Goal: Information Seeking & Learning: Find contact information

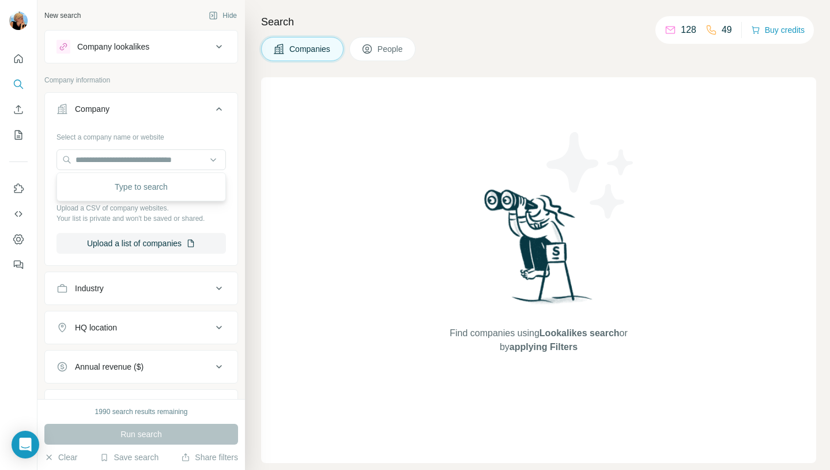
type input "**********"
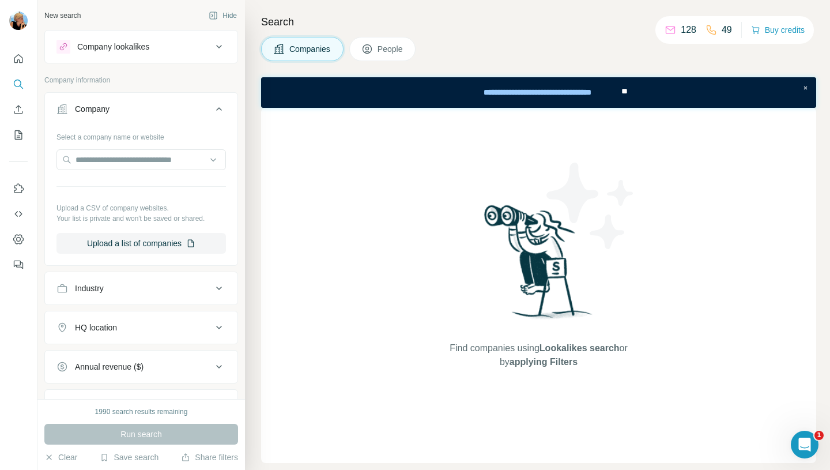
click at [385, 54] on span "People" at bounding box center [390, 49] width 27 height 12
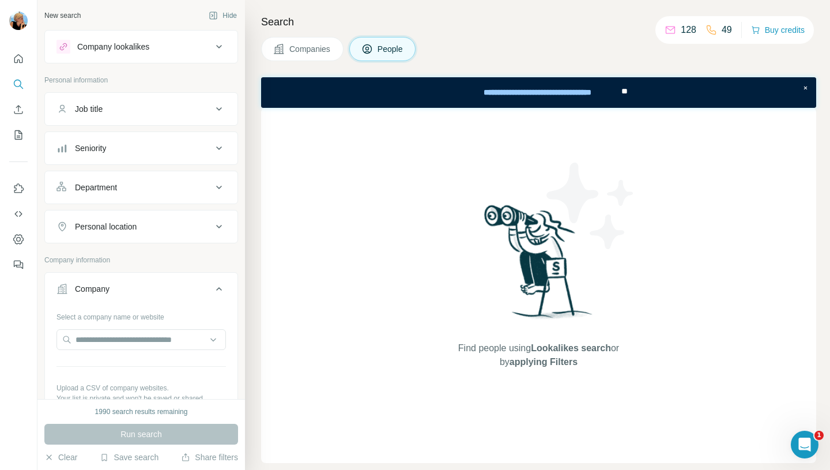
scroll to position [2, 0]
click at [83, 336] on input "text" at bounding box center [140, 337] width 169 height 21
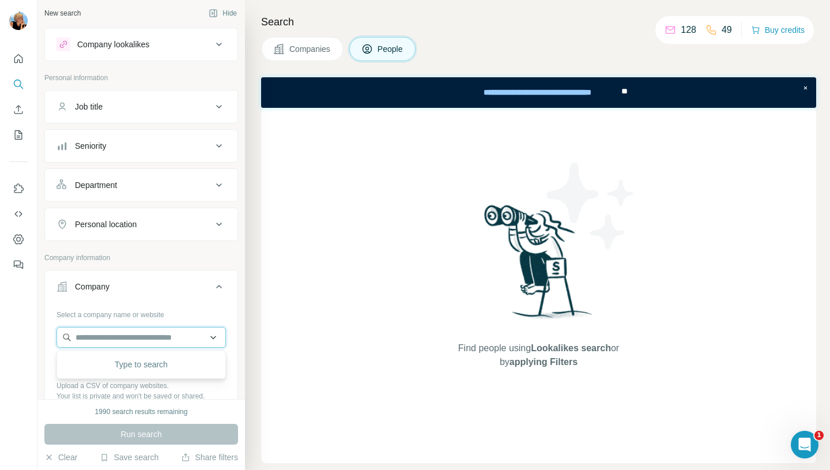
paste input "**********"
type input "**********"
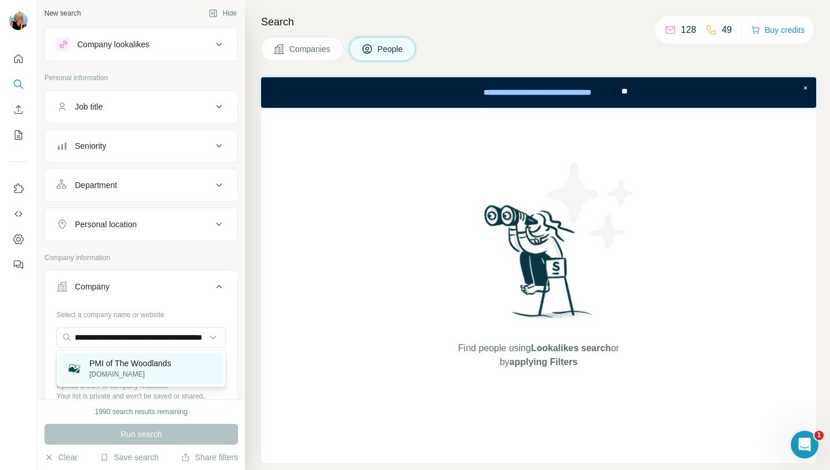
click at [149, 359] on p "PMI of The Woodlands" at bounding box center [130, 363] width 82 height 12
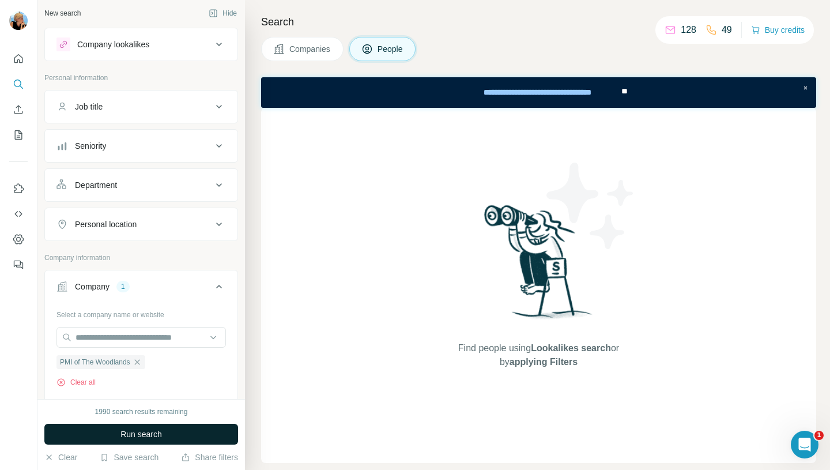
click at [146, 433] on span "Run search" at bounding box center [140, 434] width 41 height 12
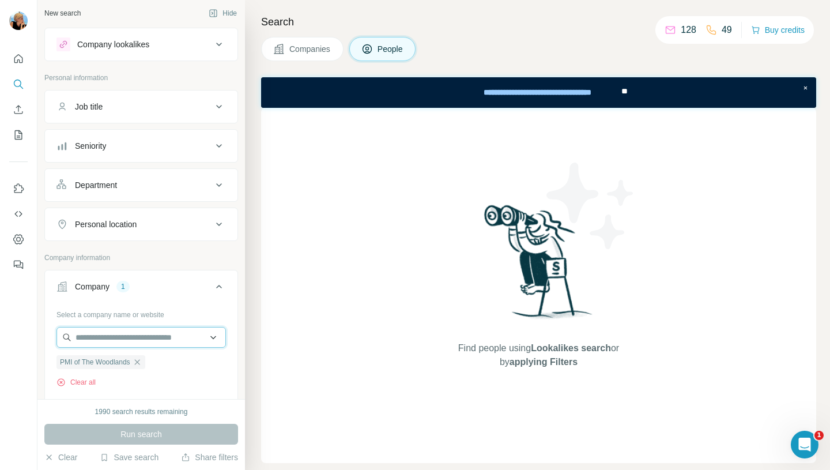
click at [125, 345] on input "text" at bounding box center [140, 337] width 169 height 21
paste input "********"
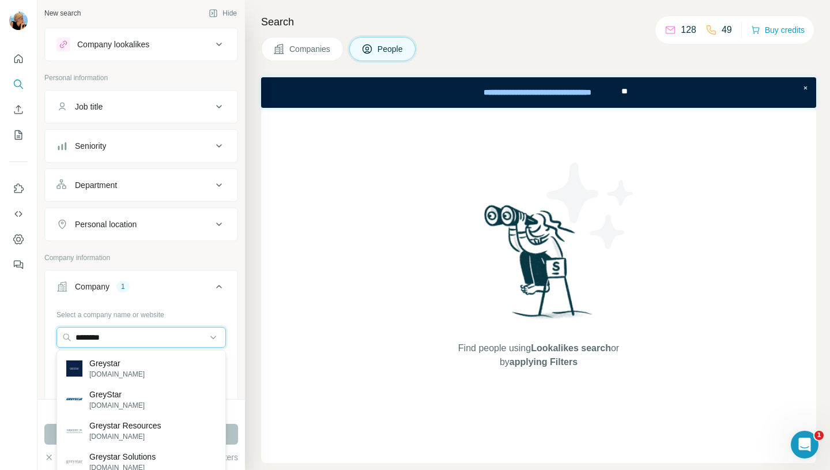
type input "********"
click at [133, 364] on div "Greystar [DOMAIN_NAME]" at bounding box center [141, 368] width 164 height 31
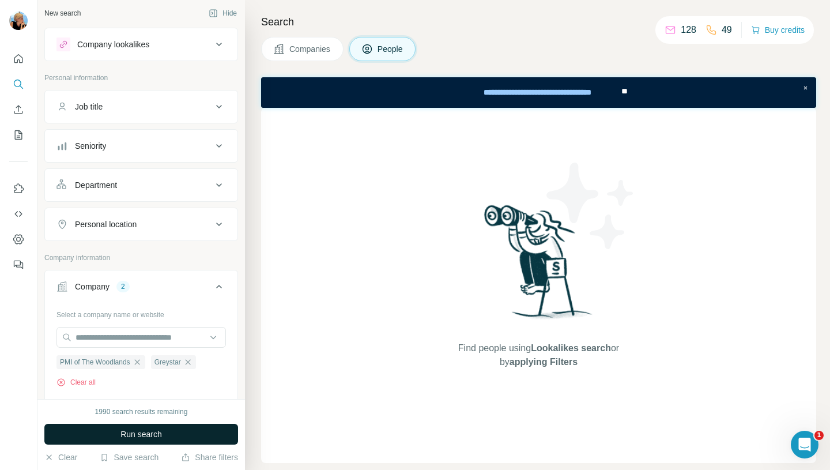
click at [133, 431] on span "Run search" at bounding box center [140, 434] width 41 height 12
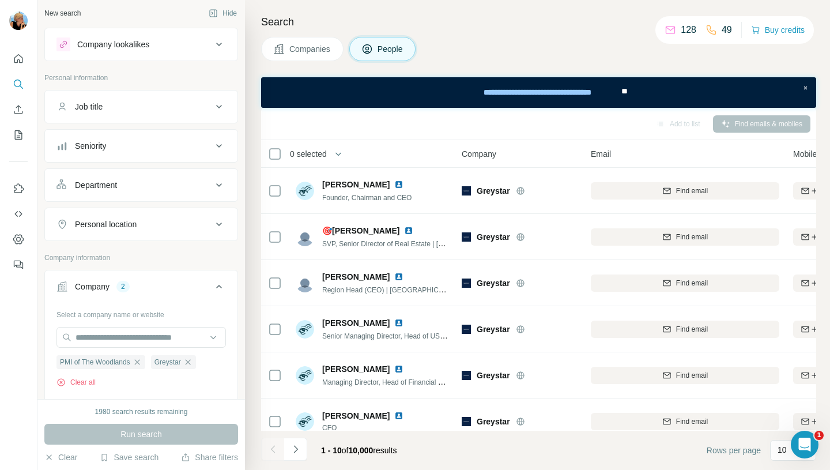
click at [221, 103] on icon at bounding box center [219, 107] width 14 height 14
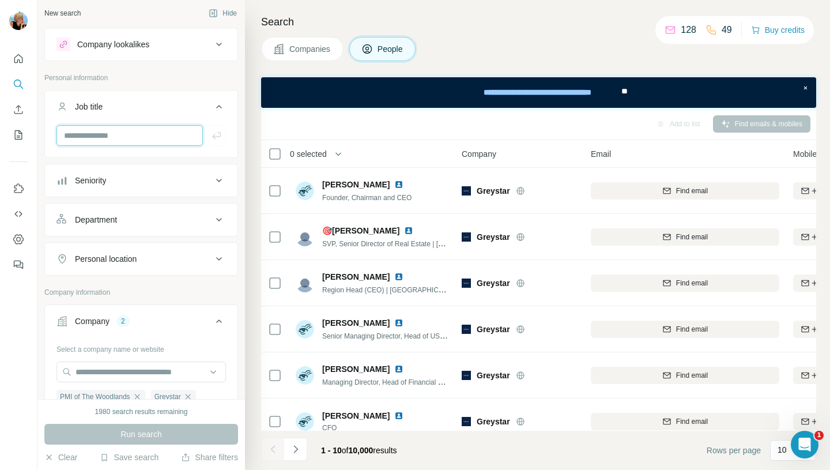
click at [146, 134] on input "text" at bounding box center [129, 135] width 146 height 21
type input "********"
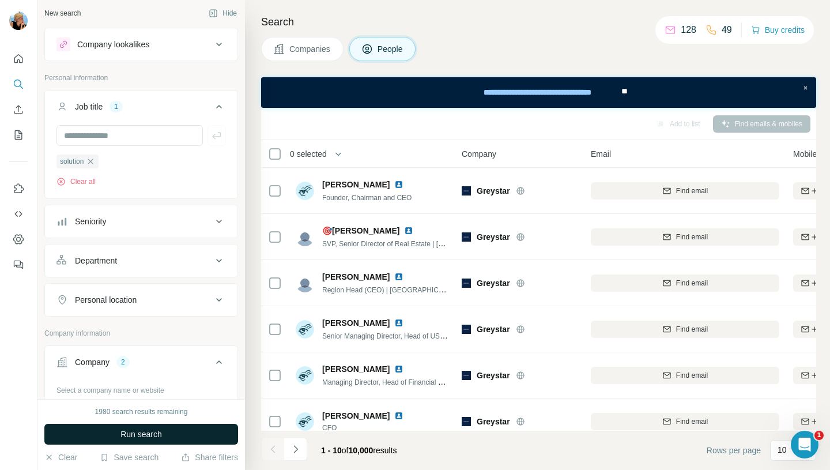
click at [138, 431] on span "Run search" at bounding box center [140, 434] width 41 height 12
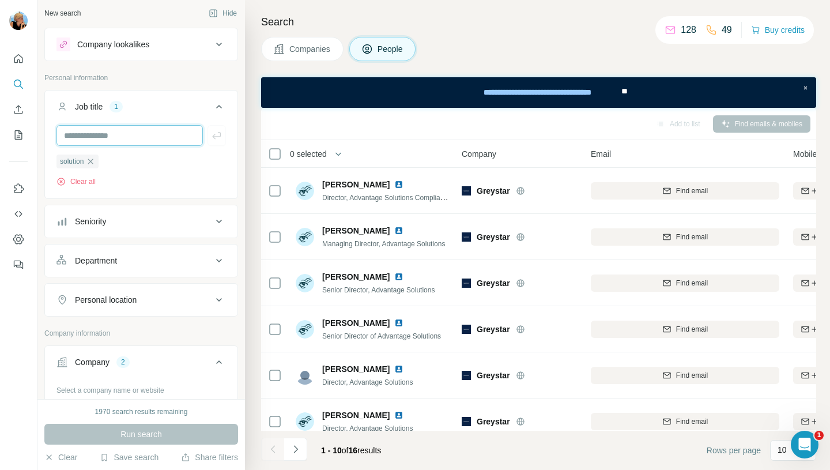
click at [131, 132] on input "text" at bounding box center [129, 135] width 146 height 21
click at [93, 161] on icon "button" at bounding box center [90, 160] width 5 height 5
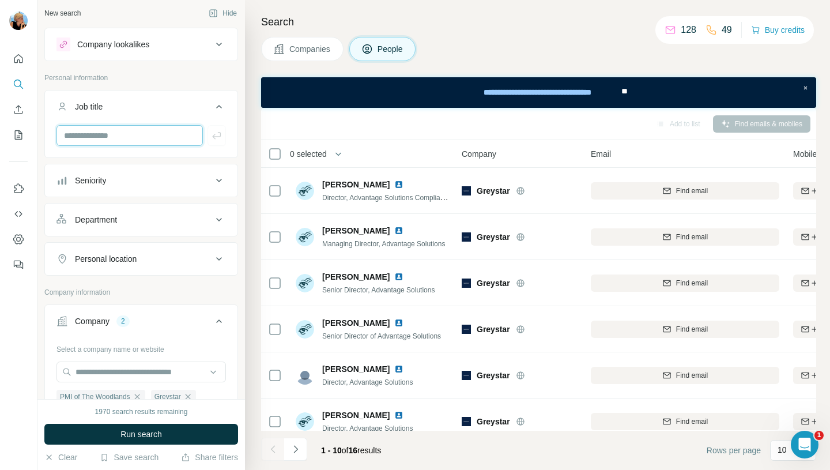
click at [94, 135] on input "text" at bounding box center [129, 135] width 146 height 21
type input "**********"
click at [214, 136] on icon "button" at bounding box center [216, 135] width 9 height 7
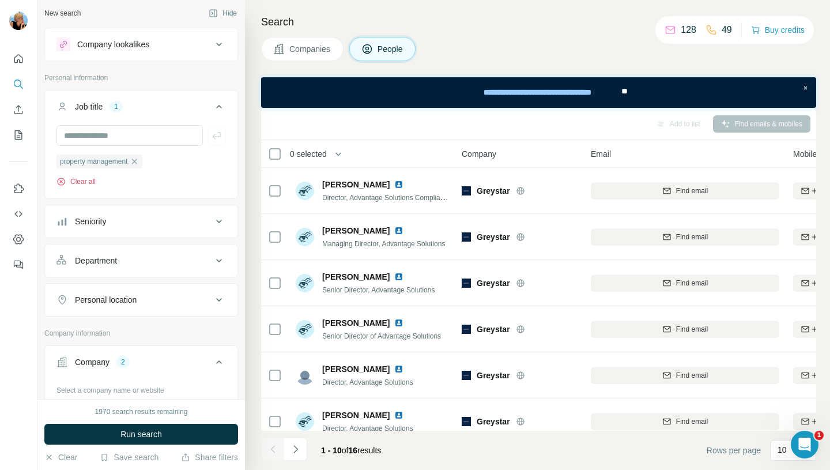
click at [74, 181] on button "Clear all" at bounding box center [75, 181] width 39 height 10
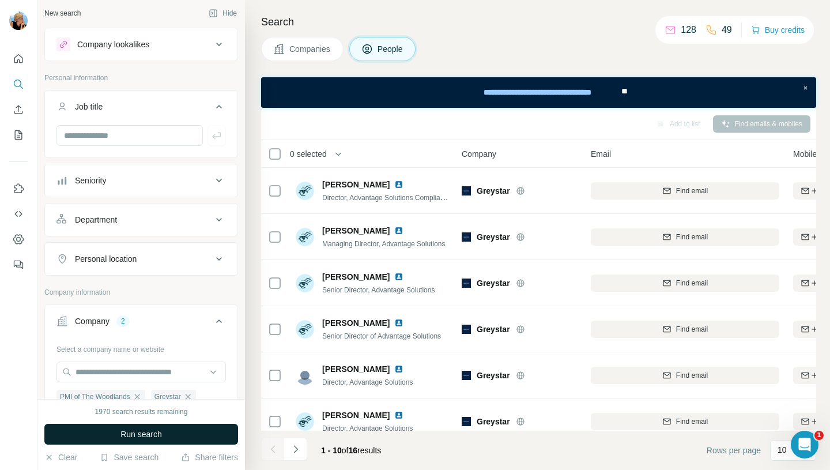
click at [139, 440] on button "Run search" at bounding box center [141, 433] width 194 height 21
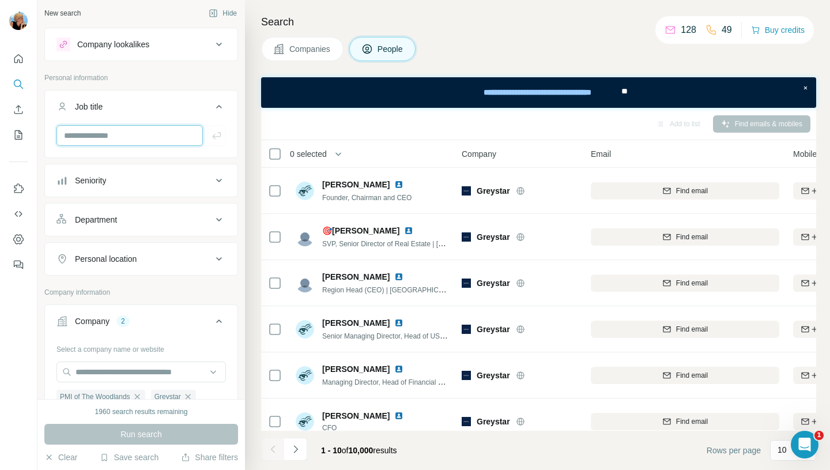
click at [114, 135] on input "text" at bounding box center [129, 135] width 146 height 21
type input "**********"
click at [219, 131] on icon "button" at bounding box center [217, 136] width 12 height 12
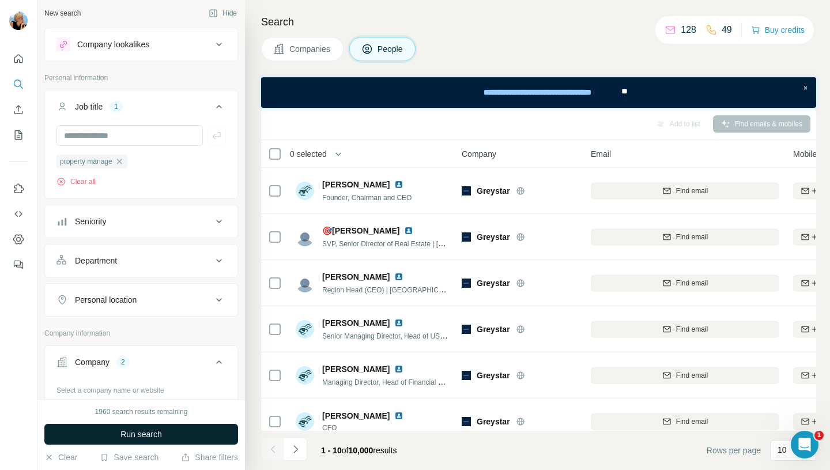
click at [137, 437] on span "Run search" at bounding box center [140, 434] width 41 height 12
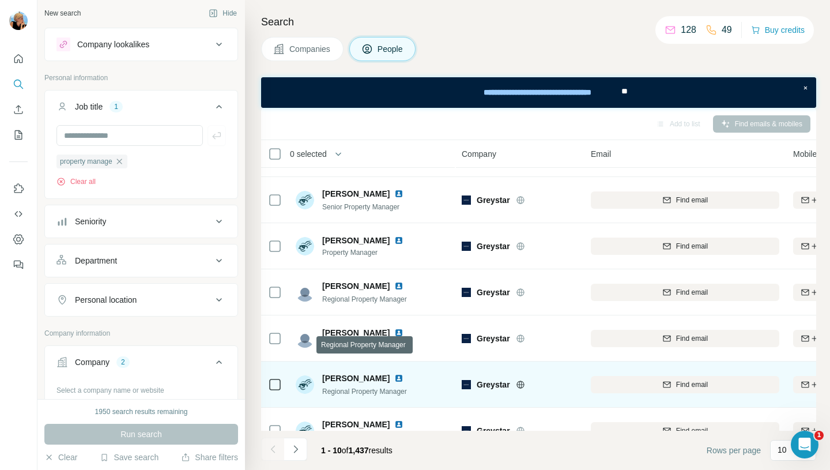
scroll to position [202, 0]
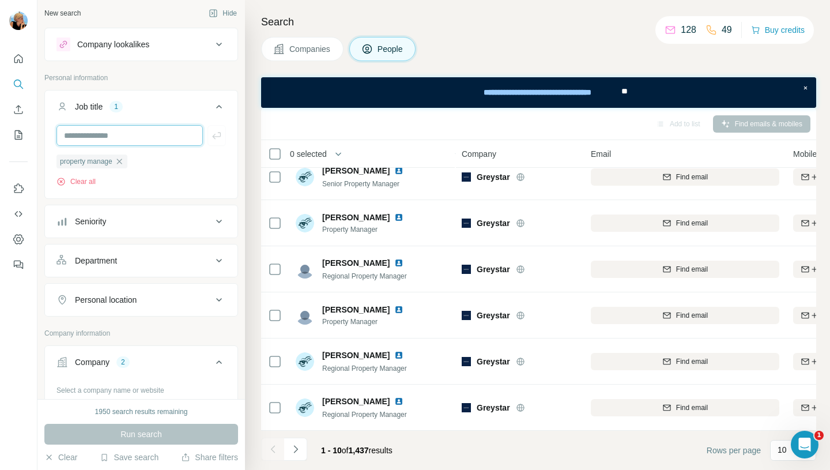
click at [101, 135] on input "text" at bounding box center [129, 135] width 146 height 21
type input "******"
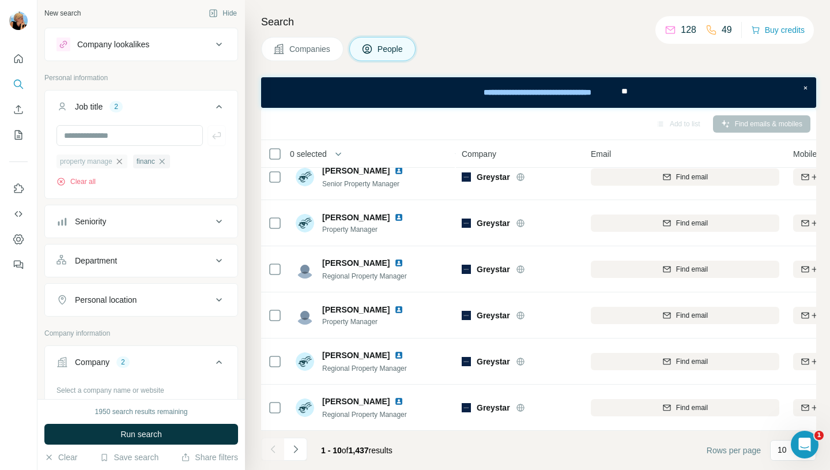
click at [124, 165] on icon "button" at bounding box center [119, 161] width 9 height 9
click at [134, 434] on span "Run search" at bounding box center [140, 434] width 41 height 12
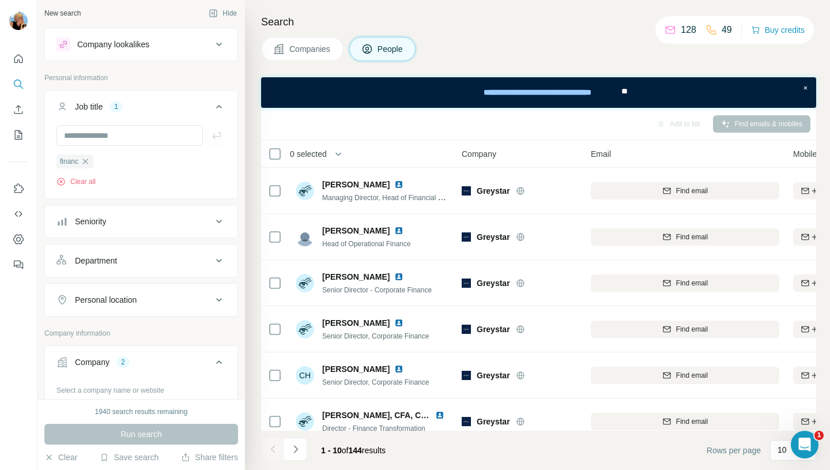
scroll to position [13, 0]
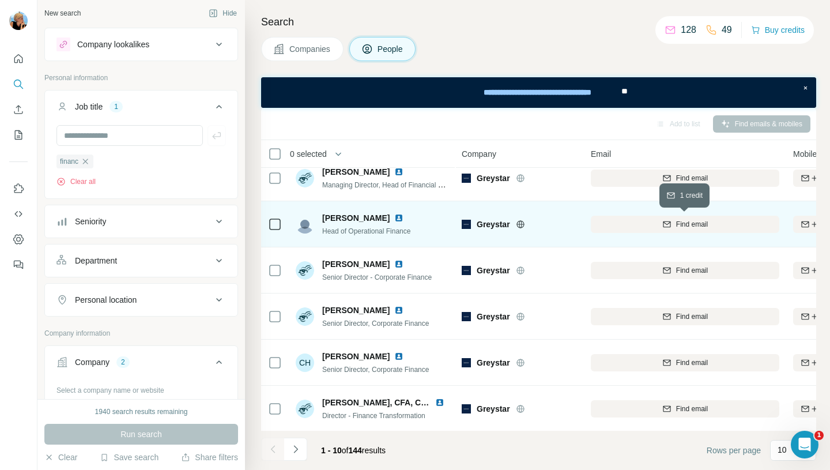
click at [695, 228] on span "Find email" at bounding box center [692, 224] width 32 height 10
click at [394, 219] on img at bounding box center [398, 217] width 9 height 9
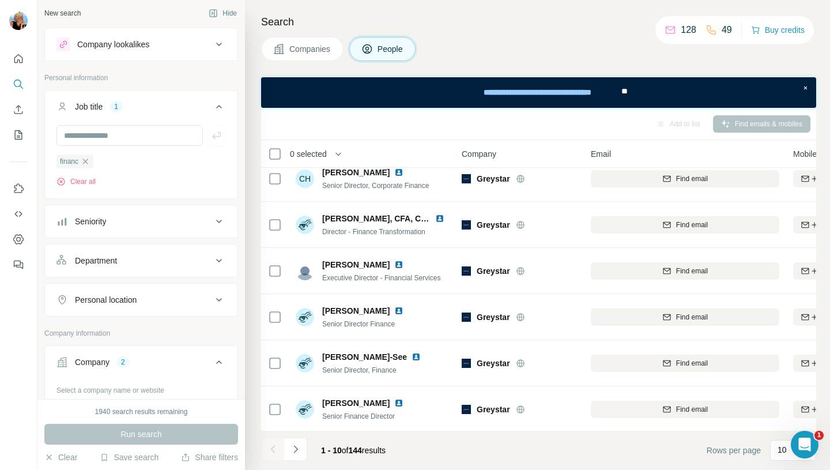
scroll to position [202, 0]
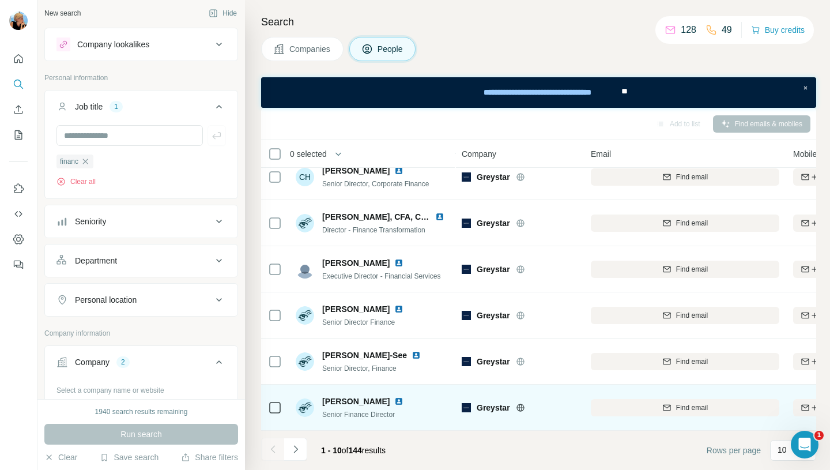
click at [403, 396] on img at bounding box center [398, 400] width 9 height 9
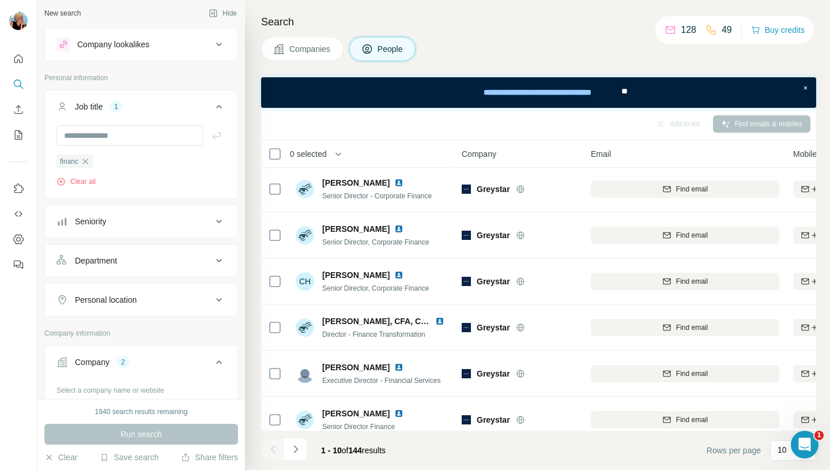
scroll to position [85, 0]
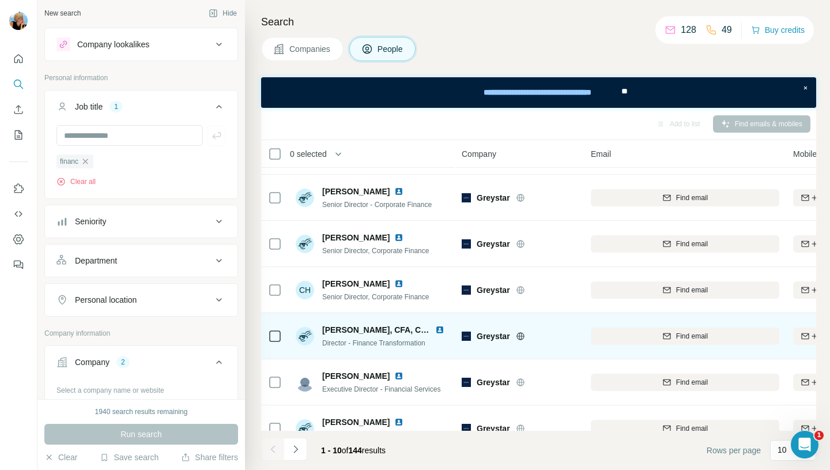
click at [335, 327] on span "[PERSON_NAME], CFA, CAIA" at bounding box center [378, 329] width 112 height 9
click at [300, 339] on img at bounding box center [305, 336] width 18 height 18
click at [354, 332] on span "[PERSON_NAME], CFA, CAIA" at bounding box center [378, 329] width 112 height 9
click at [408, 339] on span "Director - Finance Transformation" at bounding box center [373, 343] width 103 height 8
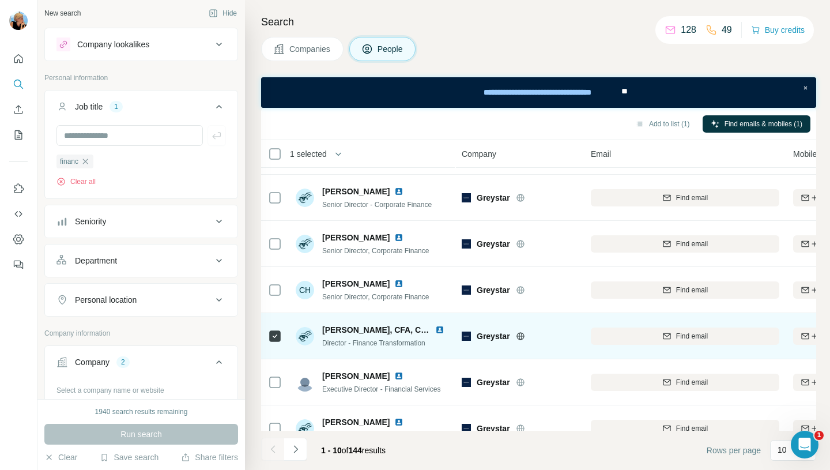
click at [415, 335] on div "[PERSON_NAME], CFA, CAIA Director - Finance Transformation" at bounding box center [385, 336] width 127 height 24
click at [435, 332] on img at bounding box center [439, 329] width 9 height 9
click at [671, 332] on div "Find email" at bounding box center [684, 336] width 188 height 10
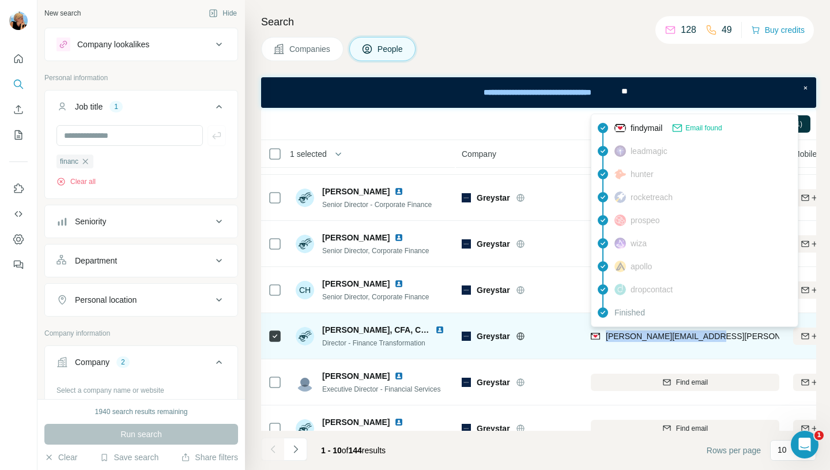
drag, startPoint x: 707, startPoint y: 336, endPoint x: 607, endPoint y: 340, distance: 100.3
click at [607, 339] on div "[PERSON_NAME][EMAIL_ADDRESS][PERSON_NAME][DOMAIN_NAME]" at bounding box center [684, 336] width 188 height 32
copy span "[PERSON_NAME][EMAIL_ADDRESS][PERSON_NAME][DOMAIN_NAME]"
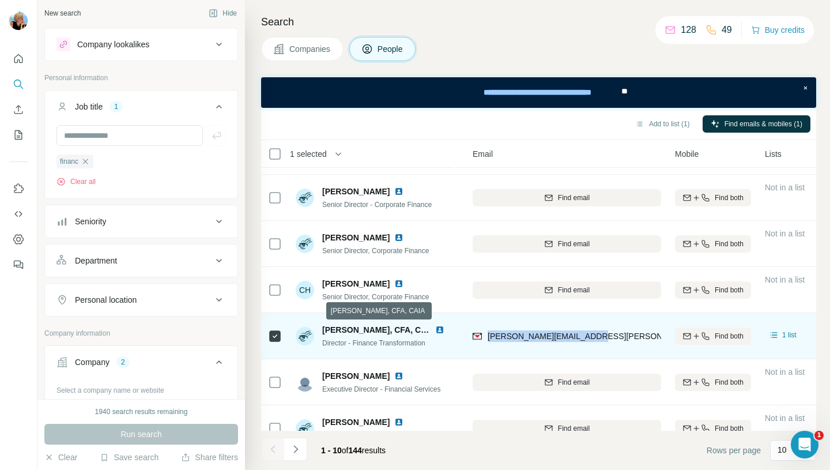
scroll to position [85, 168]
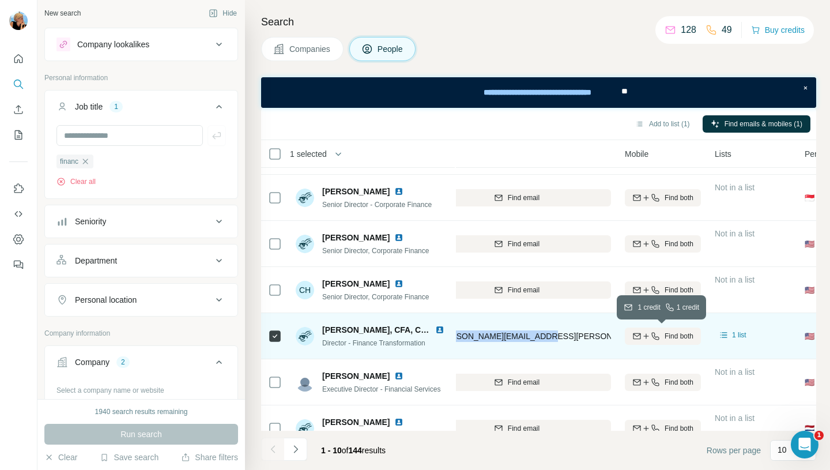
click at [657, 336] on icon "button" at bounding box center [654, 335] width 9 height 9
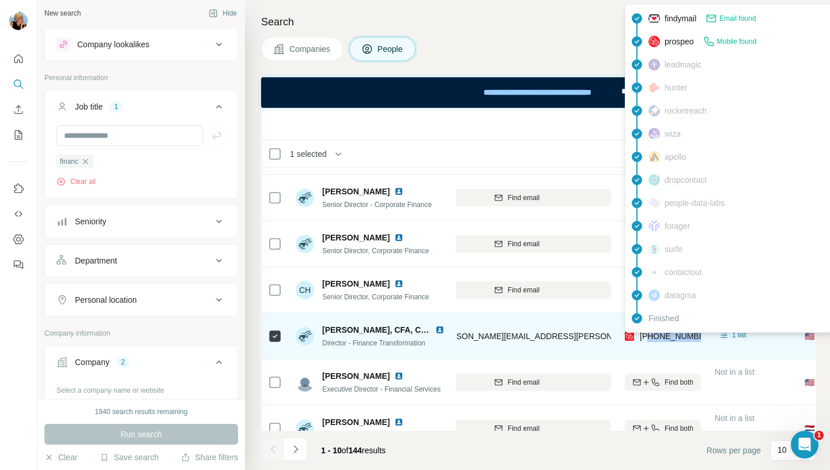
drag, startPoint x: 698, startPoint y: 336, endPoint x: 649, endPoint y: 338, distance: 49.0
click at [649, 338] on div "[PHONE_NUMBER]" at bounding box center [662, 336] width 76 height 32
copy span "9196195445"
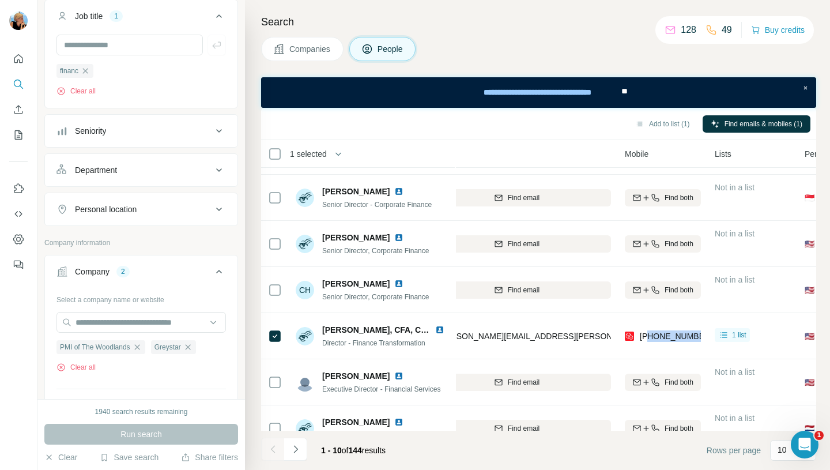
scroll to position [107, 0]
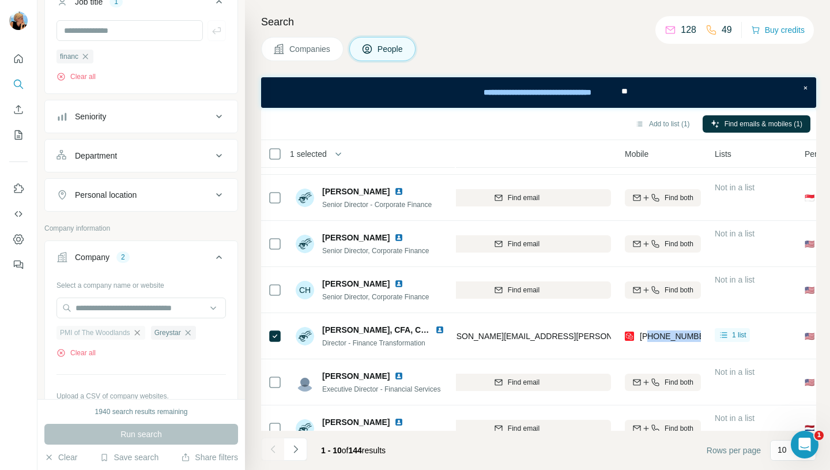
click at [139, 334] on icon "button" at bounding box center [136, 332] width 5 height 5
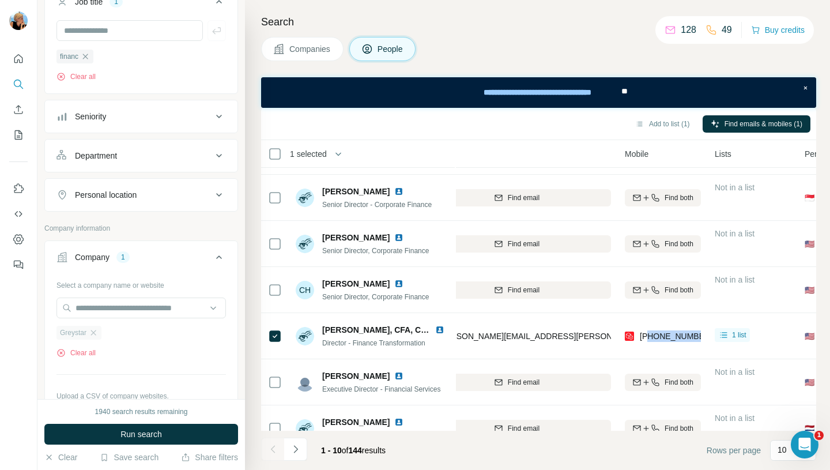
click at [96, 332] on icon "button" at bounding box center [93, 332] width 5 height 5
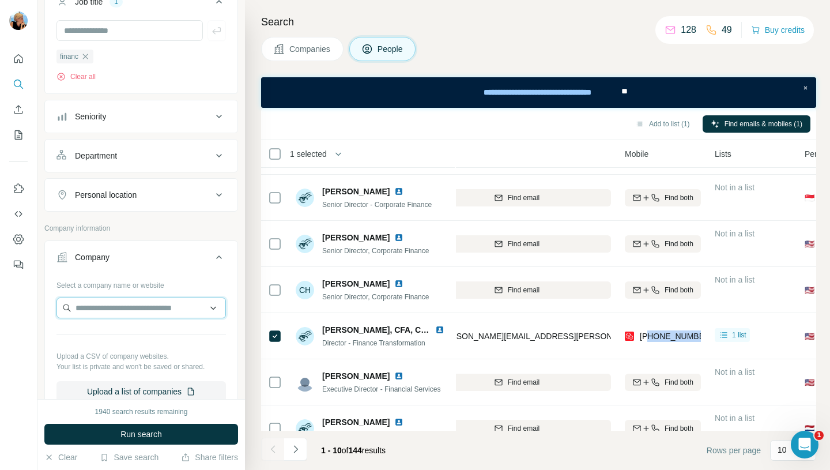
click at [88, 307] on input "text" at bounding box center [140, 307] width 169 height 21
paste input "**********"
drag, startPoint x: 156, startPoint y: 306, endPoint x: 13, endPoint y: 306, distance: 142.9
click at [13, 306] on div "**********" at bounding box center [415, 235] width 830 height 470
paste input "text"
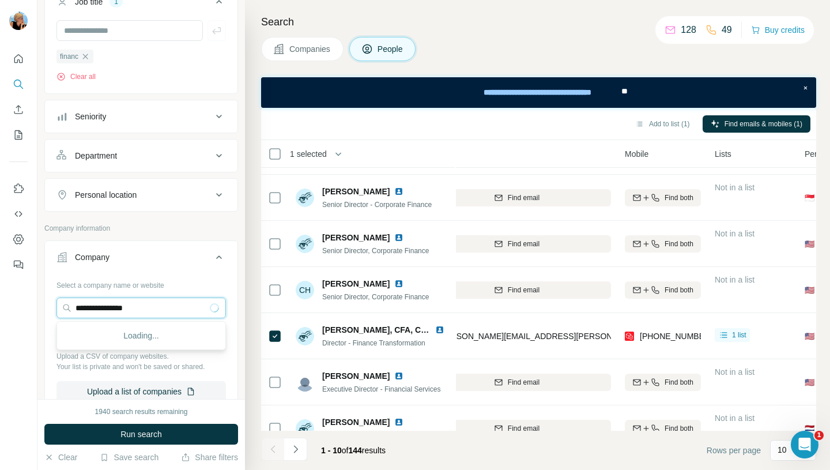
type input "**********"
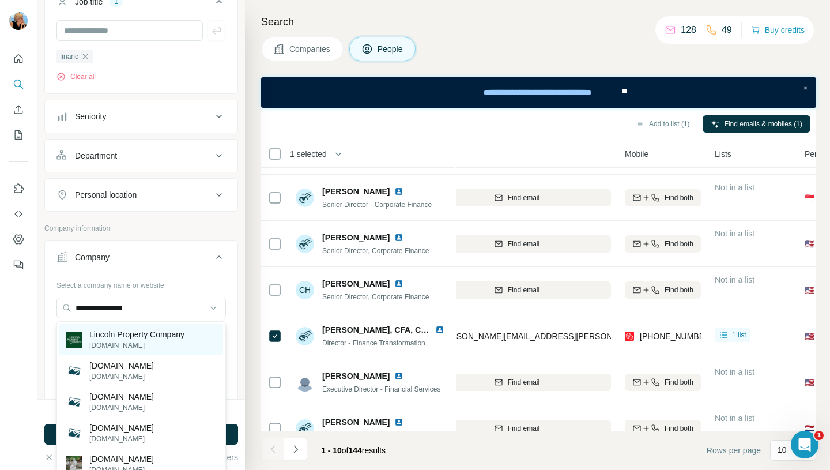
click at [114, 343] on p "[DOMAIN_NAME]" at bounding box center [136, 345] width 95 height 10
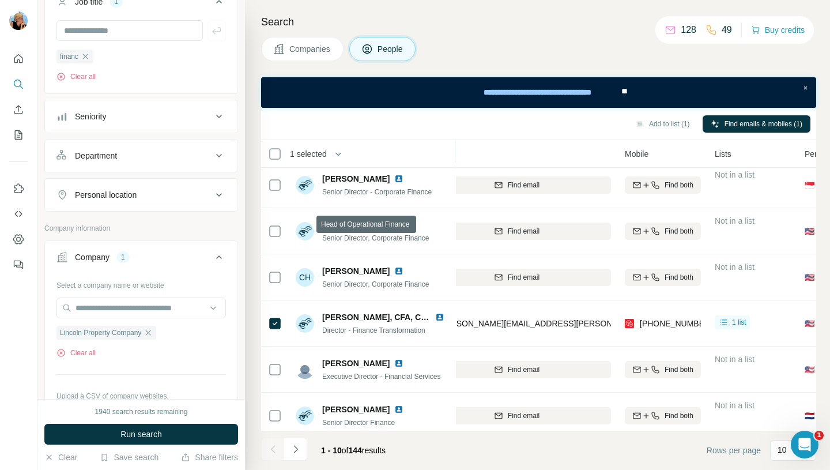
scroll to position [99, 168]
click at [79, 357] on button "Clear all" at bounding box center [75, 352] width 39 height 10
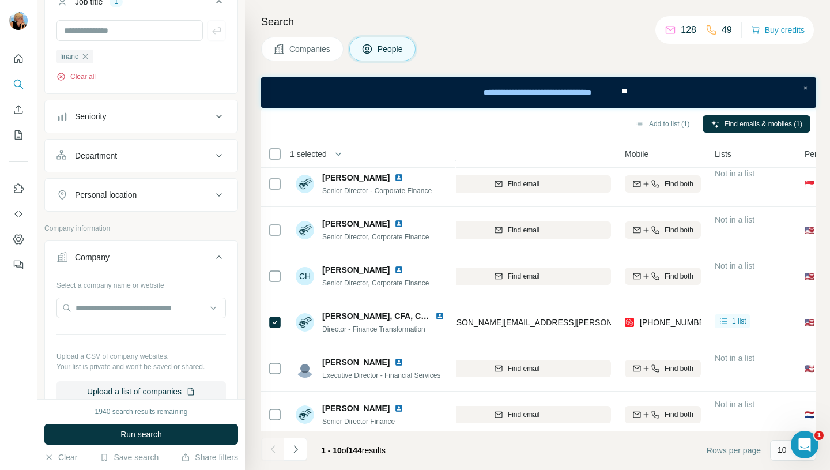
click at [85, 78] on button "Clear all" at bounding box center [75, 76] width 39 height 10
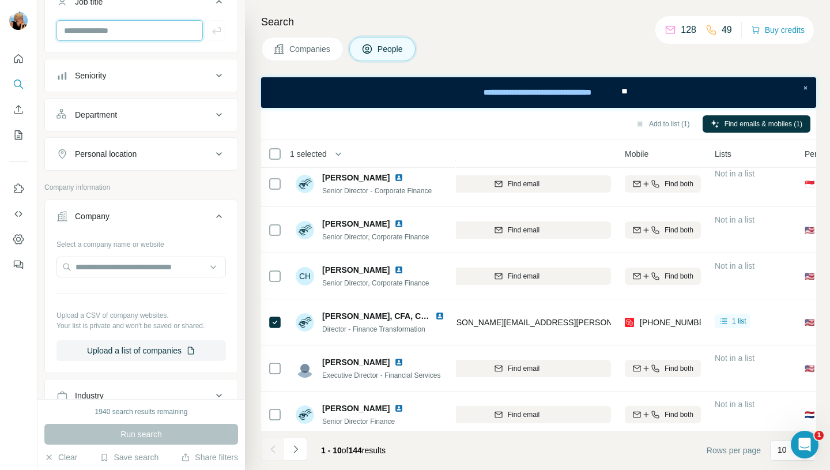
click at [116, 40] on input "text" at bounding box center [129, 30] width 146 height 21
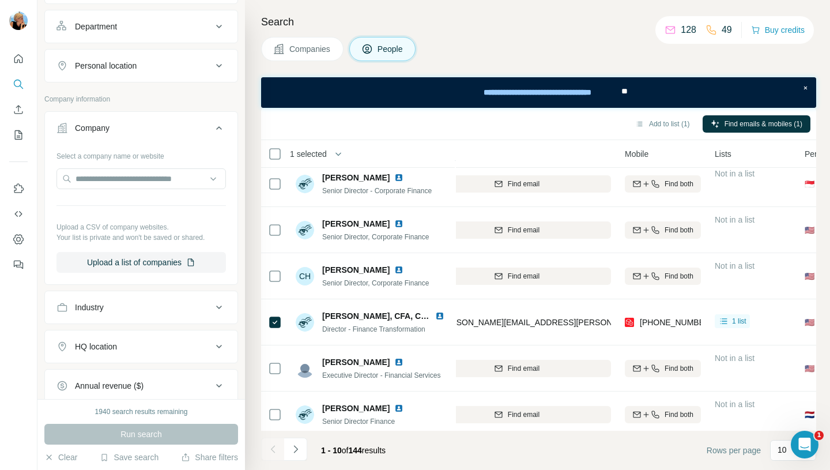
scroll to position [181, 0]
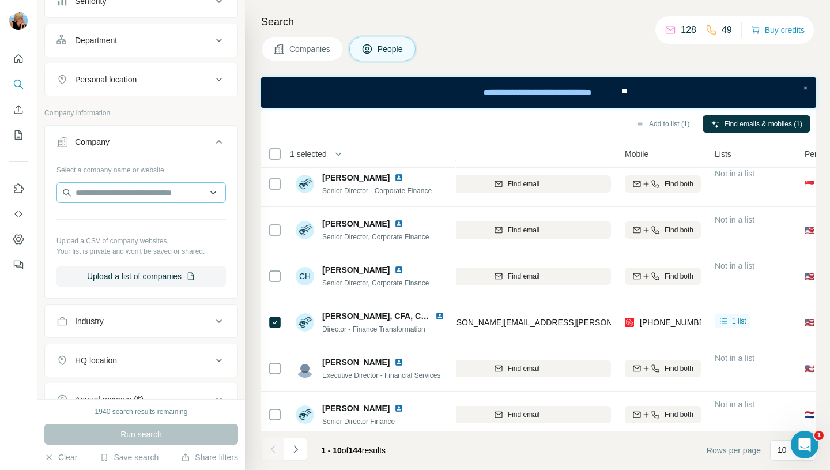
type input "******"
click at [127, 194] on input "text" at bounding box center [140, 192] width 169 height 21
paste input "**********"
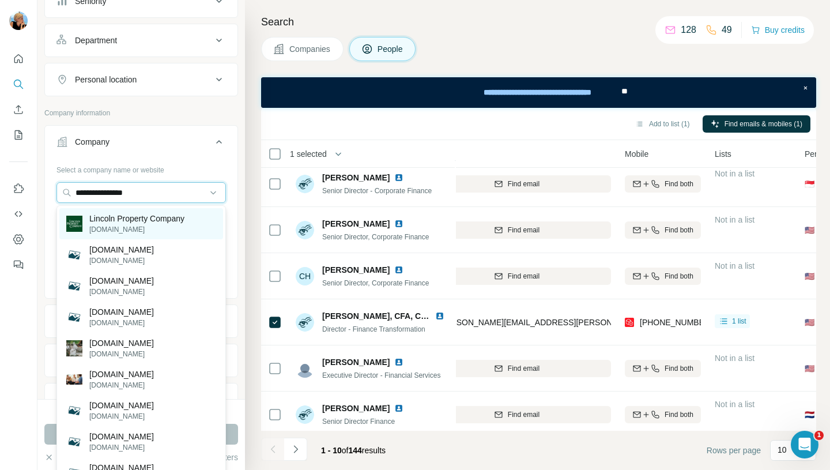
type input "**********"
click at [134, 217] on p "Lincoln Property Company" at bounding box center [136, 219] width 95 height 12
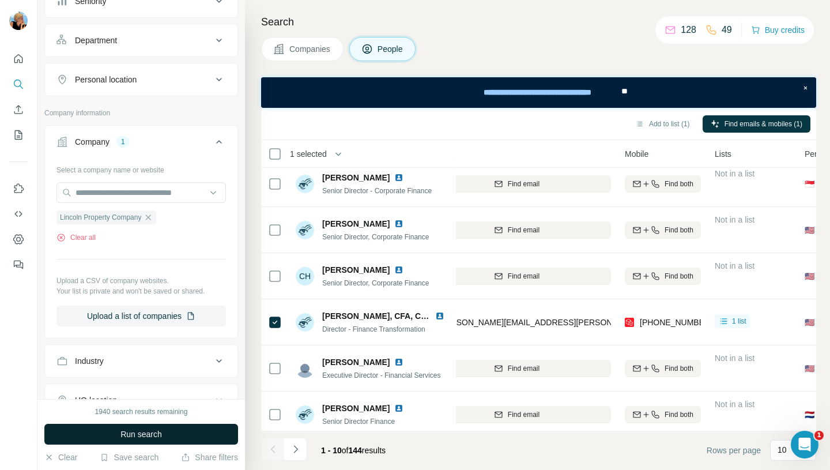
click at [124, 433] on span "Run search" at bounding box center [140, 434] width 41 height 12
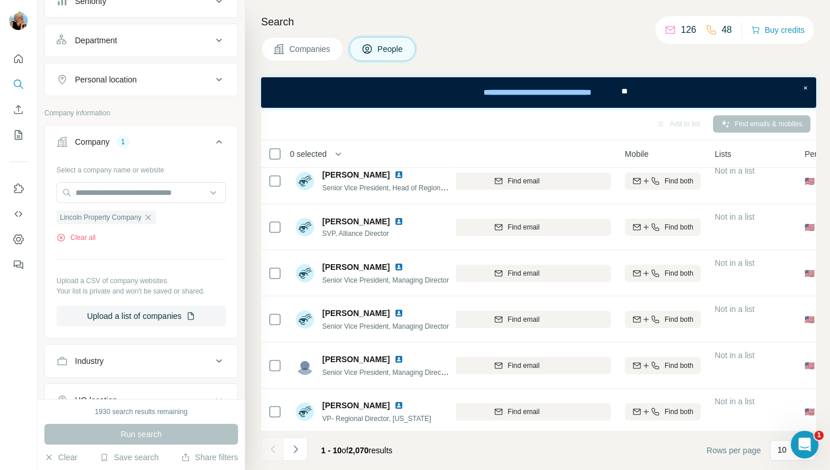
scroll to position [0, 168]
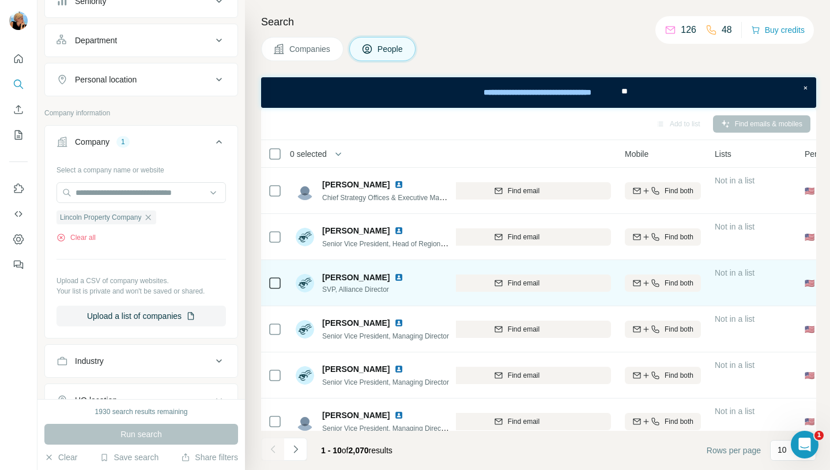
click at [394, 277] on img at bounding box center [398, 276] width 9 height 9
drag, startPoint x: 384, startPoint y: 275, endPoint x: 323, endPoint y: 277, distance: 60.5
click at [323, 277] on span "[PERSON_NAME]" at bounding box center [355, 277] width 67 height 12
copy span "[PERSON_NAME]"
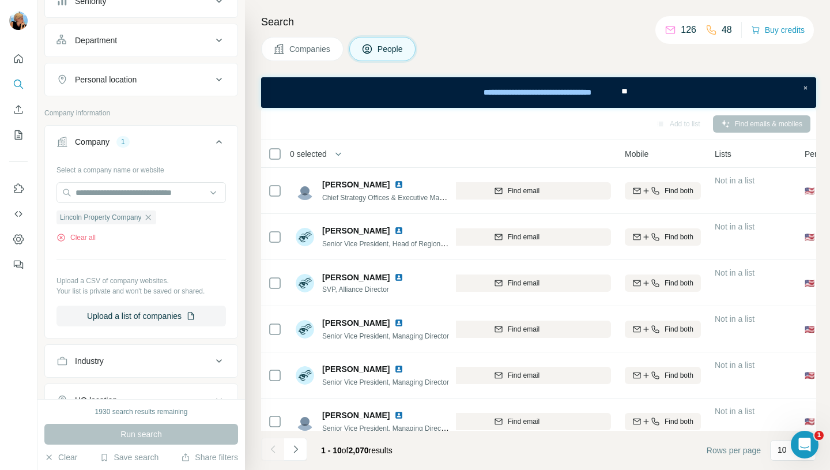
scroll to position [0, 0]
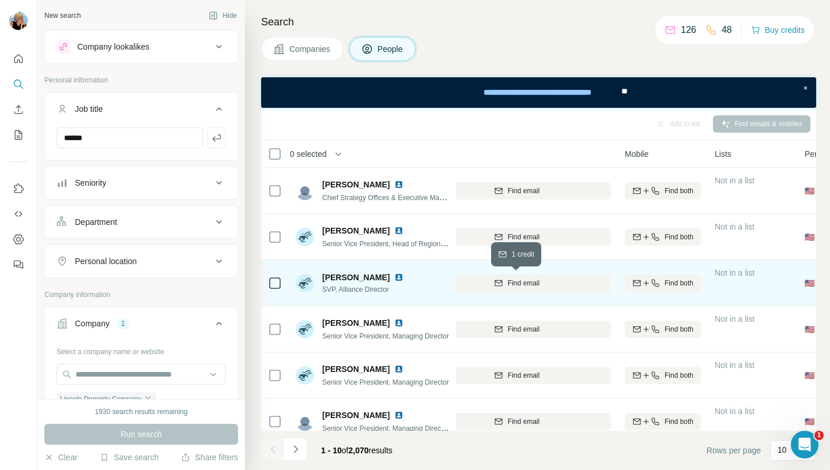
click at [497, 286] on icon "button" at bounding box center [498, 282] width 9 height 9
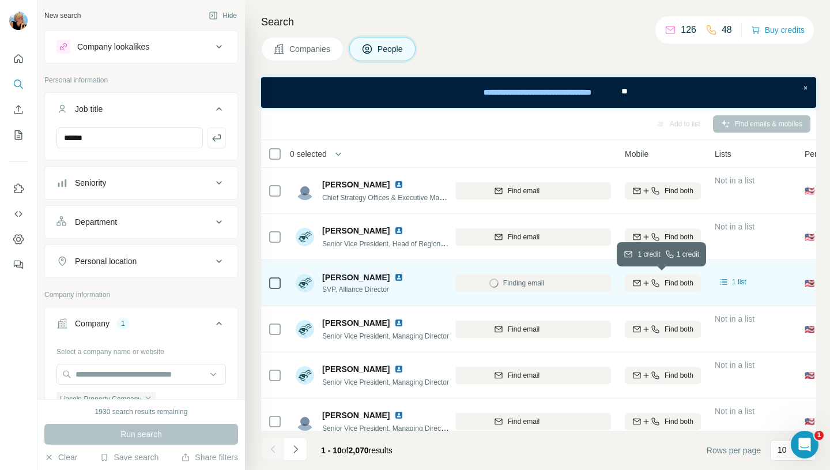
click at [682, 284] on span "Find both" at bounding box center [678, 283] width 29 height 10
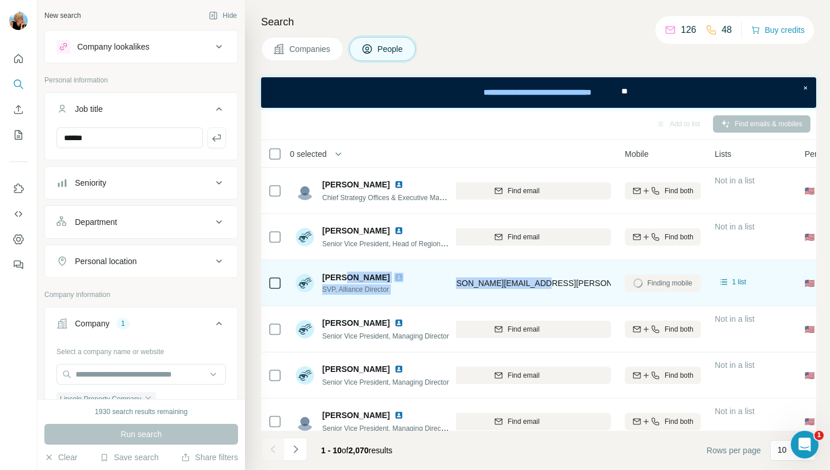
drag, startPoint x: 546, startPoint y: 283, endPoint x: 338, endPoint y: 279, distance: 207.4
click at [0, 0] on tr "[PERSON_NAME] SVP, Alliance Director Lincoln Property Company [PERSON_NAME][EMA…" at bounding box center [0, 0] width 0 height 0
copy tr "n [PERSON_NAME] SVP, Alliance Director Lincoln Property Company [PERSON_NAME][E…"
click at [420, 294] on div "[PERSON_NAME] SVP, Alliance Director" at bounding box center [372, 283] width 153 height 32
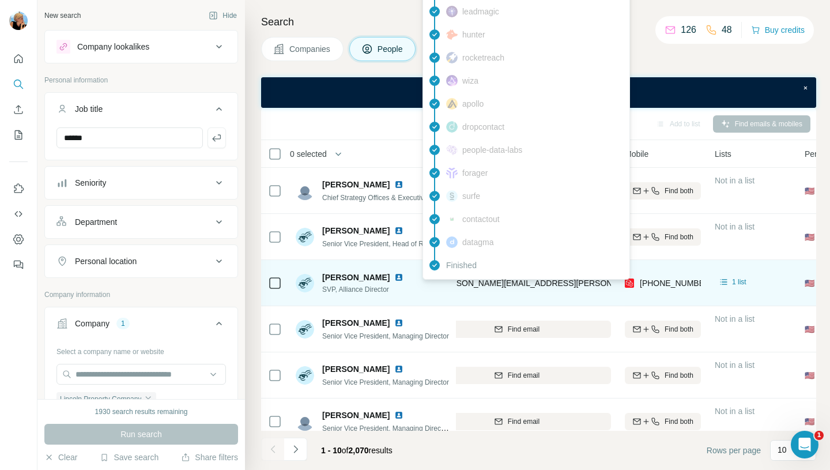
click at [529, 286] on span "[PERSON_NAME][EMAIL_ADDRESS][PERSON_NAME][DOMAIN_NAME]" at bounding box center [572, 282] width 270 height 9
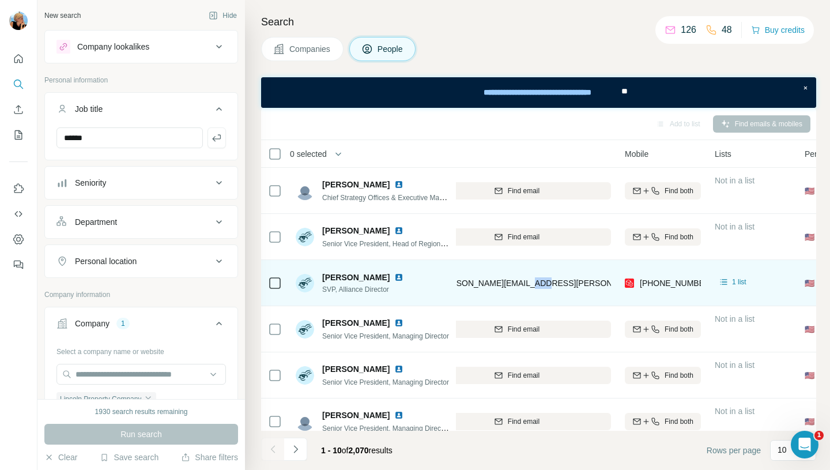
click at [540, 286] on div "[PERSON_NAME][EMAIL_ADDRESS][PERSON_NAME][DOMAIN_NAME]" at bounding box center [516, 283] width 188 height 32
drag, startPoint x: 540, startPoint y: 285, endPoint x: 448, endPoint y: 285, distance: 92.2
click at [0, 0] on tr "[PERSON_NAME] SVP, Alliance Director Lincoln Property Company [PERSON_NAME][EMA…" at bounding box center [0, 0] width 0 height 0
copy tr "Lincoln Property Company [PERSON_NAME][EMAIL_ADDRESS][PERSON_NAME][DOMAIN_NAME]"
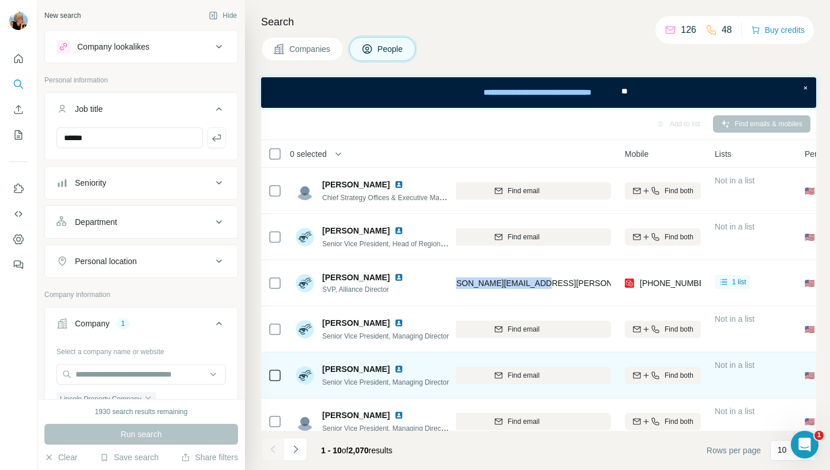
copy tr "Lincoln Property Company [PERSON_NAME][EMAIL_ADDRESS][PERSON_NAME][DOMAIN_NAME]"
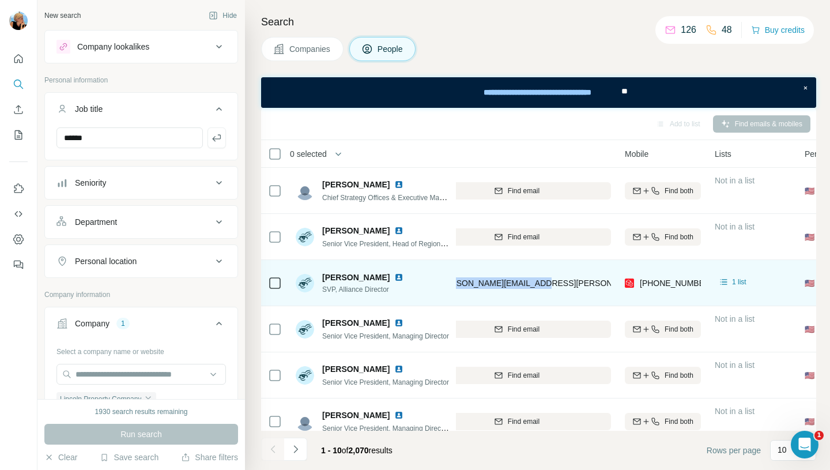
click at [560, 295] on div "[PERSON_NAME][EMAIL_ADDRESS][PERSON_NAME][DOMAIN_NAME]" at bounding box center [516, 283] width 188 height 32
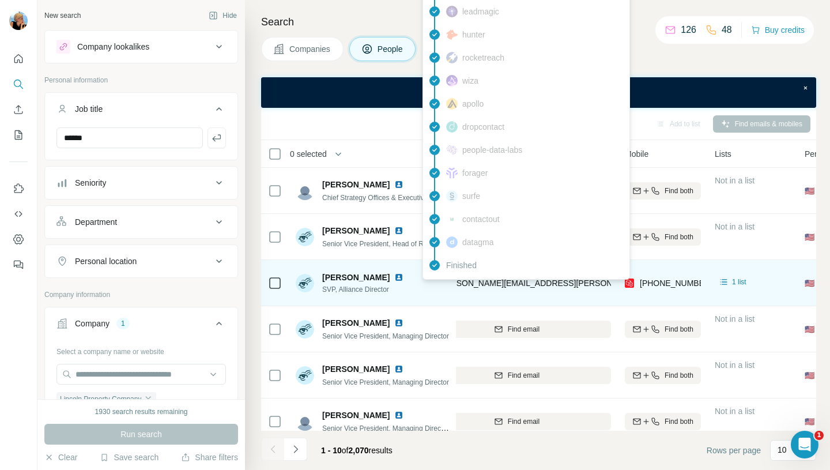
click at [523, 281] on span "[PERSON_NAME][EMAIL_ADDRESS][PERSON_NAME][DOMAIN_NAME]" at bounding box center [572, 282] width 270 height 9
click at [520, 281] on span "[PERSON_NAME][EMAIL_ADDRESS][PERSON_NAME][DOMAIN_NAME]" at bounding box center [572, 282] width 270 height 9
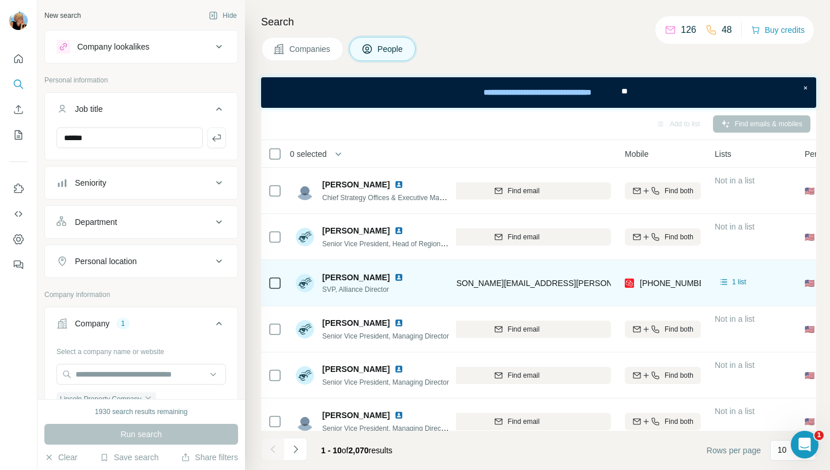
click at [459, 293] on div "[PERSON_NAME][EMAIL_ADDRESS][PERSON_NAME][DOMAIN_NAME]" at bounding box center [516, 283] width 188 height 32
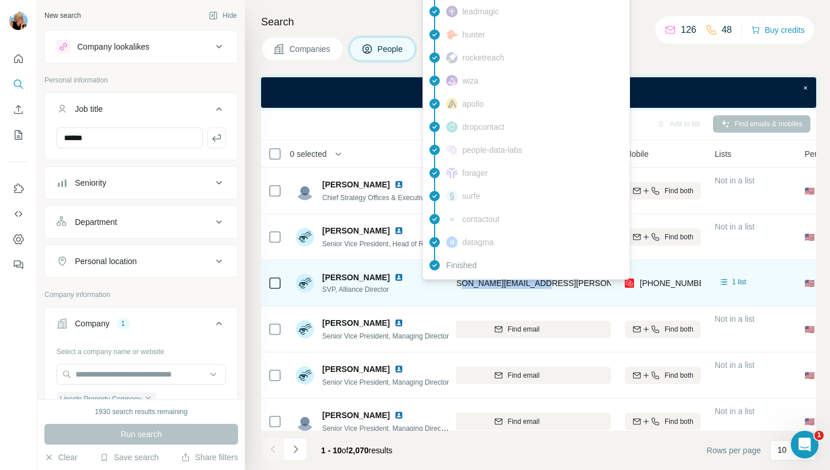
drag, startPoint x: 542, startPoint y: 286, endPoint x: 457, endPoint y: 283, distance: 85.3
click at [457, 283] on div "[PERSON_NAME][EMAIL_ADDRESS][PERSON_NAME][DOMAIN_NAME]" at bounding box center [516, 283] width 188 height 32
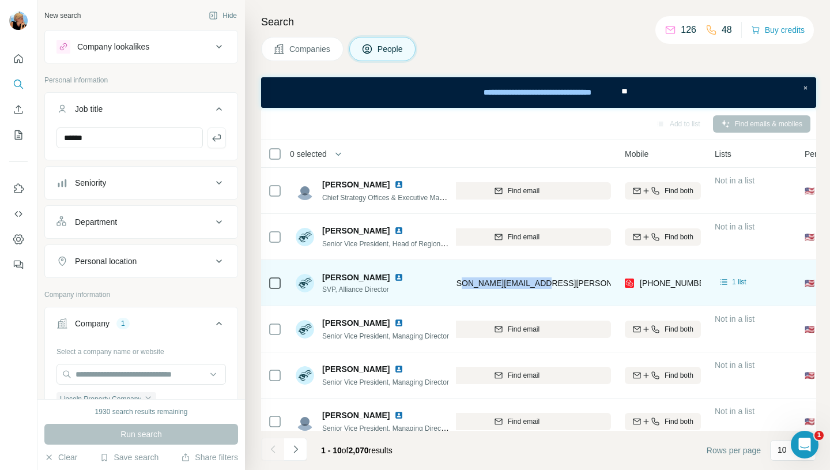
click at [574, 285] on div "[PERSON_NAME][EMAIL_ADDRESS][PERSON_NAME][DOMAIN_NAME]" at bounding box center [516, 283] width 188 height 32
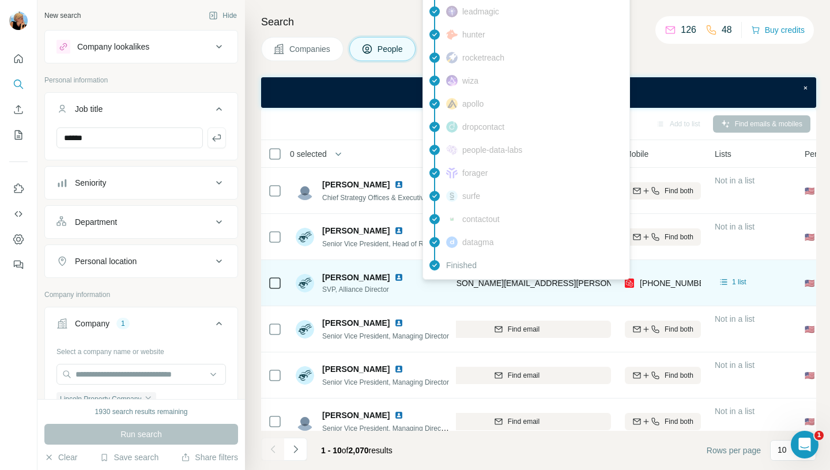
click at [524, 286] on span "[PERSON_NAME][EMAIL_ADDRESS][PERSON_NAME][DOMAIN_NAME]" at bounding box center [572, 282] width 270 height 9
copy span "[PERSON_NAME][EMAIL_ADDRESS][PERSON_NAME][DOMAIN_NAME]"
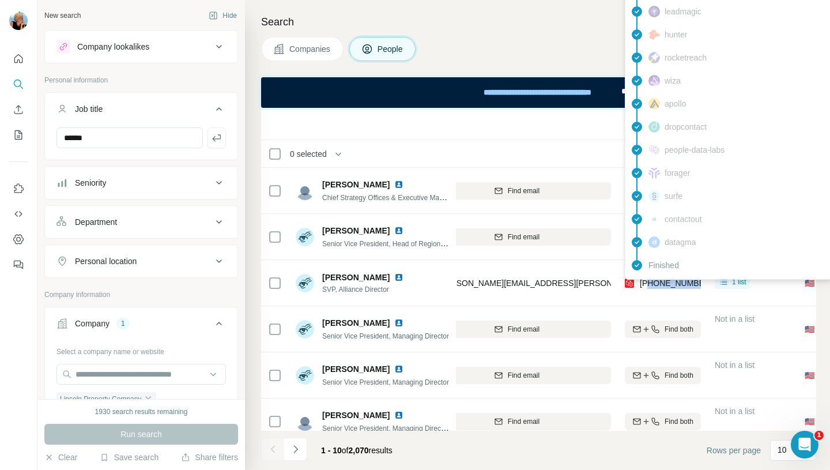
drag, startPoint x: 696, startPoint y: 287, endPoint x: 648, endPoint y: 287, distance: 47.8
click at [648, 287] on div "[PHONE_NUMBER]" at bounding box center [675, 283] width 73 height 12
copy span "7202807952"
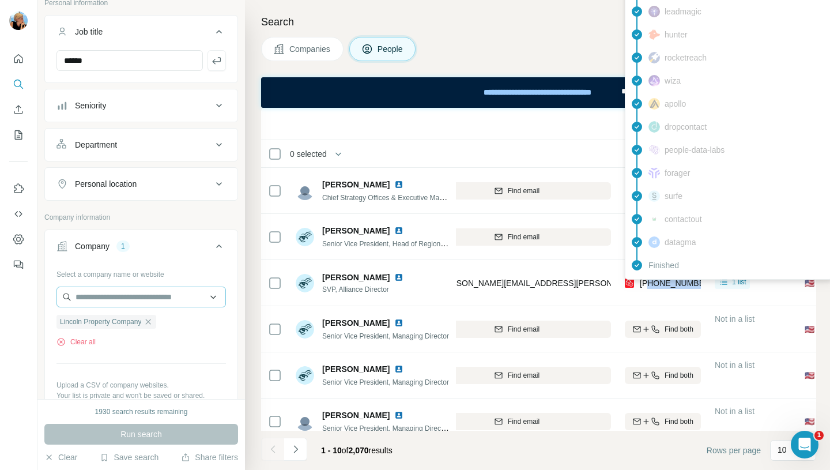
scroll to position [79, 0]
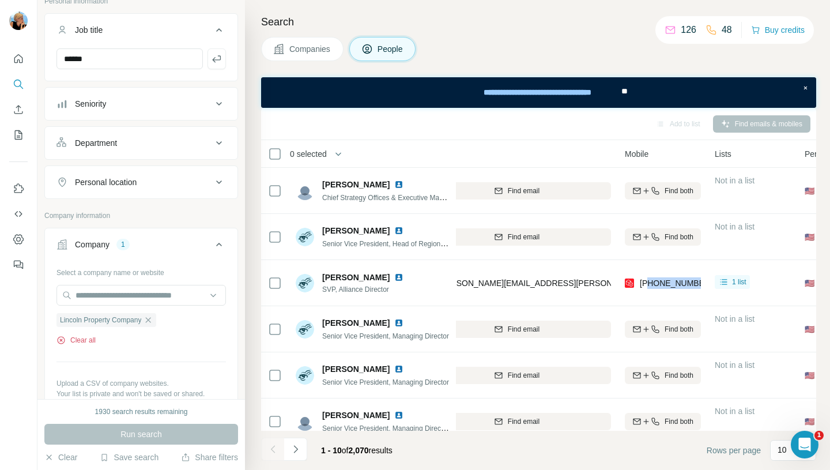
click at [63, 341] on icon "button" at bounding box center [60, 339] width 9 height 9
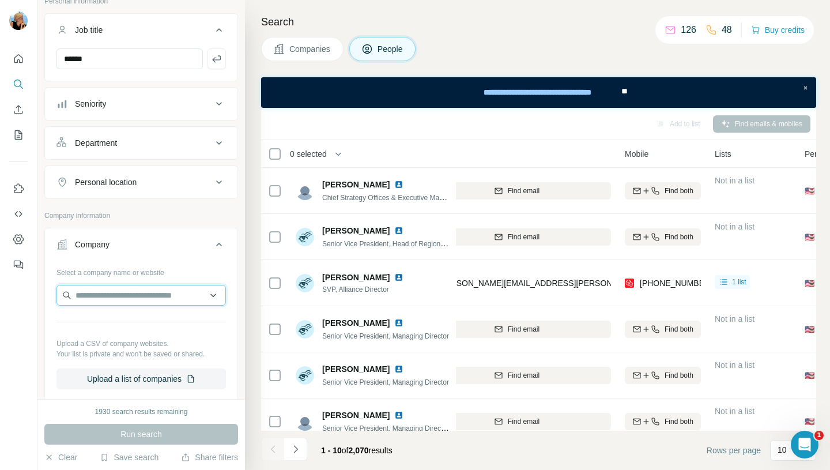
click at [124, 287] on input "text" at bounding box center [140, 295] width 169 height 21
paste input "**********"
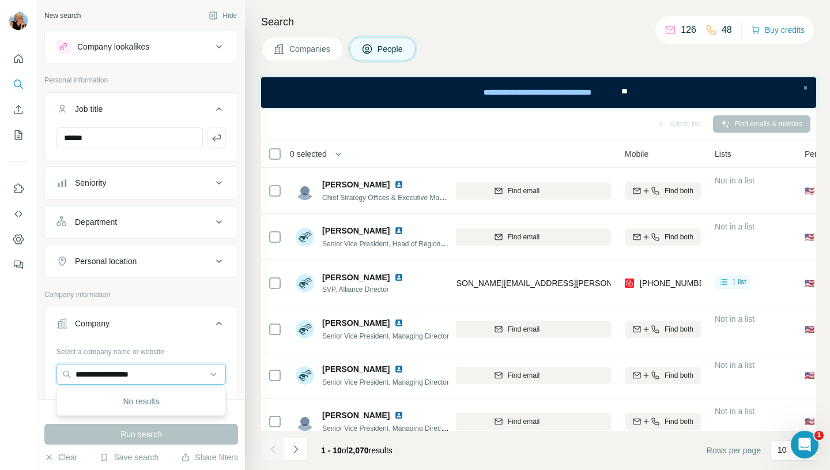
drag, startPoint x: 161, startPoint y: 378, endPoint x: 40, endPoint y: 354, distance: 123.4
click at [40, 354] on div "**********" at bounding box center [140, 199] width 207 height 399
paste input "**********"
type input "**********"
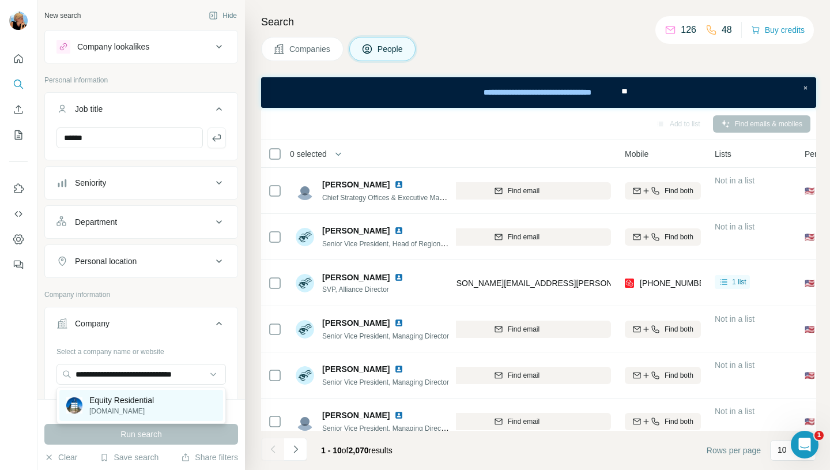
click at [131, 411] on p "[DOMAIN_NAME]" at bounding box center [121, 411] width 65 height 10
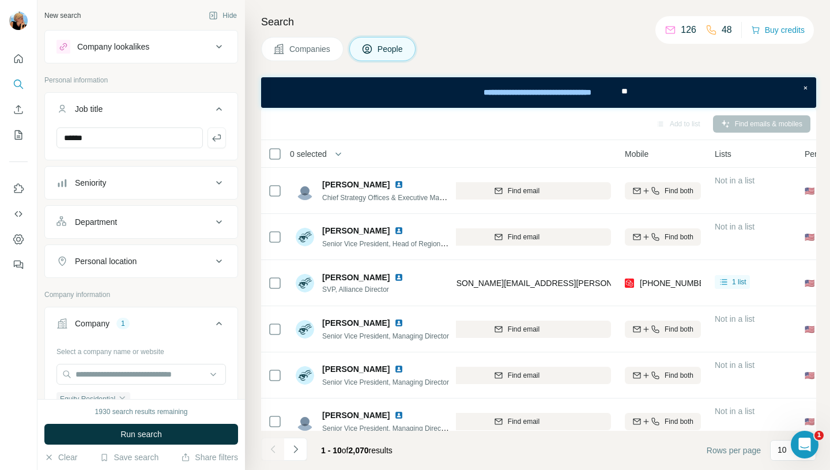
scroll to position [0, 0]
click at [139, 434] on span "Run search" at bounding box center [140, 434] width 41 height 12
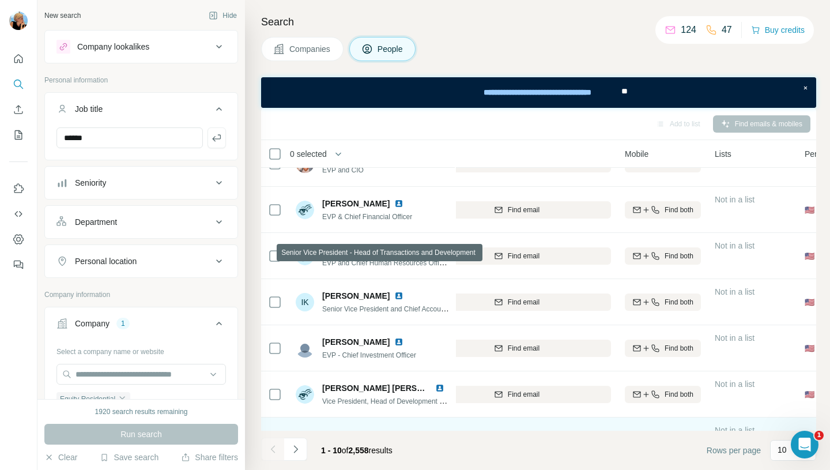
scroll to position [0, 168]
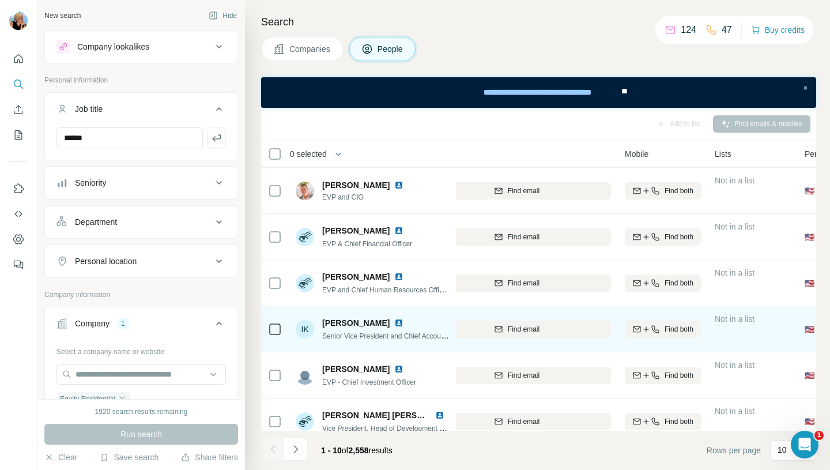
click at [401, 332] on span "Senior Vice President and Chief Accounting Officer" at bounding box center [400, 335] width 156 height 9
click at [394, 324] on img at bounding box center [398, 322] width 9 height 9
drag, startPoint x: 370, startPoint y: 320, endPoint x: 321, endPoint y: 321, distance: 48.4
click at [322, 321] on span "[PERSON_NAME]" at bounding box center [355, 323] width 67 height 12
copy span "[PERSON_NAME]"
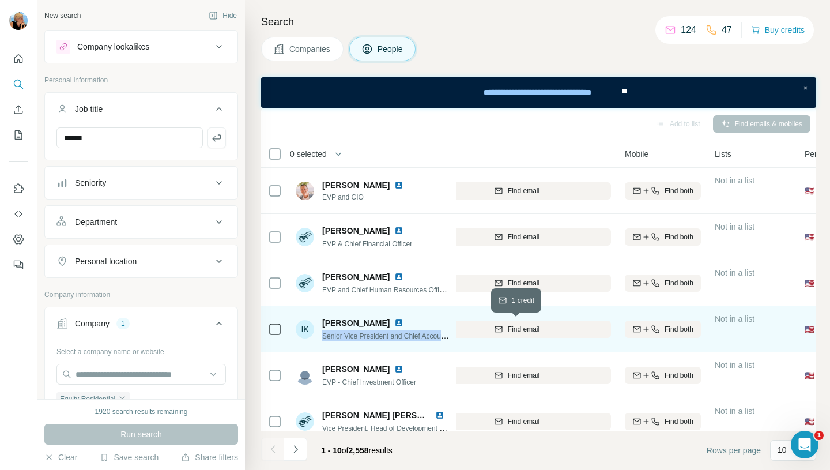
drag, startPoint x: 322, startPoint y: 335, endPoint x: 471, endPoint y: 334, distance: 148.6
click at [0, 0] on tr "IK [PERSON_NAME] Senior Vice President and Chief Accounting Officer Equity Resi…" at bounding box center [0, 0] width 0 height 0
copy tr "Senior Vice President and Chief Accounting Officer Equity Residential"
click at [518, 325] on span "Find email" at bounding box center [524, 329] width 32 height 10
click at [664, 327] on span "Find both" at bounding box center [678, 329] width 29 height 10
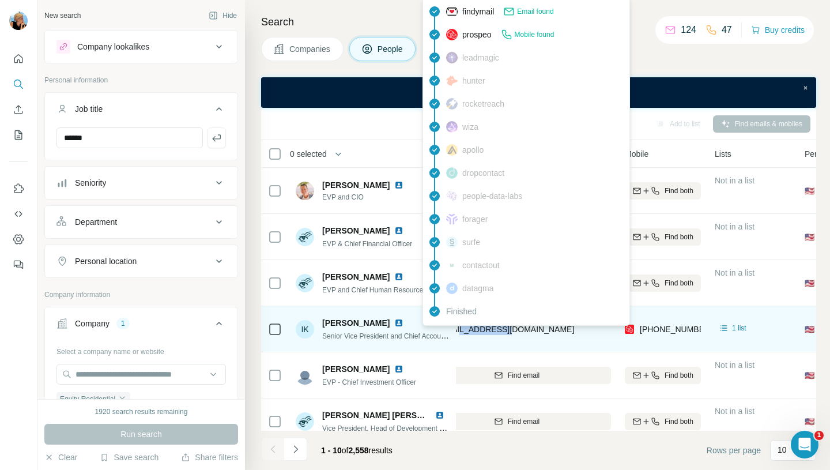
drag, startPoint x: 516, startPoint y: 331, endPoint x: 456, endPoint y: 328, distance: 60.5
click at [456, 328] on div "[EMAIL_ADDRESS][DOMAIN_NAME]" at bounding box center [516, 329] width 188 height 32
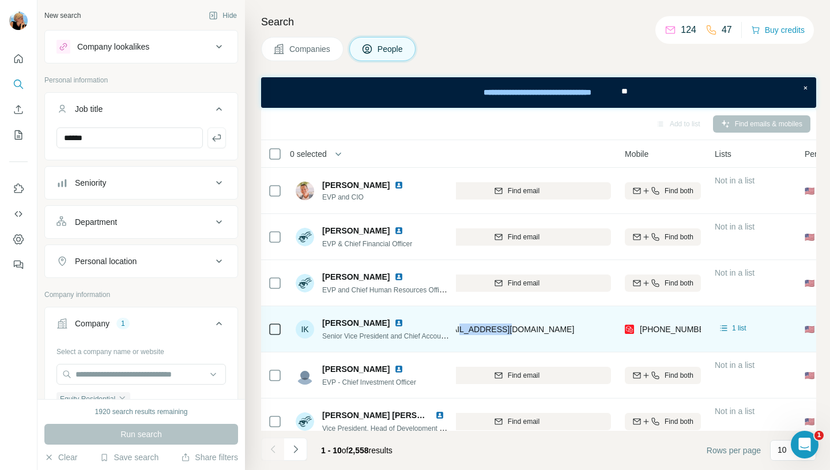
click at [549, 328] on div "[EMAIL_ADDRESS][DOMAIN_NAME]" at bounding box center [516, 329] width 188 height 32
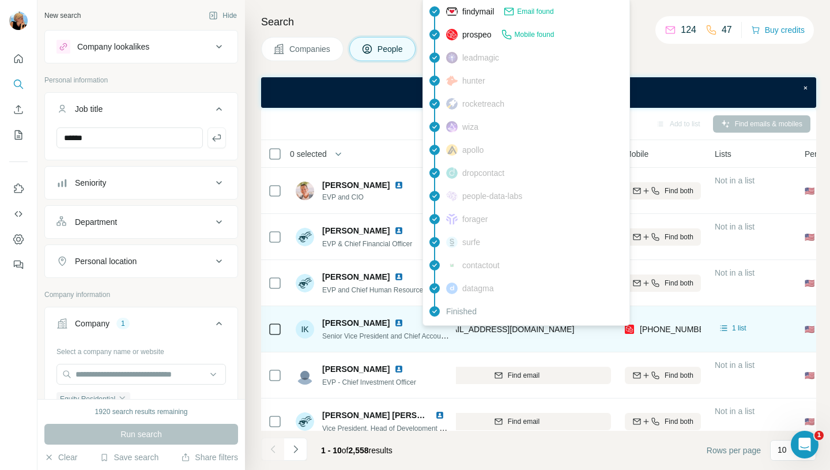
click at [508, 327] on span "[EMAIL_ADDRESS][DOMAIN_NAME]" at bounding box center [505, 328] width 137 height 9
click at [485, 331] on span "[EMAIL_ADDRESS][DOMAIN_NAME]" at bounding box center [505, 328] width 137 height 9
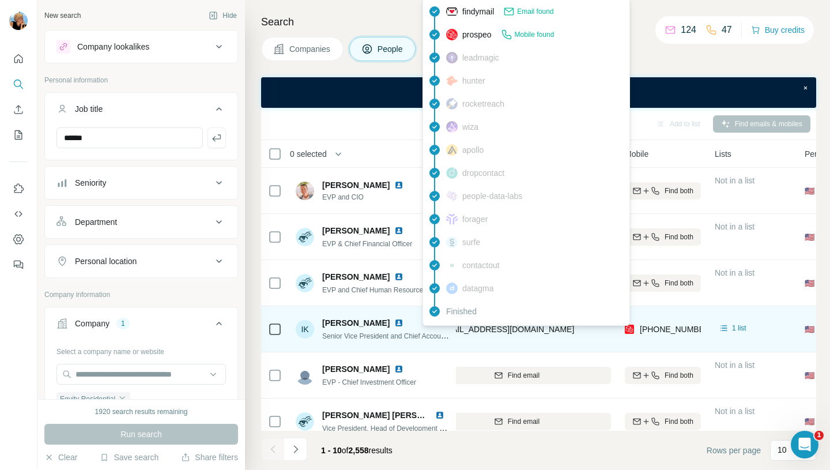
click at [485, 331] on span "[EMAIL_ADDRESS][DOMAIN_NAME]" at bounding box center [505, 328] width 137 height 9
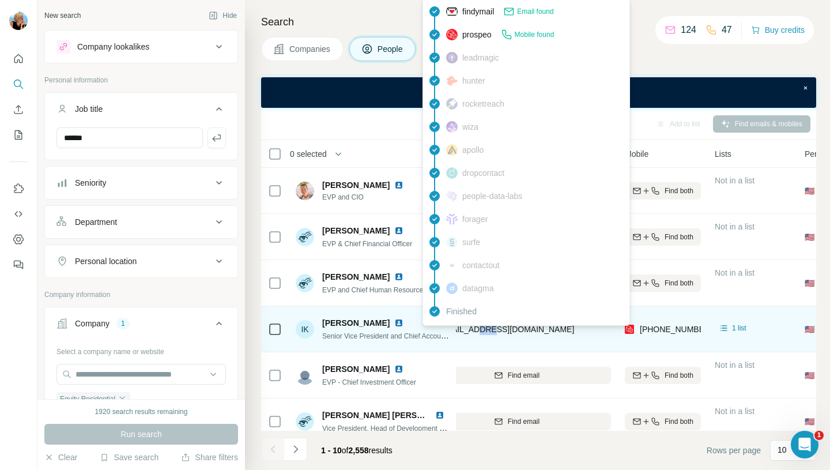
click at [485, 331] on span "[EMAIL_ADDRESS][DOMAIN_NAME]" at bounding box center [505, 328] width 137 height 9
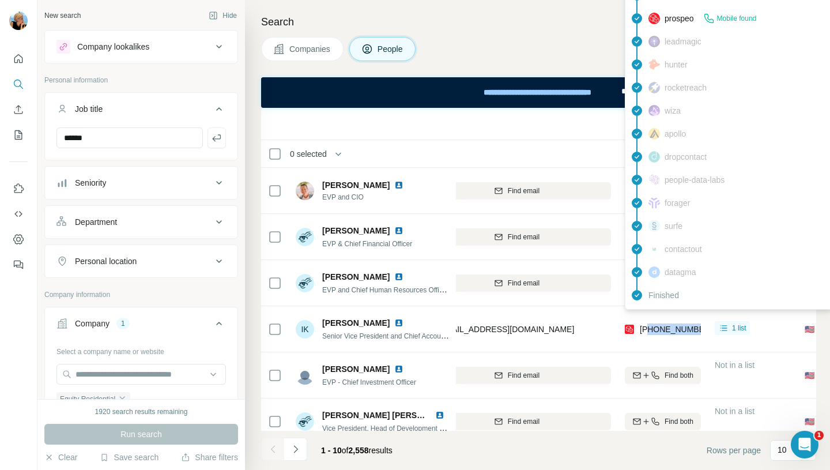
drag, startPoint x: 699, startPoint y: 336, endPoint x: 648, endPoint y: 332, distance: 51.4
click at [648, 332] on div "[PHONE_NUMBER]" at bounding box center [662, 329] width 76 height 32
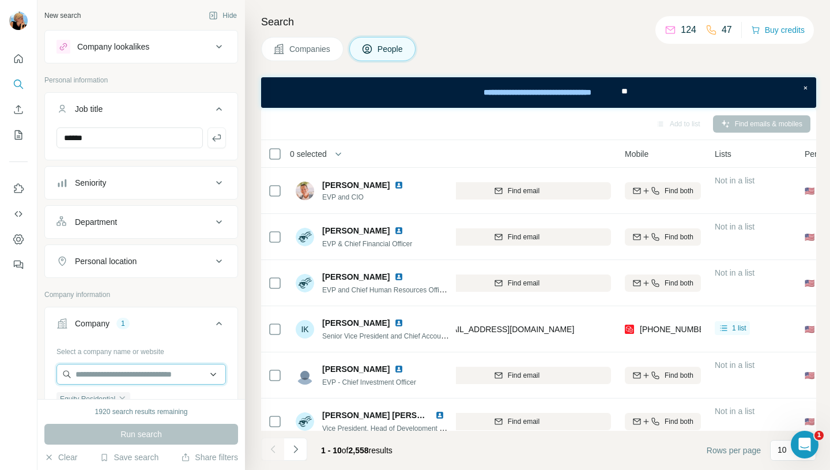
click at [145, 376] on input "text" at bounding box center [140, 374] width 169 height 21
paste input "**********"
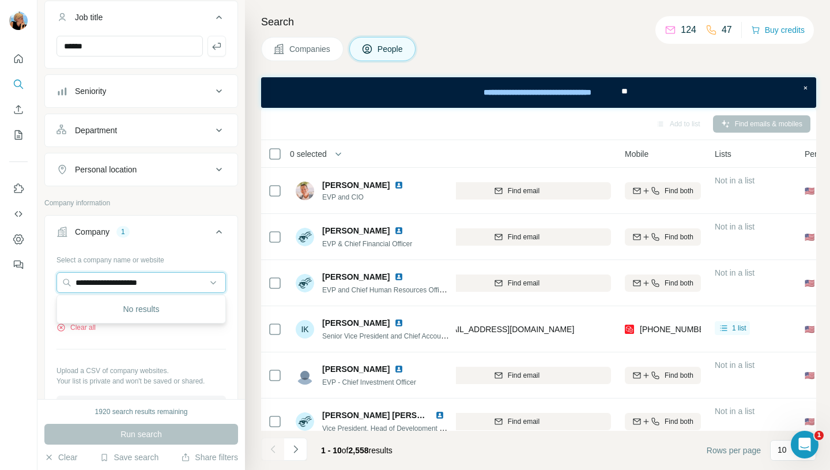
scroll to position [92, 0]
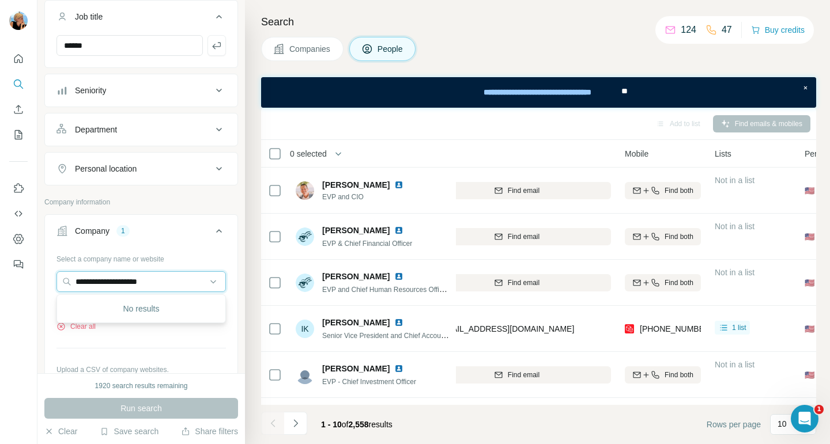
type input "**********"
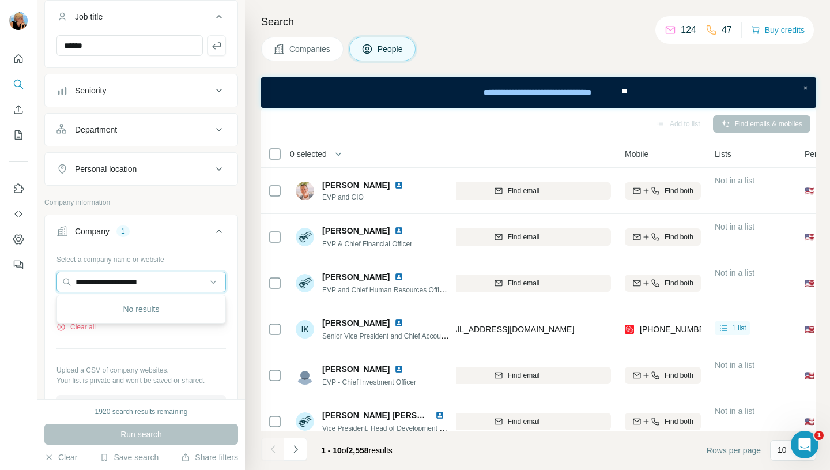
drag, startPoint x: 184, startPoint y: 282, endPoint x: 21, endPoint y: 286, distance: 163.1
click at [21, 286] on div "**********" at bounding box center [415, 235] width 830 height 470
paste input "**********"
type input "**********"
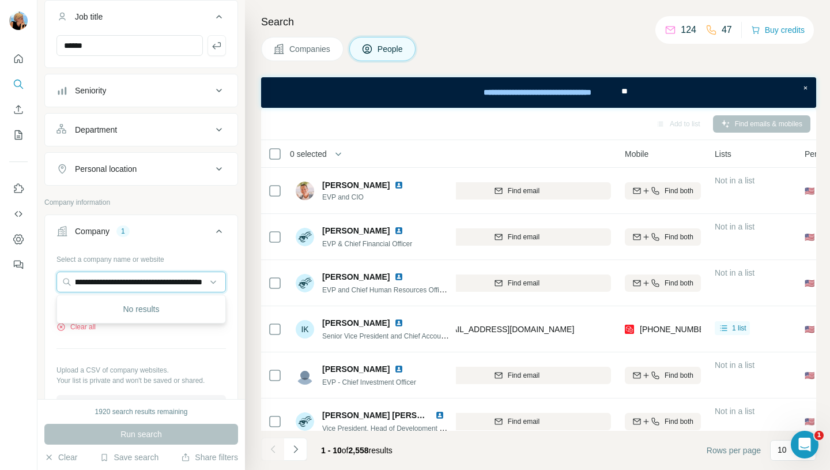
scroll to position [0, 445]
click at [117, 286] on input "**********" at bounding box center [140, 281] width 169 height 21
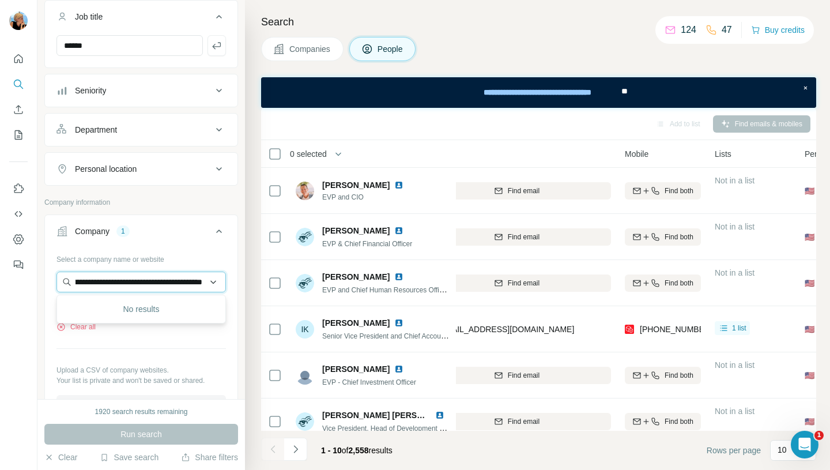
click at [117, 286] on input "**********" at bounding box center [140, 281] width 169 height 21
click at [119, 337] on div "Select a company name or website Equity Residential Clear all Upload a CSV of c…" at bounding box center [140, 332] width 169 height 166
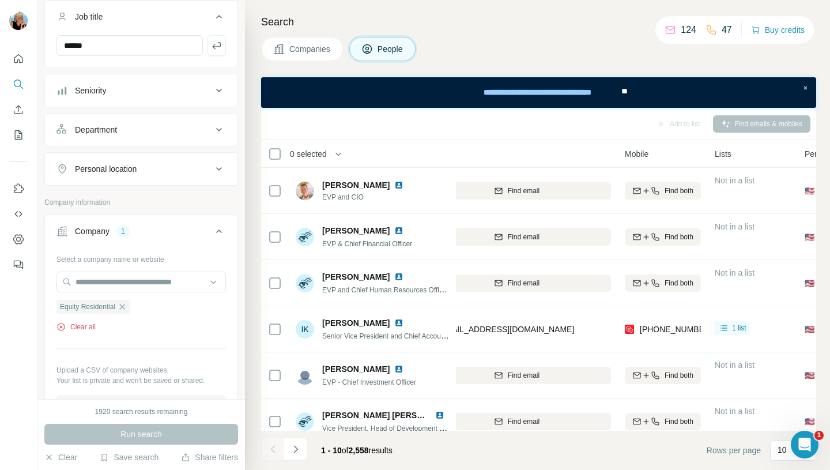
click at [86, 326] on button "Clear all" at bounding box center [75, 326] width 39 height 10
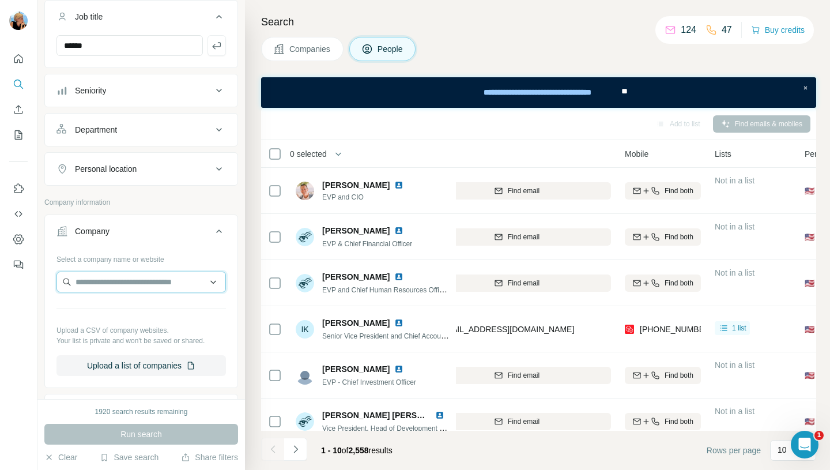
click at [90, 283] on input "text" at bounding box center [140, 281] width 169 height 21
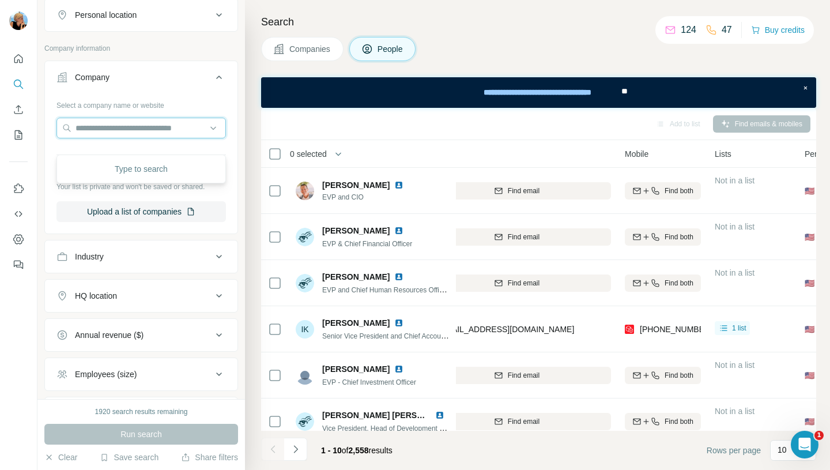
scroll to position [230, 0]
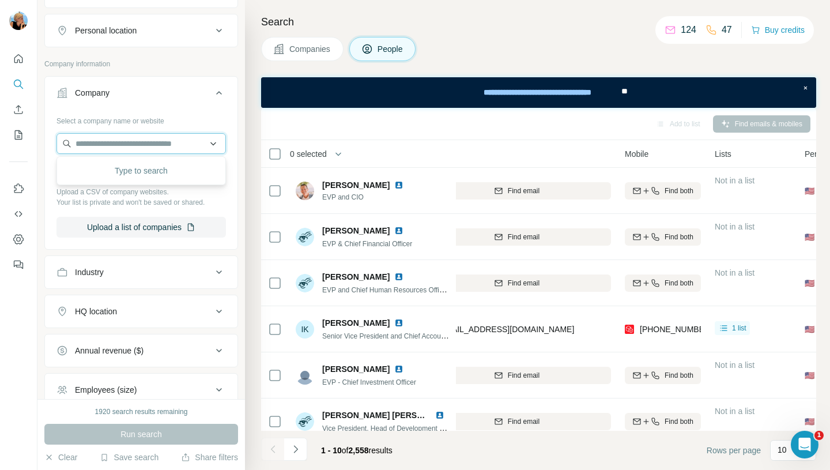
click at [104, 141] on input "text" at bounding box center [140, 143] width 169 height 21
paste input "**********"
click at [171, 145] on input "**********" at bounding box center [140, 143] width 169 height 21
type input "**********"
click at [177, 114] on div "Select a company name or website" at bounding box center [140, 118] width 169 height 15
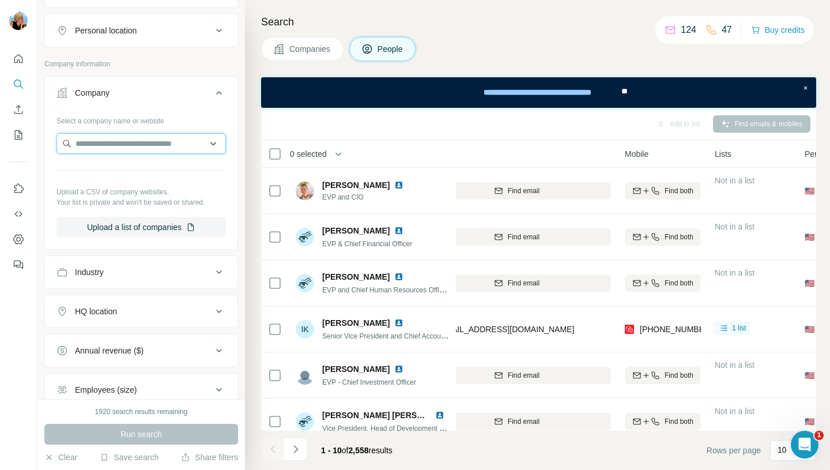
click at [160, 145] on input "text" at bounding box center [140, 143] width 169 height 21
paste input "**********"
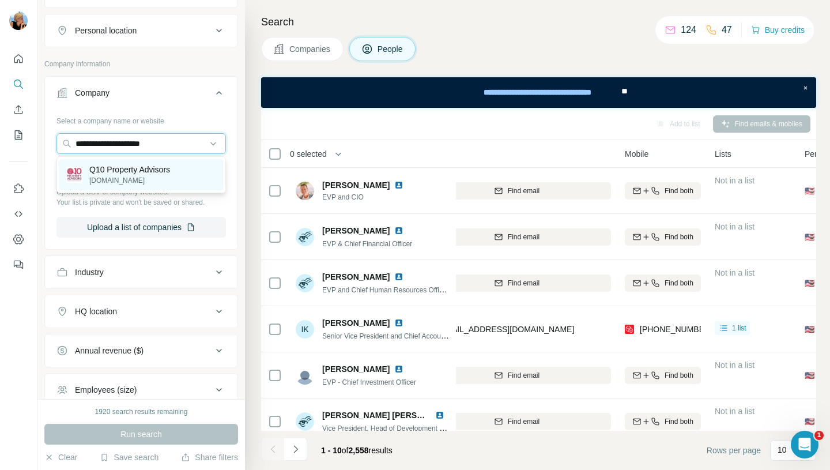
type input "**********"
click at [142, 174] on p "Q10 Property Advisors" at bounding box center [129, 170] width 81 height 12
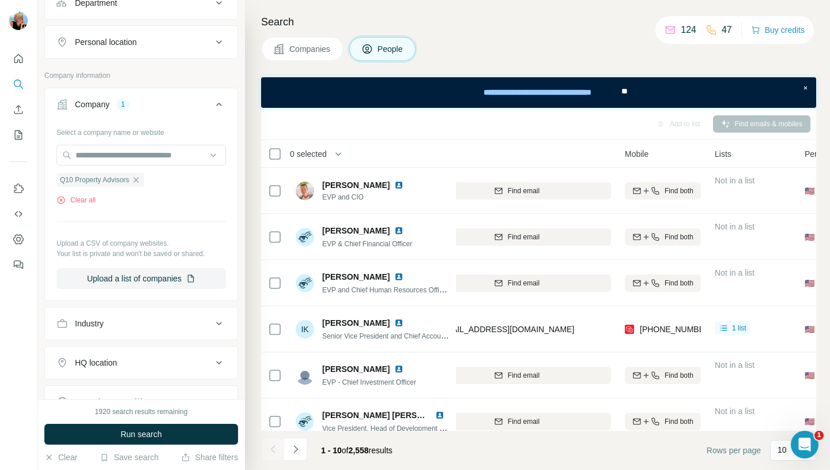
scroll to position [223, 0]
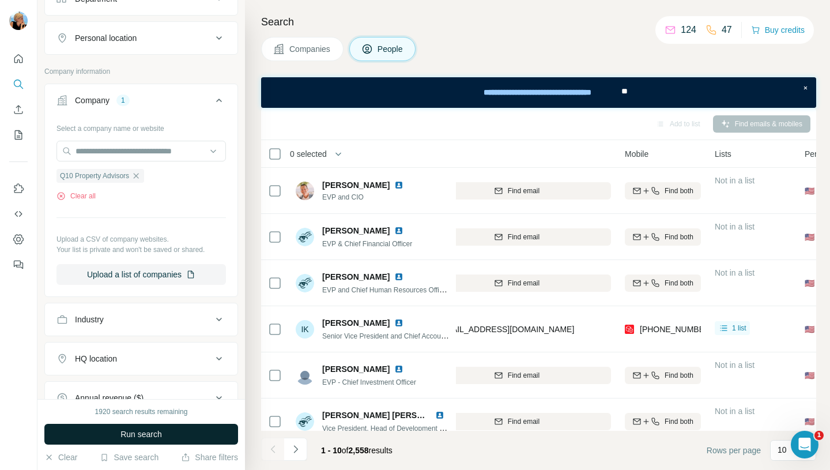
click at [142, 434] on span "Run search" at bounding box center [140, 434] width 41 height 12
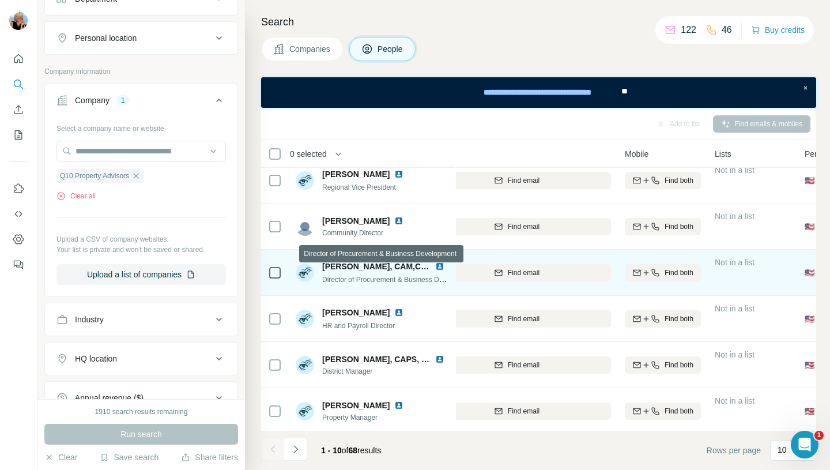
scroll to position [67, 168]
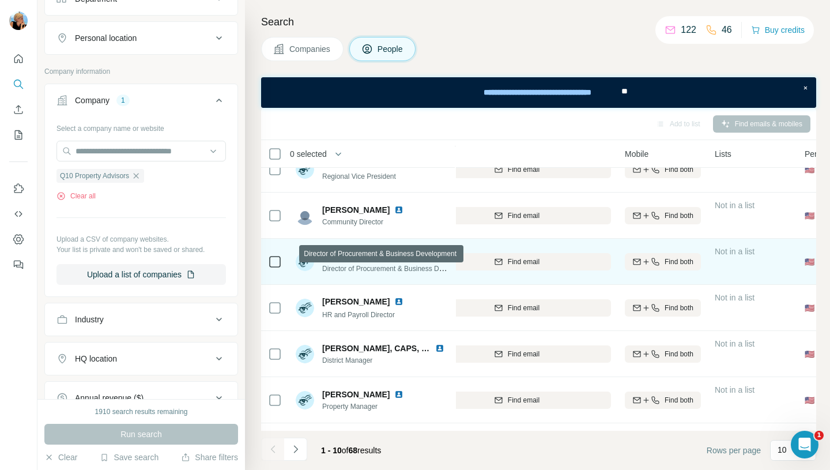
click at [391, 271] on span "Director of Procurement & Business Development" at bounding box center [398, 267] width 153 height 9
click at [441, 255] on img at bounding box center [439, 255] width 9 height 9
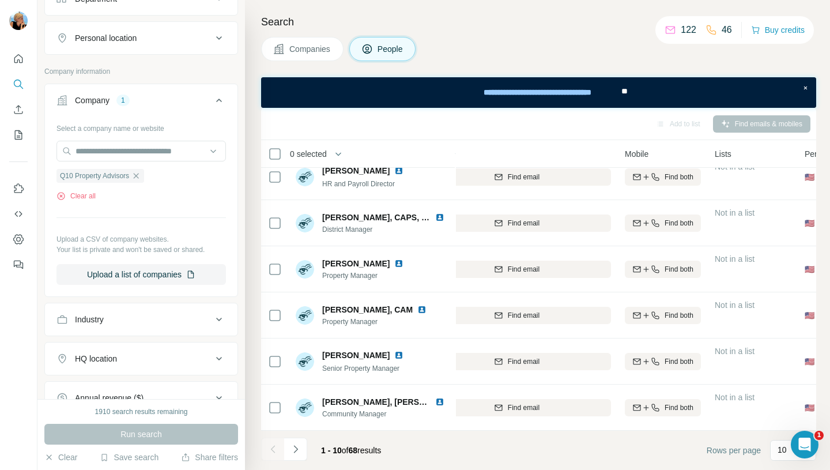
scroll to position [0, 0]
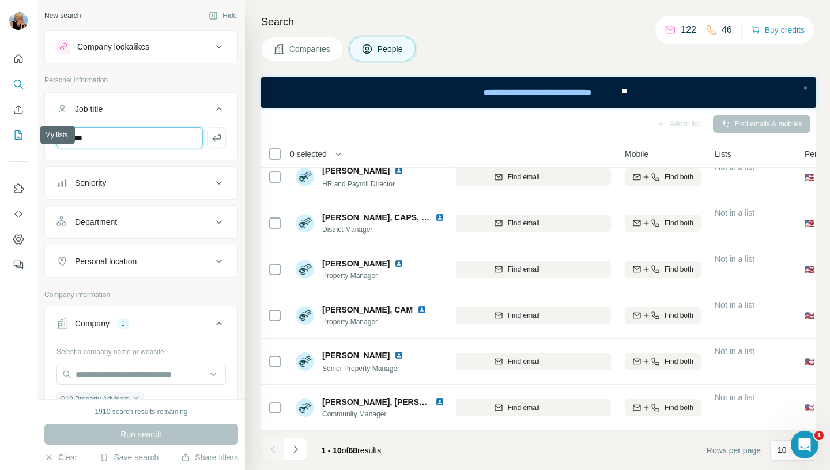
drag, startPoint x: 96, startPoint y: 137, endPoint x: 24, endPoint y: 138, distance: 72.0
click at [24, 138] on div "New search Hide Company lookalikes Personal information Job title ****** Senior…" at bounding box center [415, 235] width 830 height 470
click at [125, 139] on input "text" at bounding box center [129, 137] width 146 height 21
type input "****"
click at [218, 143] on button "button" at bounding box center [216, 137] width 18 height 21
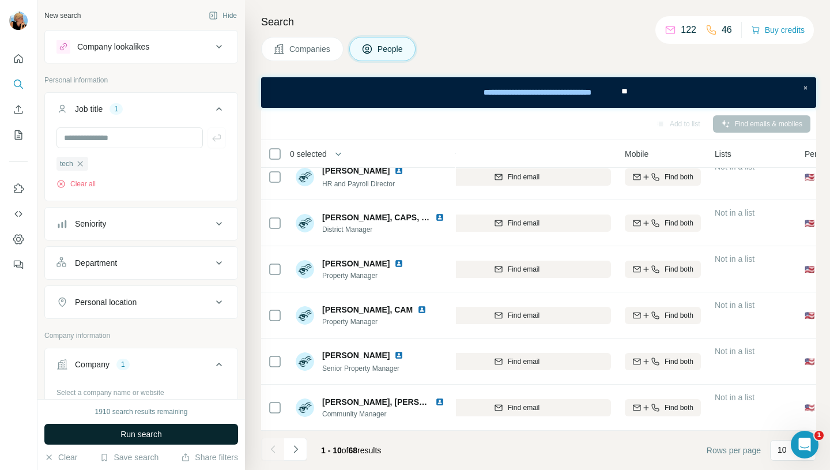
click at [151, 437] on span "Run search" at bounding box center [140, 434] width 41 height 12
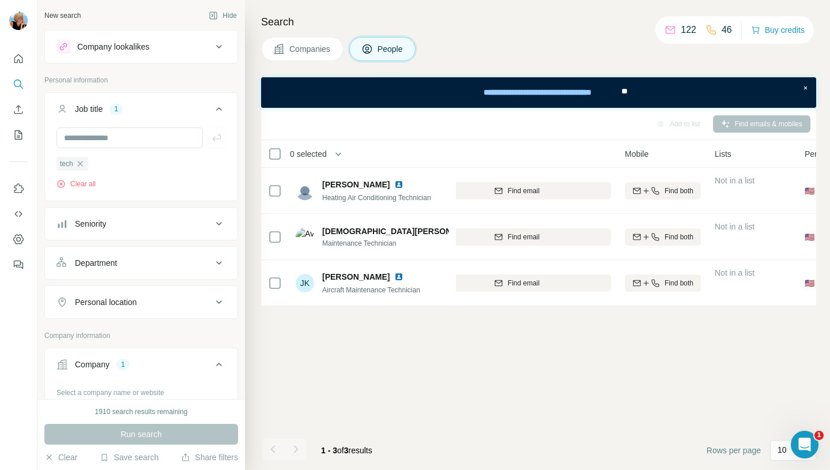
scroll to position [0, 168]
click at [84, 164] on icon "button" at bounding box center [79, 163] width 9 height 9
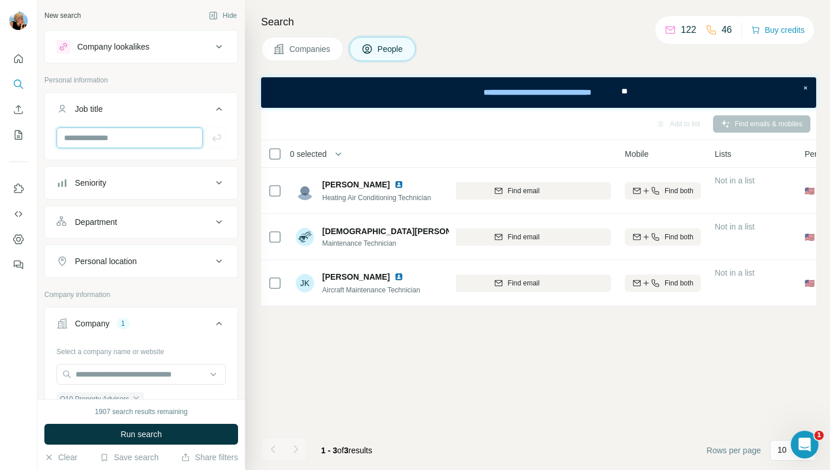
click at [81, 143] on input "text" at bounding box center [129, 137] width 146 height 21
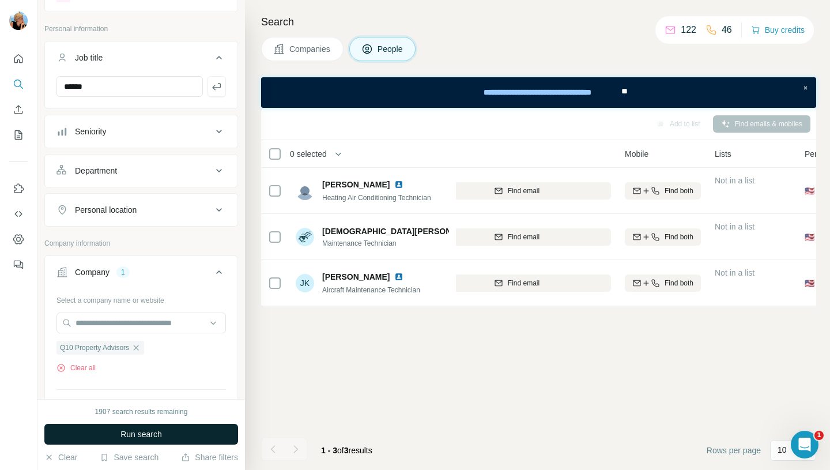
click at [159, 430] on span "Run search" at bounding box center [140, 434] width 41 height 12
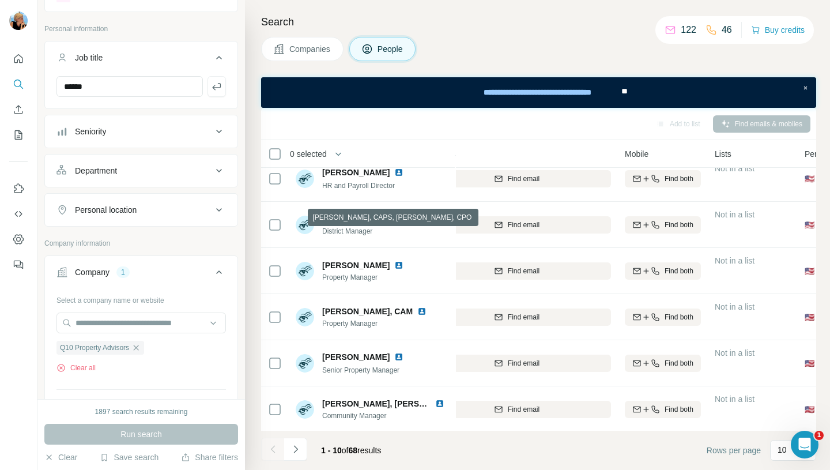
scroll to position [202, 168]
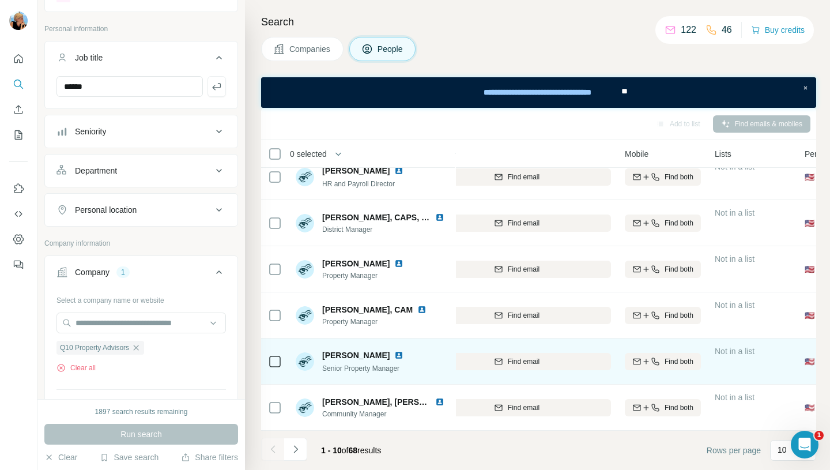
click at [394, 350] on img at bounding box center [398, 354] width 9 height 9
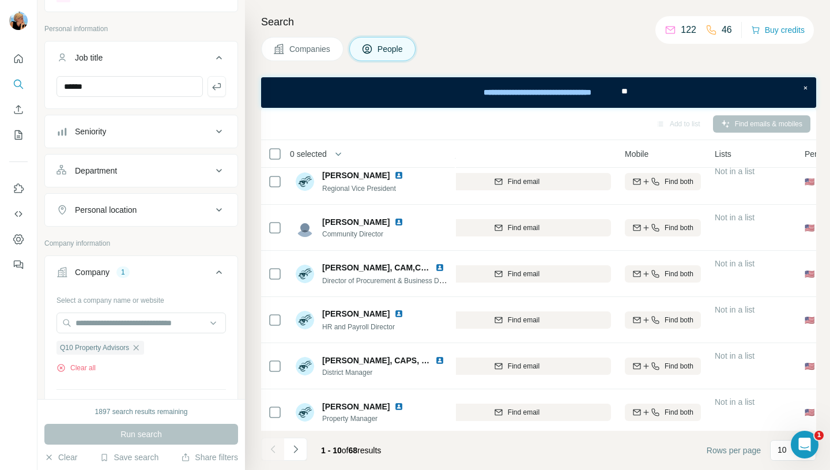
scroll to position [0, 168]
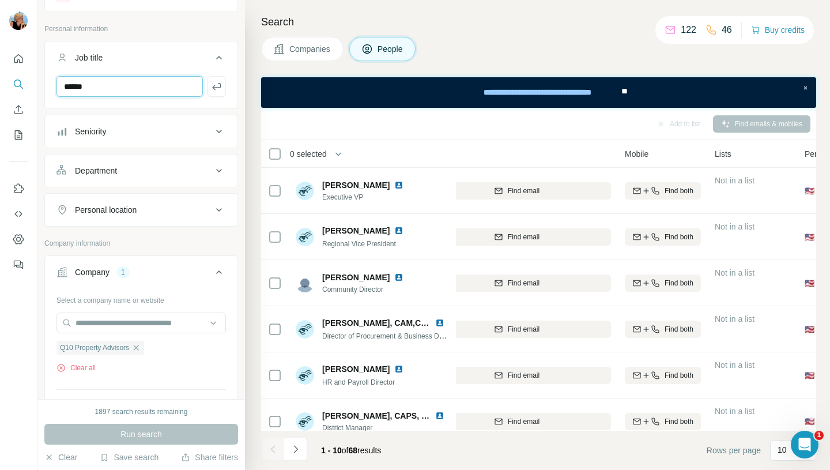
drag, startPoint x: 94, startPoint y: 89, endPoint x: 7, endPoint y: 84, distance: 87.7
click at [7, 84] on div "New search Hide Company lookalikes Personal information Job title ****** Senior…" at bounding box center [415, 235] width 830 height 470
type input "********"
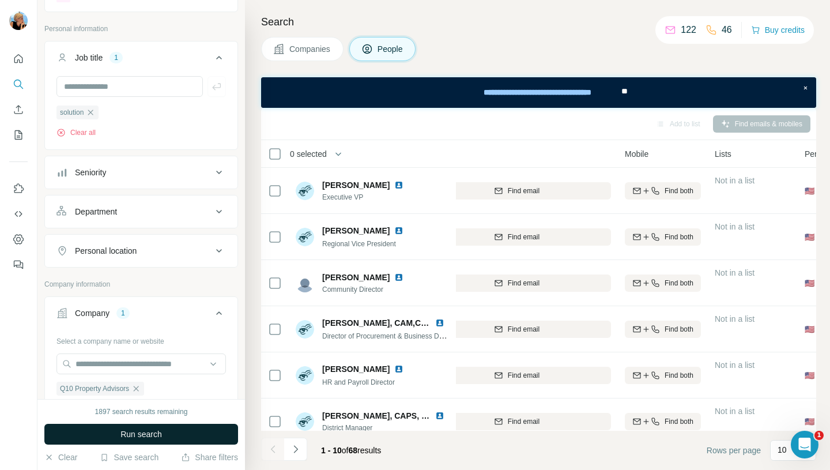
click at [148, 434] on span "Run search" at bounding box center [140, 434] width 41 height 12
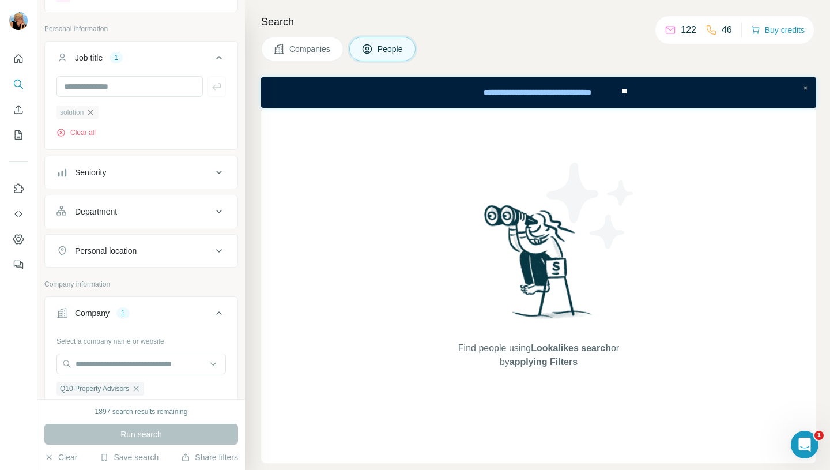
click at [90, 113] on icon "button" at bounding box center [90, 112] width 9 height 9
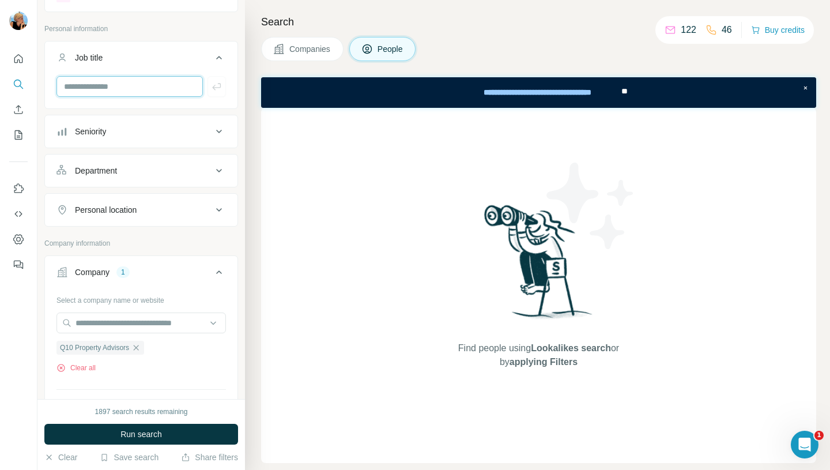
click at [89, 88] on input "text" at bounding box center [129, 86] width 146 height 21
type input "**"
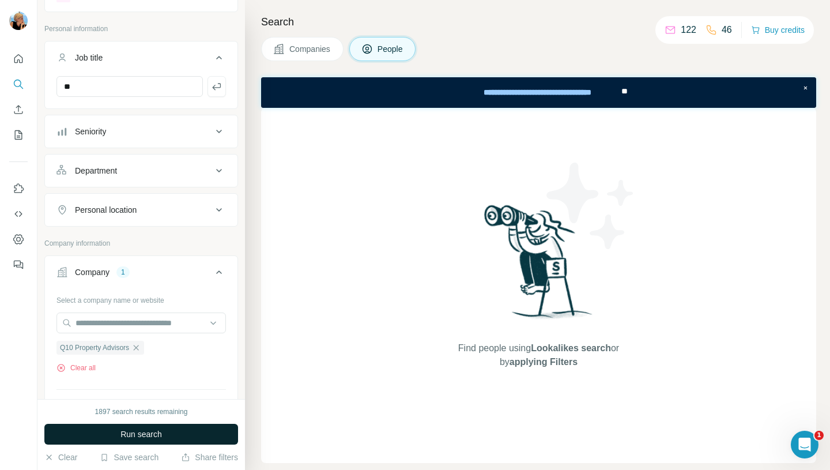
click at [152, 437] on span "Run search" at bounding box center [140, 434] width 41 height 12
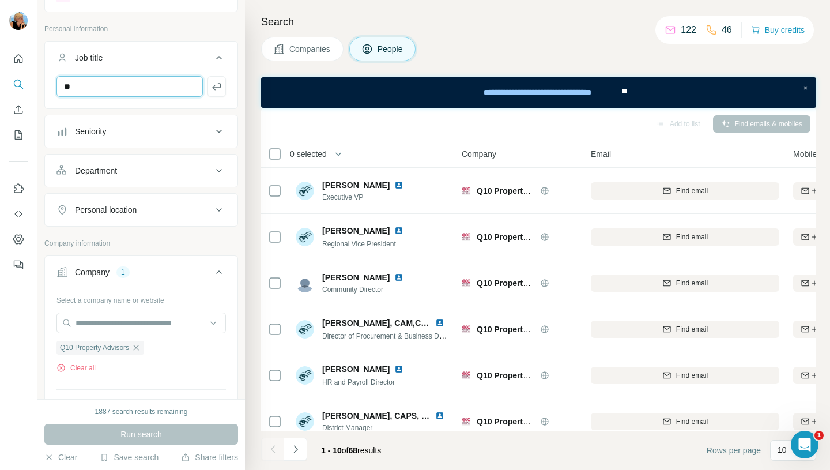
click at [102, 91] on input "**" at bounding box center [129, 86] width 146 height 21
click at [215, 83] on icon "button" at bounding box center [217, 87] width 12 height 12
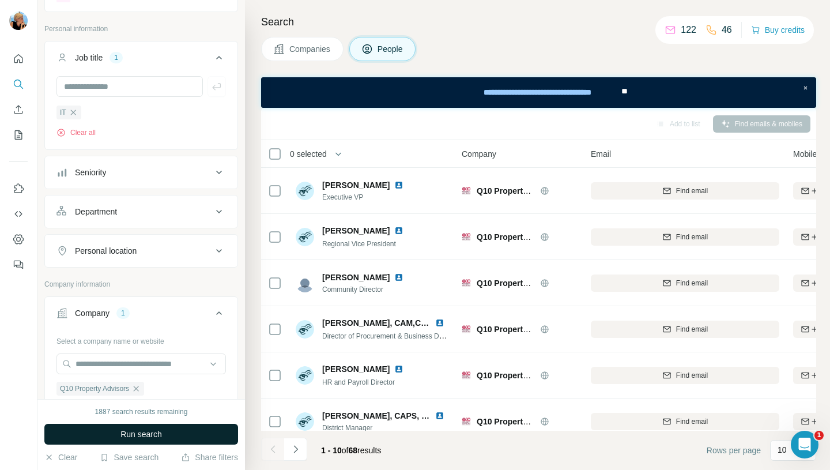
click at [168, 436] on button "Run search" at bounding box center [141, 433] width 194 height 21
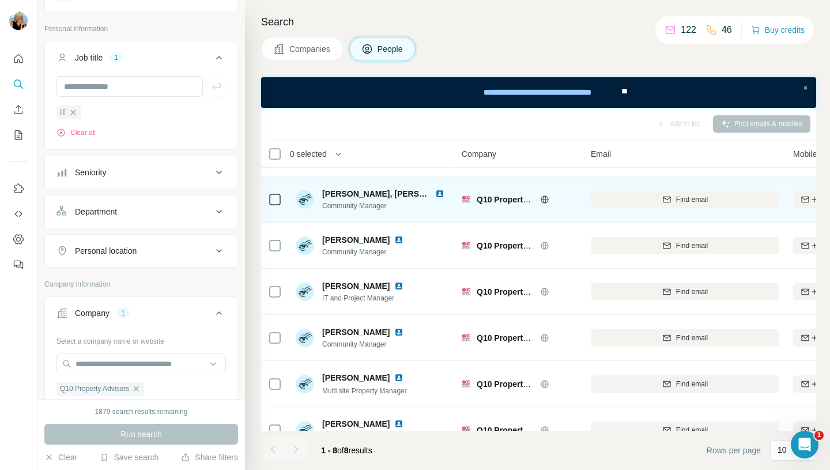
scroll to position [60, 0]
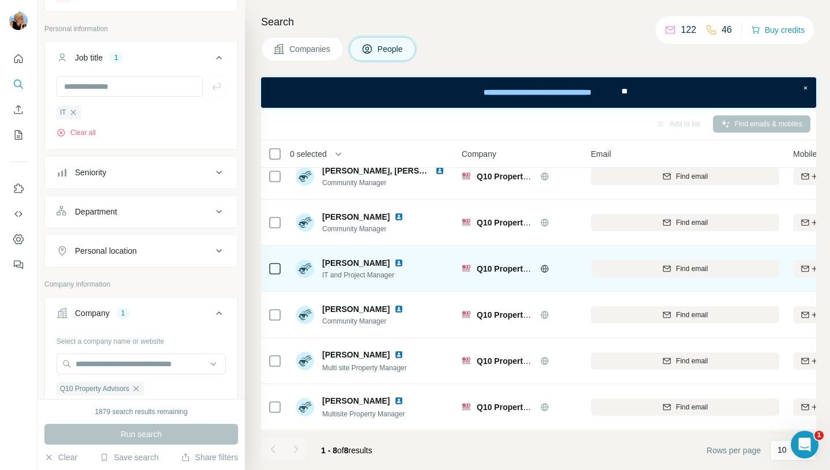
click at [400, 265] on img at bounding box center [398, 262] width 9 height 9
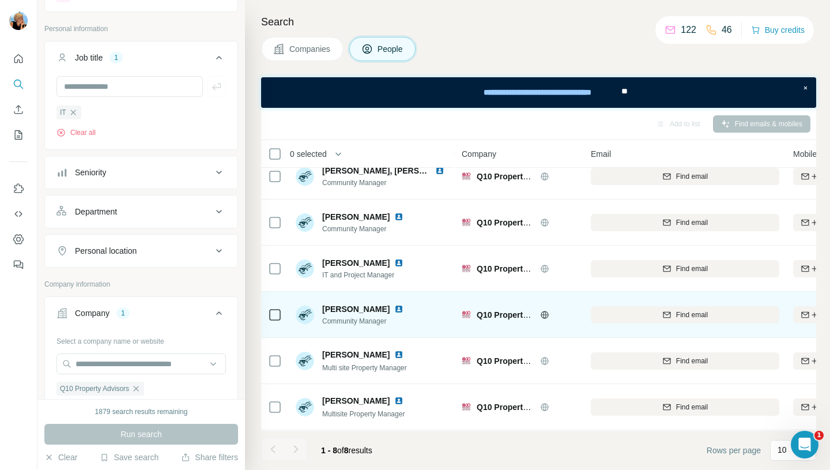
scroll to position [0, 0]
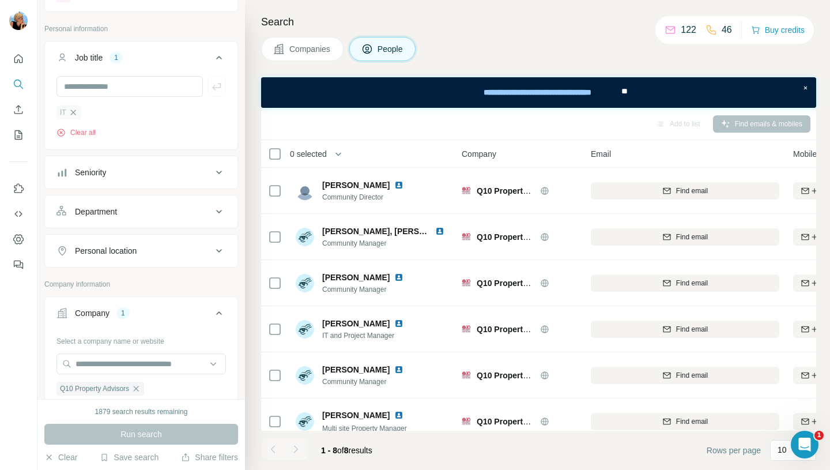
click at [75, 113] on icon "button" at bounding box center [73, 112] width 9 height 9
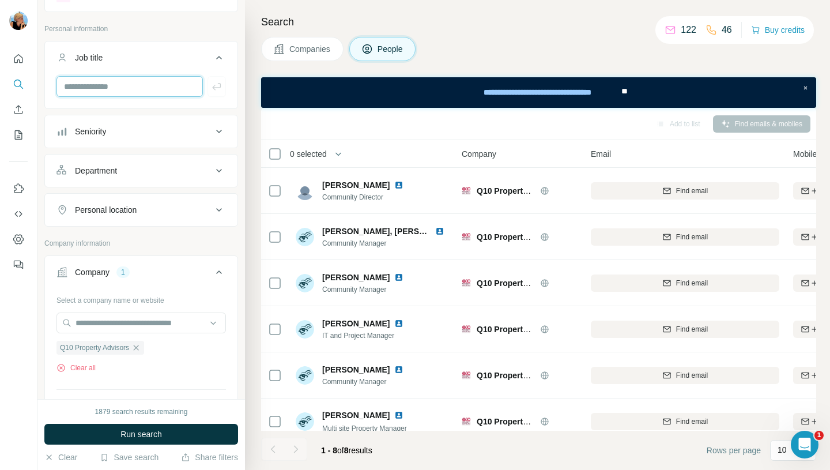
click at [90, 84] on input "text" at bounding box center [129, 86] width 146 height 21
type input "***"
click at [220, 87] on icon "button" at bounding box center [216, 86] width 9 height 7
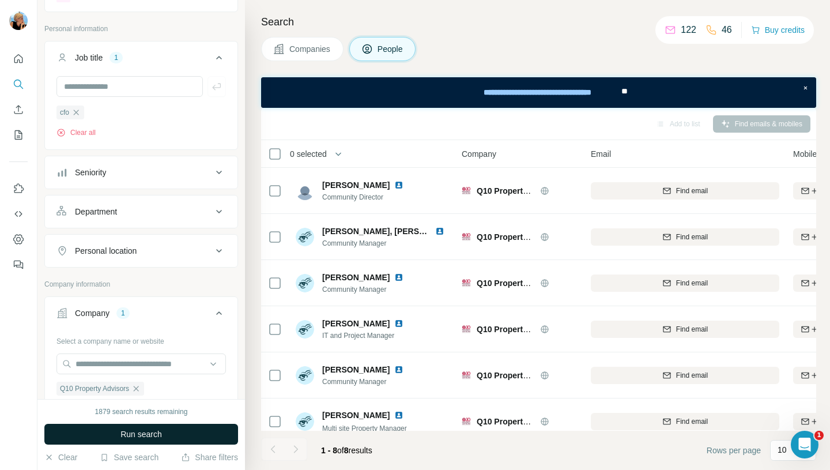
click at [187, 430] on button "Run search" at bounding box center [141, 433] width 194 height 21
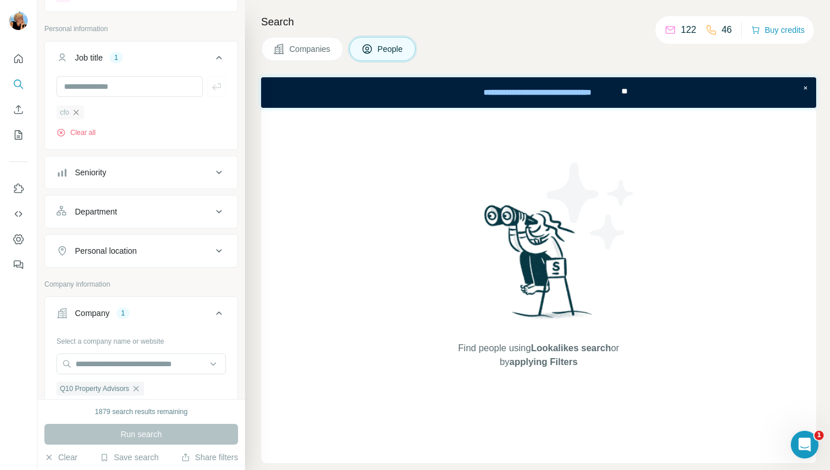
click at [75, 114] on icon "button" at bounding box center [76, 111] width 5 height 5
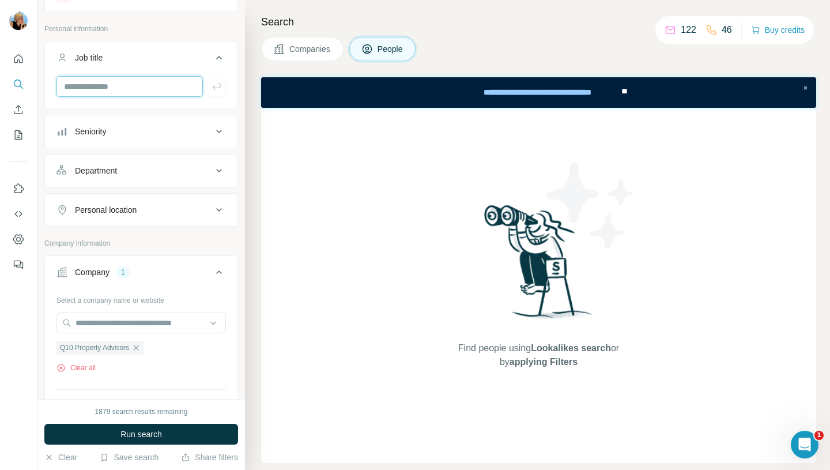
click at [93, 81] on input "text" at bounding box center [129, 86] width 146 height 21
type input "*****"
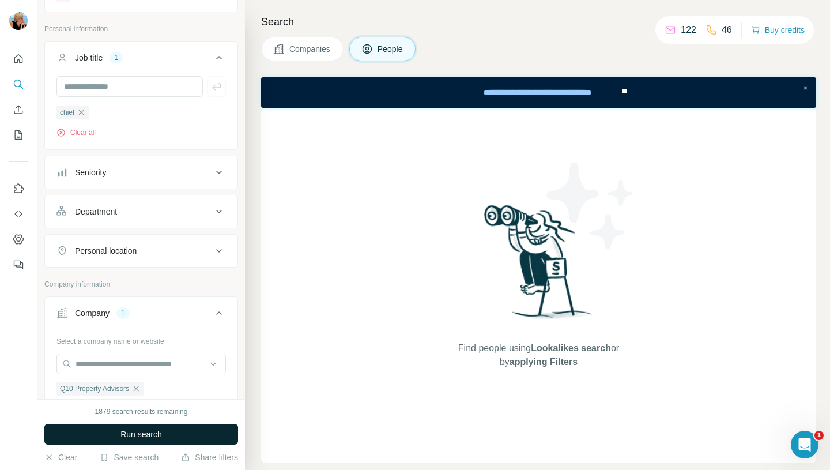
click at [139, 437] on span "Run search" at bounding box center [140, 434] width 41 height 12
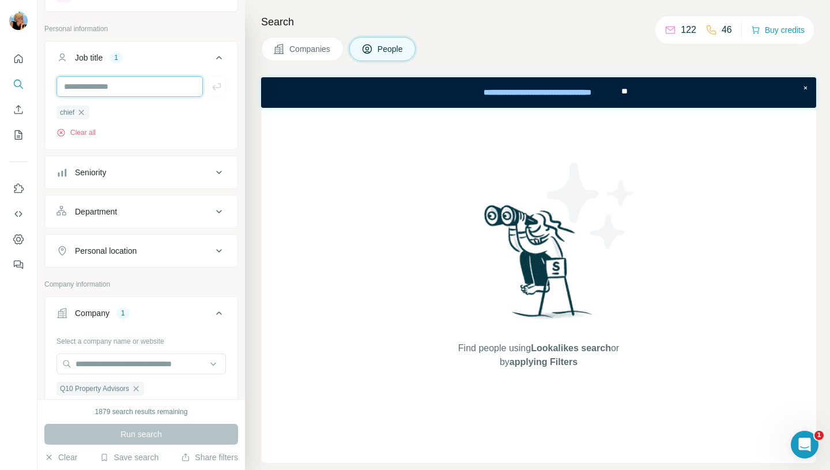
click at [93, 86] on input "text" at bounding box center [129, 86] width 146 height 21
click at [86, 109] on icon "button" at bounding box center [81, 112] width 9 height 9
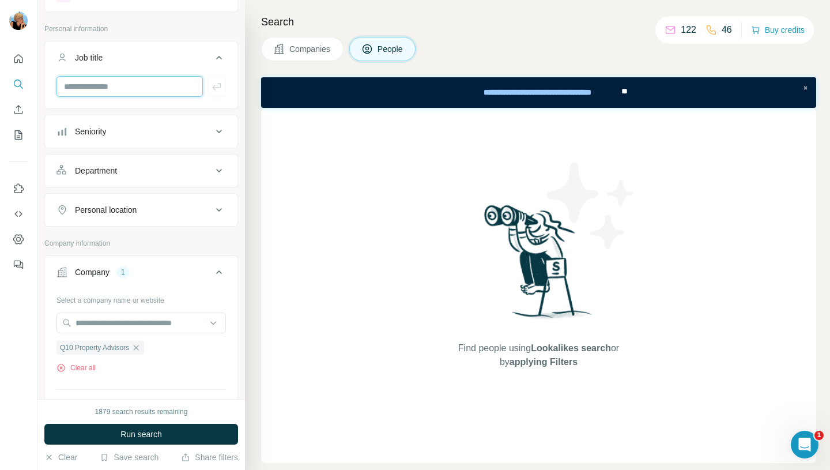
click at [88, 92] on input "text" at bounding box center [129, 86] width 146 height 21
type input "**********"
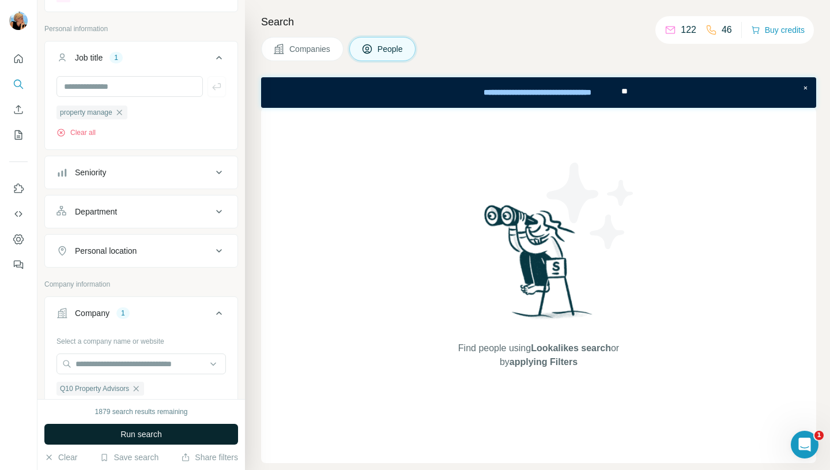
click at [137, 433] on span "Run search" at bounding box center [140, 434] width 41 height 12
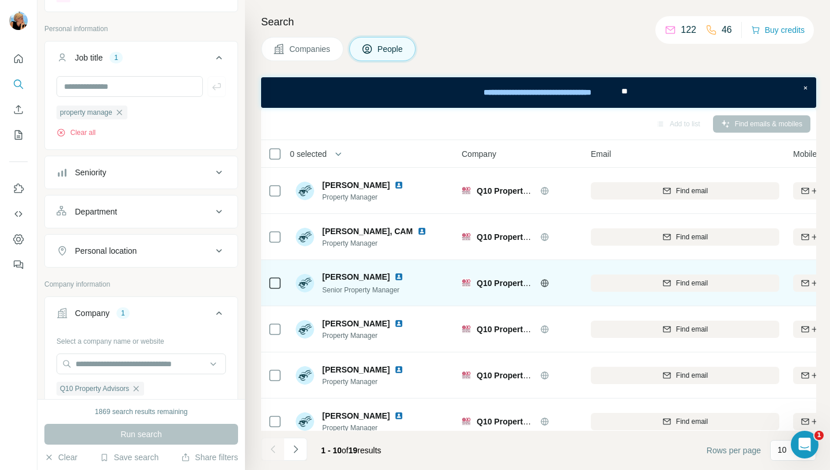
click at [358, 278] on span "[PERSON_NAME]" at bounding box center [355, 277] width 67 height 12
click at [377, 276] on span "[PERSON_NAME]" at bounding box center [355, 277] width 67 height 12
drag, startPoint x: 380, startPoint y: 275, endPoint x: 324, endPoint y: 279, distance: 56.1
click at [324, 279] on div "[PERSON_NAME]" at bounding box center [365, 277] width 86 height 12
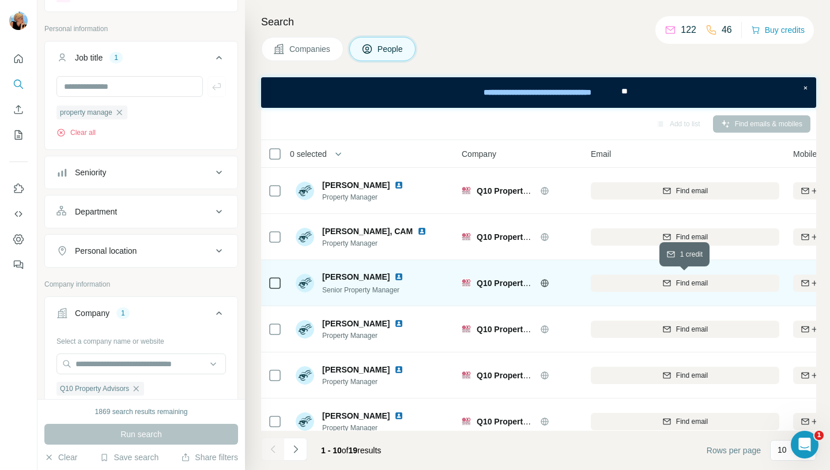
click at [687, 284] on span "Find email" at bounding box center [692, 283] width 32 height 10
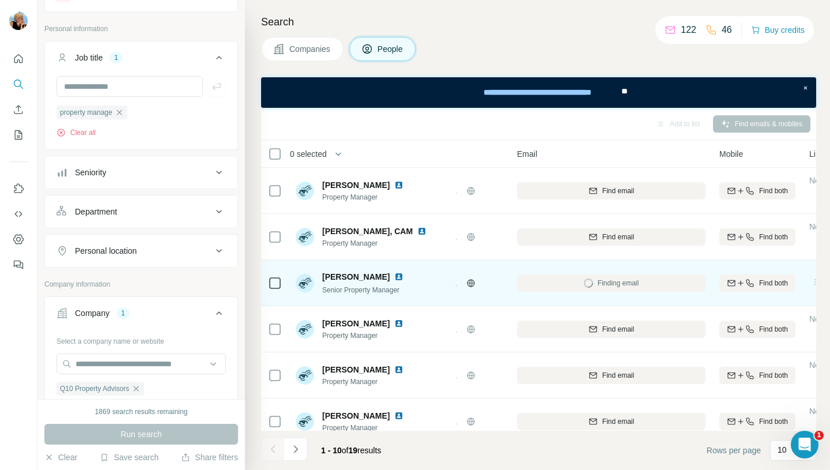
scroll to position [0, 72]
click at [754, 283] on icon "button" at bounding box center [751, 282] width 9 height 9
drag, startPoint x: 409, startPoint y: 288, endPoint x: 325, endPoint y: 291, distance: 83.6
click at [325, 291] on div "[PERSON_NAME] Senior Property Manager" at bounding box center [372, 283] width 153 height 32
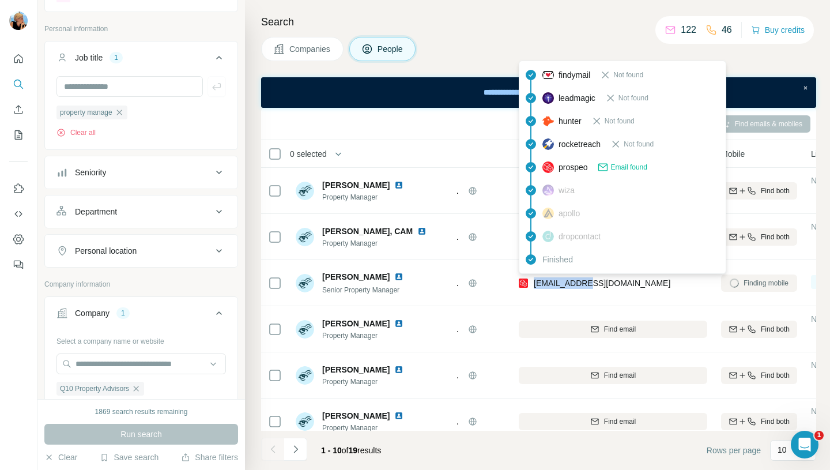
drag, startPoint x: 592, startPoint y: 281, endPoint x: 532, endPoint y: 282, distance: 59.9
click at [532, 282] on div "[EMAIL_ADDRESS][DOMAIN_NAME]" at bounding box center [612, 283] width 188 height 32
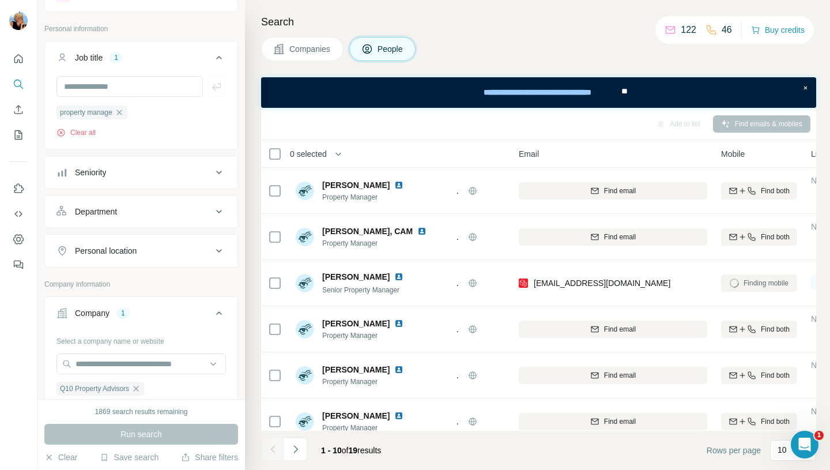
click at [778, 280] on div "Finding mobile" at bounding box center [759, 283] width 76 height 32
click at [141, 391] on icon "button" at bounding box center [135, 388] width 9 height 9
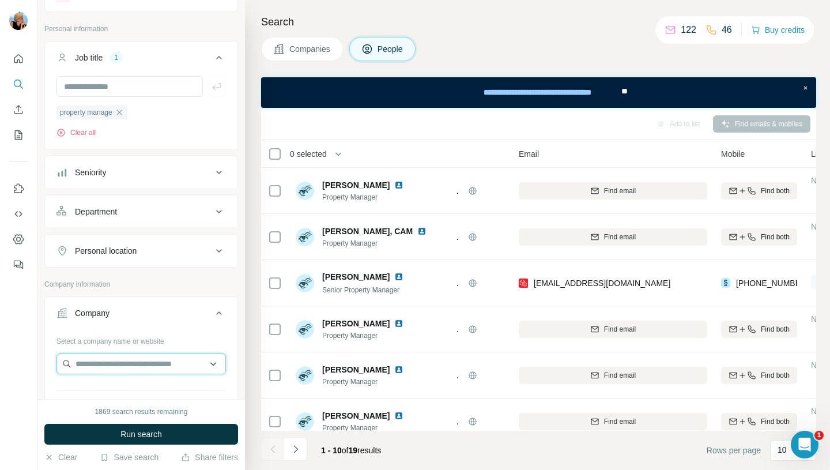
click at [120, 366] on input "text" at bounding box center [140, 363] width 169 height 21
type input "**********"
click at [137, 430] on span "Run search" at bounding box center [140, 434] width 41 height 12
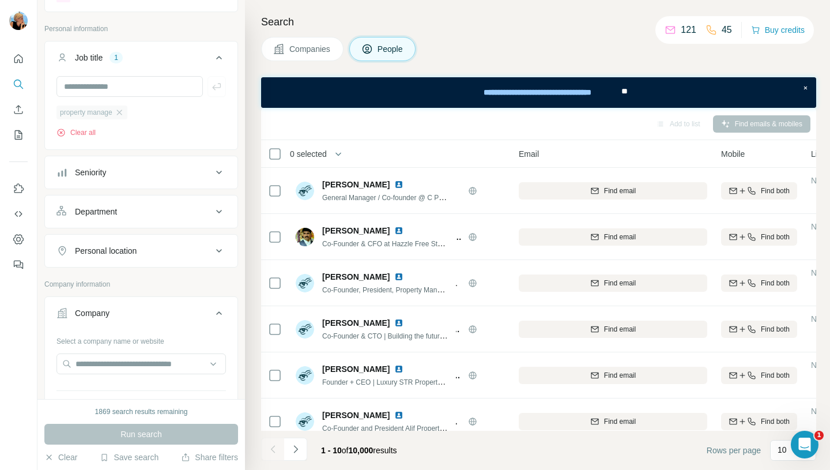
click at [127, 115] on div "property manage" at bounding box center [91, 112] width 71 height 14
click at [121, 111] on icon "button" at bounding box center [118, 111] width 5 height 5
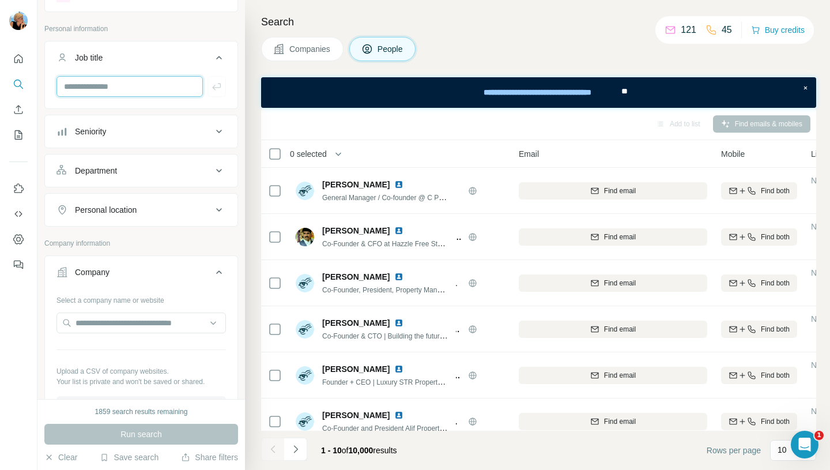
click at [115, 78] on input "text" at bounding box center [129, 86] width 146 height 21
type input "******"
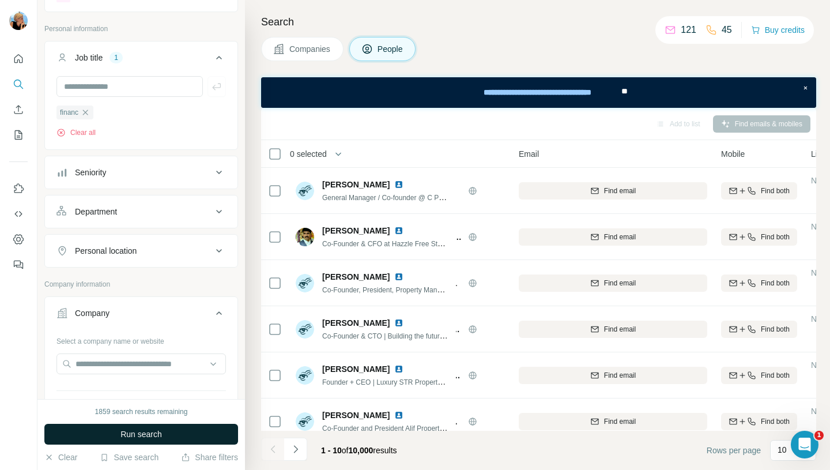
click at [147, 432] on span "Run search" at bounding box center [140, 434] width 41 height 12
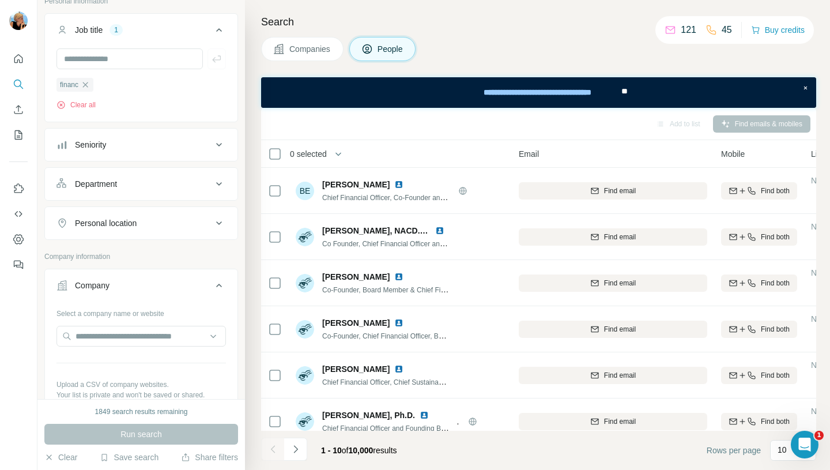
scroll to position [89, 0]
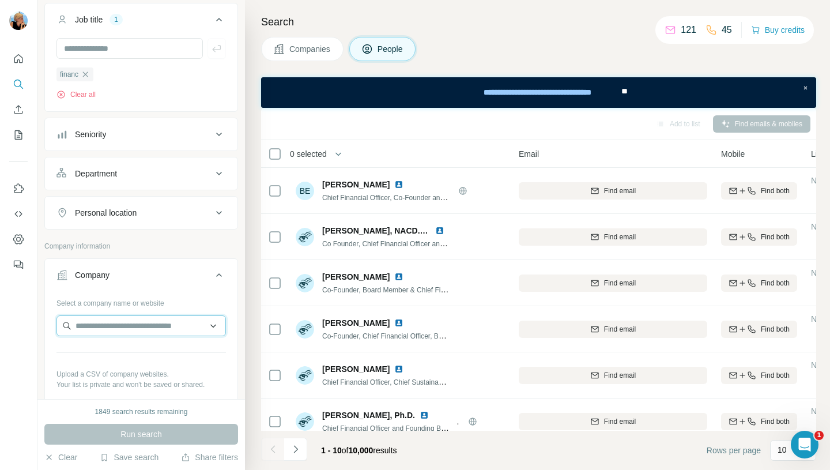
click at [157, 325] on input "text" at bounding box center [140, 325] width 169 height 21
paste input "**********"
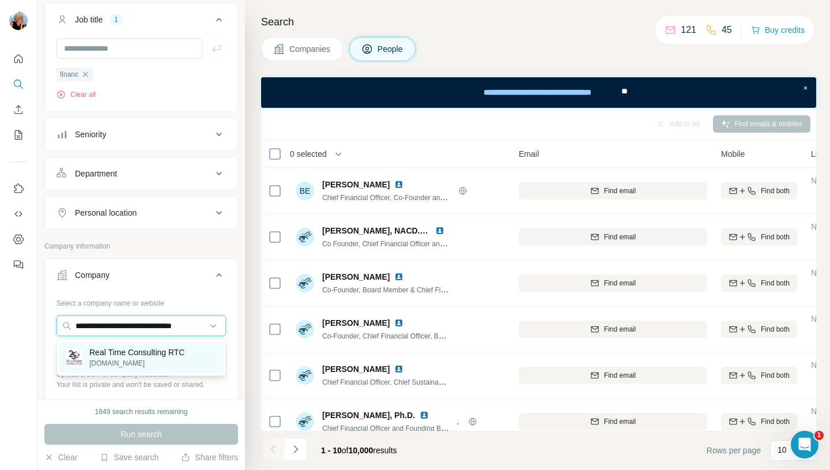
type input "**********"
click at [147, 355] on p "Real Time Consulting RTC" at bounding box center [136, 352] width 95 height 12
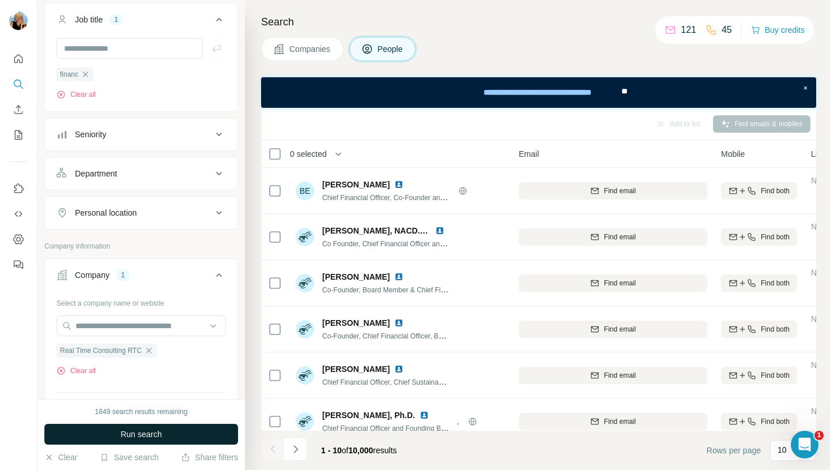
click at [141, 428] on span "Run search" at bounding box center [140, 434] width 41 height 12
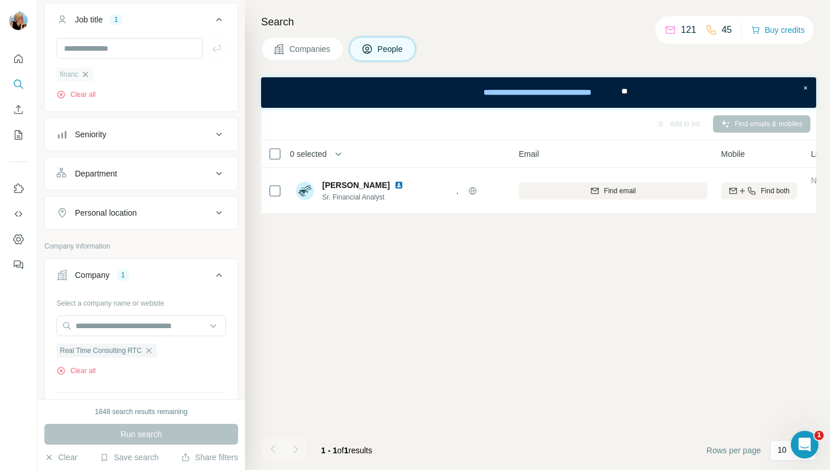
click at [87, 75] on icon "button" at bounding box center [85, 74] width 9 height 9
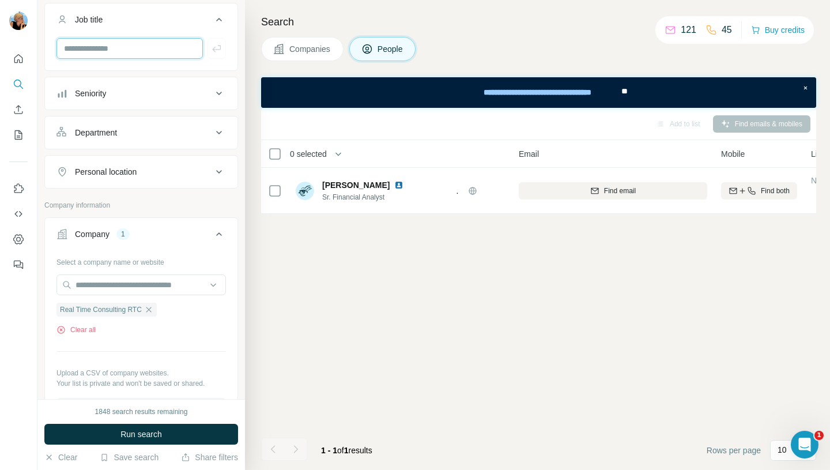
click at [93, 54] on input "text" at bounding box center [129, 48] width 146 height 21
type input "*******"
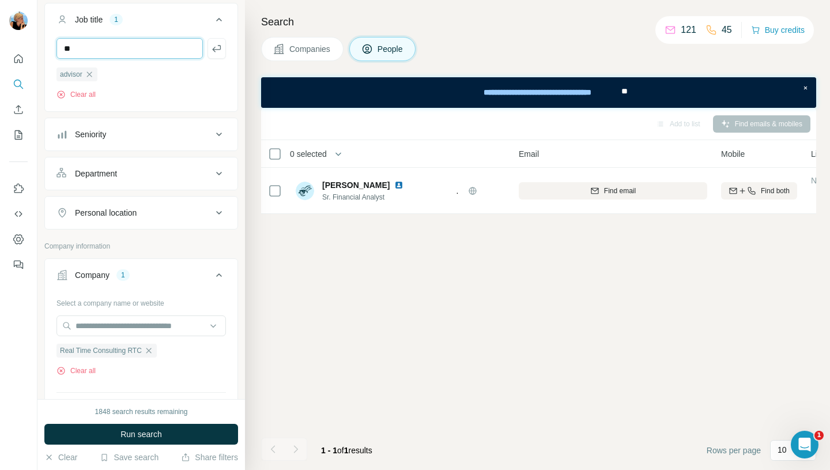
type input "*"
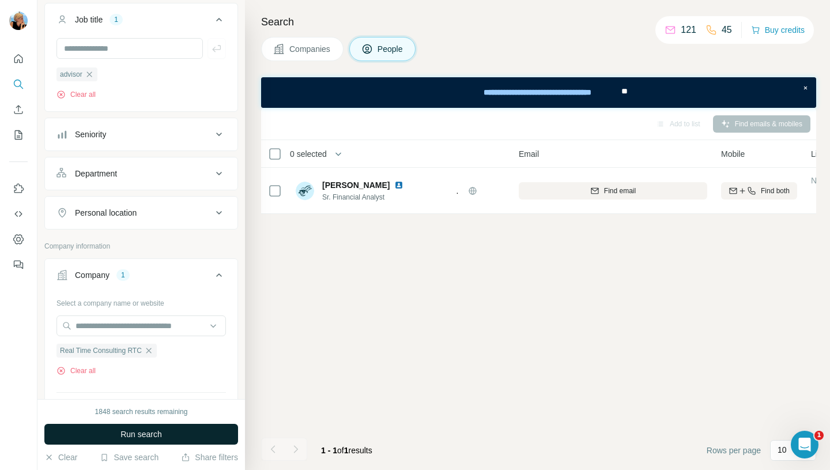
click at [139, 433] on span "Run search" at bounding box center [140, 434] width 41 height 12
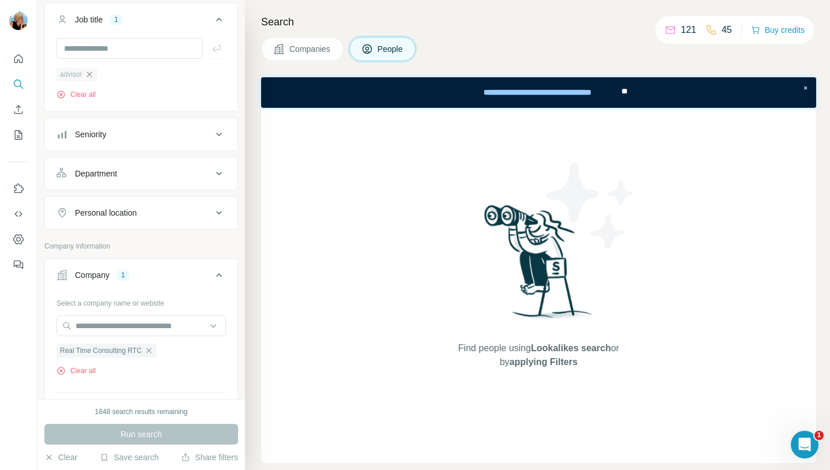
click at [89, 75] on icon "button" at bounding box center [89, 74] width 9 height 9
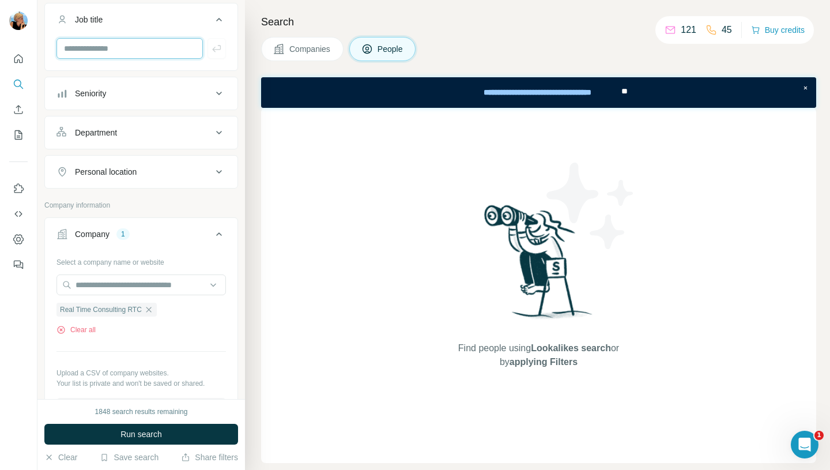
click at [90, 53] on input "text" at bounding box center [129, 48] width 146 height 21
type input "**"
click at [216, 55] on button "button" at bounding box center [216, 48] width 18 height 21
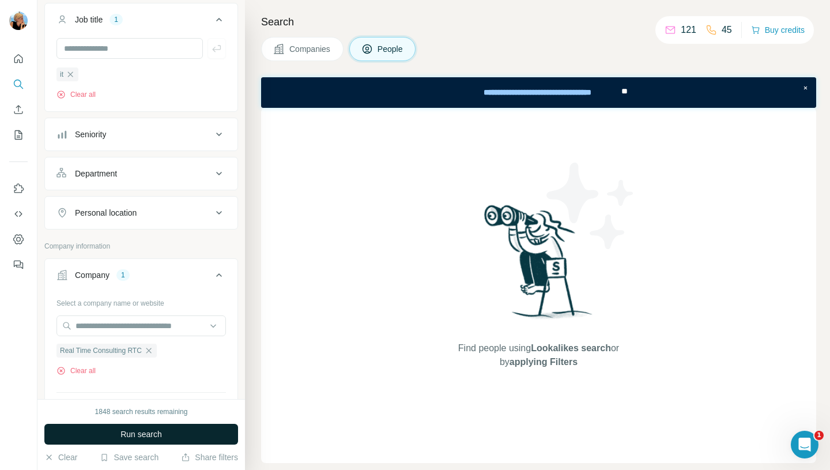
click at [133, 428] on span "Run search" at bounding box center [140, 434] width 41 height 12
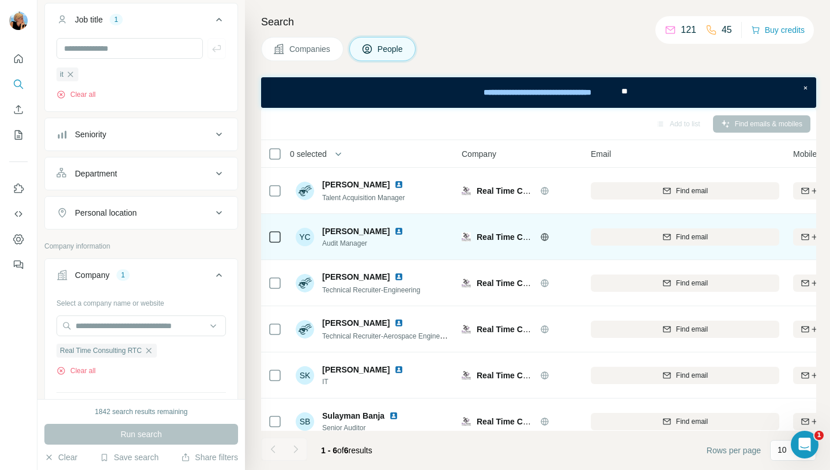
click at [354, 234] on span "[PERSON_NAME]" at bounding box center [355, 231] width 67 height 12
click at [394, 234] on img at bounding box center [398, 230] width 9 height 9
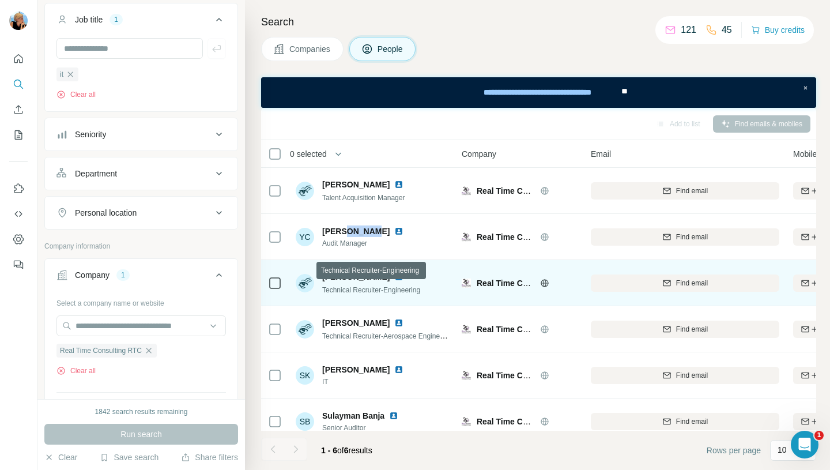
scroll to position [18, 0]
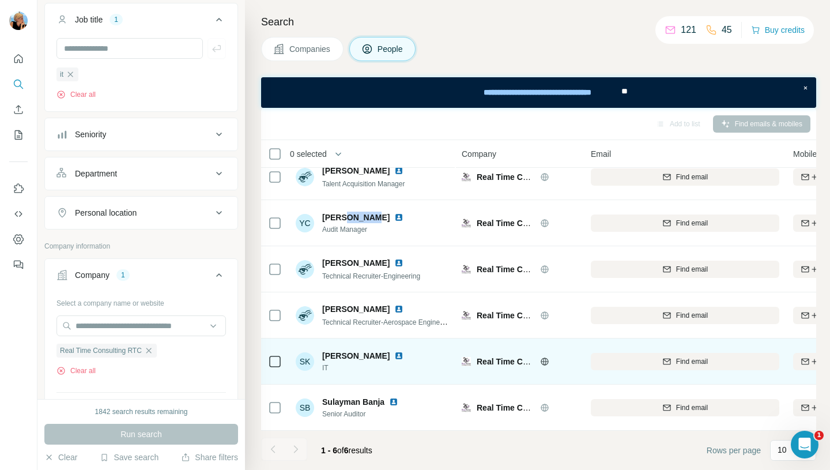
click at [394, 353] on img at bounding box center [398, 355] width 9 height 9
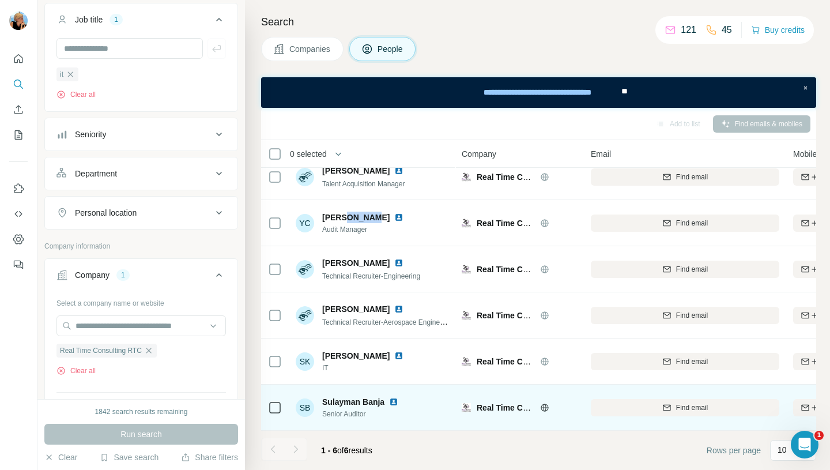
click at [395, 398] on img at bounding box center [393, 401] width 9 height 9
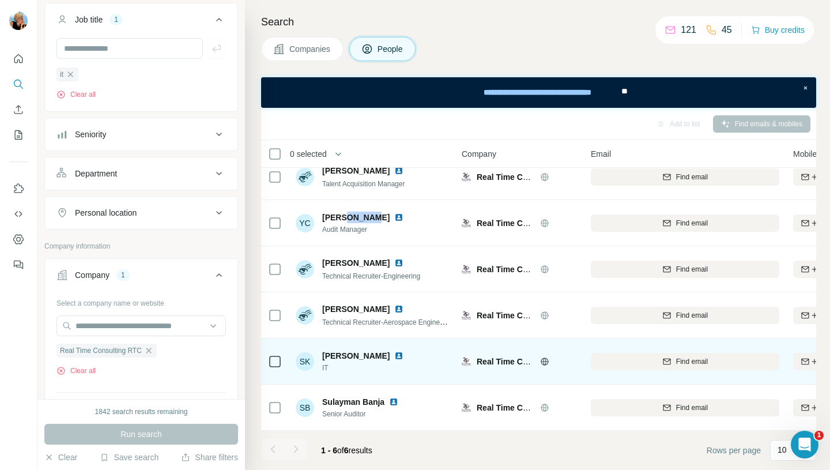
scroll to position [0, 0]
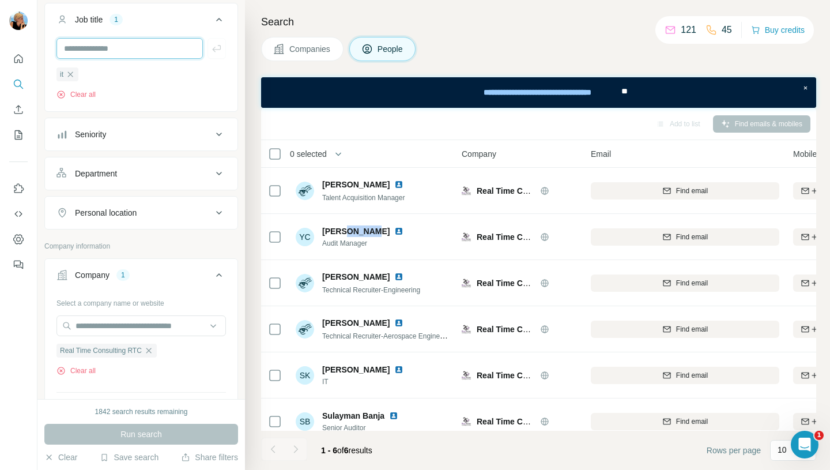
click at [121, 56] on input "text" at bounding box center [129, 48] width 146 height 21
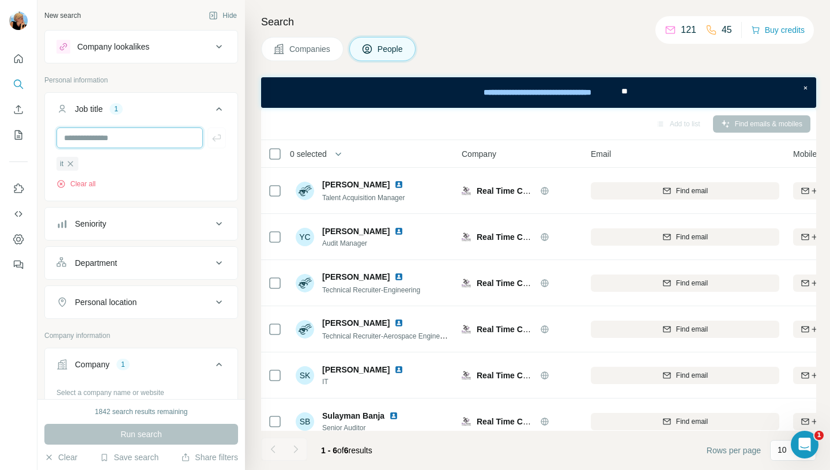
click at [96, 141] on input "text" at bounding box center [129, 137] width 146 height 21
type input "****"
click at [210, 147] on button "button" at bounding box center [216, 137] width 18 height 21
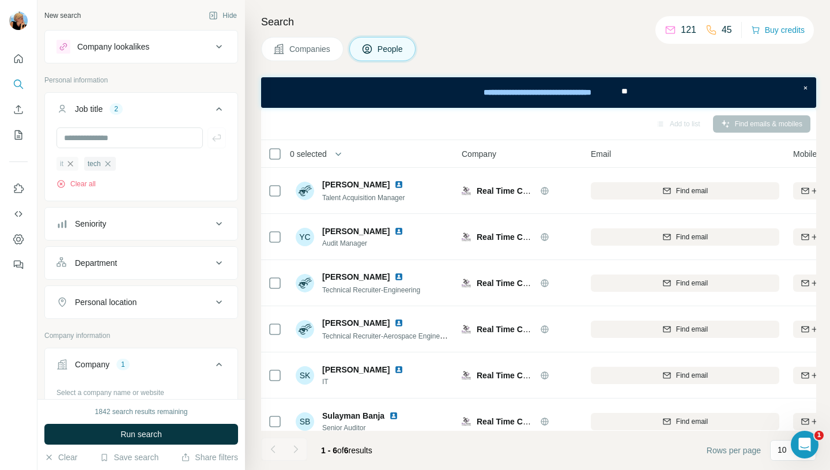
click at [71, 161] on icon "button" at bounding box center [70, 163] width 9 height 9
click at [214, 305] on icon at bounding box center [219, 302] width 14 height 14
click at [145, 333] on input "text" at bounding box center [140, 330] width 169 height 21
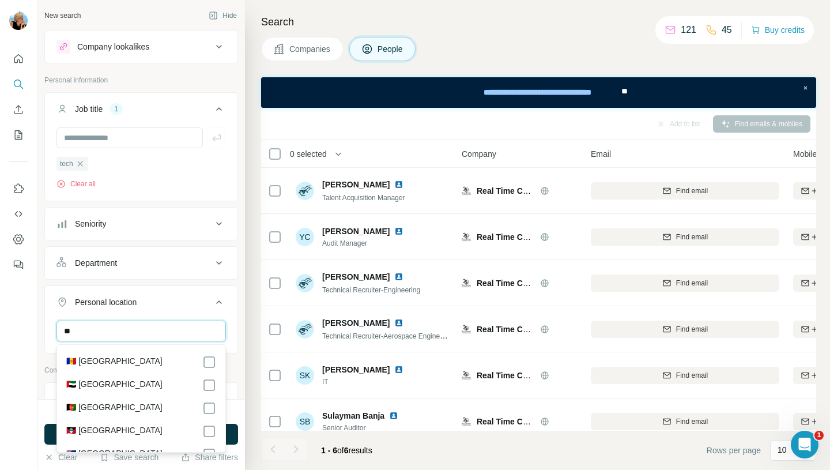
type input "*"
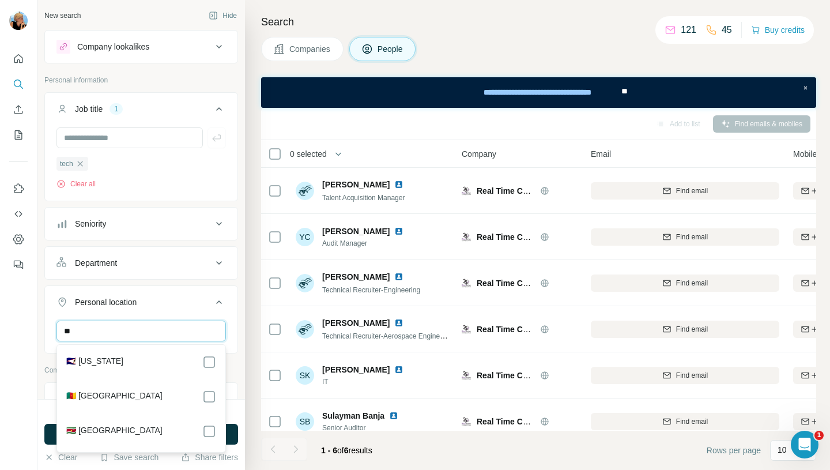
type input "*"
type input "**"
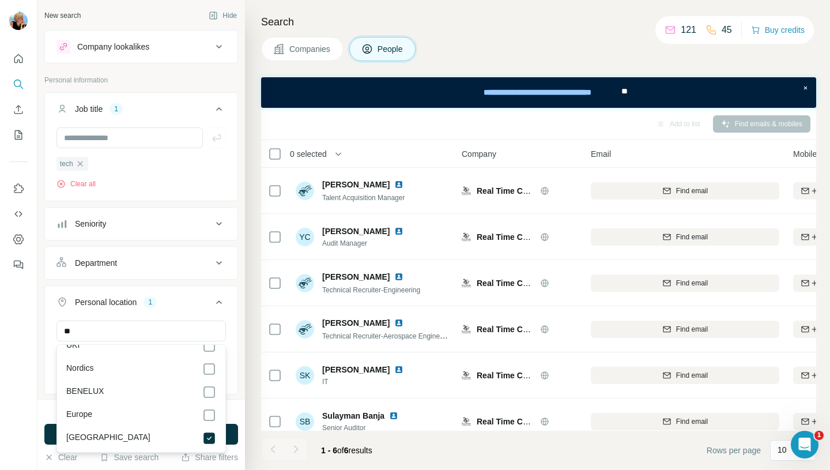
click at [45, 350] on div "** [GEOGRAPHIC_DATA] Clear all" at bounding box center [141, 355] width 192 height 71
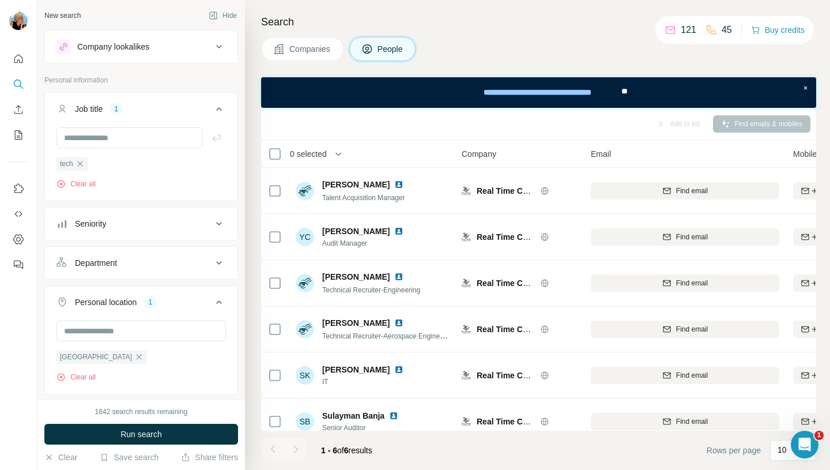
scroll to position [5756, 0]
click at [146, 438] on span "Run search" at bounding box center [140, 434] width 41 height 12
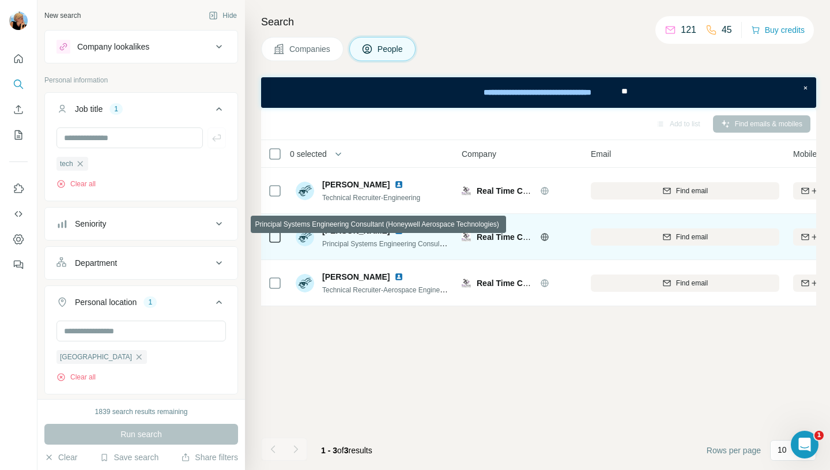
click at [396, 242] on span "Principal Systems Engineering Consultant (Honeywell Aerospace Technologies)" at bounding box center [444, 243] width 244 height 9
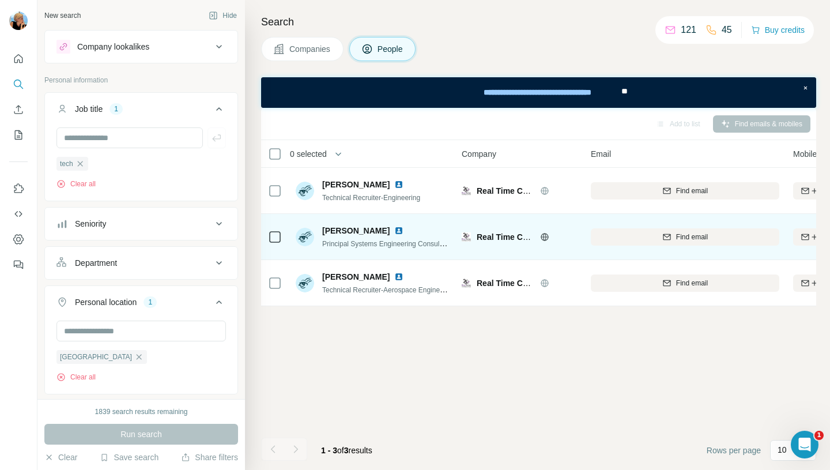
click at [403, 231] on img at bounding box center [398, 230] width 9 height 9
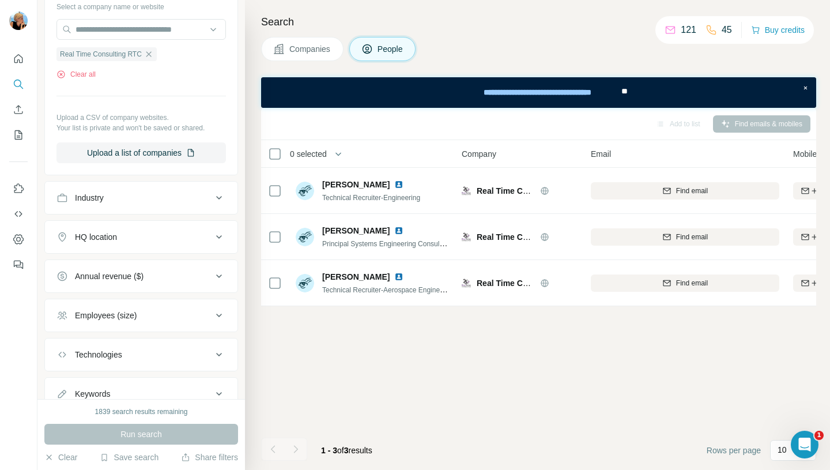
scroll to position [439, 0]
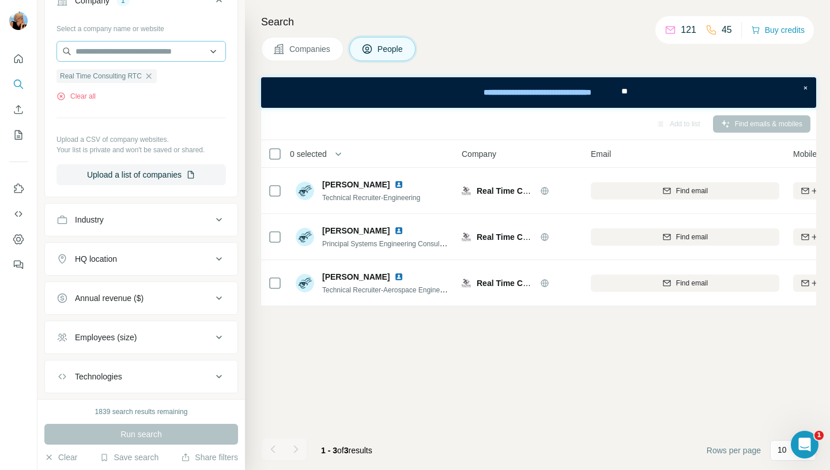
click at [153, 78] on icon "button" at bounding box center [148, 75] width 9 height 9
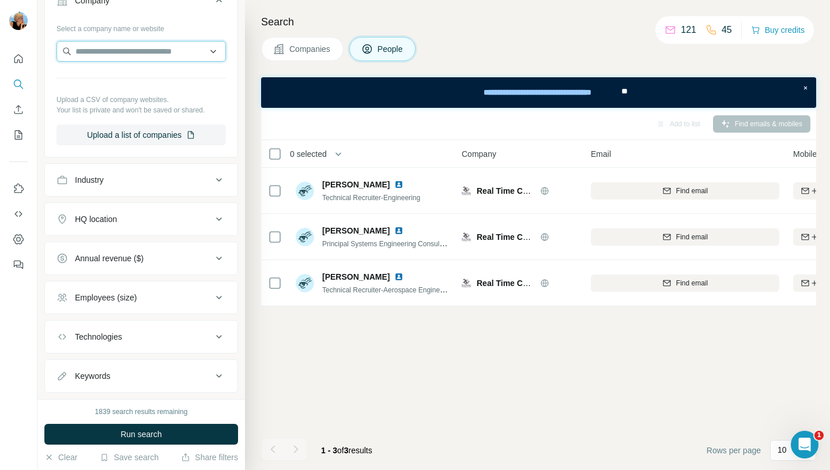
click at [126, 54] on input "text" at bounding box center [140, 51] width 169 height 21
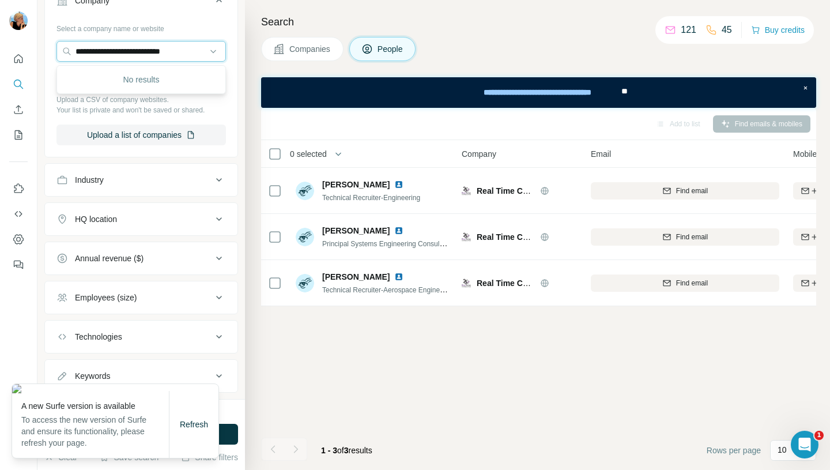
type input "**********"
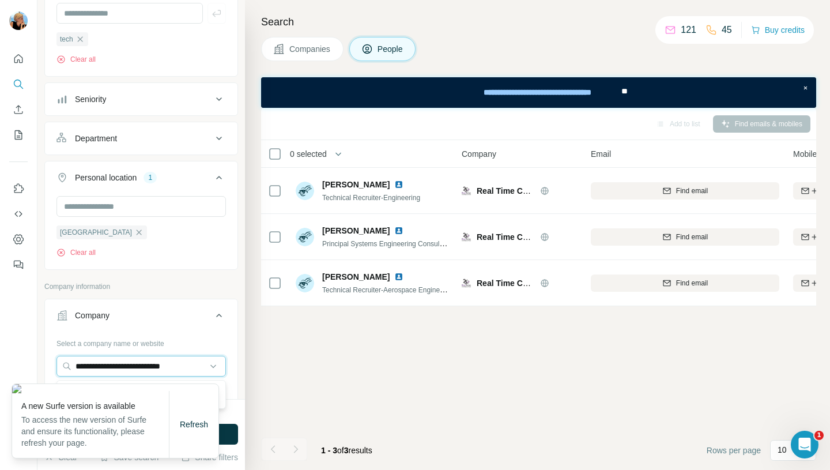
scroll to position [142, 0]
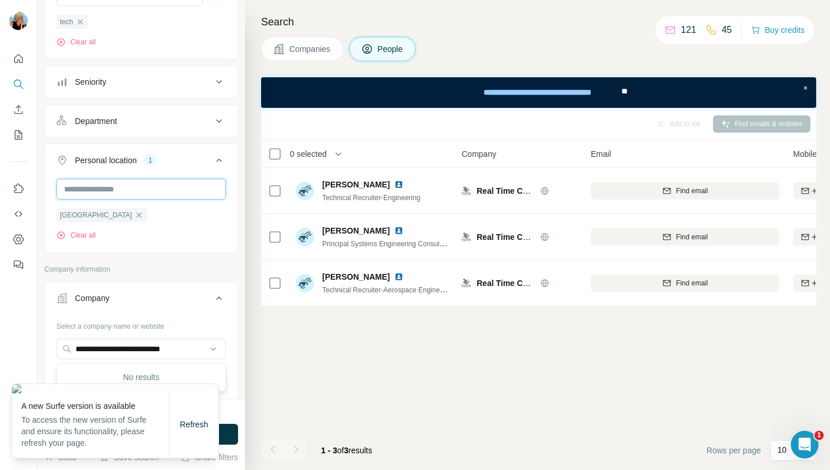
click at [119, 186] on input "text" at bounding box center [140, 189] width 169 height 21
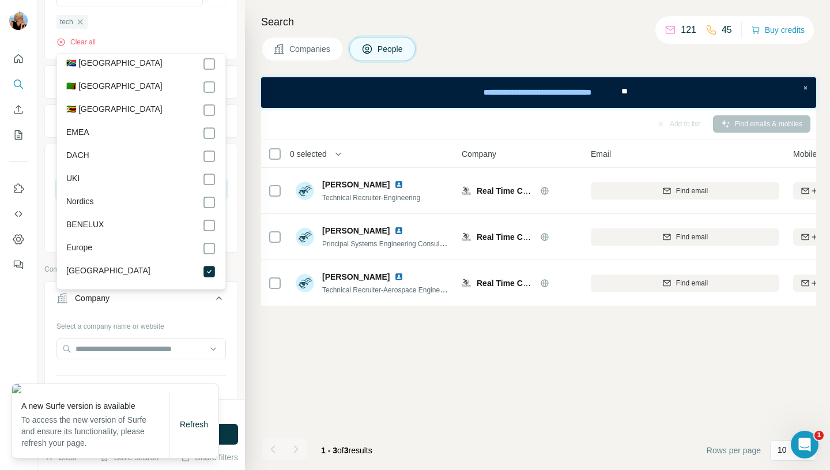
scroll to position [291, 0]
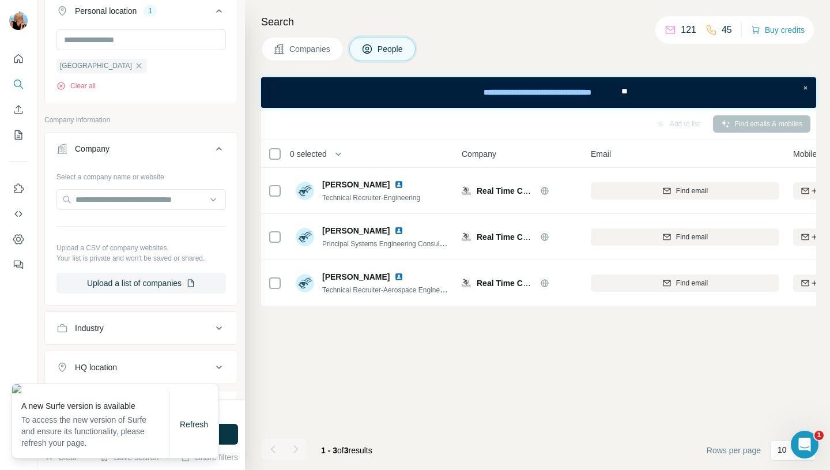
click at [361, 11] on div "Search Companies People Add to list Find emails & mobiles 0 selected People Com…" at bounding box center [537, 235] width 585 height 470
click at [114, 202] on input "text" at bounding box center [140, 199] width 169 height 21
paste input "**********"
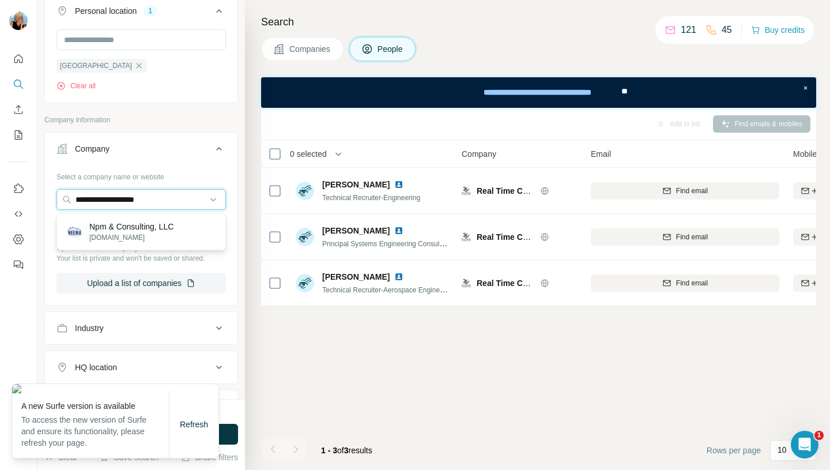
type input "**********"
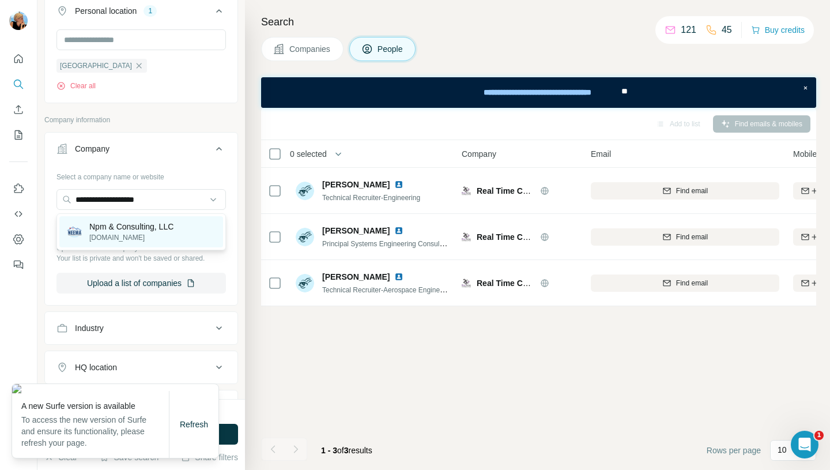
click at [145, 234] on p "[DOMAIN_NAME]" at bounding box center [131, 237] width 84 height 10
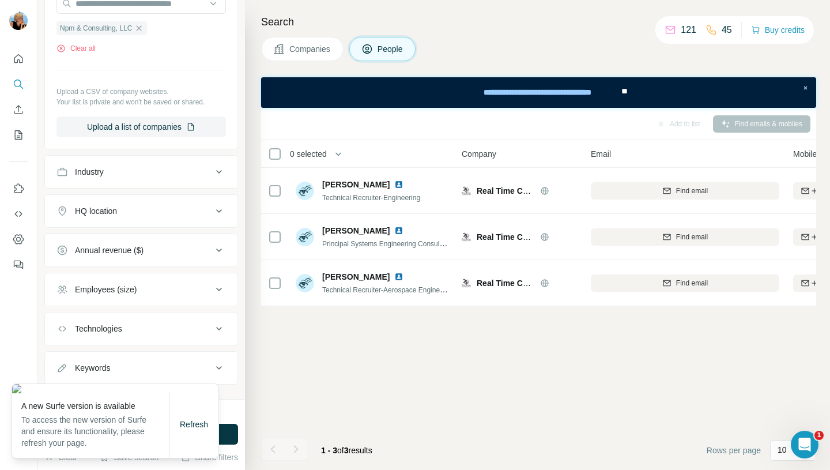
scroll to position [589, 0]
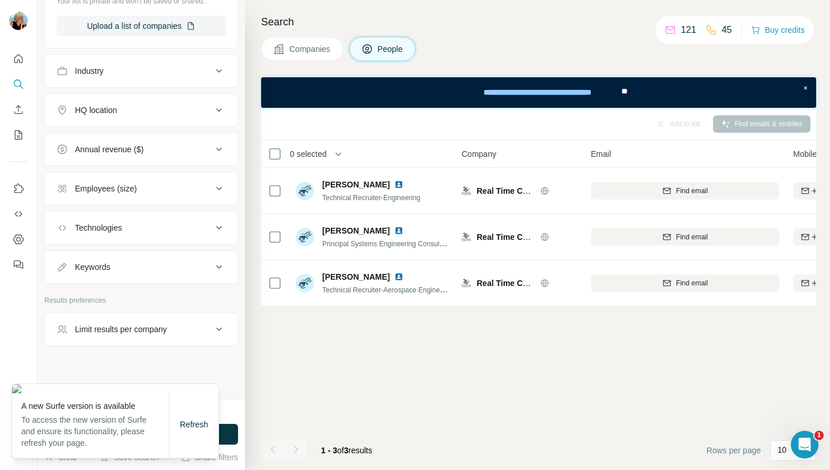
click at [285, 374] on div "Add to list Find emails & mobiles 0 selected People Company Email Mobile Lists …" at bounding box center [538, 289] width 555 height 362
click at [161, 384] on img at bounding box center [115, 388] width 206 height 9
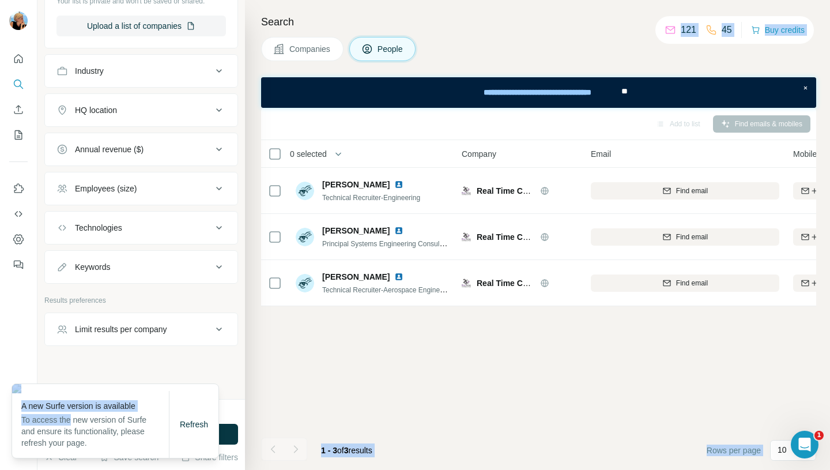
drag, startPoint x: 74, startPoint y: 422, endPoint x: 433, endPoint y: 439, distance: 359.9
click at [433, 439] on body "New search Hide Company lookalikes Personal information Job title 1 tech Clear …" at bounding box center [415, 235] width 830 height 470
click at [195, 425] on span "Refresh" at bounding box center [194, 423] width 28 height 9
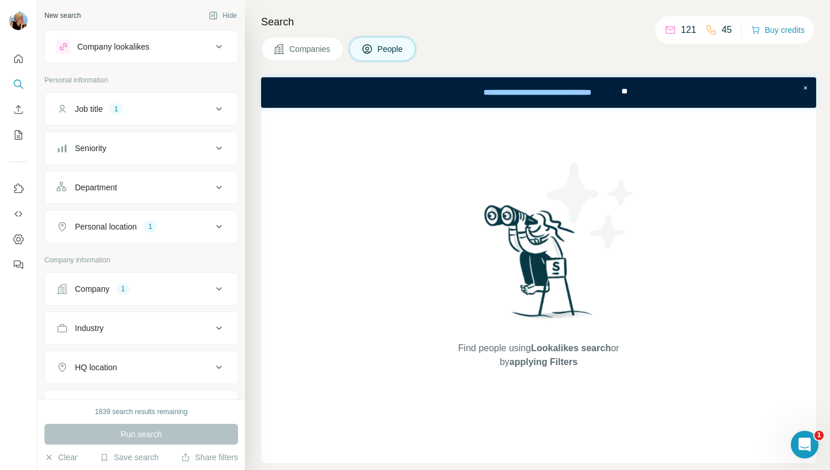
click at [179, 281] on button "Company 1" at bounding box center [141, 289] width 192 height 28
click at [103, 364] on span "Npm & Consulting, LLC" at bounding box center [96, 364] width 72 height 10
click at [221, 110] on icon at bounding box center [219, 109] width 14 height 14
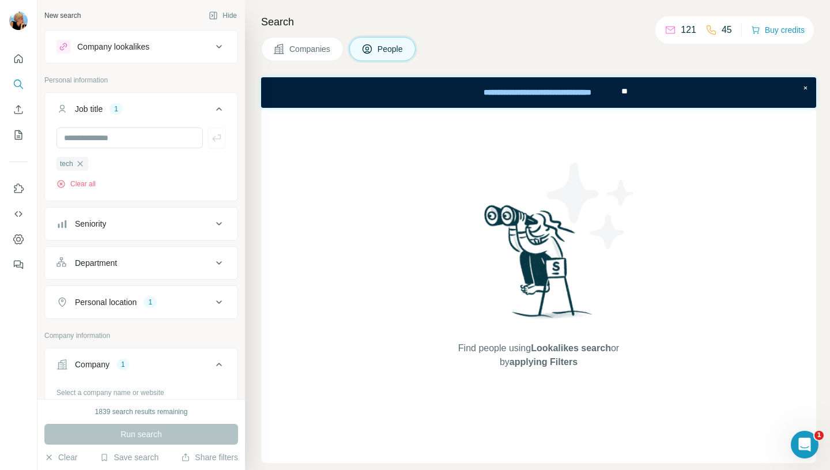
click at [145, 297] on div "Personal location 1" at bounding box center [134, 302] width 156 height 12
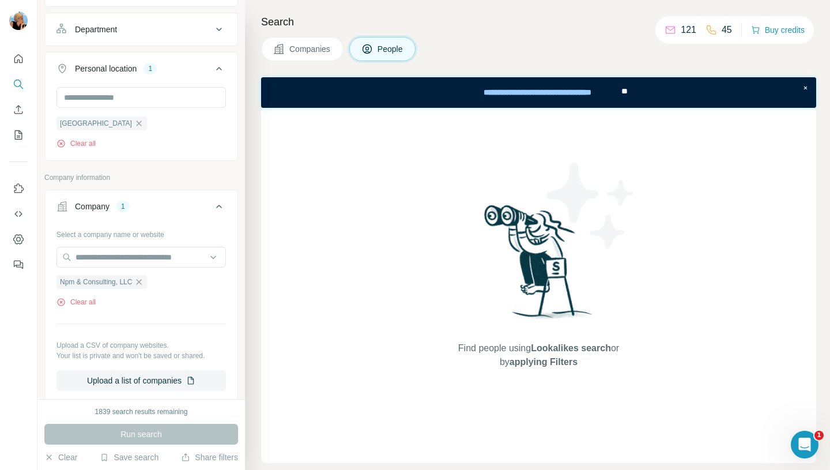
scroll to position [236, 0]
click at [142, 434] on div "Run search" at bounding box center [141, 433] width 194 height 21
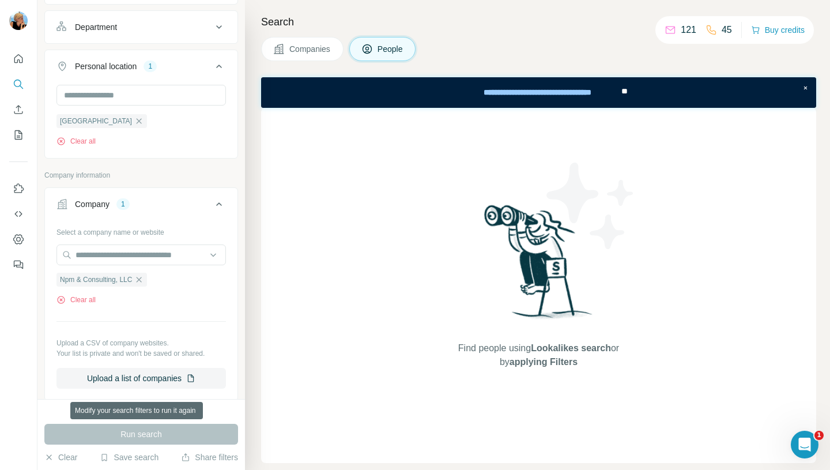
click at [142, 434] on div "Run search" at bounding box center [141, 433] width 194 height 21
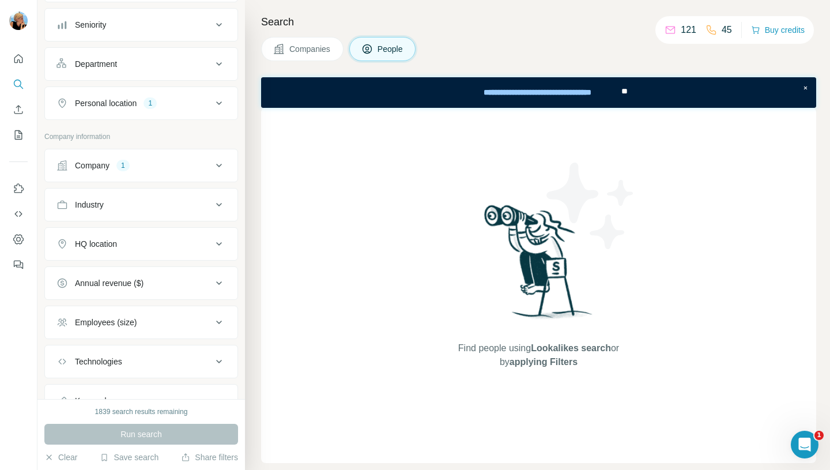
scroll to position [169, 0]
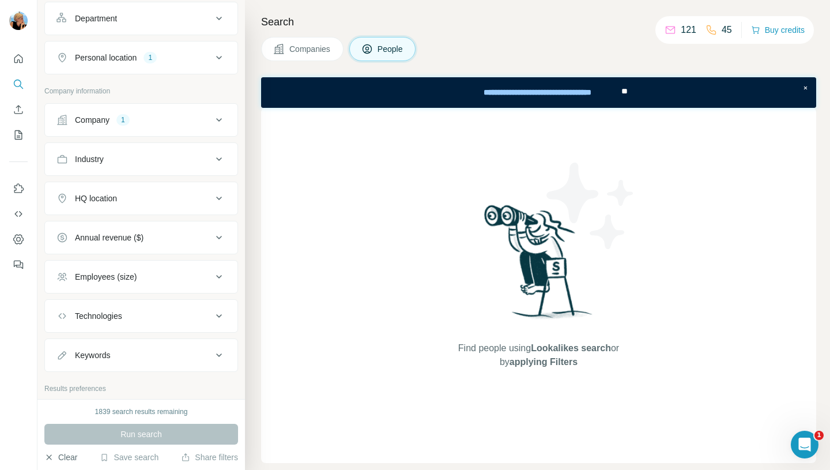
click at [64, 453] on button "Clear" at bounding box center [60, 457] width 33 height 12
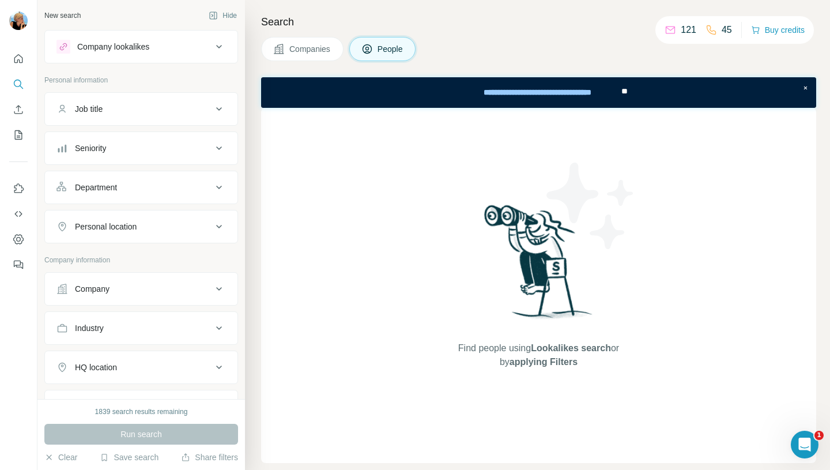
click at [214, 108] on icon at bounding box center [219, 109] width 14 height 14
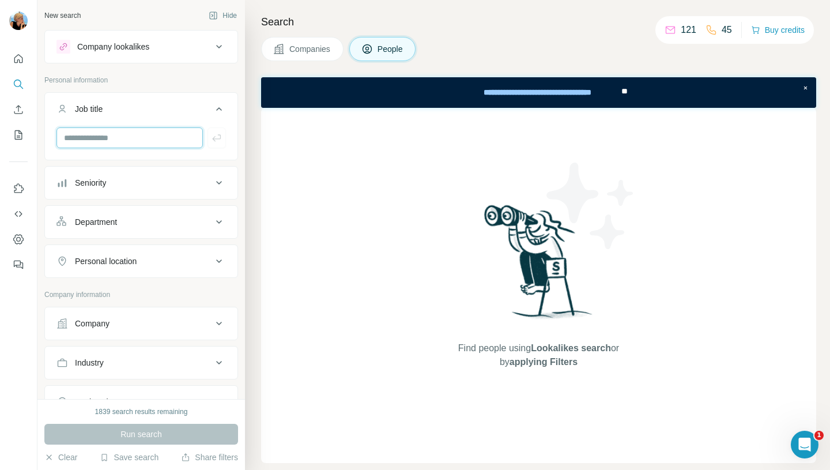
click at [96, 139] on input "text" at bounding box center [129, 137] width 146 height 21
type input "*"
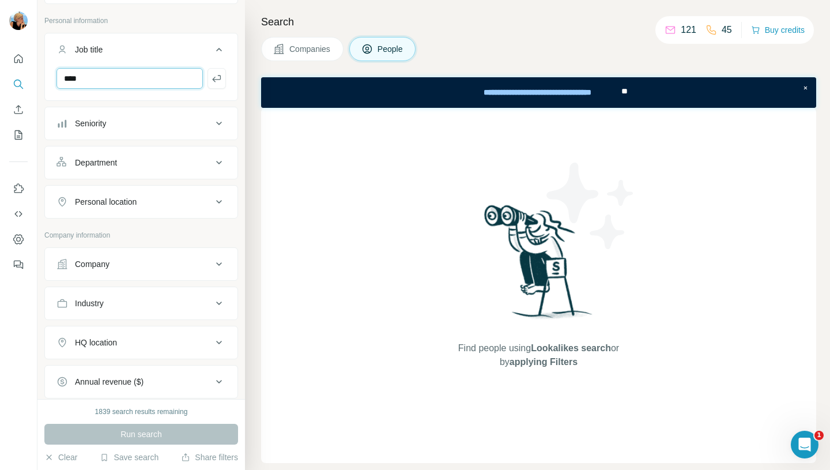
scroll to position [89, 0]
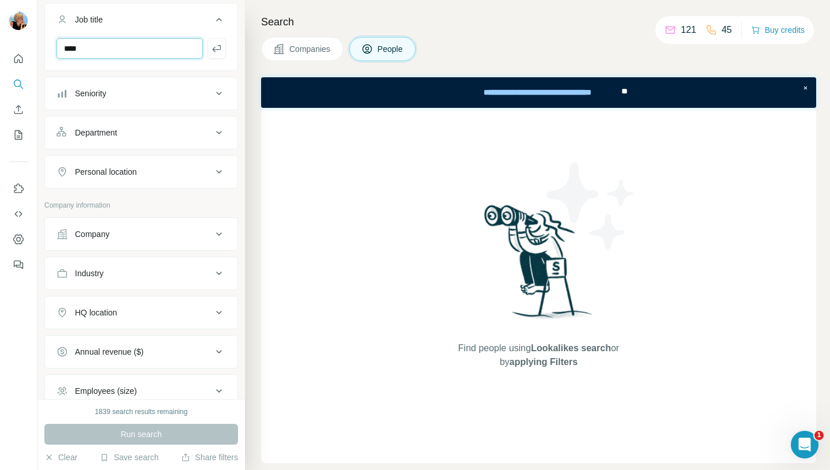
type input "****"
click at [225, 233] on icon at bounding box center [219, 234] width 14 height 14
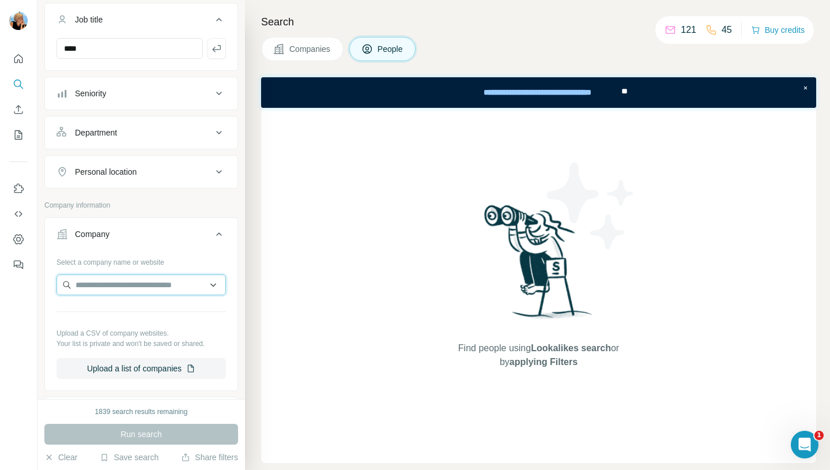
click at [153, 280] on input "text" at bounding box center [140, 284] width 169 height 21
paste input "**********"
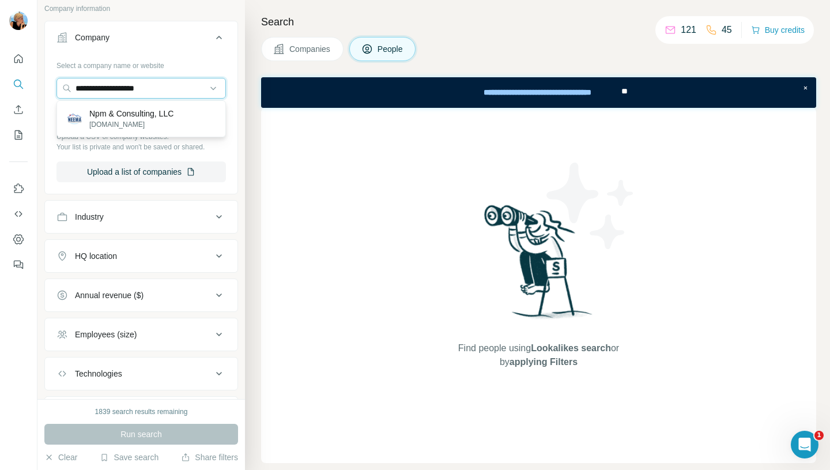
scroll to position [286, 0]
type input "**********"
click at [137, 121] on p "[DOMAIN_NAME]" at bounding box center [131, 124] width 84 height 10
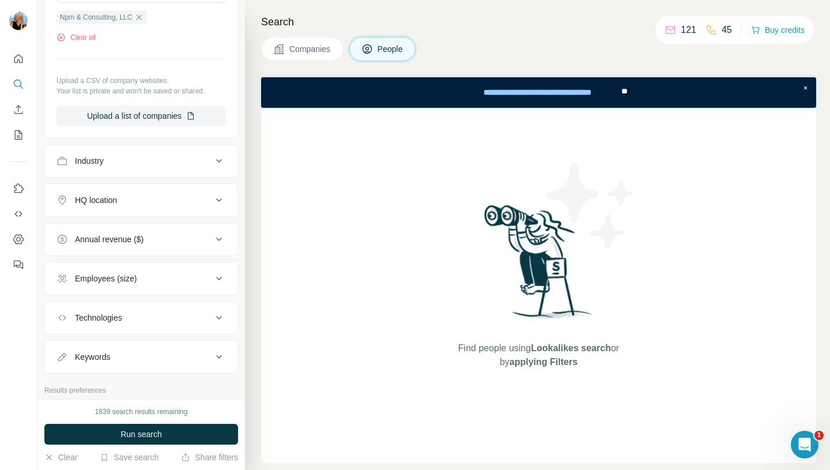
scroll to position [383, 0]
click at [133, 433] on span "Run search" at bounding box center [140, 434] width 41 height 12
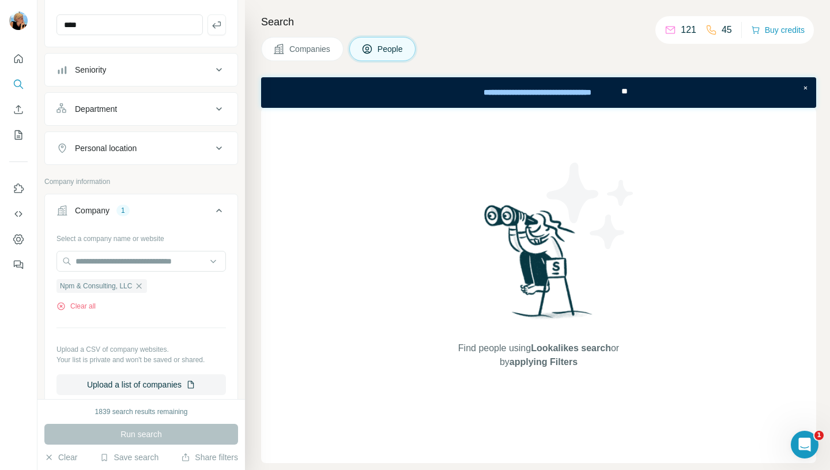
scroll to position [0, 0]
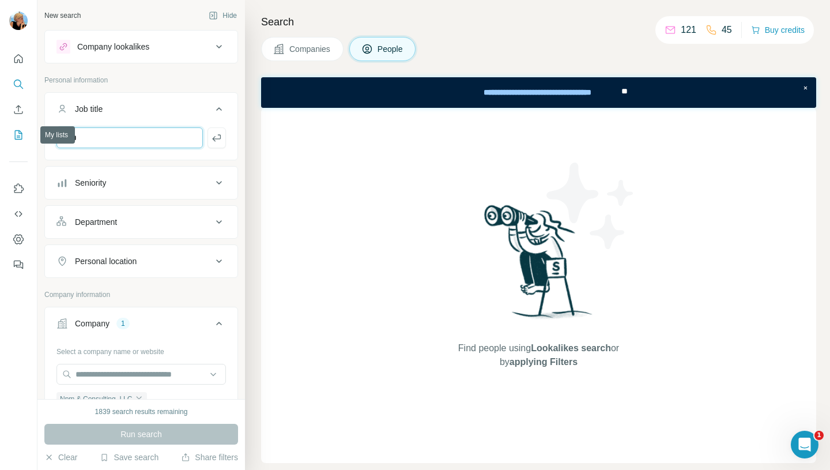
drag, startPoint x: 85, startPoint y: 141, endPoint x: 15, endPoint y: 133, distance: 70.7
click at [15, 133] on div "New search Hide Company lookalikes Personal information Job title **** Seniorit…" at bounding box center [415, 235] width 830 height 470
type input "********"
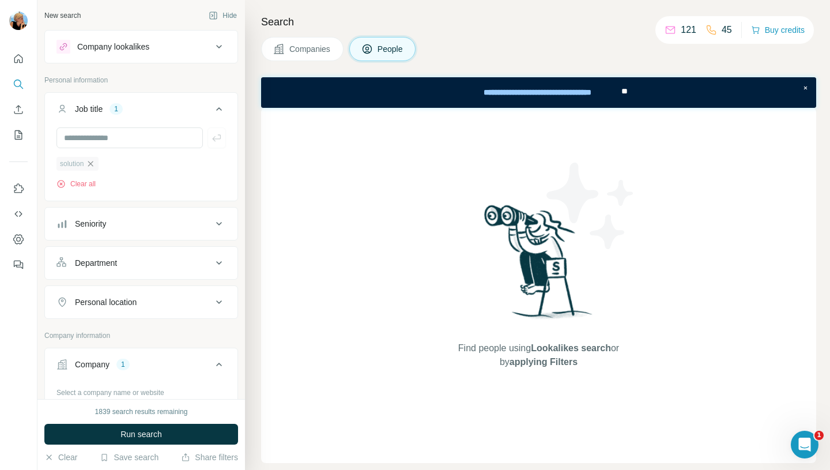
click at [92, 166] on icon "button" at bounding box center [90, 163] width 9 height 9
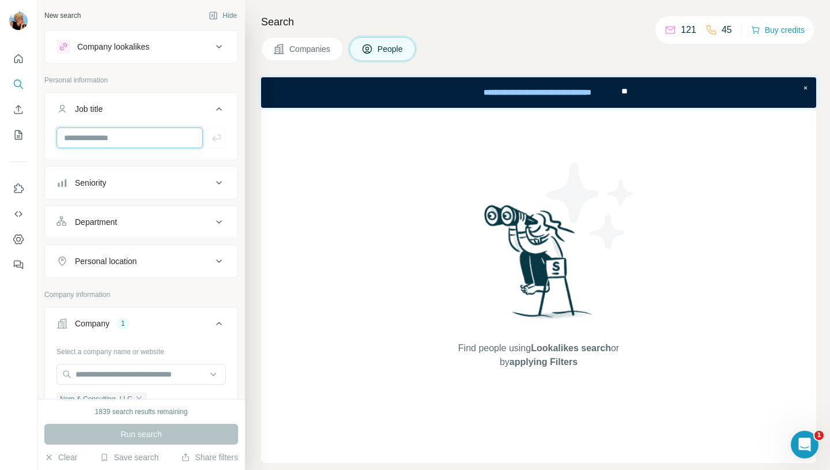
click at [88, 136] on input "text" at bounding box center [129, 137] width 146 height 21
type input "********"
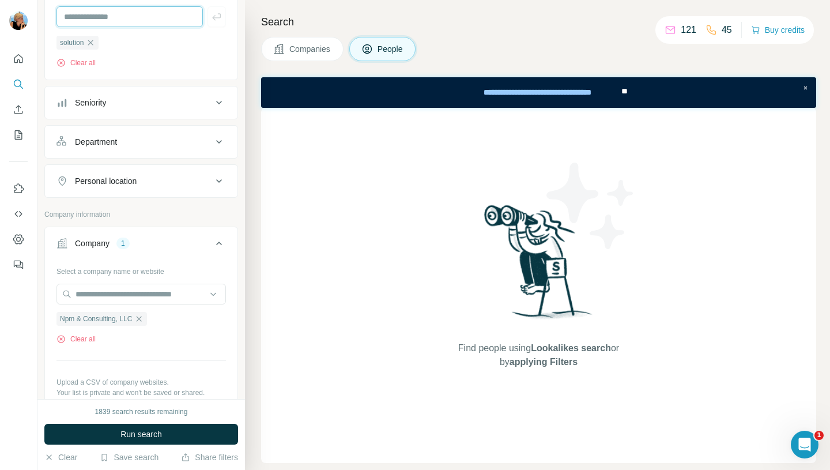
scroll to position [120, 0]
click at [142, 433] on span "Run search" at bounding box center [140, 434] width 41 height 12
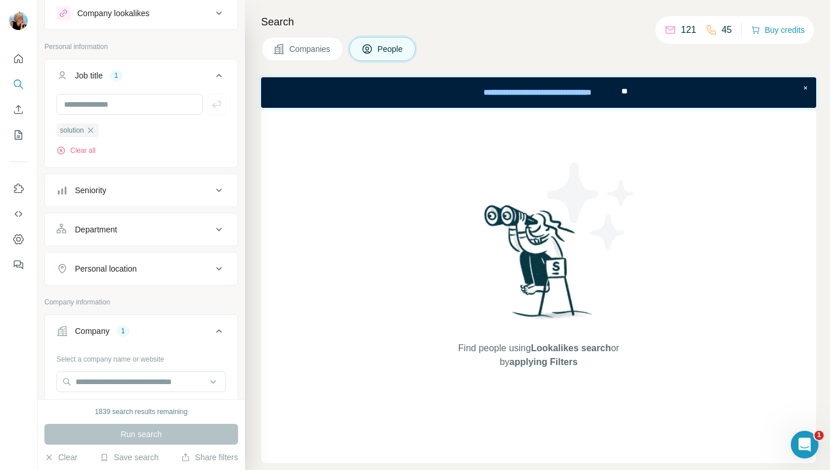
scroll to position [33, 0]
click at [94, 131] on icon "button" at bounding box center [90, 130] width 9 height 9
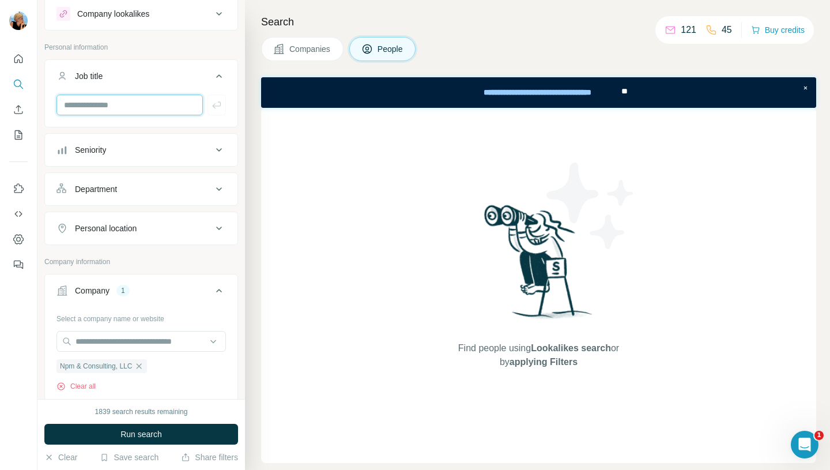
click at [94, 109] on input "text" at bounding box center [129, 104] width 146 height 21
type input "*****"
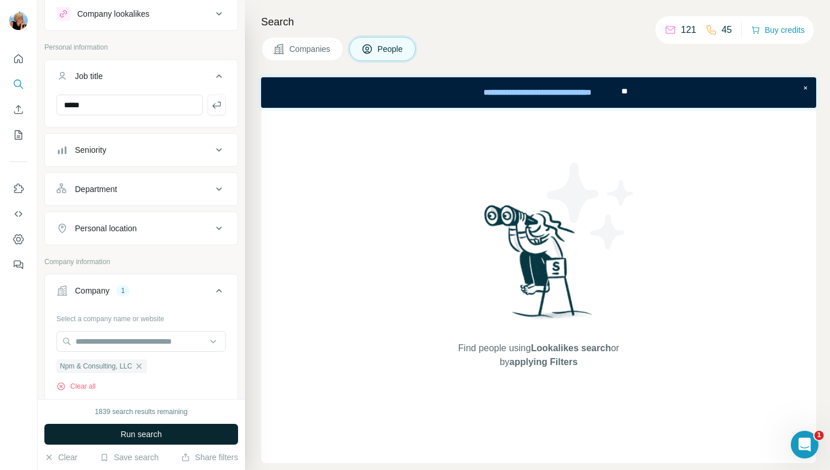
click at [135, 433] on span "Run search" at bounding box center [140, 434] width 41 height 12
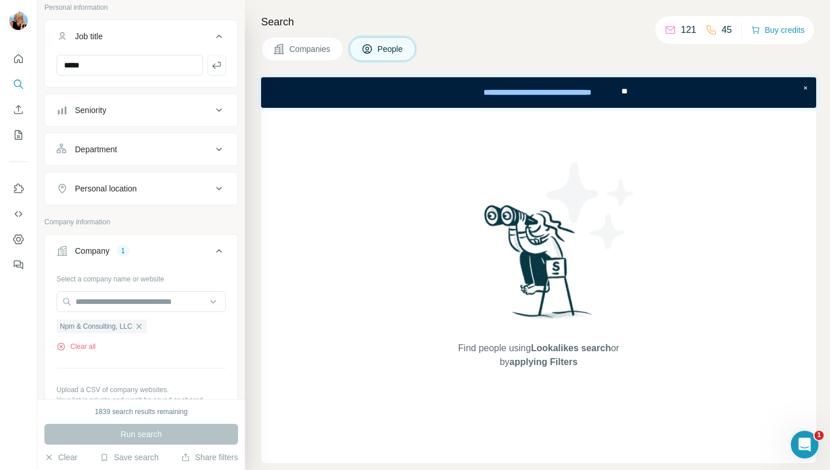
scroll to position [72, 0]
click at [219, 60] on icon "button" at bounding box center [217, 66] width 12 height 12
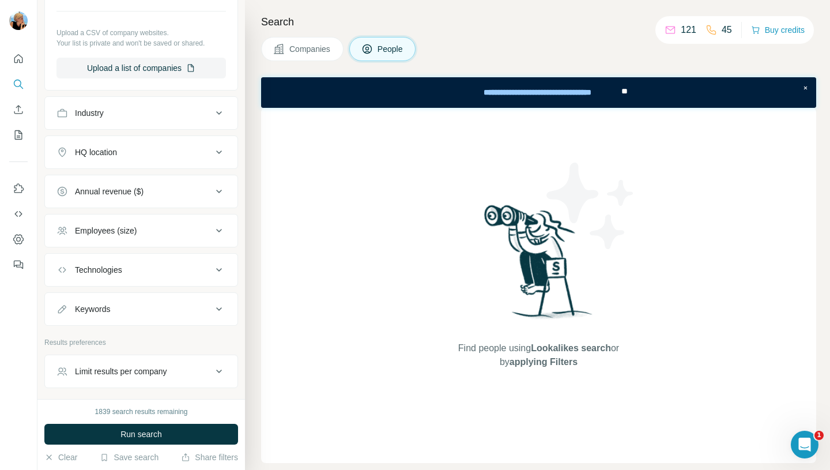
scroll to position [513, 0]
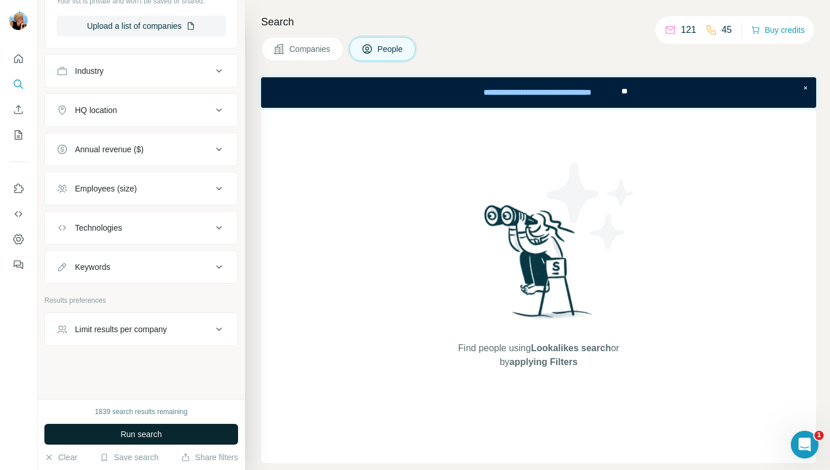
click at [135, 433] on span "Run search" at bounding box center [140, 434] width 41 height 12
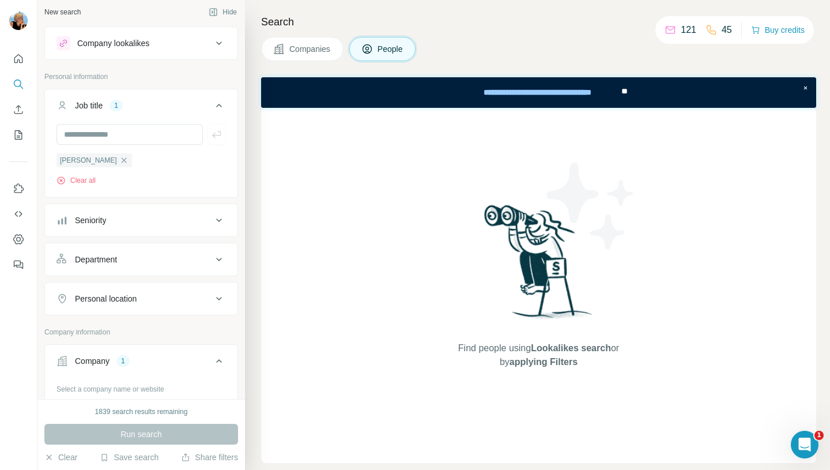
scroll to position [0, 0]
click at [85, 187] on button "Clear all" at bounding box center [75, 184] width 39 height 10
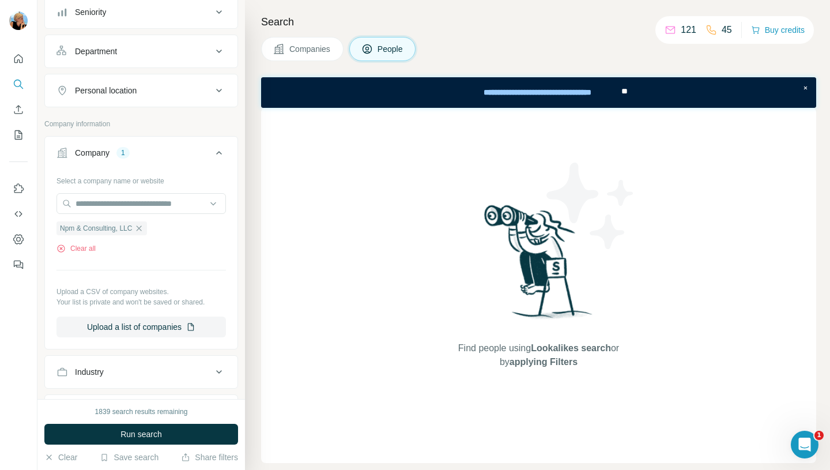
scroll to position [199, 0]
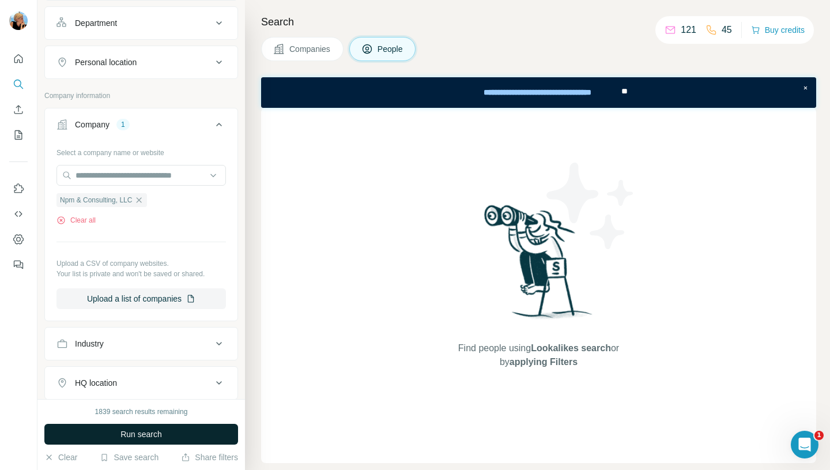
click at [167, 436] on button "Run search" at bounding box center [141, 433] width 194 height 21
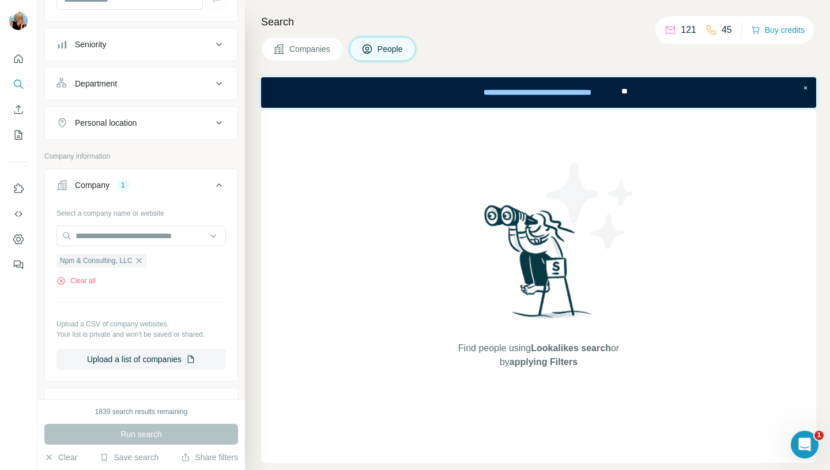
scroll to position [137, 0]
click at [143, 264] on icon "button" at bounding box center [138, 262] width 9 height 9
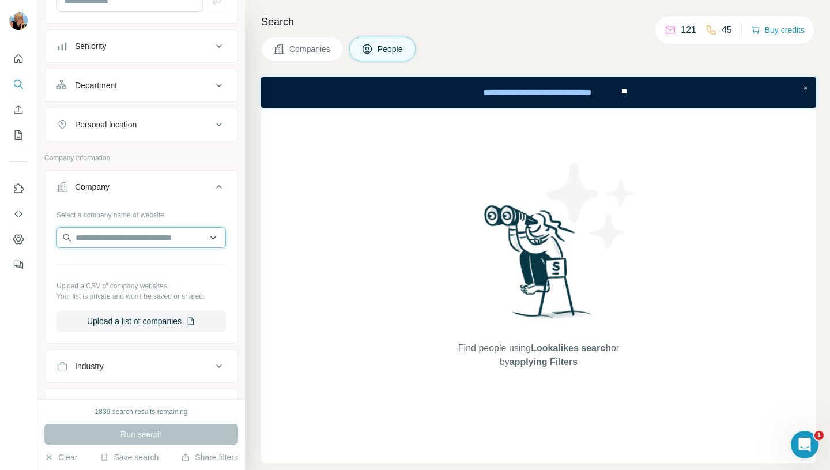
click at [108, 240] on input "text" at bounding box center [140, 237] width 169 height 21
paste input "**********"
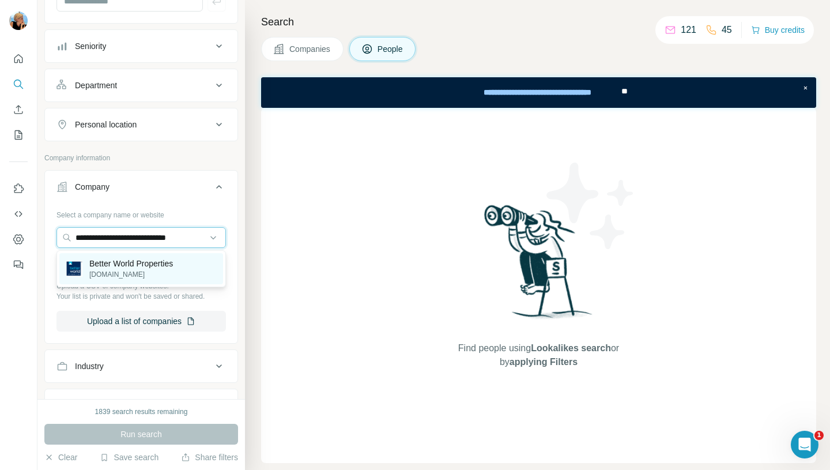
type input "**********"
click at [126, 265] on p "Better World Properties" at bounding box center [131, 264] width 84 height 12
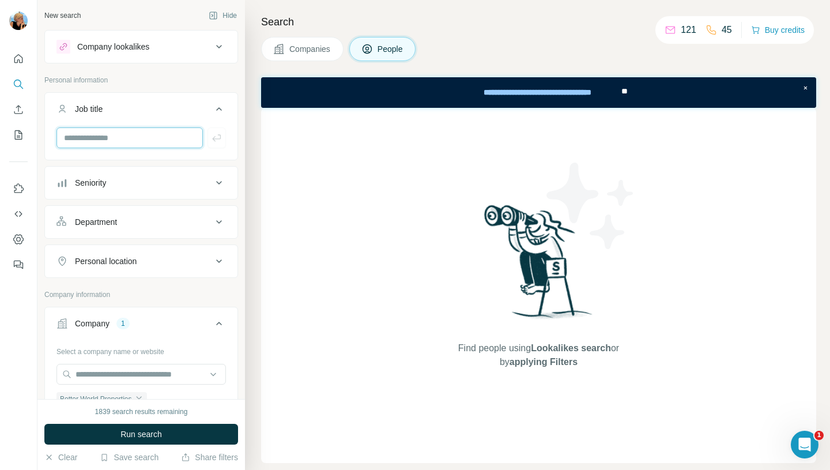
click at [101, 142] on input "text" at bounding box center [129, 137] width 146 height 21
type input "******"
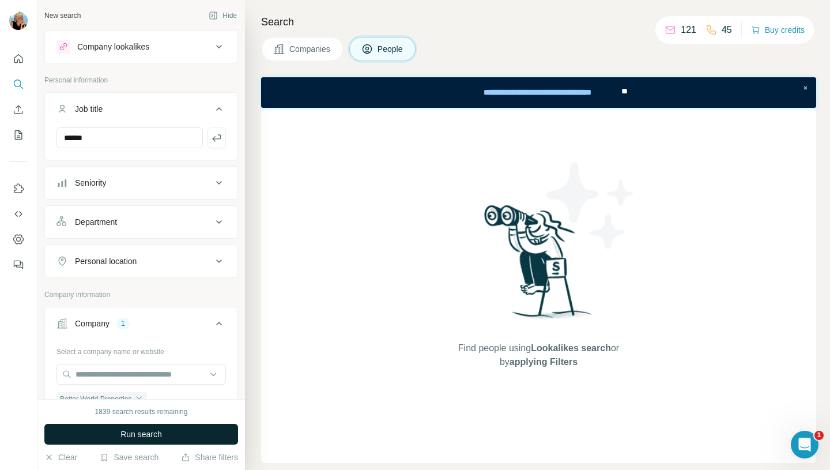
click at [138, 432] on span "Run search" at bounding box center [140, 434] width 41 height 12
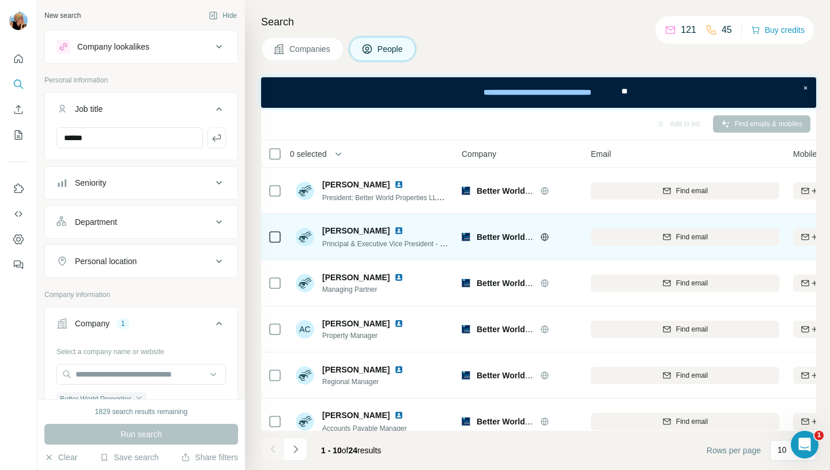
click at [394, 232] on img at bounding box center [398, 230] width 9 height 9
drag, startPoint x: 381, startPoint y: 229, endPoint x: 323, endPoint y: 228, distance: 58.2
click at [323, 228] on div "Michael Knight" at bounding box center [385, 231] width 127 height 12
copy span "Michael Knight"
click at [619, 240] on div "Find email" at bounding box center [684, 237] width 188 height 10
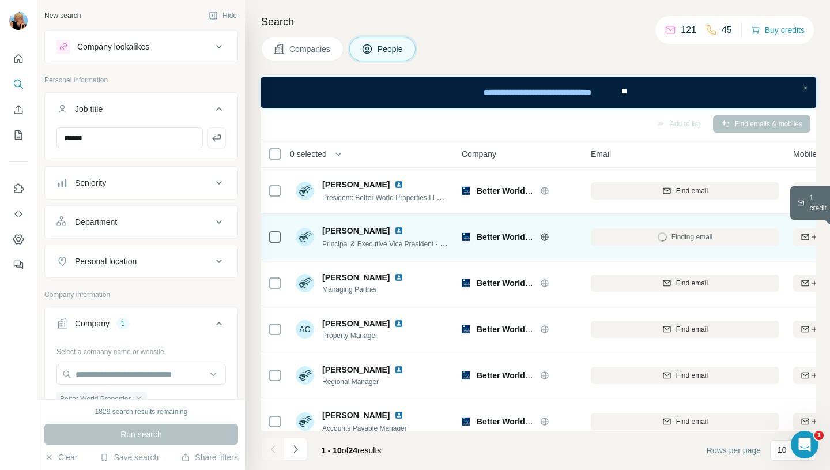
click at [804, 235] on icon "button" at bounding box center [804, 236] width 9 height 9
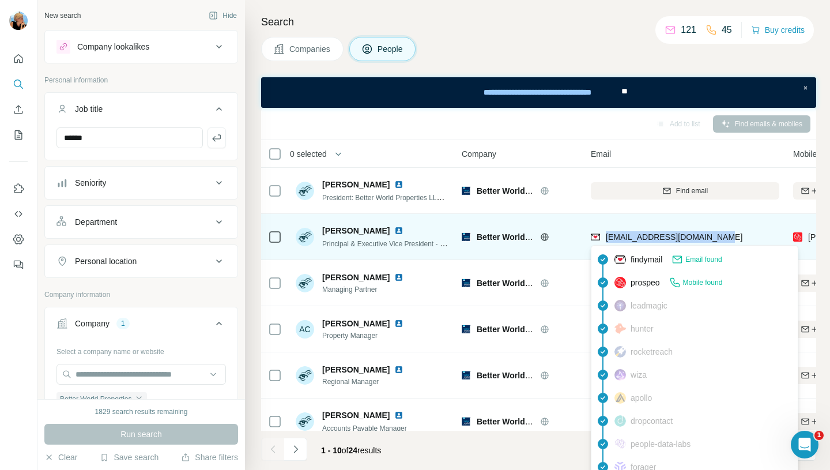
drag, startPoint x: 720, startPoint y: 234, endPoint x: 605, endPoint y: 236, distance: 114.1
click at [605, 236] on div "mknight@betterworldllc.com" at bounding box center [684, 237] width 188 height 32
copy span "mknight@betterworldllc.com"
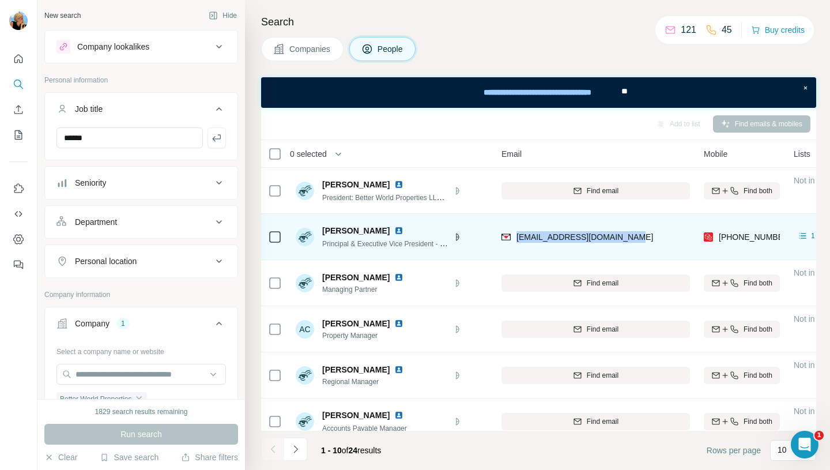
scroll to position [0, 89]
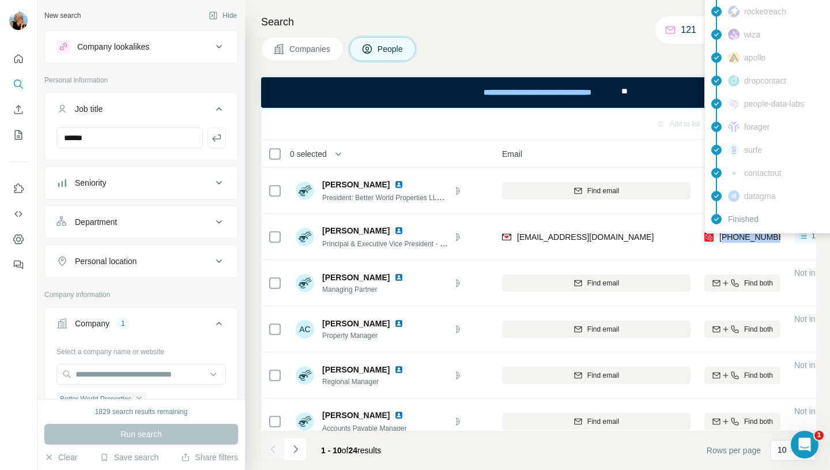
drag, startPoint x: 774, startPoint y: 239, endPoint x: 722, endPoint y: 239, distance: 51.9
click at [722, 239] on span "+17132020712" at bounding box center [755, 236] width 73 height 9
copy span "17132020712"
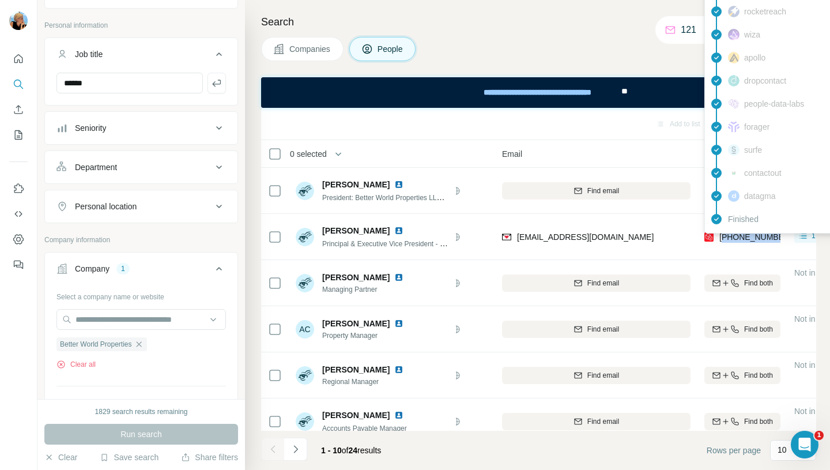
scroll to position [59, 0]
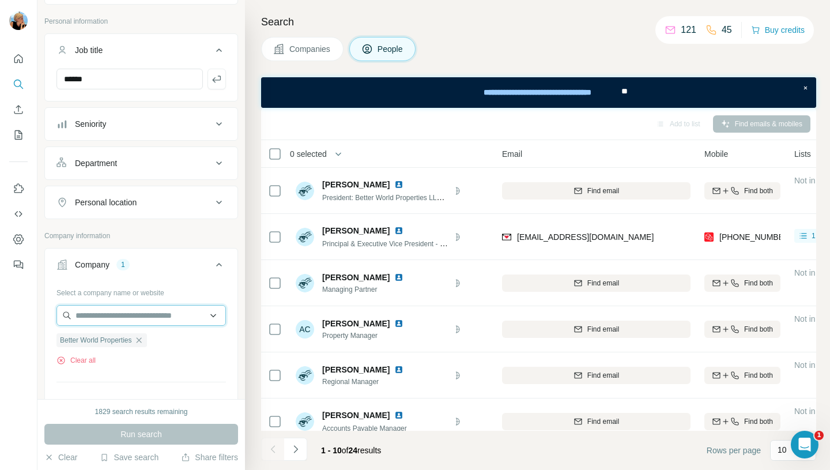
click at [118, 317] on input "text" at bounding box center [140, 315] width 169 height 21
click at [60, 361] on icon "button" at bounding box center [60, 359] width 3 height 3
click at [83, 319] on input "text" at bounding box center [140, 315] width 169 height 21
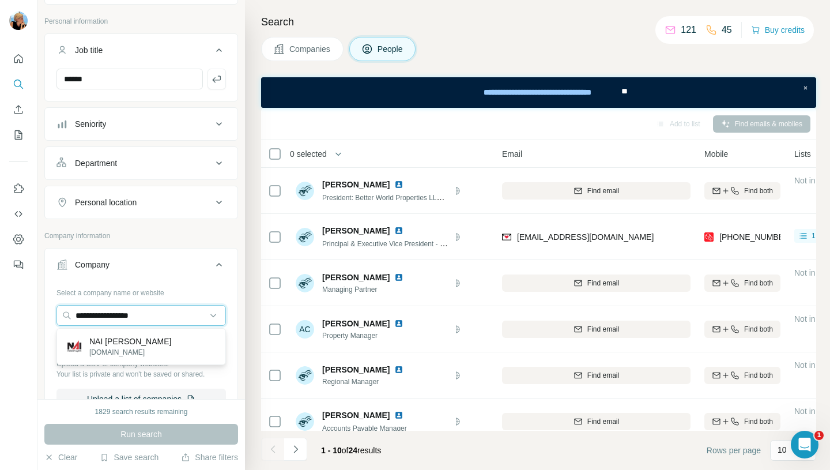
type input "**********"
click at [123, 78] on input "******" at bounding box center [129, 79] width 146 height 21
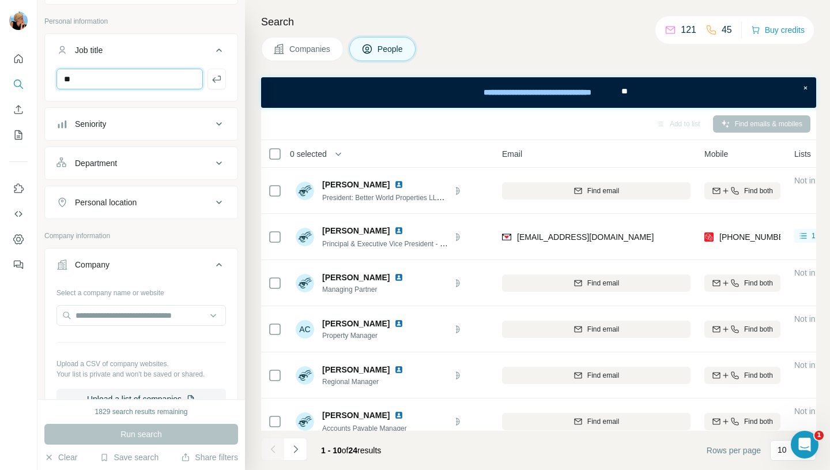
type input "*"
click at [140, 314] on input "text" at bounding box center [140, 315] width 169 height 21
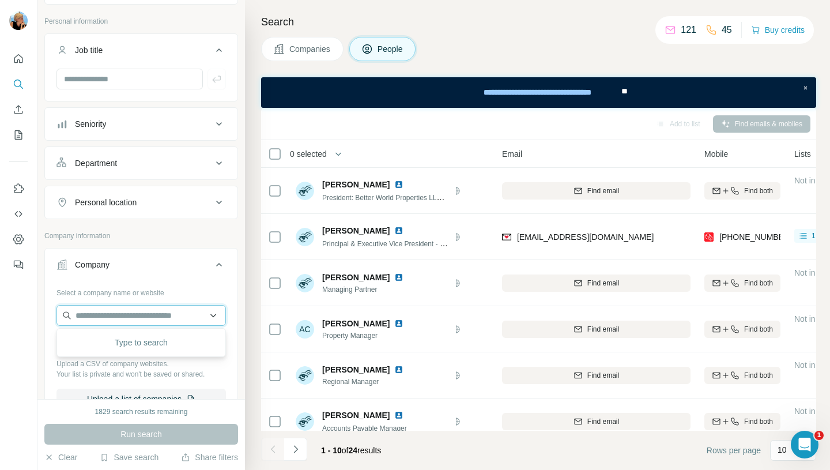
paste input "**********"
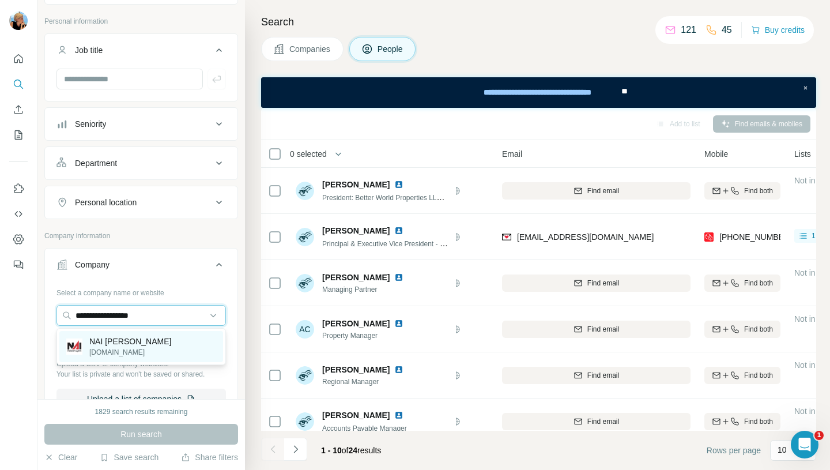
type input "**********"
click at [162, 353] on div "NAI Robert Lynn nairl.com" at bounding box center [141, 346] width 164 height 31
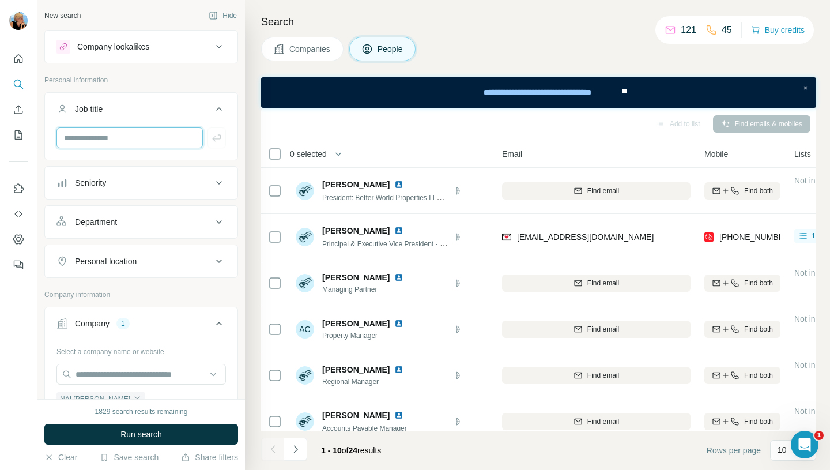
click at [119, 137] on input "text" at bounding box center [129, 137] width 146 height 21
type input "*"
type input "****"
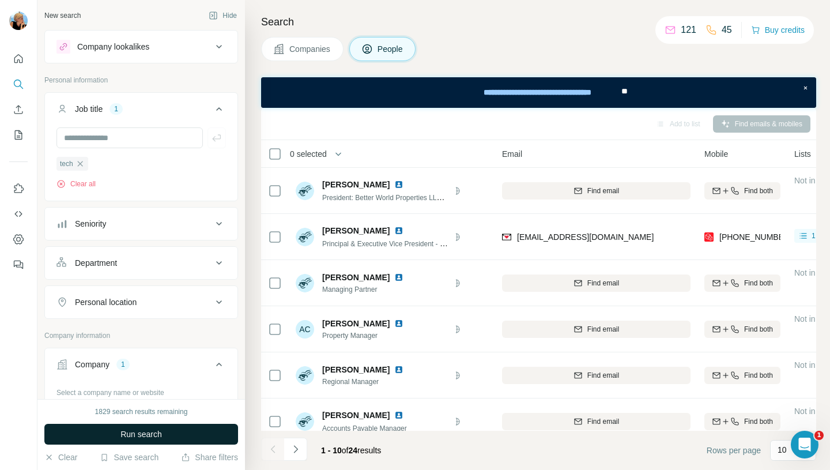
click at [126, 439] on span "Run search" at bounding box center [140, 434] width 41 height 12
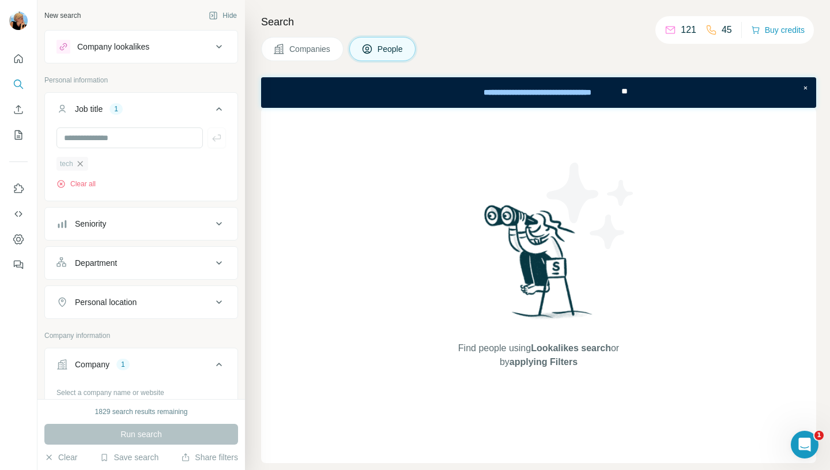
click at [82, 166] on icon "button" at bounding box center [79, 163] width 9 height 9
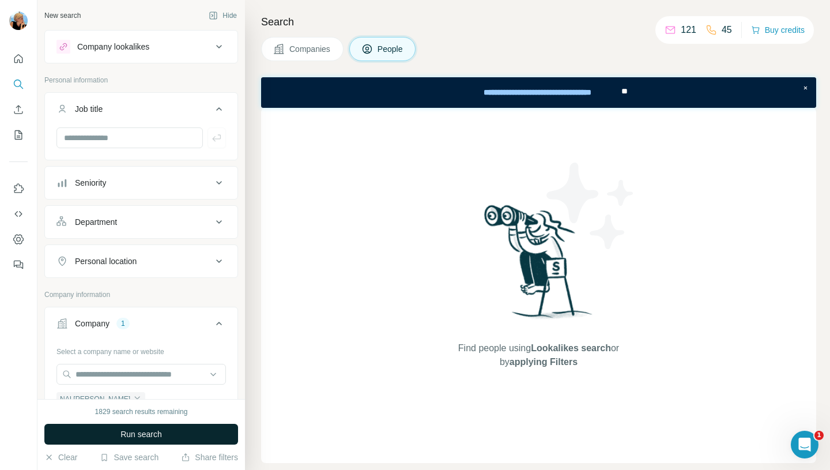
click at [128, 431] on span "Run search" at bounding box center [140, 434] width 41 height 12
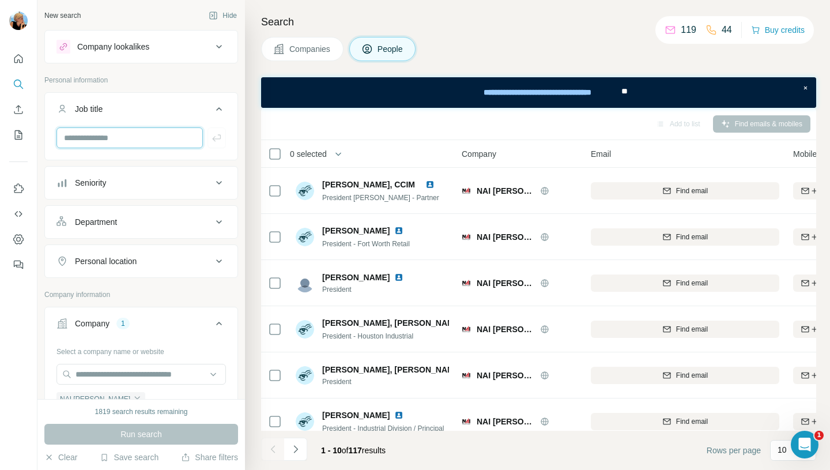
click at [129, 142] on input "text" at bounding box center [129, 137] width 146 height 21
type input "***"
click at [219, 140] on icon "button" at bounding box center [217, 138] width 12 height 12
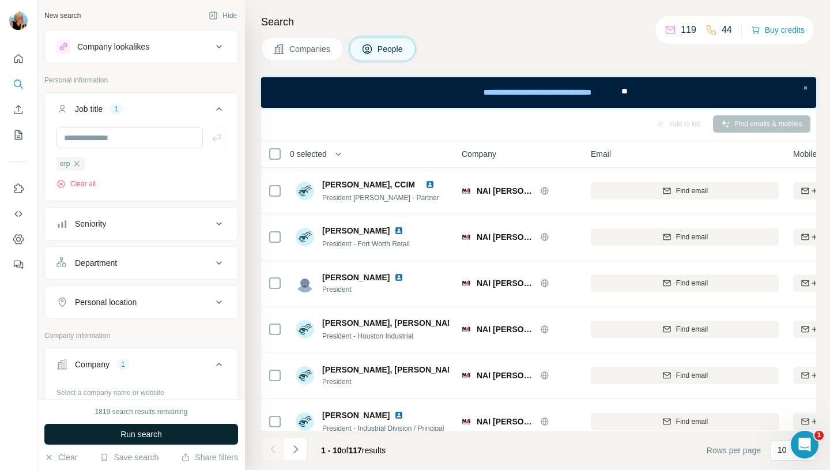
click at [159, 434] on span "Run search" at bounding box center [140, 434] width 41 height 12
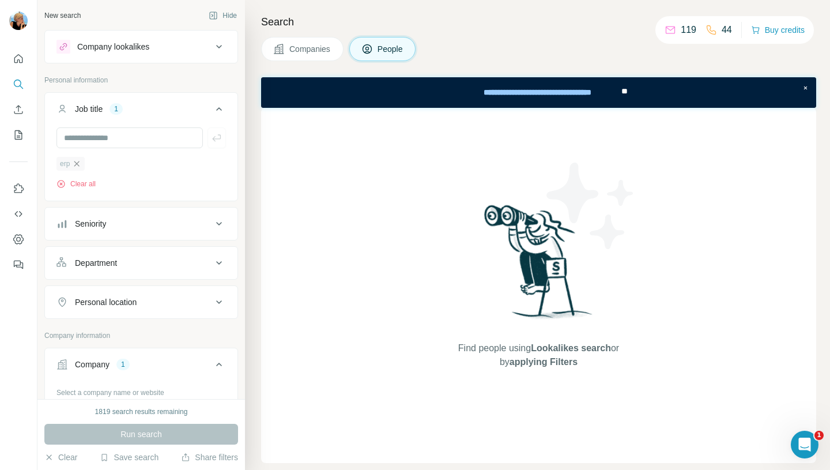
click at [78, 165] on icon "button" at bounding box center [76, 163] width 9 height 9
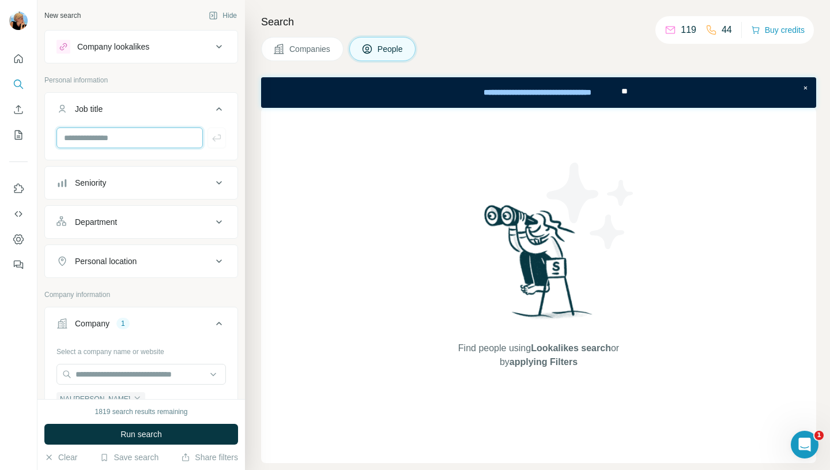
click at [84, 142] on input "text" at bounding box center [129, 137] width 146 height 21
type input "********"
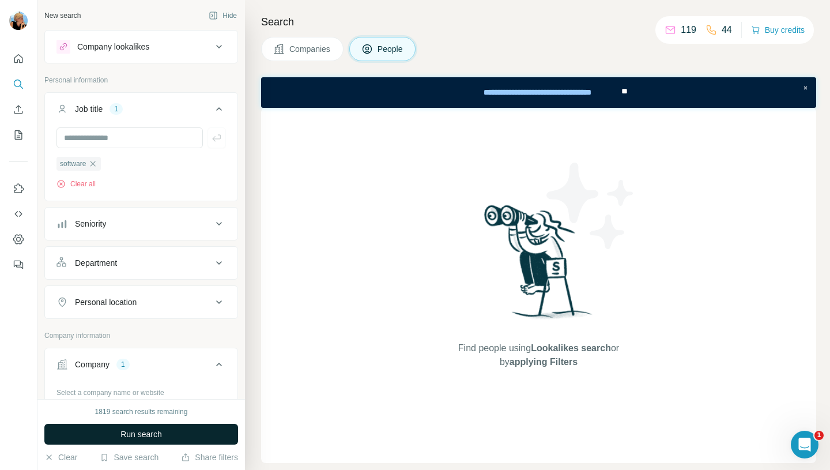
click at [134, 434] on span "Run search" at bounding box center [140, 434] width 41 height 12
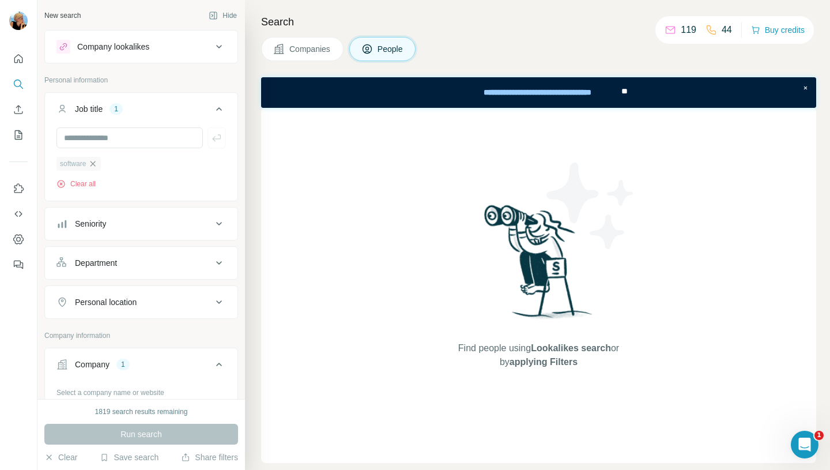
click at [97, 162] on icon "button" at bounding box center [92, 163] width 9 height 9
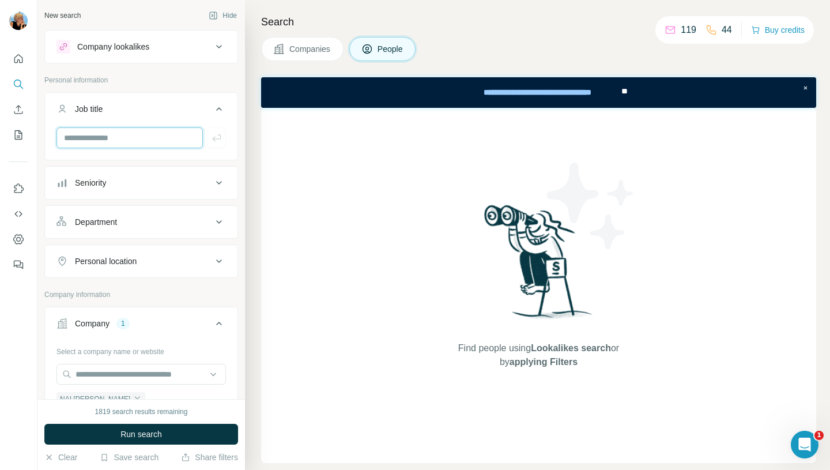
click at [103, 135] on input "text" at bounding box center [129, 137] width 146 height 21
type input "*"
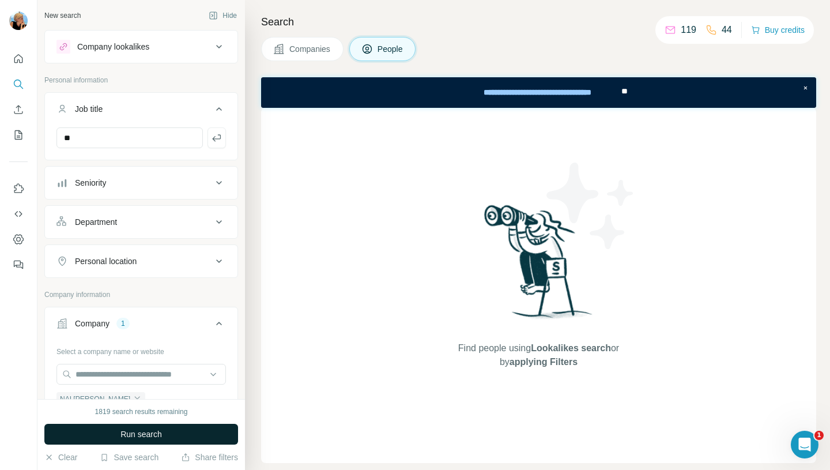
click at [161, 433] on span "Run search" at bounding box center [140, 434] width 41 height 12
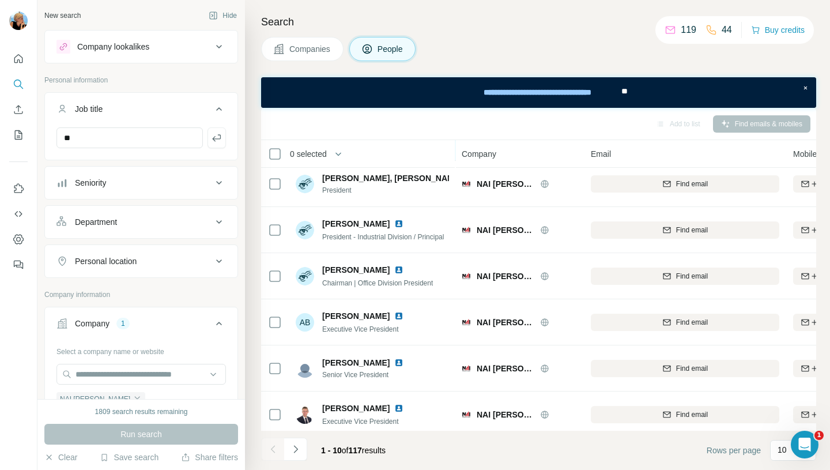
scroll to position [202, 0]
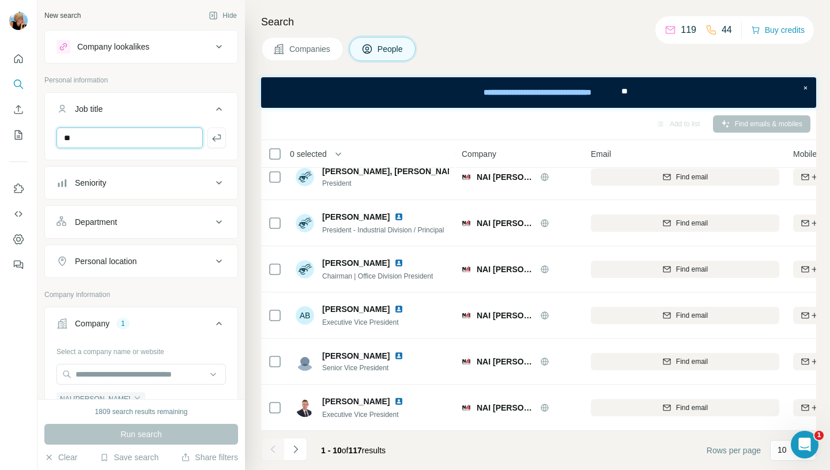
drag, startPoint x: 102, startPoint y: 135, endPoint x: 19, endPoint y: 130, distance: 83.1
click at [19, 130] on div "New search Hide Company lookalikes Personal information Job title ** Seniority …" at bounding box center [415, 235] width 830 height 470
type input "********"
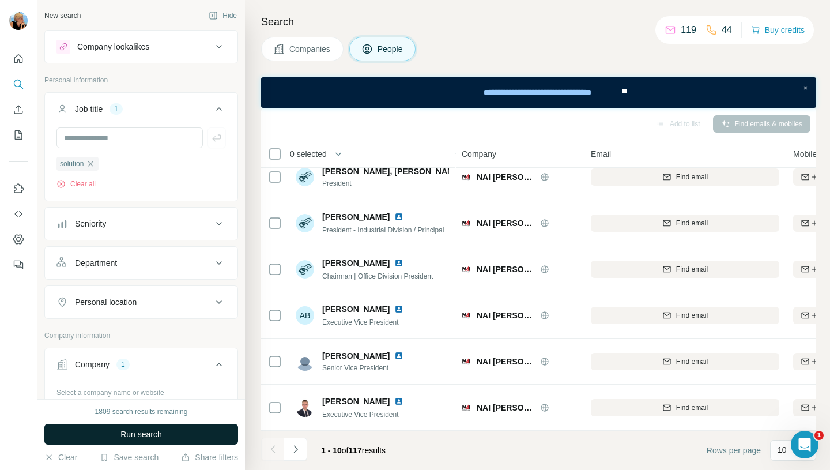
click at [127, 435] on span "Run search" at bounding box center [140, 434] width 41 height 12
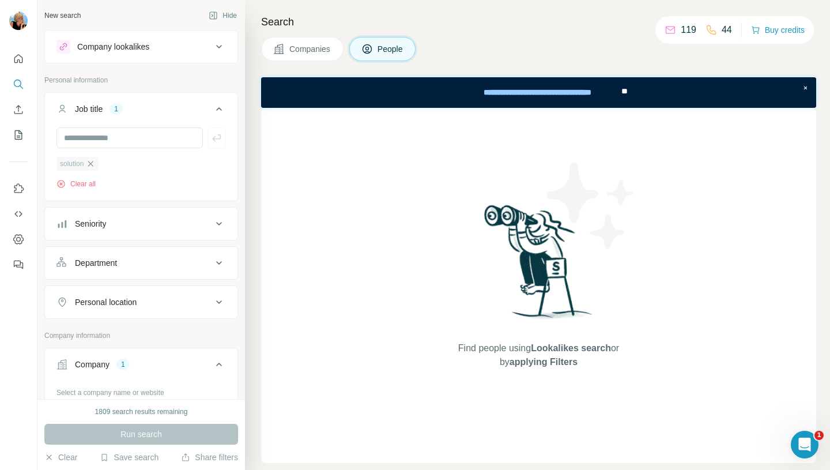
click at [93, 165] on icon "button" at bounding box center [90, 163] width 9 height 9
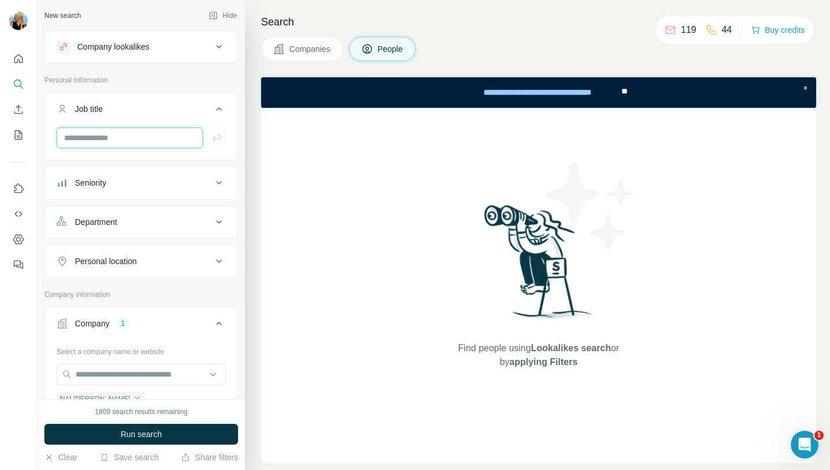
click at [78, 141] on input "text" at bounding box center [129, 137] width 146 height 21
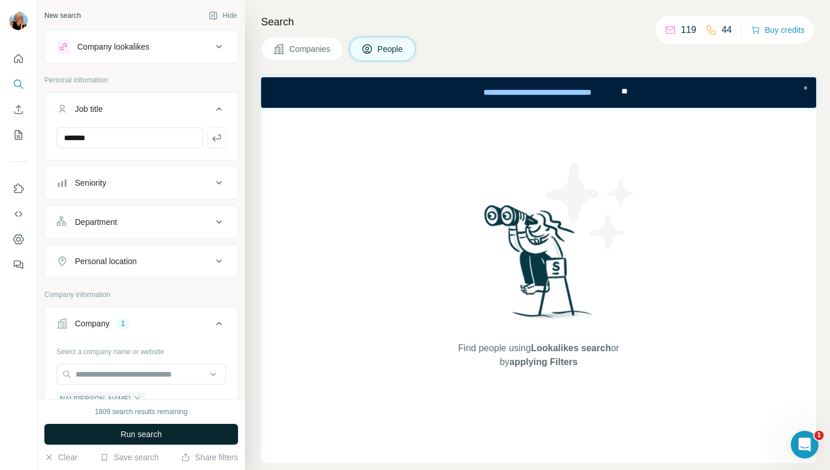
click at [118, 430] on button "Run search" at bounding box center [141, 433] width 194 height 21
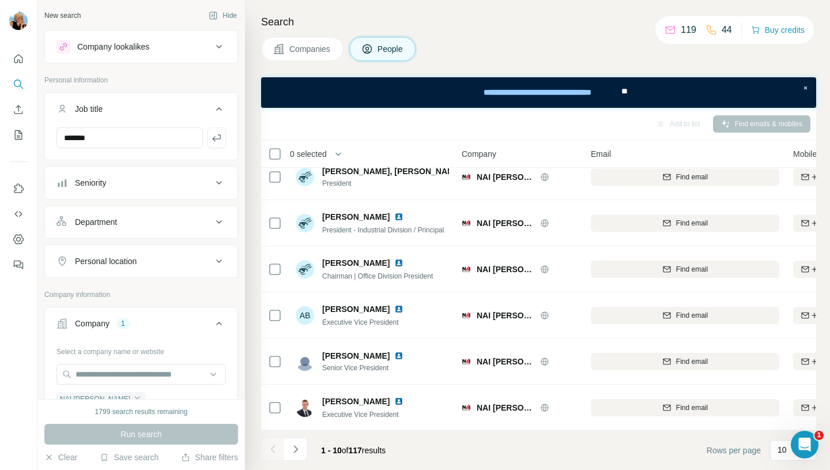
scroll to position [202, 0]
click at [298, 451] on icon "Navigate to next page" at bounding box center [296, 449] width 12 height 12
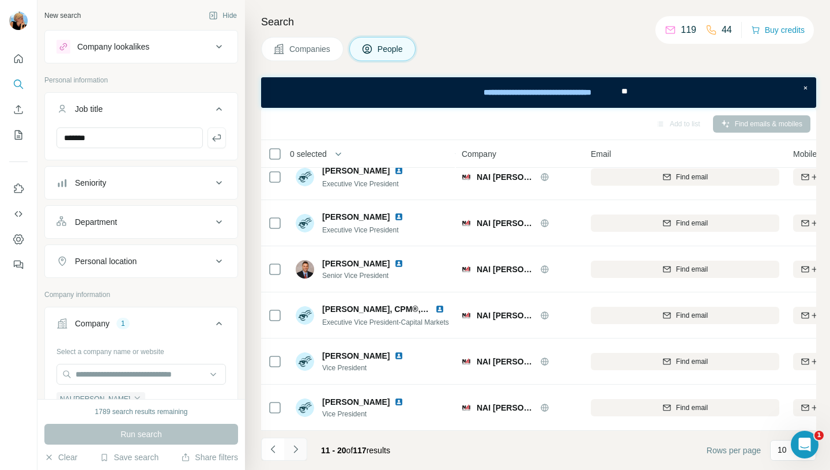
click at [296, 457] on button "Navigate to next page" at bounding box center [295, 448] width 23 height 23
click at [294, 449] on icon "Navigate to next page" at bounding box center [296, 449] width 12 height 12
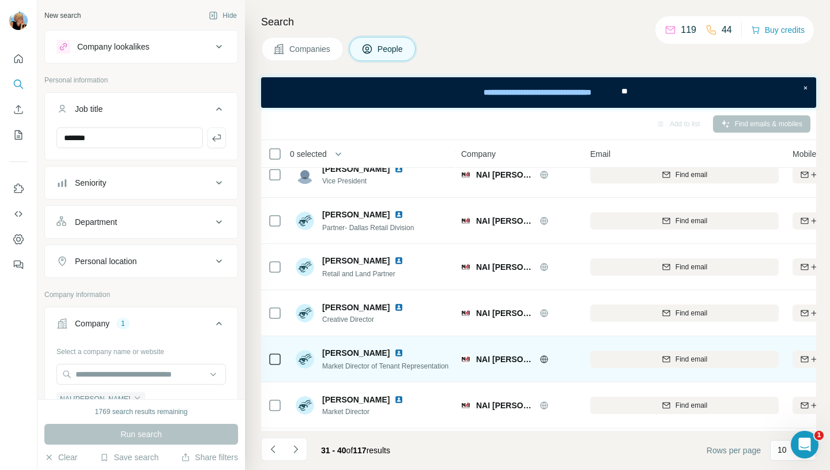
scroll to position [202, 1]
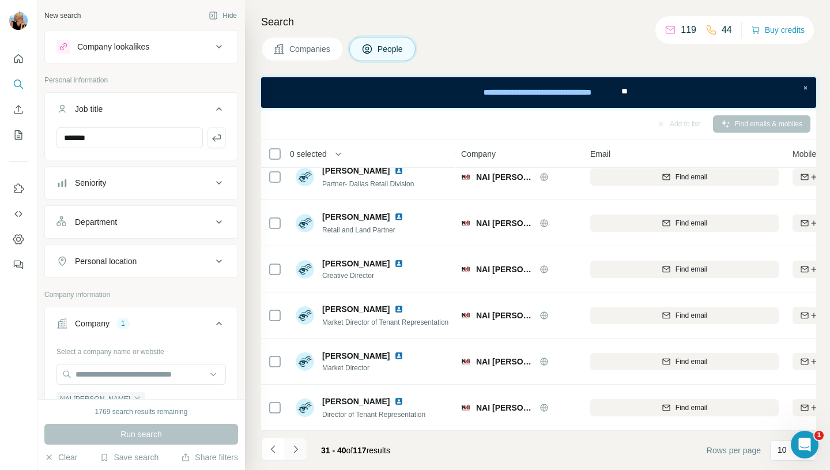
click at [296, 449] on icon "Navigate to next page" at bounding box center [295, 448] width 4 height 7
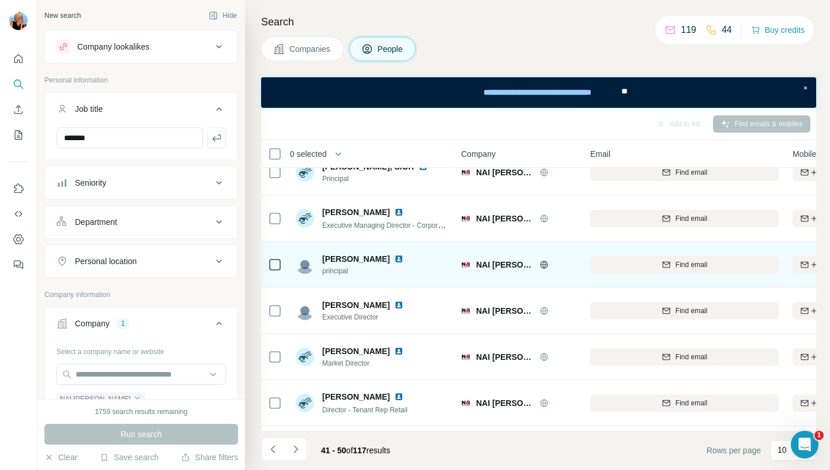
scroll to position [116, 1]
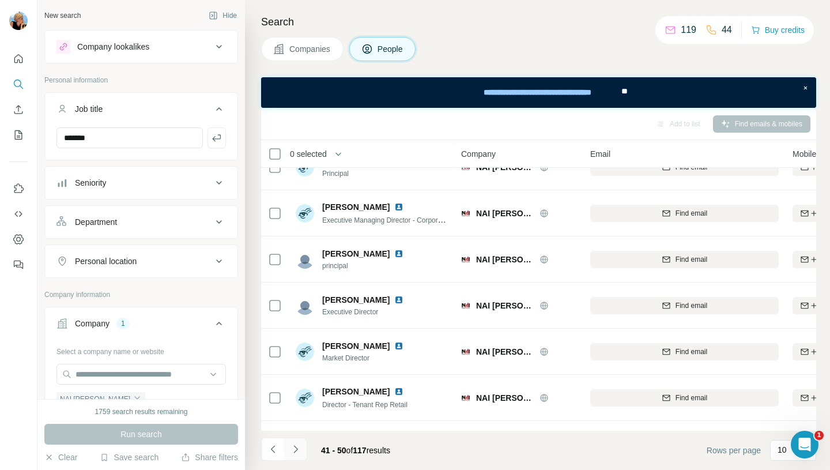
click at [296, 450] on icon "Navigate to next page" at bounding box center [296, 449] width 12 height 12
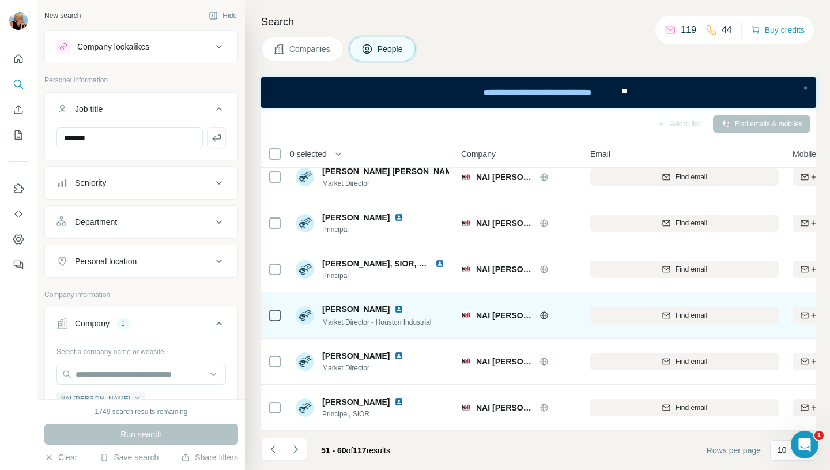
scroll to position [180, 1]
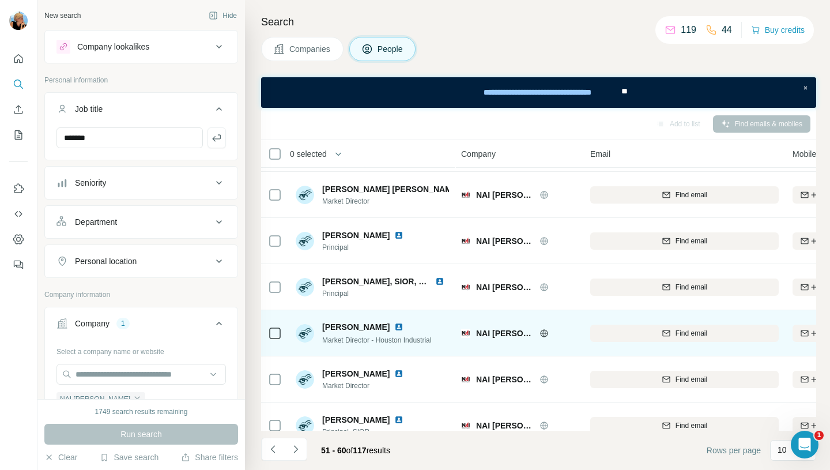
click at [394, 324] on img at bounding box center [398, 326] width 9 height 9
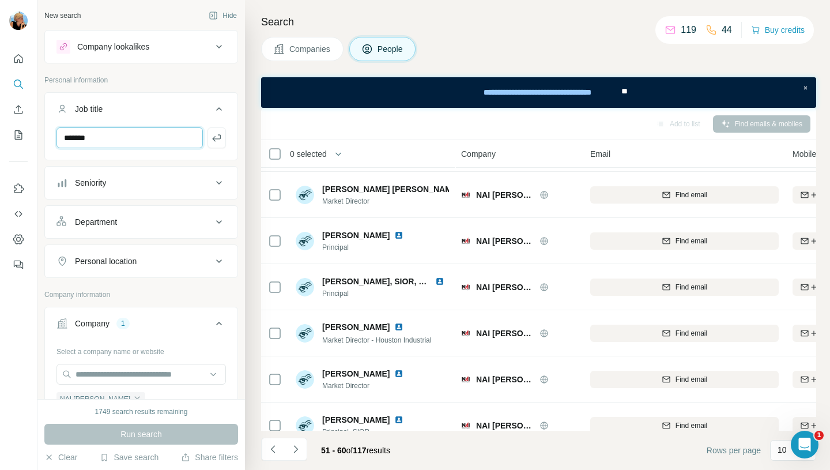
drag, startPoint x: 100, startPoint y: 133, endPoint x: 0, endPoint y: 135, distance: 100.3
click at [0, 135] on div "New search Hide Company lookalikes Personal information Job title ******* Senio…" at bounding box center [415, 235] width 830 height 470
type input "*******"
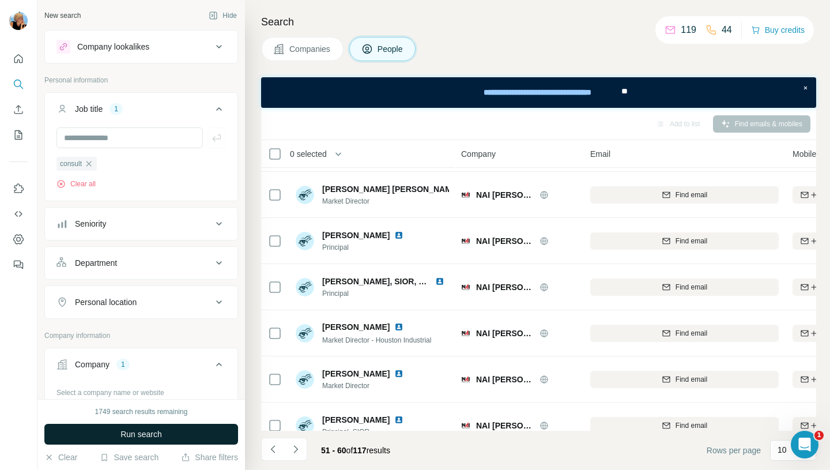
click at [114, 429] on button "Run search" at bounding box center [141, 433] width 194 height 21
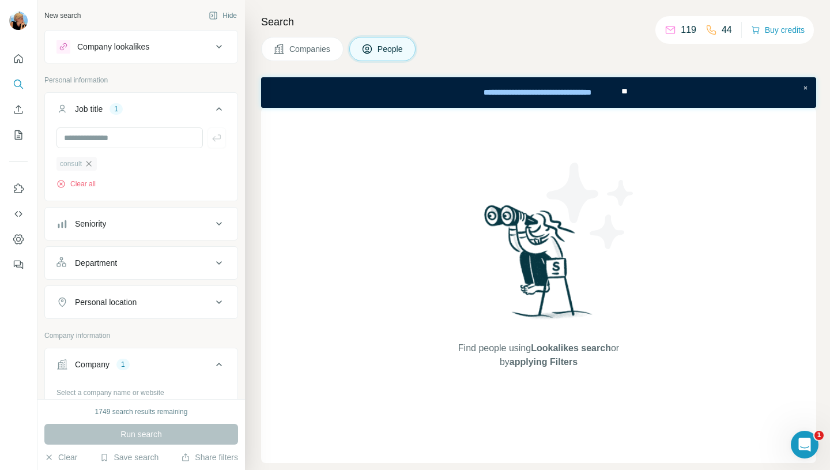
click at [93, 166] on icon "button" at bounding box center [88, 163] width 9 height 9
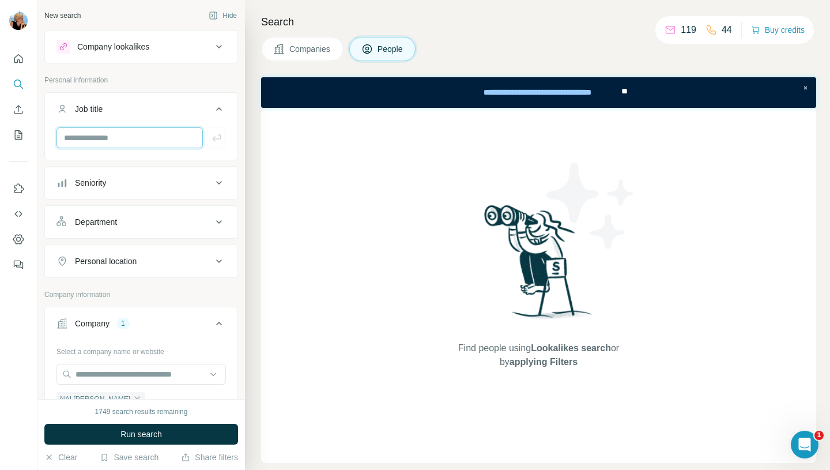
click at [88, 139] on input "text" at bounding box center [129, 137] width 146 height 21
type input "**********"
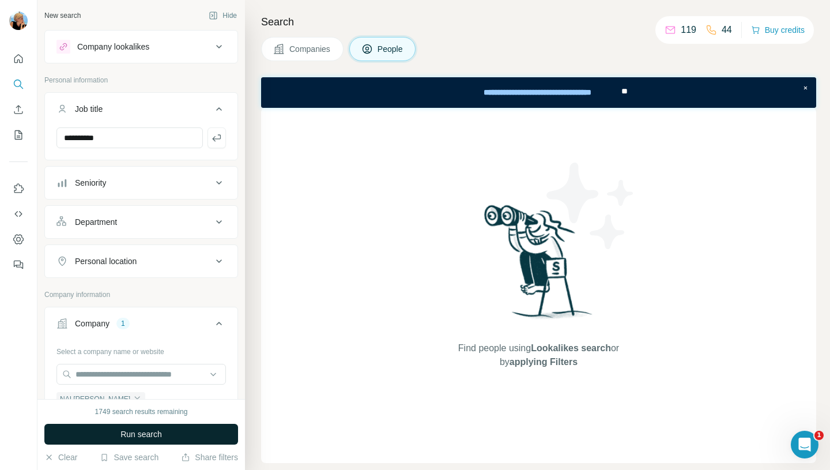
click at [111, 430] on button "Run search" at bounding box center [141, 433] width 194 height 21
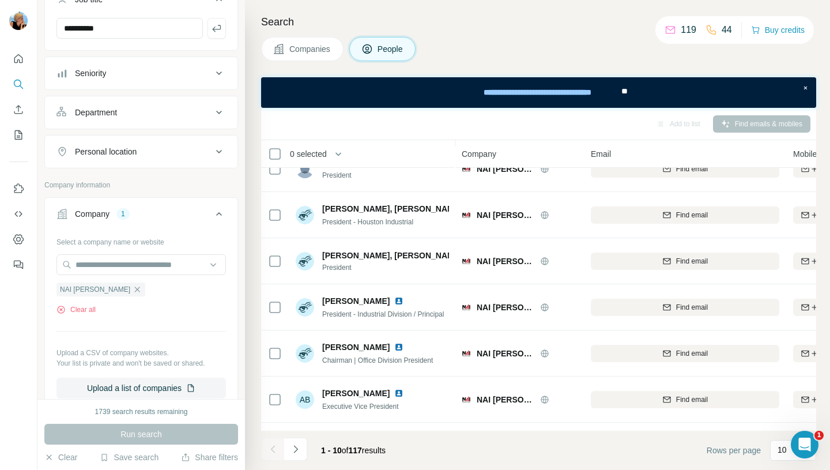
scroll to position [202, 0]
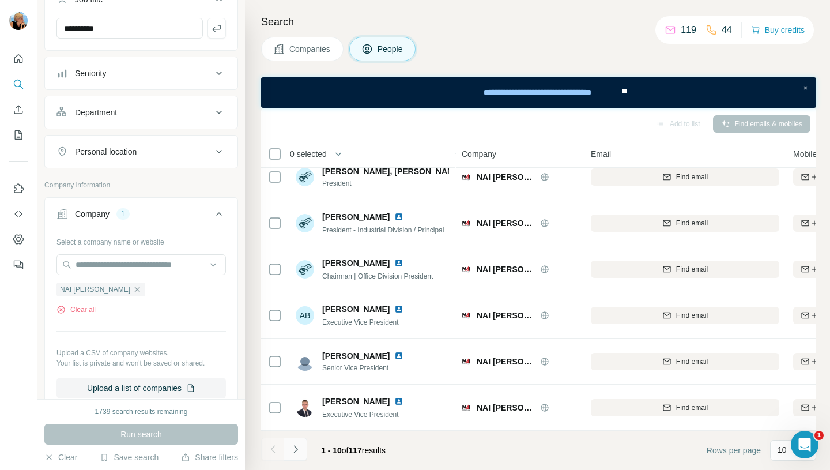
click at [298, 451] on icon "Navigate to next page" at bounding box center [296, 449] width 12 height 12
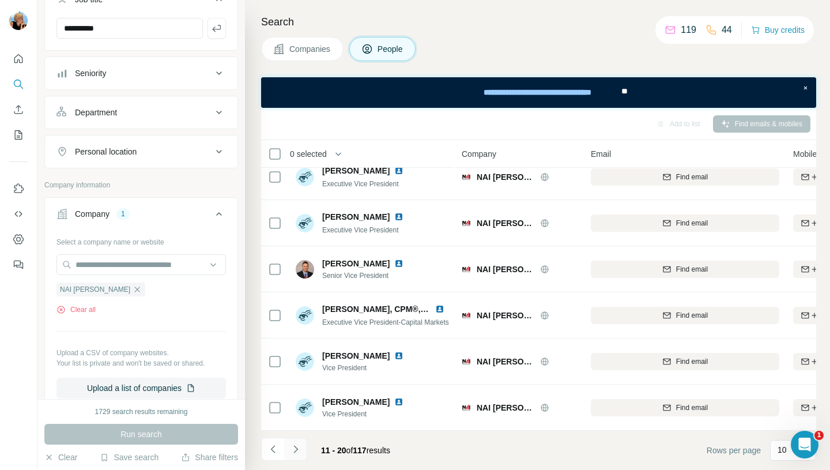
click at [298, 451] on icon "Navigate to next page" at bounding box center [296, 449] width 12 height 12
click at [297, 455] on button "Navigate to next page" at bounding box center [295, 448] width 23 height 23
click at [297, 456] on button "Navigate to next page" at bounding box center [295, 448] width 23 height 23
click at [300, 449] on icon "Navigate to next page" at bounding box center [296, 449] width 12 height 12
click at [293, 452] on icon "Navigate to next page" at bounding box center [296, 449] width 12 height 12
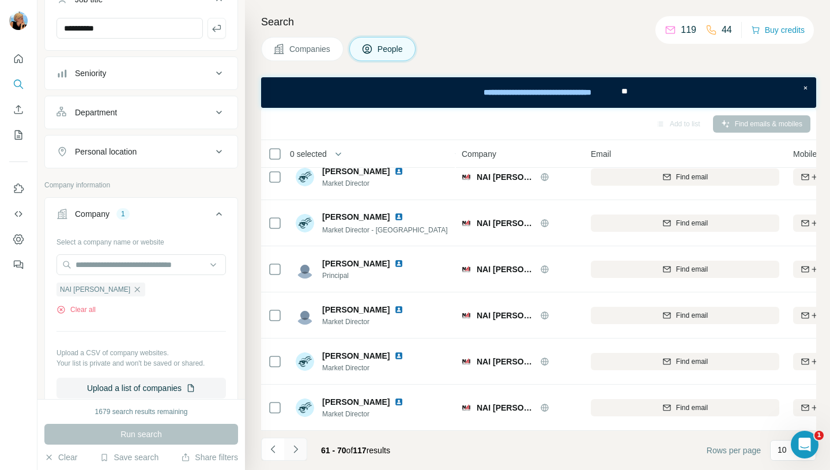
click at [298, 452] on icon "Navigate to next page" at bounding box center [296, 449] width 12 height 12
click at [296, 452] on icon "Navigate to next page" at bounding box center [296, 449] width 12 height 12
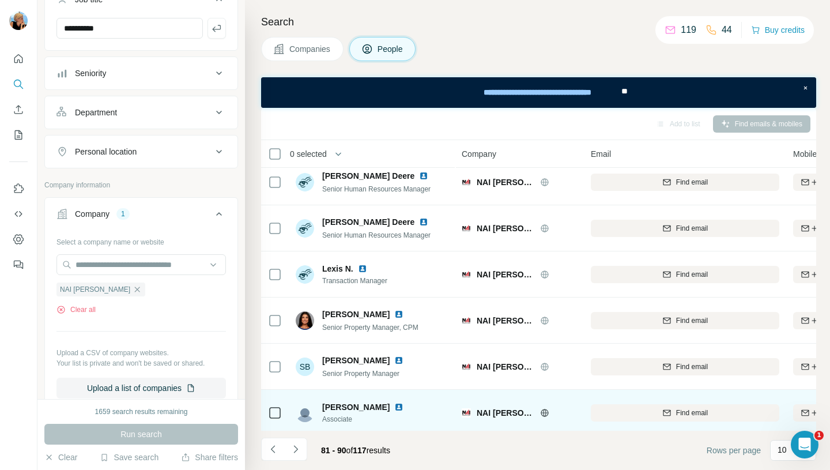
scroll to position [0, 0]
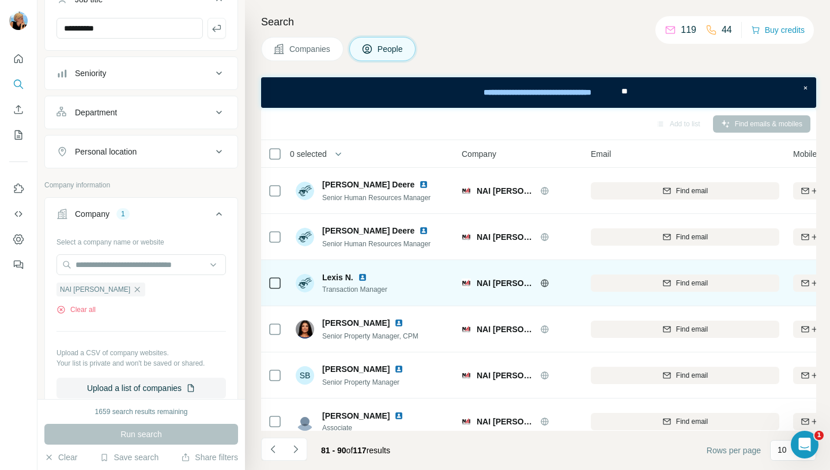
click at [364, 279] on img at bounding box center [362, 276] width 9 height 9
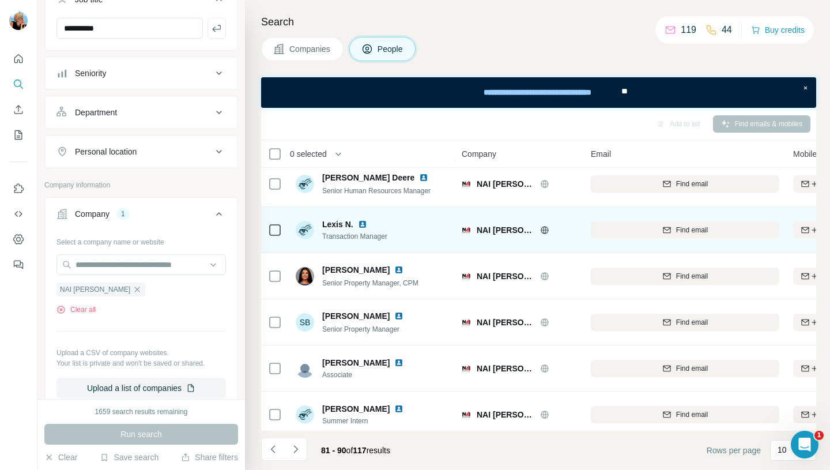
scroll to position [202, 0]
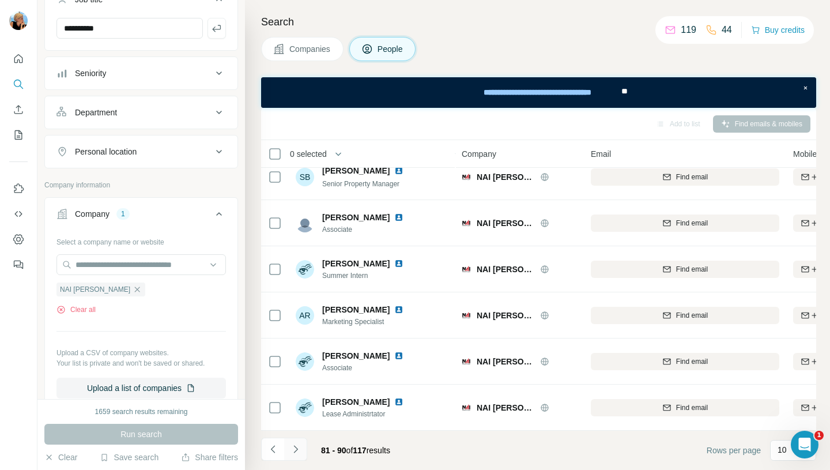
click at [295, 451] on icon "Navigate to next page" at bounding box center [296, 449] width 12 height 12
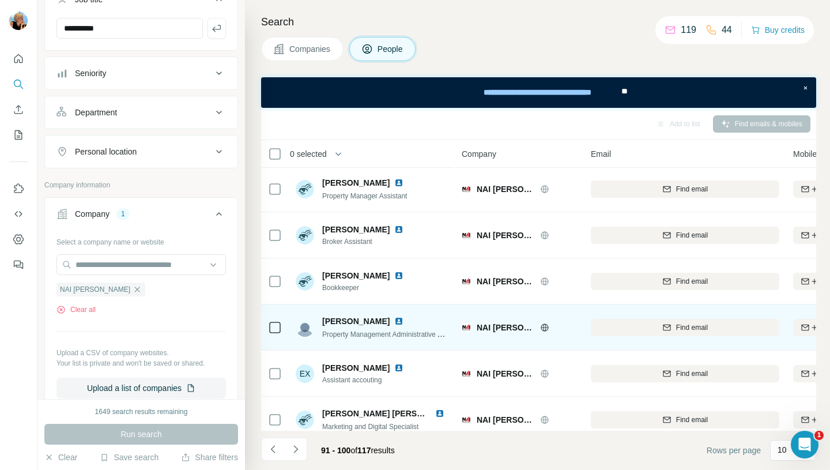
scroll to position [2, 0]
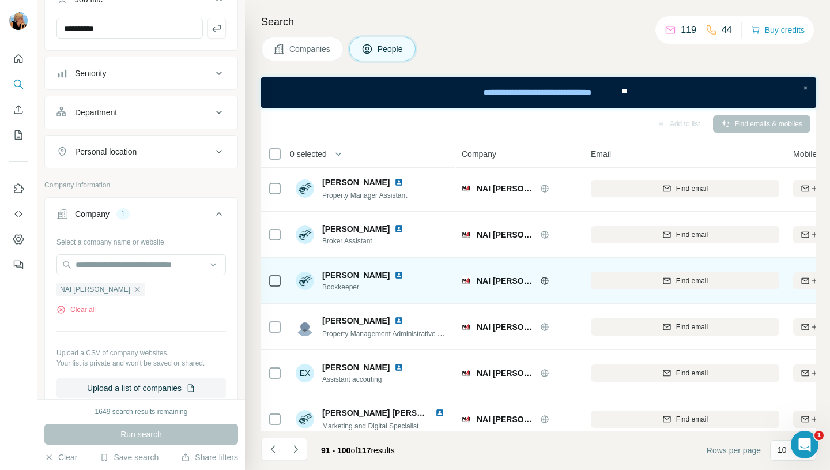
click at [394, 274] on img at bounding box center [398, 274] width 9 height 9
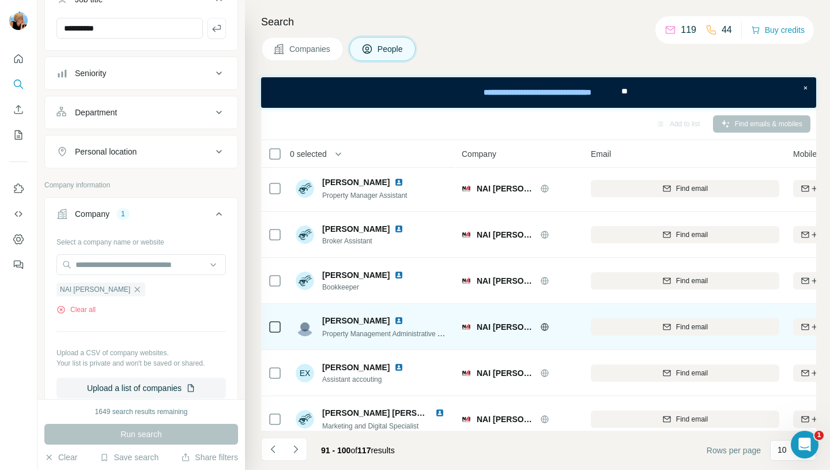
scroll to position [0, 0]
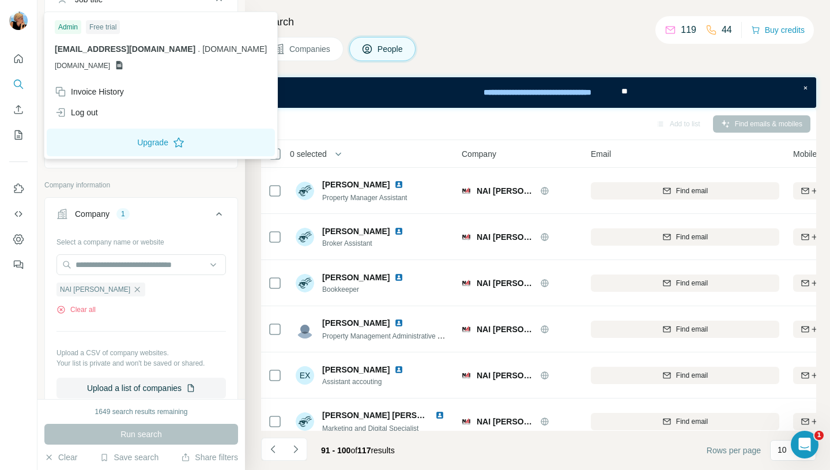
drag, startPoint x: 118, startPoint y: 28, endPoint x: 0, endPoint y: 27, distance: 118.1
click at [0, 27] on div "**********" at bounding box center [415, 235] width 830 height 470
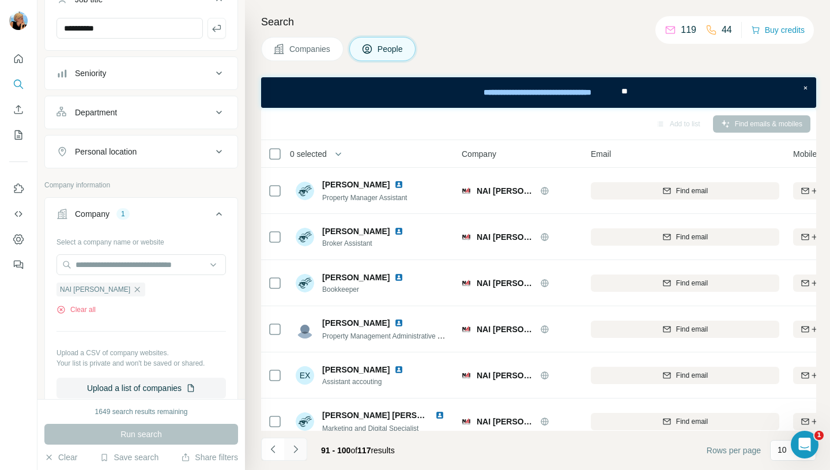
click at [296, 448] on icon "Navigate to next page" at bounding box center [295, 448] width 4 height 7
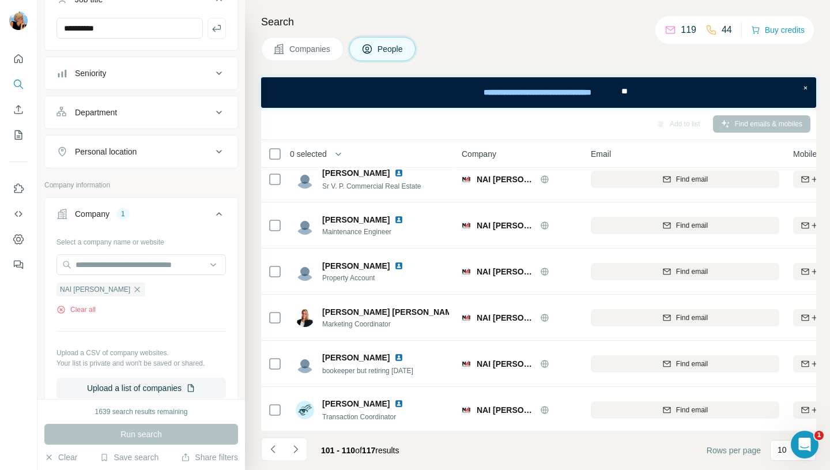
scroll to position [12, 0]
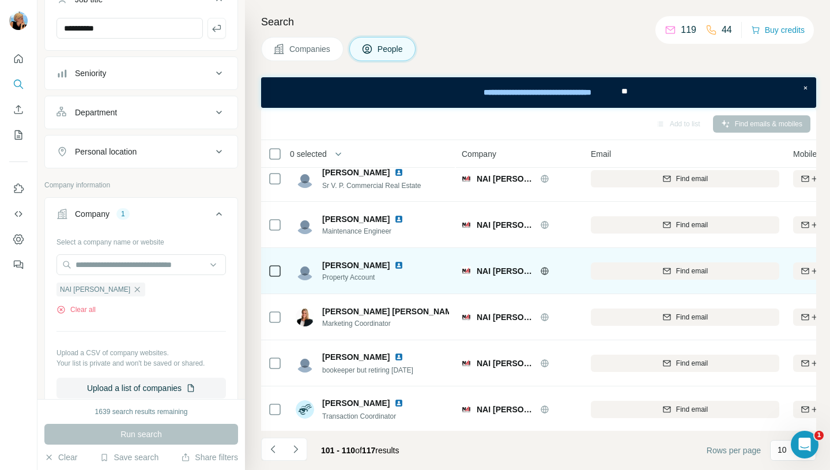
click at [394, 264] on img at bounding box center [398, 264] width 9 height 9
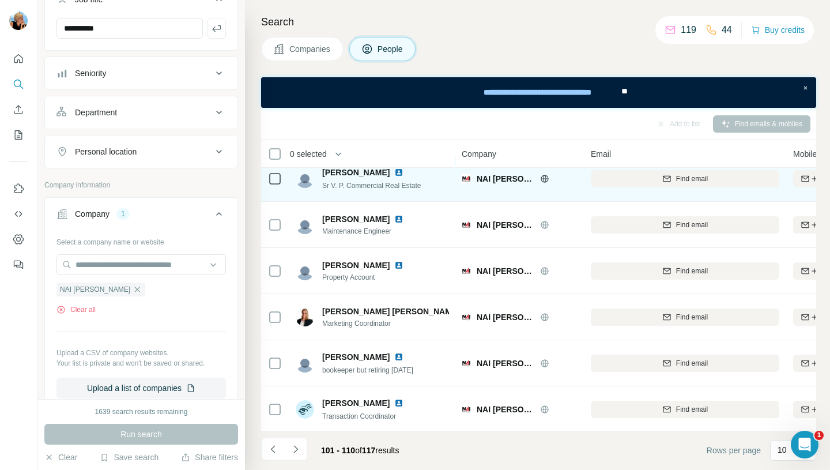
click at [394, 173] on img at bounding box center [398, 172] width 9 height 9
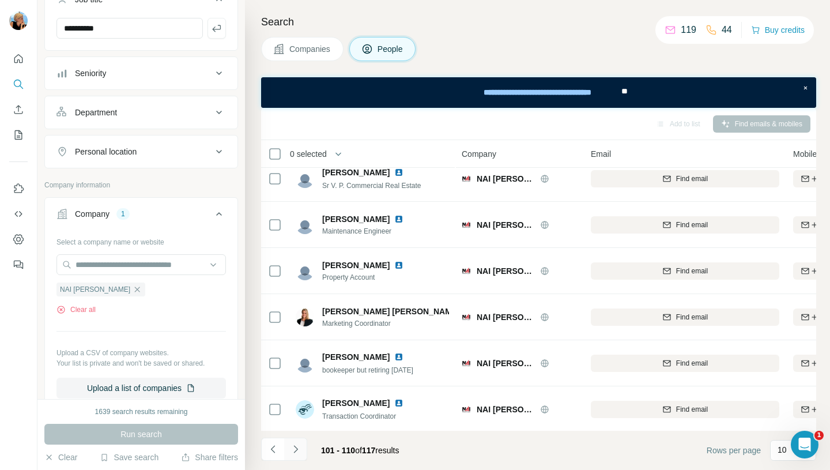
click at [298, 447] on icon "Navigate to next page" at bounding box center [296, 449] width 12 height 12
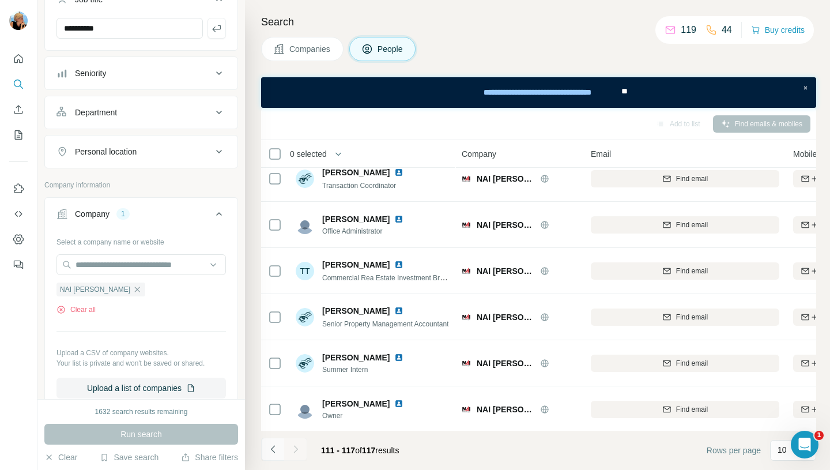
click at [276, 451] on icon "Navigate to previous page" at bounding box center [273, 449] width 12 height 12
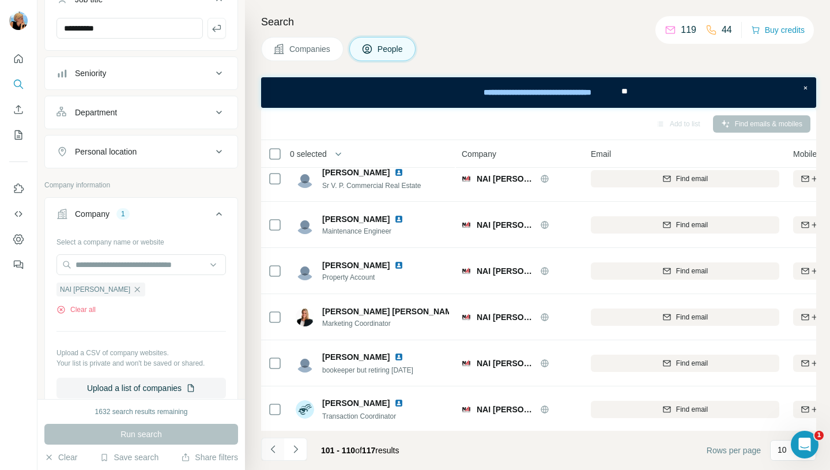
click at [276, 451] on icon "Navigate to previous page" at bounding box center [273, 449] width 12 height 12
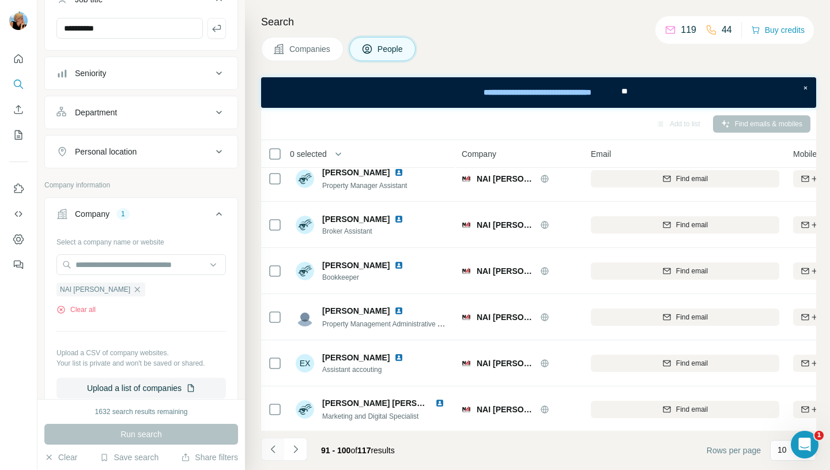
click at [276, 451] on icon "Navigate to previous page" at bounding box center [273, 449] width 12 height 12
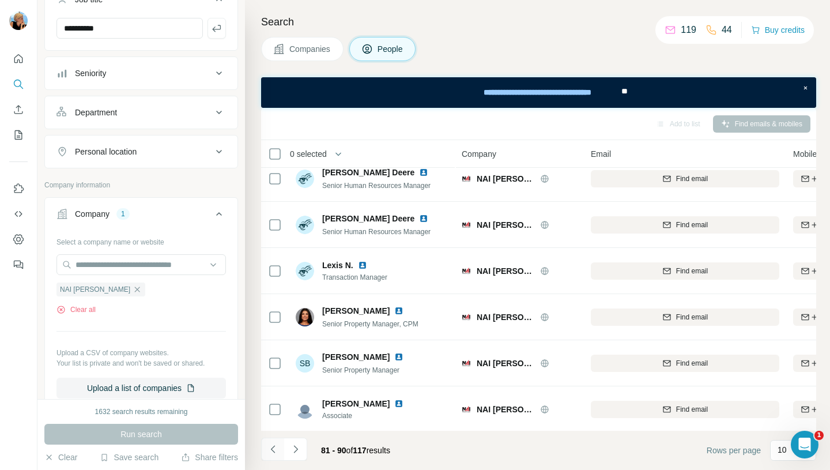
click at [276, 451] on icon "Navigate to previous page" at bounding box center [273, 449] width 12 height 12
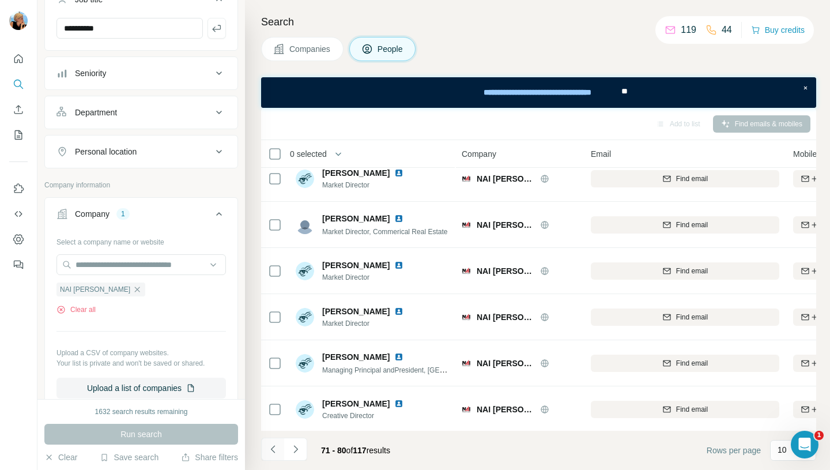
click at [274, 452] on icon "Navigate to previous page" at bounding box center [272, 448] width 4 height 7
click at [277, 453] on icon "Navigate to previous page" at bounding box center [273, 449] width 12 height 12
click at [274, 448] on icon "Navigate to previous page" at bounding box center [273, 449] width 12 height 12
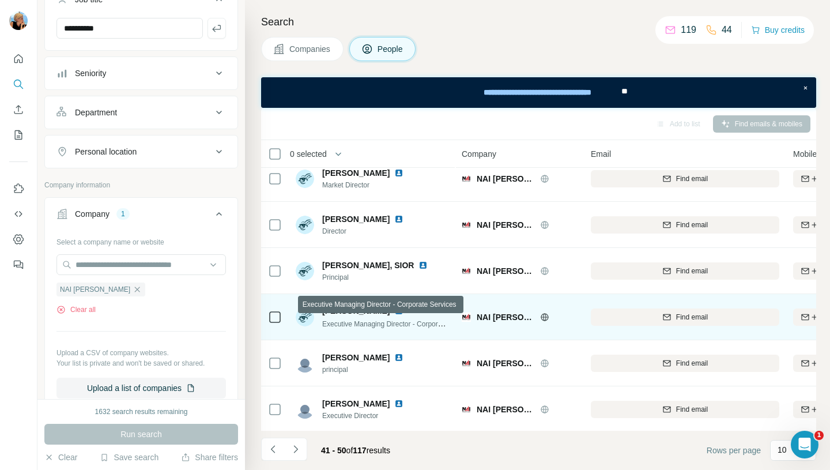
click at [379, 325] on span "Executive Managing Director - Corporate Services" at bounding box center [399, 323] width 154 height 9
click at [394, 307] on img at bounding box center [398, 310] width 9 height 9
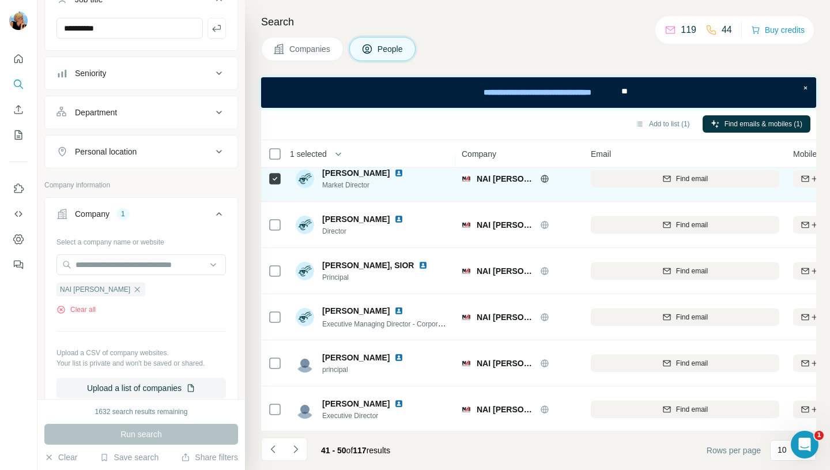
click at [394, 175] on img at bounding box center [398, 172] width 9 height 9
drag, startPoint x: 357, startPoint y: 171, endPoint x: 321, endPoint y: 175, distance: 35.9
click at [322, 175] on span "Becky M." at bounding box center [355, 173] width 67 height 12
copy span "Becky M."
click at [667, 186] on button "Find email" at bounding box center [684, 178] width 188 height 17
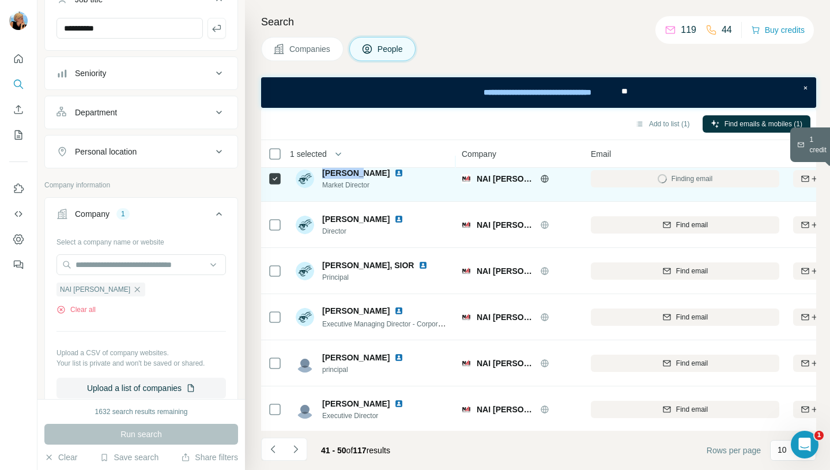
click at [803, 179] on icon "button" at bounding box center [804, 178] width 9 height 9
click at [805, 180] on div "Finding mobile" at bounding box center [831, 178] width 76 height 32
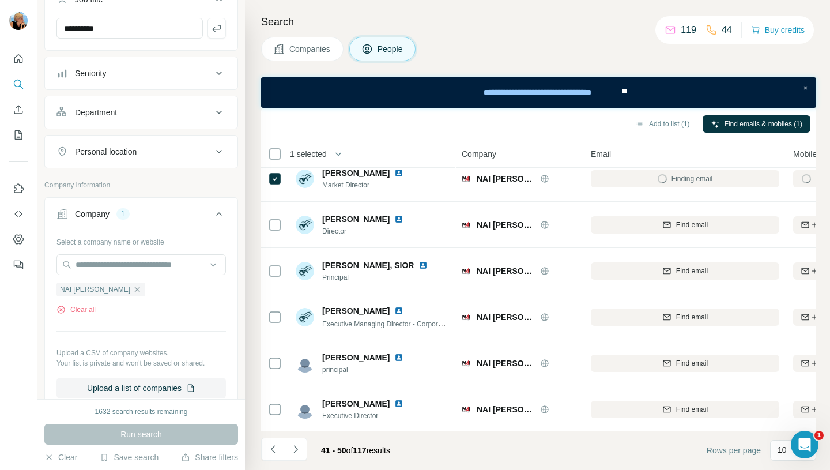
click at [706, 179] on div "Finding email" at bounding box center [684, 178] width 188 height 32
click at [499, 179] on span "NAI Robert Lynn" at bounding box center [505, 179] width 58 height 12
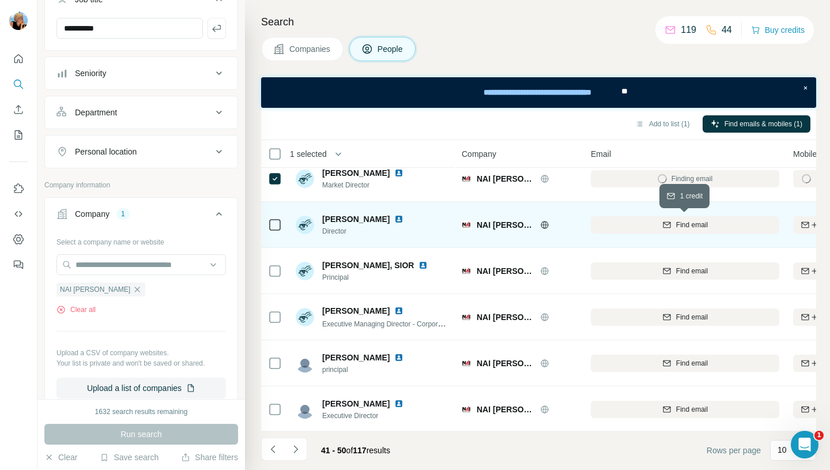
click at [673, 226] on div "Find email" at bounding box center [684, 224] width 188 height 10
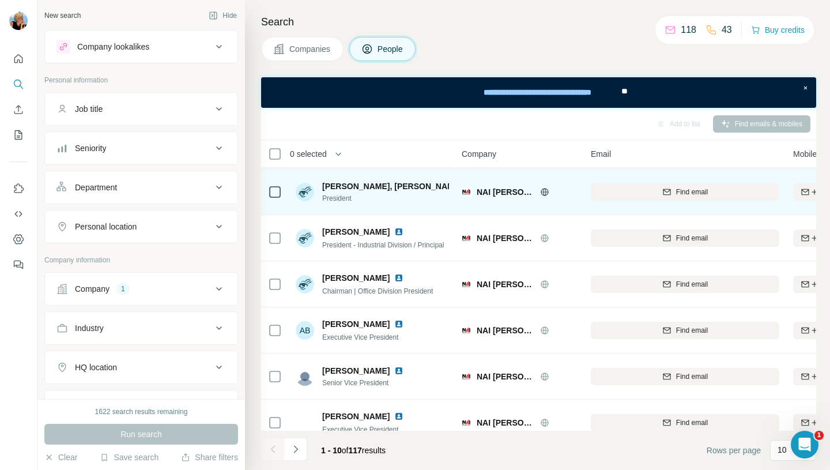
scroll to position [202, 0]
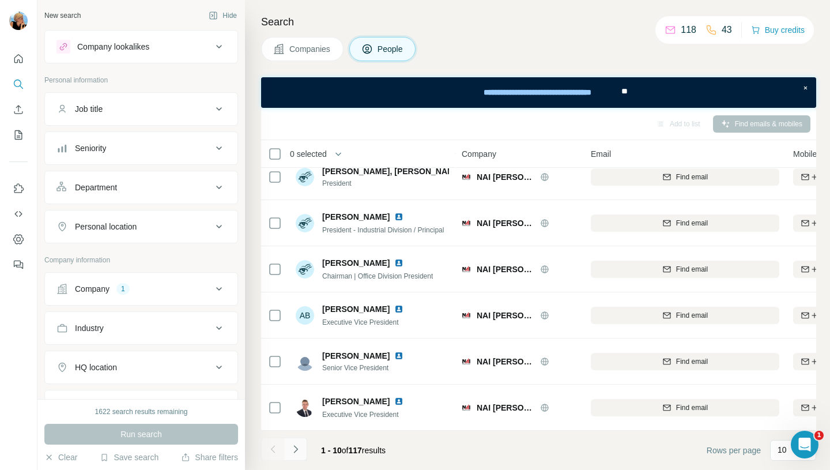
click at [293, 452] on icon "Navigate to next page" at bounding box center [296, 449] width 12 height 12
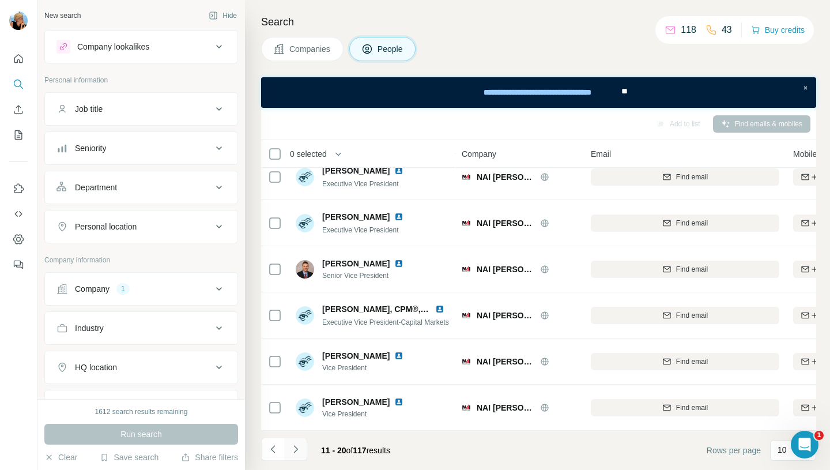
click at [295, 451] on icon "Navigate to next page" at bounding box center [295, 448] width 4 height 7
click at [297, 453] on icon "Navigate to next page" at bounding box center [296, 449] width 12 height 12
click at [272, 449] on icon "Navigate to previous page" at bounding box center [272, 448] width 4 height 7
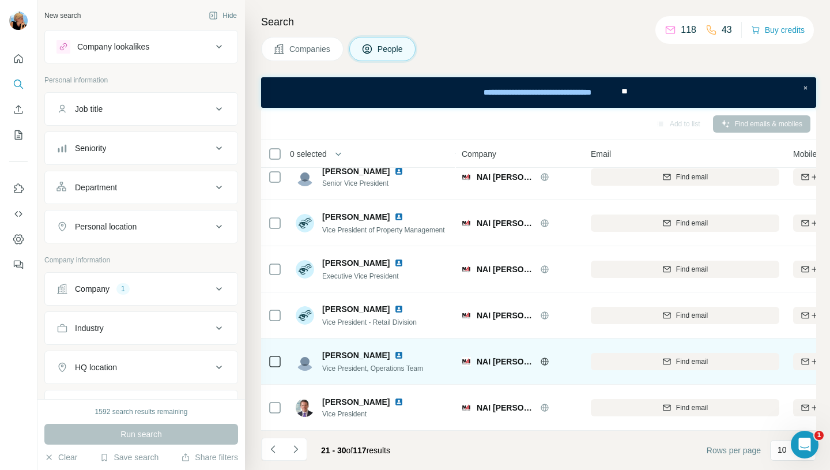
click at [394, 351] on img at bounding box center [398, 354] width 9 height 9
click at [672, 359] on div "Find email" at bounding box center [684, 361] width 188 height 10
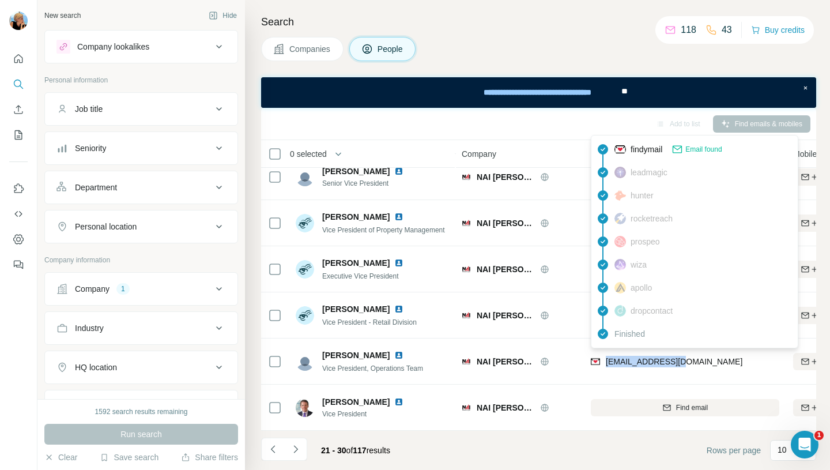
drag, startPoint x: 679, startPoint y: 357, endPoint x: 136, endPoint y: 92, distance: 604.4
click at [603, 354] on div "rduncan@nairl.com" at bounding box center [684, 361] width 188 height 32
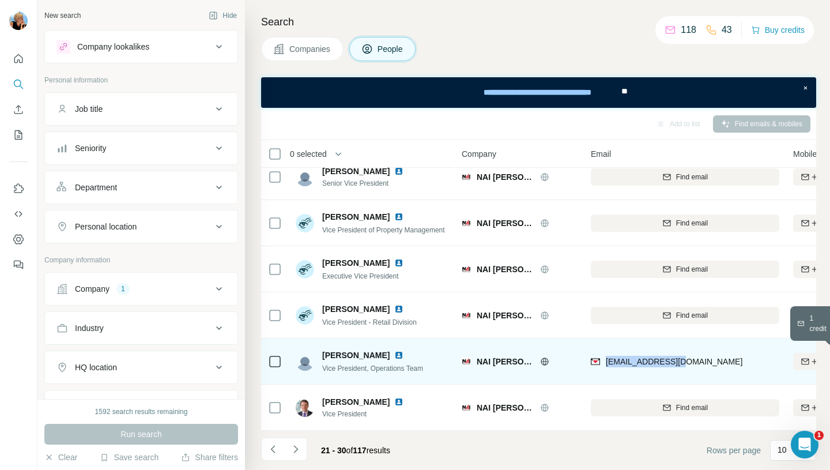
click at [807, 358] on icon "button" at bounding box center [804, 361] width 7 height 6
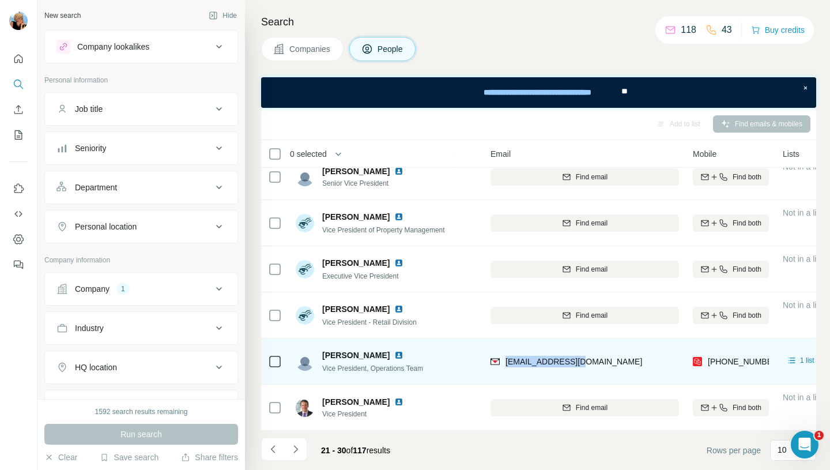
scroll to position [202, 109]
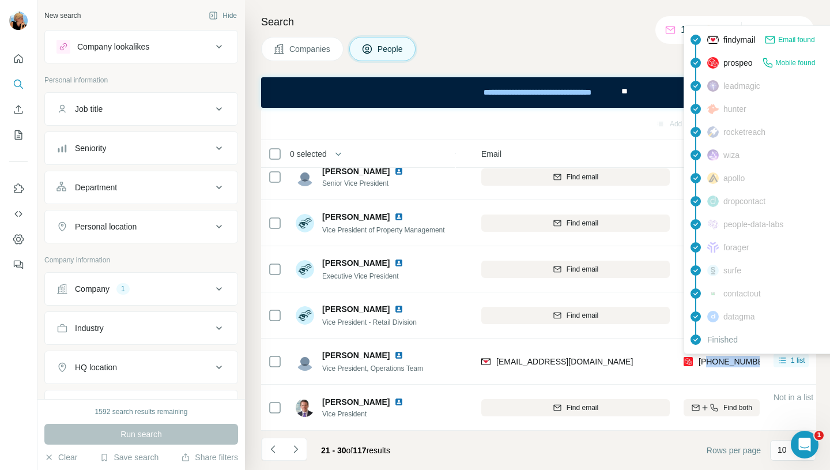
drag, startPoint x: 759, startPoint y: 357, endPoint x: 708, endPoint y: 358, distance: 51.3
click at [708, 358] on td "+19497519802" at bounding box center [721, 361] width 90 height 46
copy span "9497519802"
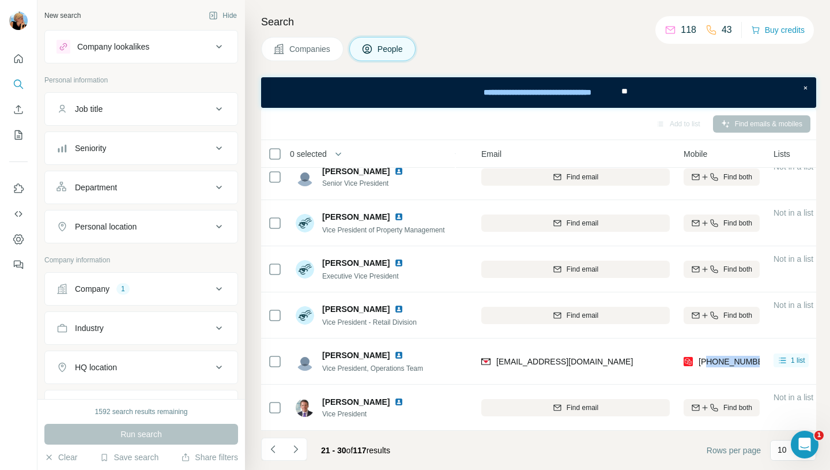
click at [219, 282] on icon at bounding box center [219, 289] width 14 height 14
click at [133, 364] on icon "button" at bounding box center [137, 363] width 9 height 9
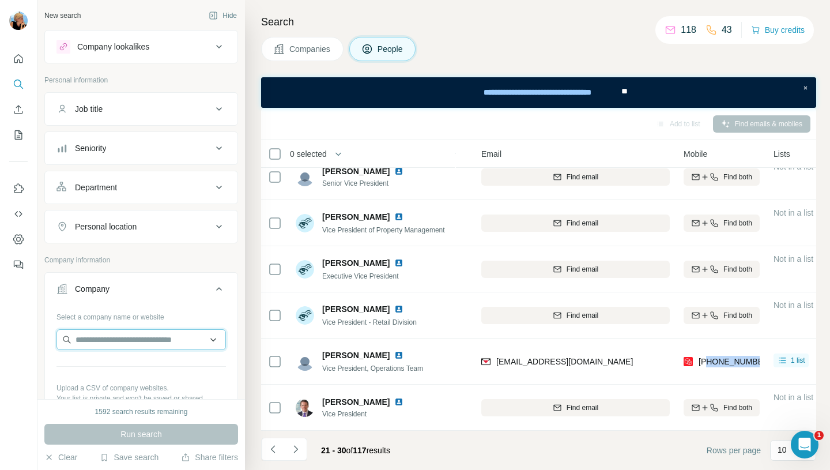
click at [99, 339] on input "text" at bounding box center [140, 339] width 169 height 21
drag, startPoint x: 131, startPoint y: 337, endPoint x: 71, endPoint y: 338, distance: 59.9
click at [71, 338] on input "**********" at bounding box center [140, 339] width 169 height 21
paste input "**********"
type input "**********"
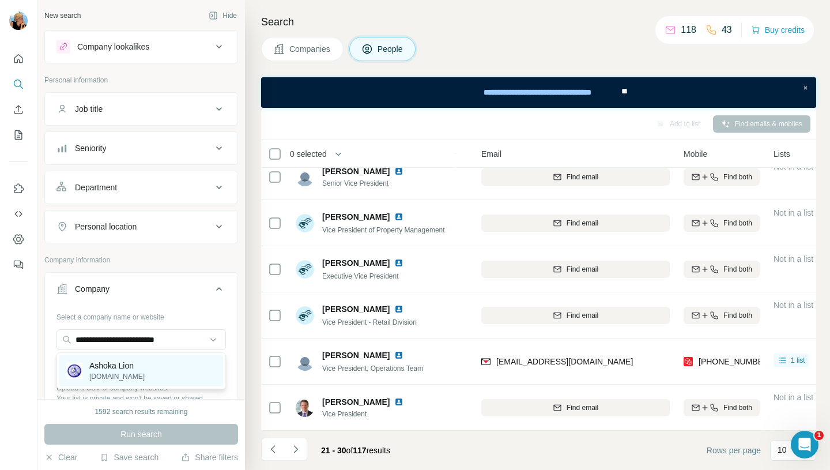
click at [130, 372] on p "ashokalion.com" at bounding box center [116, 376] width 55 height 10
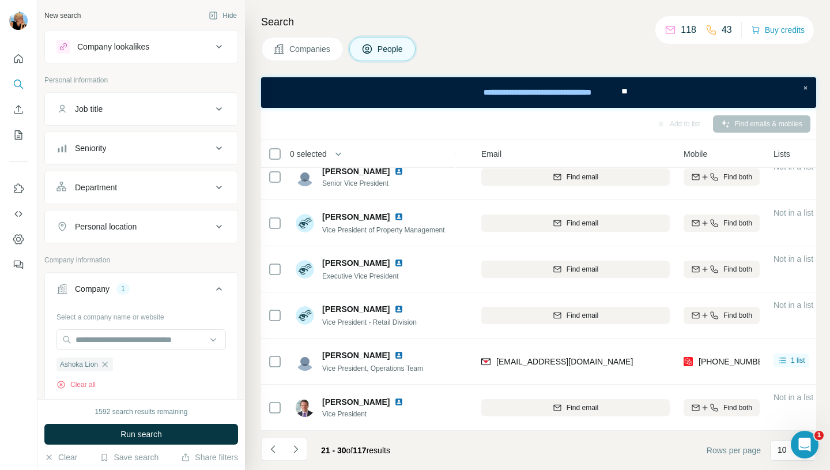
click at [217, 109] on icon at bounding box center [219, 108] width 6 height 3
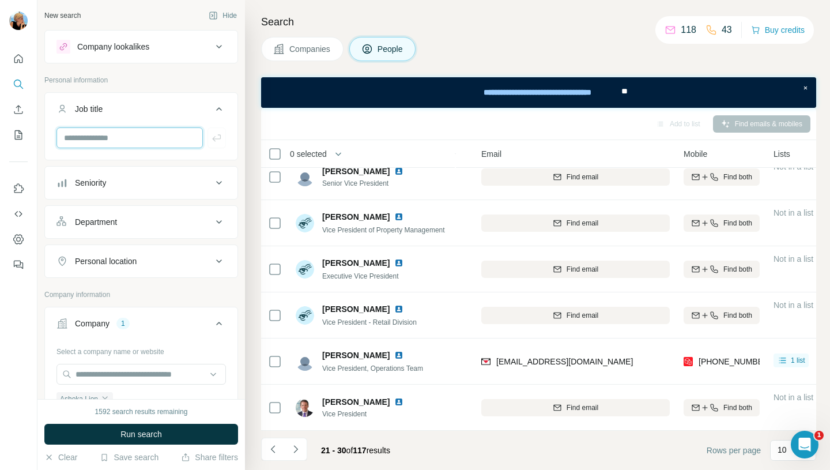
click at [142, 135] on input "text" at bounding box center [129, 137] width 146 height 21
type input "*******"
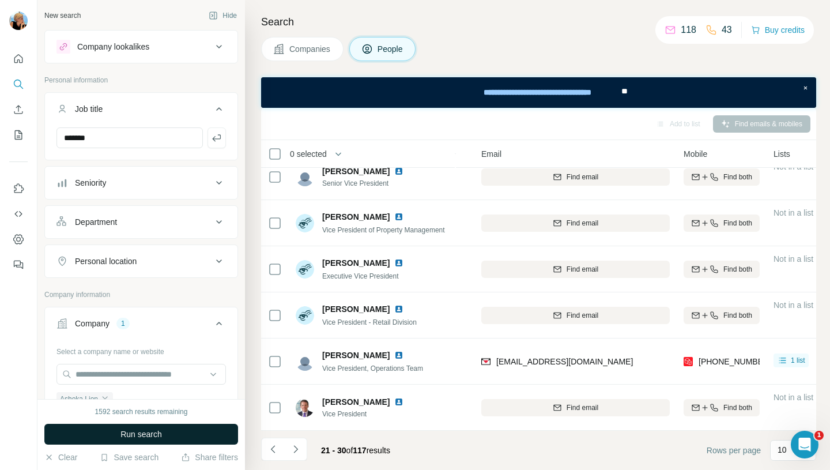
click at [141, 433] on span "Run search" at bounding box center [140, 434] width 41 height 12
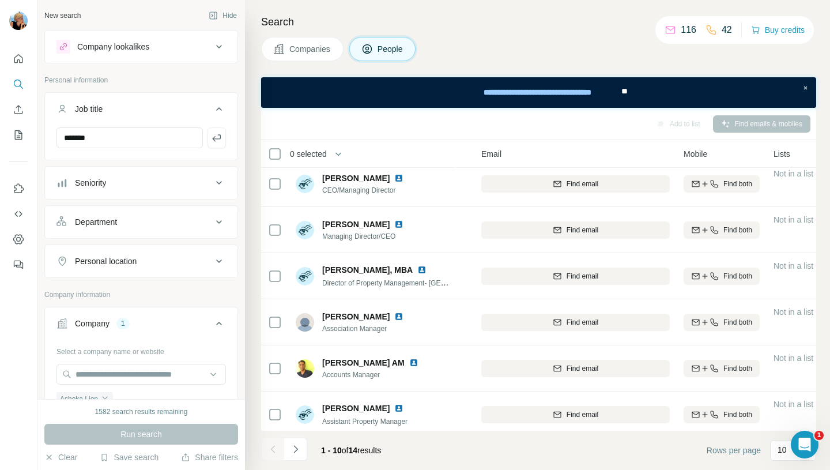
scroll to position [0, 109]
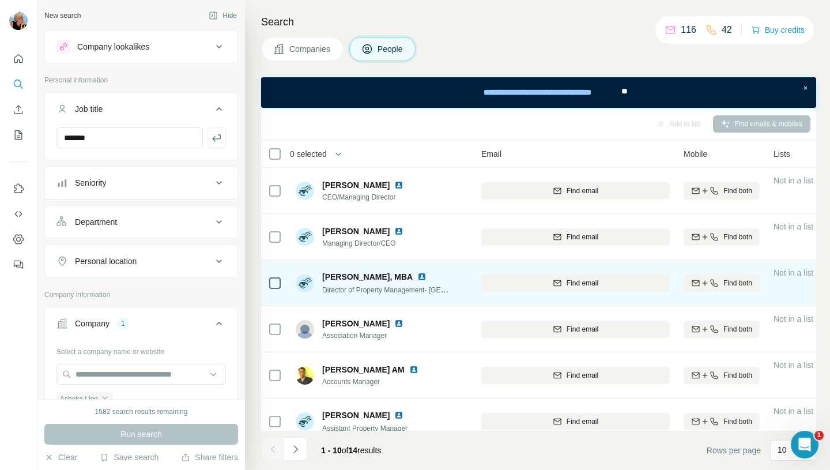
click at [417, 276] on img at bounding box center [421, 276] width 9 height 9
drag, startPoint x: 373, startPoint y: 278, endPoint x: 320, endPoint y: 279, distance: 53.0
click at [320, 279] on div "Joshi Joseph, MBA Director of Property Management- Dallas" at bounding box center [372, 283] width 153 height 24
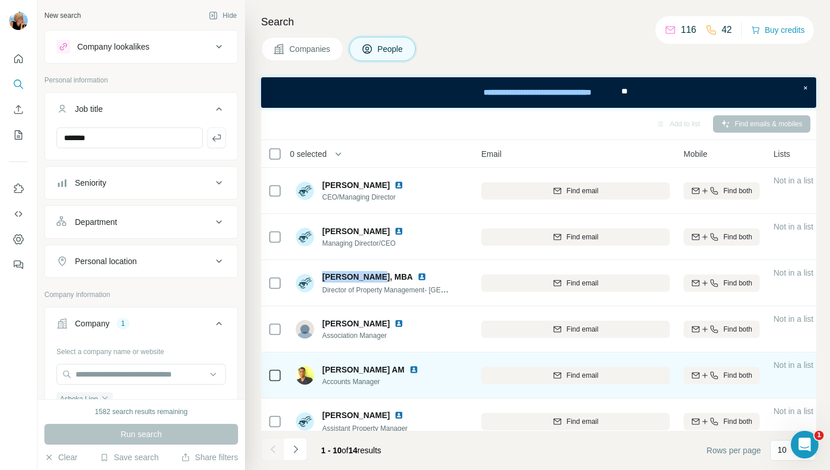
copy span "Joshi Joseph"
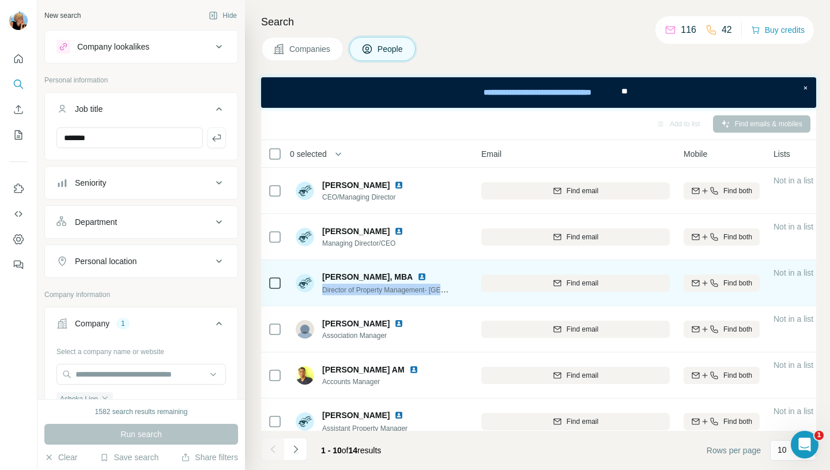
drag, startPoint x: 322, startPoint y: 290, endPoint x: 479, endPoint y: 287, distance: 157.3
click at [0, 0] on tr "Joshi Joseph, MBA Director of Property Management- Dallas Ashoka Lion Find emai…" at bounding box center [0, 0] width 0 height 0
click at [418, 289] on span "Director of Property Management- Dallas" at bounding box center [411, 289] width 179 height 9
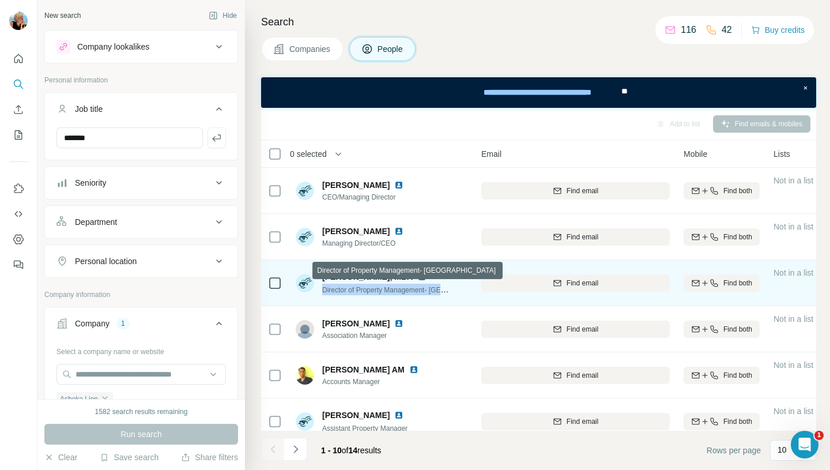
click at [418, 289] on span "Director of Property Management- Dallas" at bounding box center [411, 289] width 179 height 9
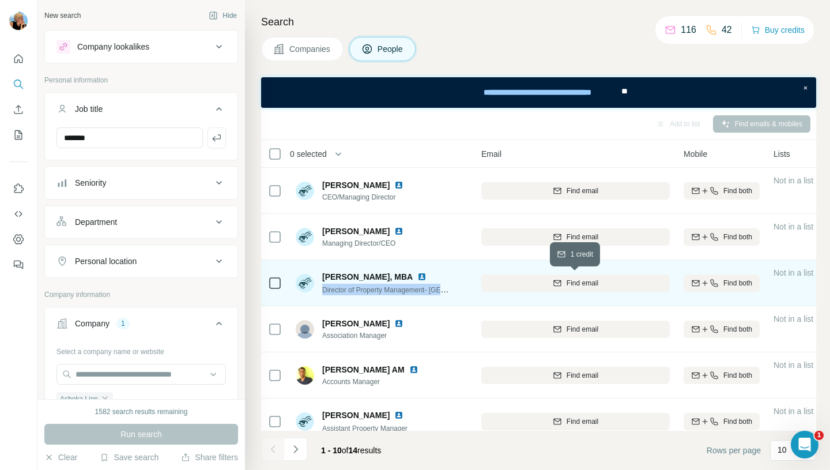
click at [593, 283] on span "Find email" at bounding box center [582, 283] width 32 height 10
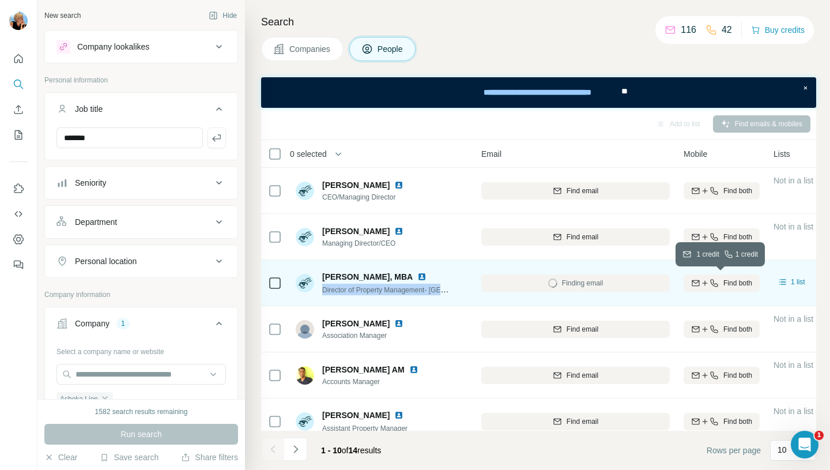
click at [720, 283] on div "Find both" at bounding box center [721, 283] width 76 height 10
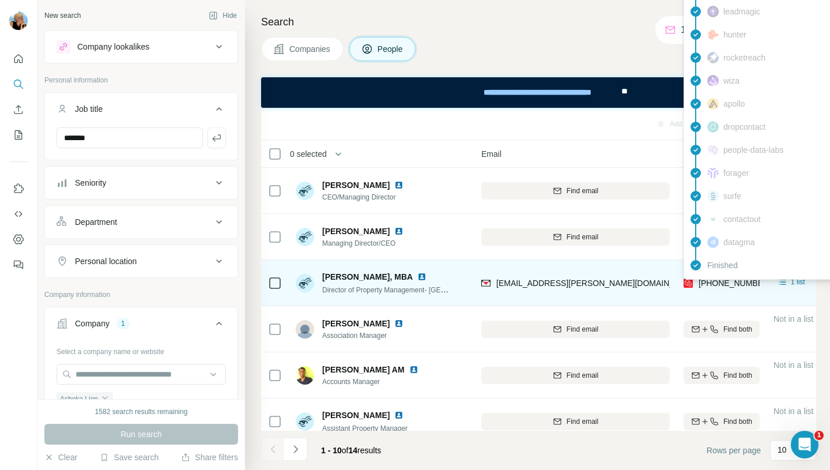
click at [754, 282] on span "+12145660509" at bounding box center [734, 282] width 73 height 9
click at [718, 294] on div "+12145660509" at bounding box center [721, 283] width 76 height 32
drag, startPoint x: 756, startPoint y: 285, endPoint x: 710, endPoint y: 285, distance: 46.1
click at [710, 285] on div "+12145660509" at bounding box center [721, 283] width 76 height 32
copy span "145660509"
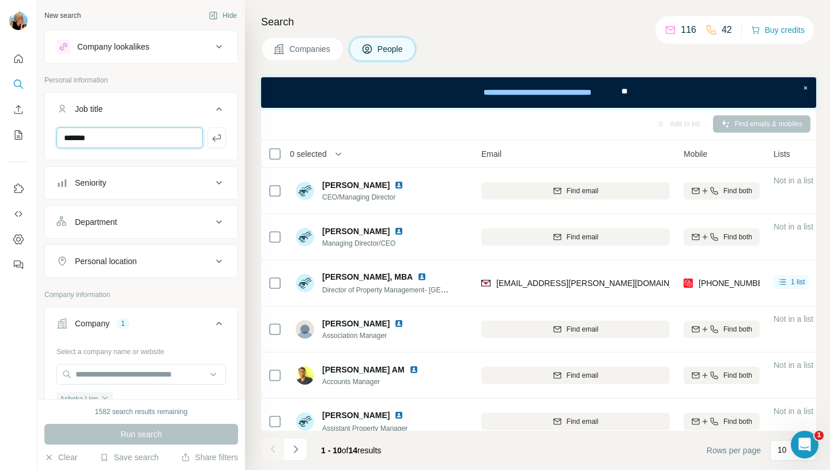
click at [115, 142] on input "*******" at bounding box center [129, 137] width 146 height 21
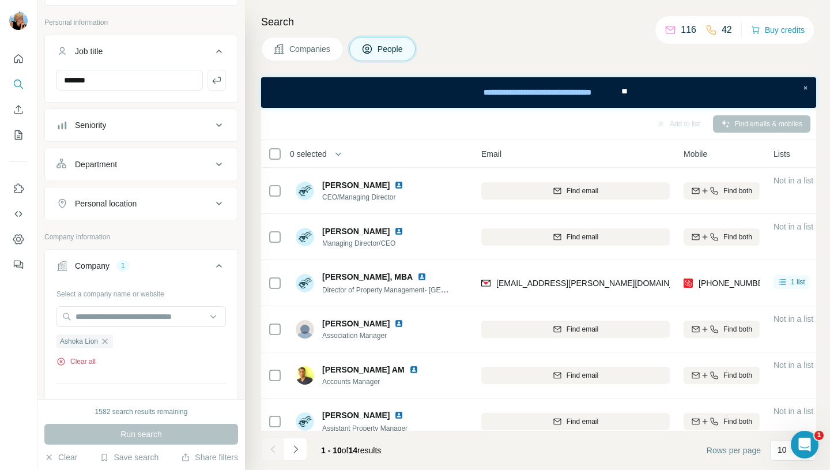
click at [63, 361] on icon "button" at bounding box center [60, 361] width 9 height 9
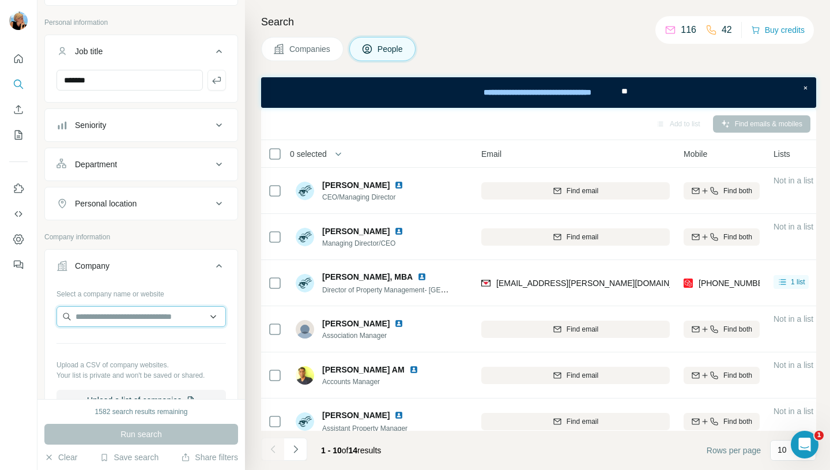
click at [80, 313] on input "text" at bounding box center [140, 316] width 169 height 21
paste input "**********"
drag, startPoint x: 145, startPoint y: 317, endPoint x: 13, endPoint y: 317, distance: 132.5
click at [13, 317] on div "**********" at bounding box center [415, 235] width 830 height 470
paste input "**********"
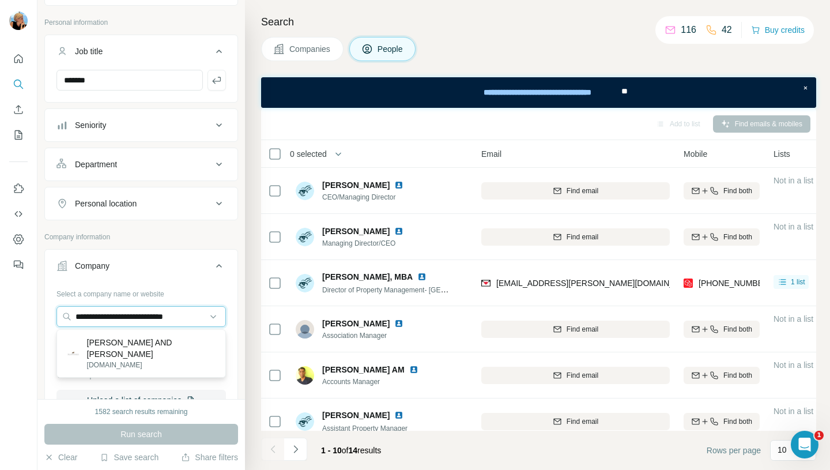
type input "**********"
click at [136, 359] on p "wilson-franco.com" at bounding box center [151, 364] width 129 height 10
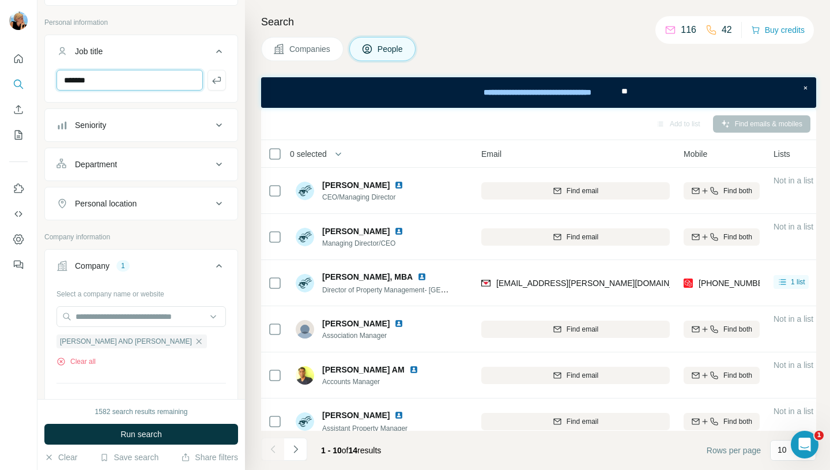
drag, startPoint x: 119, startPoint y: 80, endPoint x: 41, endPoint y: 80, distance: 77.8
click at [41, 80] on div "New search Hide Company lookalikes Personal information Job title ******* Senio…" at bounding box center [140, 199] width 207 height 399
type input "********"
click at [127, 433] on span "Run search" at bounding box center [140, 434] width 41 height 12
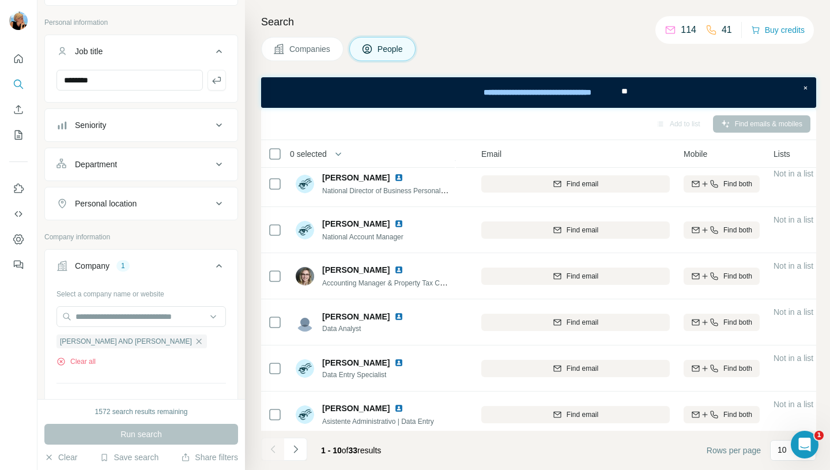
scroll to position [202, 109]
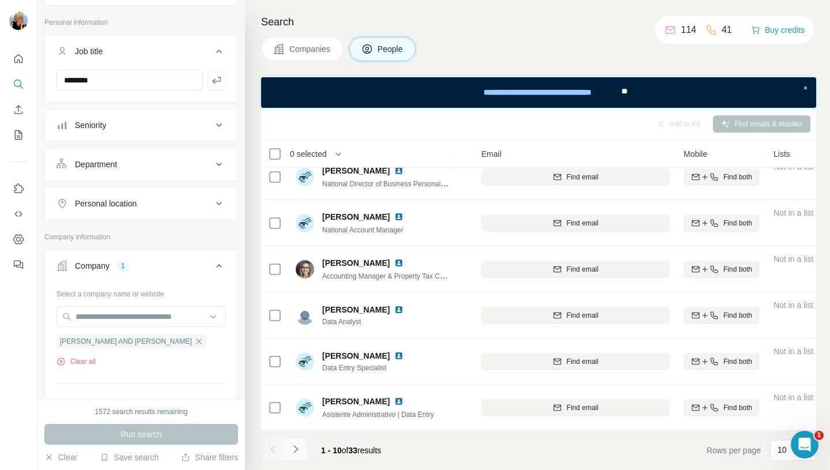
click at [297, 449] on icon "Navigate to next page" at bounding box center [296, 449] width 12 height 12
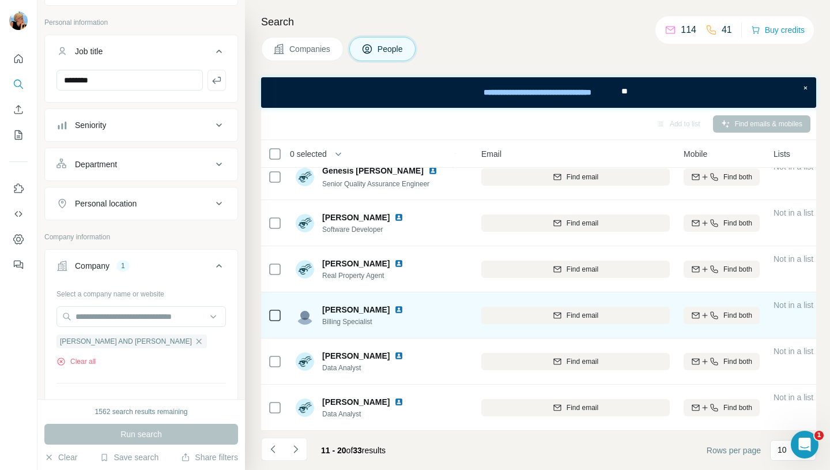
click at [394, 305] on img at bounding box center [398, 309] width 9 height 9
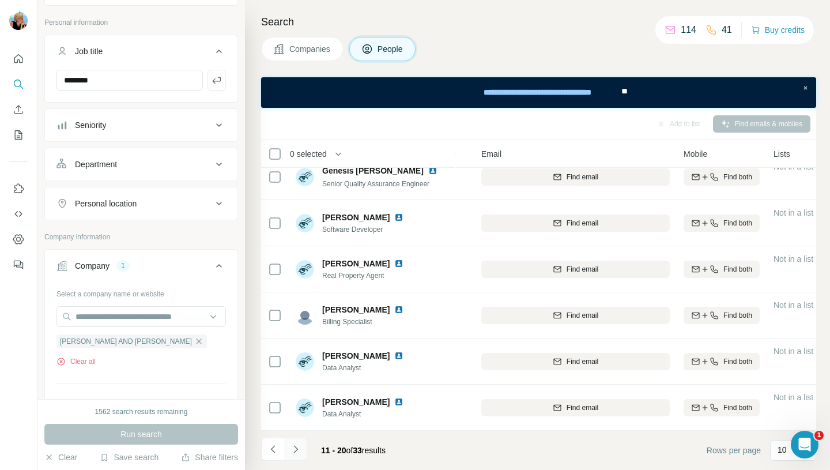
click at [298, 448] on icon "Navigate to next page" at bounding box center [296, 449] width 12 height 12
click at [274, 448] on icon "Navigate to previous page" at bounding box center [273, 449] width 12 height 12
click at [273, 448] on icon "Navigate to previous page" at bounding box center [273, 449] width 12 height 12
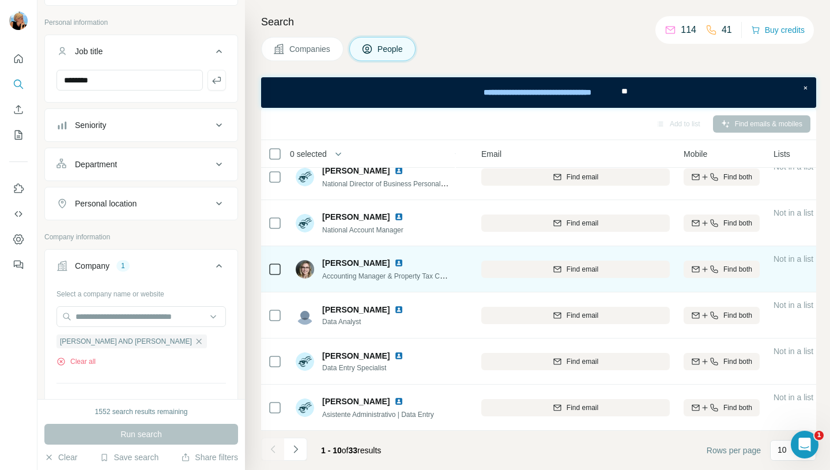
click at [394, 262] on img at bounding box center [398, 262] width 9 height 9
click at [324, 271] on span "Accounting Manager & Property Tax Consultant" at bounding box center [395, 275] width 146 height 9
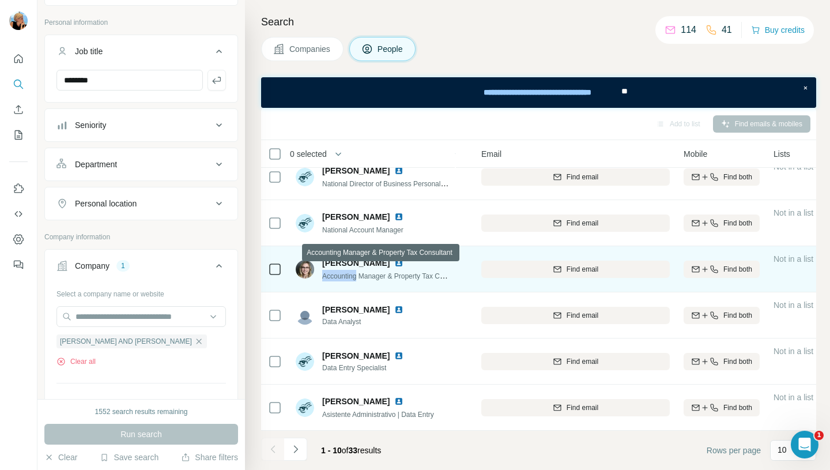
click at [345, 271] on span "Accounting Manager & Property Tax Consultant" at bounding box center [395, 275] width 146 height 9
click at [370, 271] on span "Accounting Manager & Property Tax Consultant" at bounding box center [395, 275] width 146 height 9
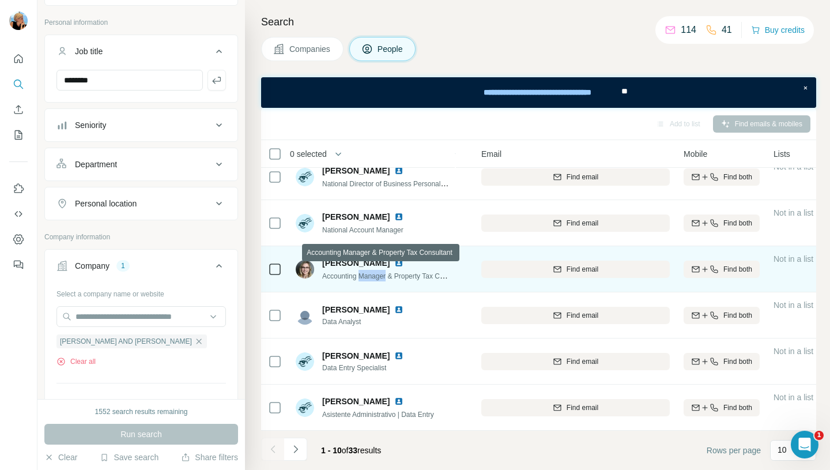
click at [370, 271] on span "Accounting Manager & Property Tax Consultant" at bounding box center [395, 275] width 146 height 9
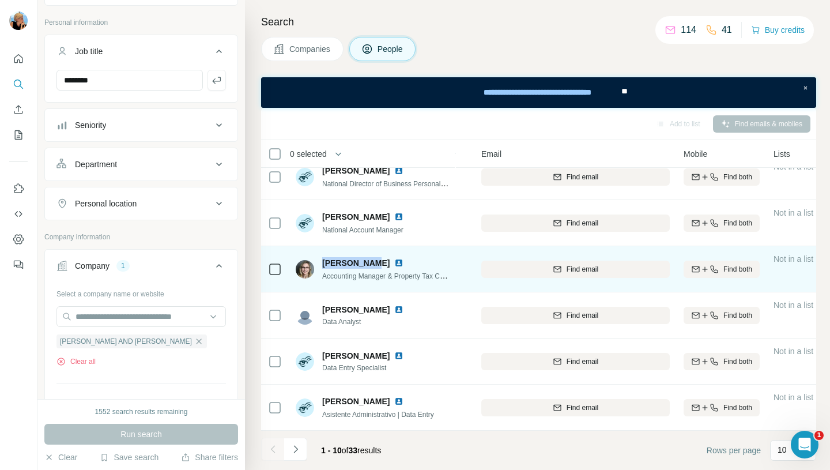
drag, startPoint x: 368, startPoint y: 259, endPoint x: 323, endPoint y: 263, distance: 45.1
click at [323, 263] on span "Emily Lopez" at bounding box center [355, 263] width 67 height 12
copy span "Emily Lopez"
click at [412, 272] on span "Accounting Manager & Property Tax Consultant" at bounding box center [395, 275] width 146 height 9
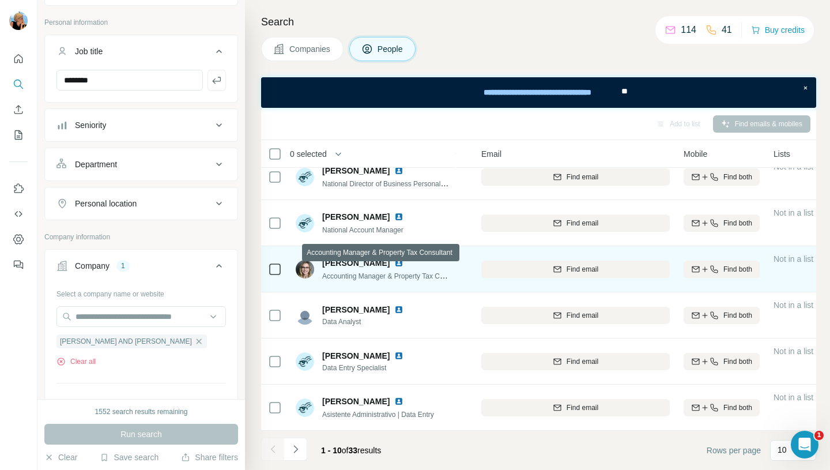
click at [357, 274] on span "Accounting Manager & Property Tax Consultant" at bounding box center [395, 275] width 146 height 9
copy span "Accounting Manager & Property Tax Consultant"
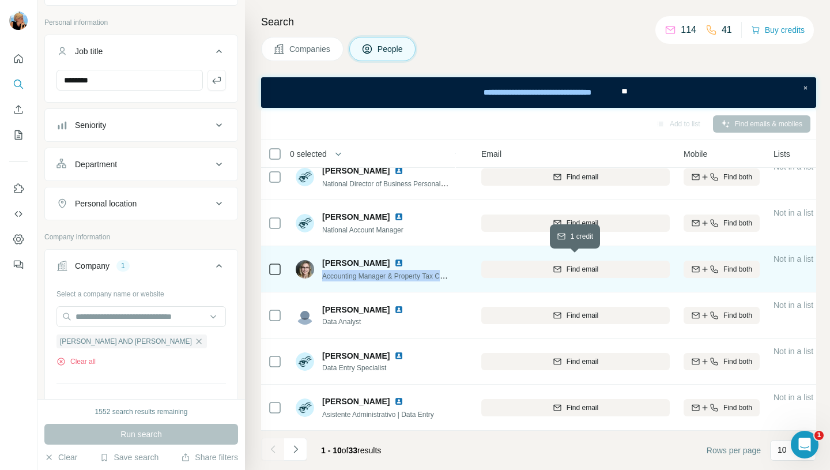
click at [597, 264] on span "Find email" at bounding box center [582, 269] width 32 height 10
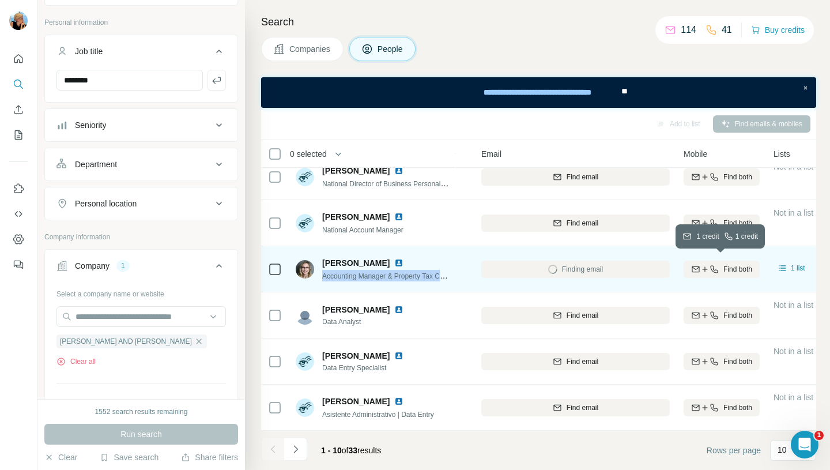
click at [728, 264] on span "Find both" at bounding box center [737, 269] width 29 height 10
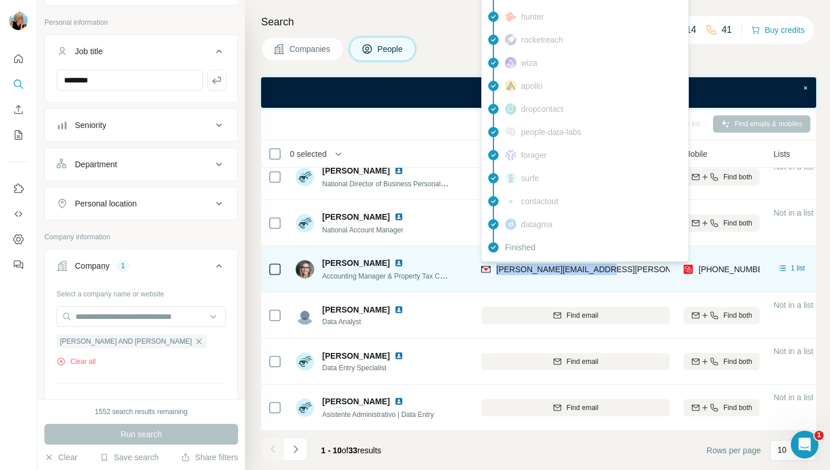
drag, startPoint x: 597, startPoint y: 267, endPoint x: 497, endPoint y: 270, distance: 100.3
click at [497, 270] on div "emilyl@wilson-franco.com" at bounding box center [575, 269] width 188 height 32
copy span "emilyl@wilson-franco.com"
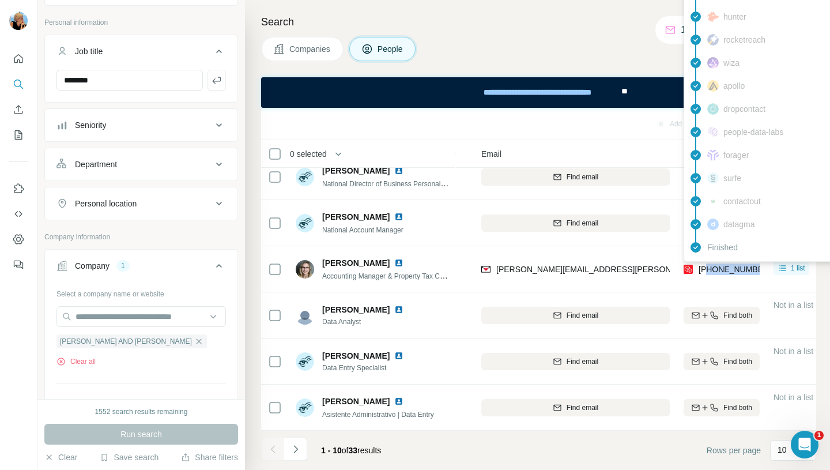
drag, startPoint x: 759, startPoint y: 266, endPoint x: 706, endPoint y: 266, distance: 52.4
click at [706, 266] on div "+13613314415" at bounding box center [721, 269] width 76 height 32
copy span "3613314415"
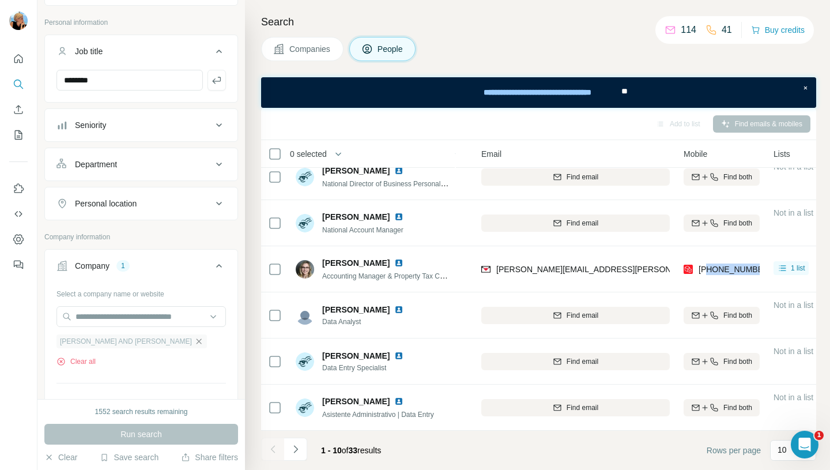
click at [194, 343] on icon "button" at bounding box center [198, 340] width 9 height 9
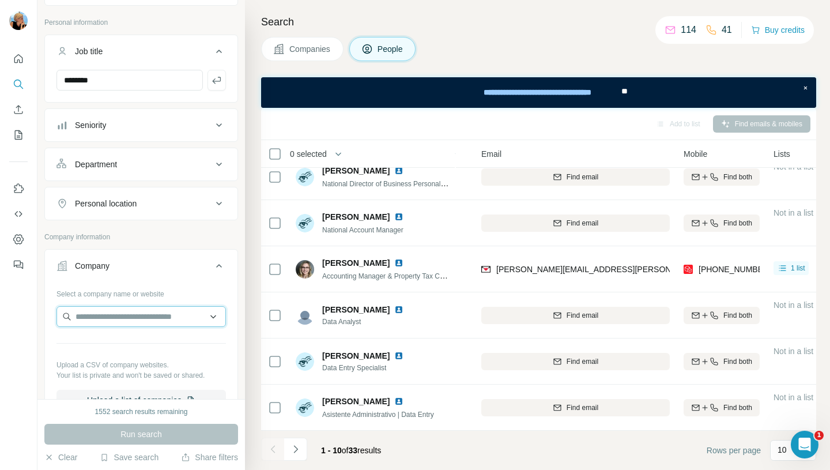
click at [98, 320] on input "text" at bounding box center [140, 316] width 169 height 21
type input "**********"
click at [168, 349] on div "Type to search" at bounding box center [141, 343] width 164 height 23
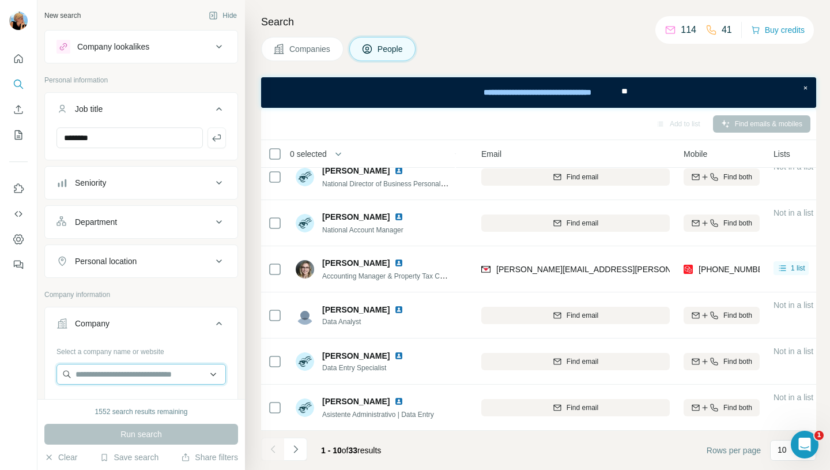
click at [104, 374] on input "text" at bounding box center [140, 374] width 169 height 21
paste input "**********"
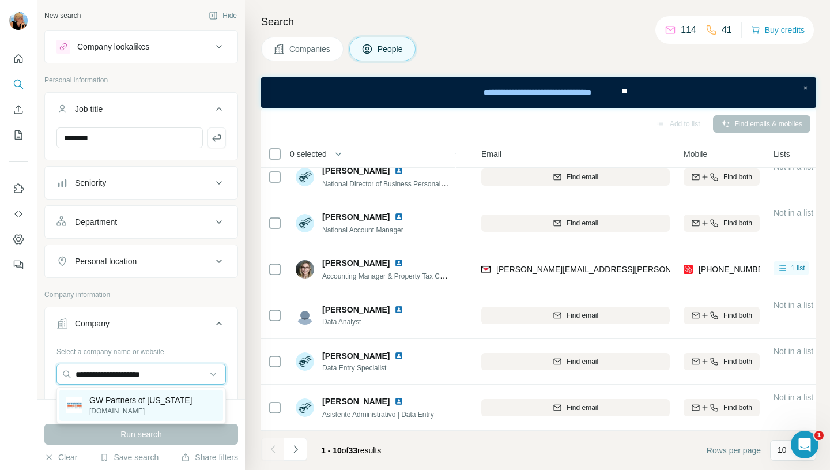
type input "**********"
click at [152, 407] on p "gwptx.com" at bounding box center [140, 411] width 103 height 10
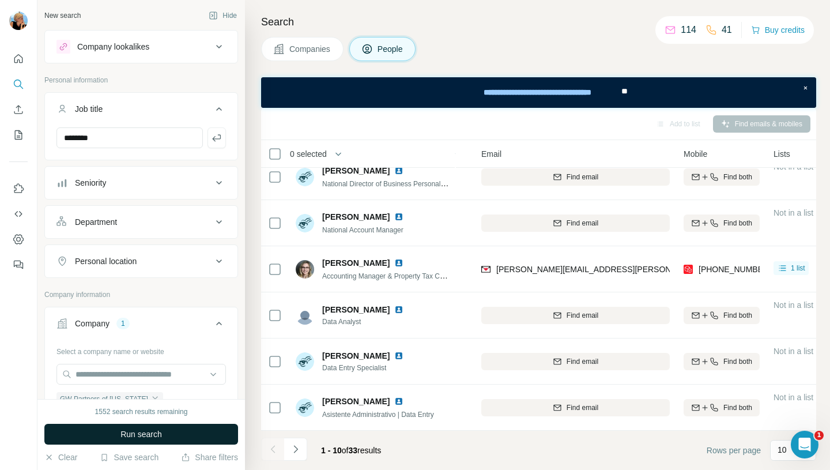
click at [137, 432] on span "Run search" at bounding box center [140, 434] width 41 height 12
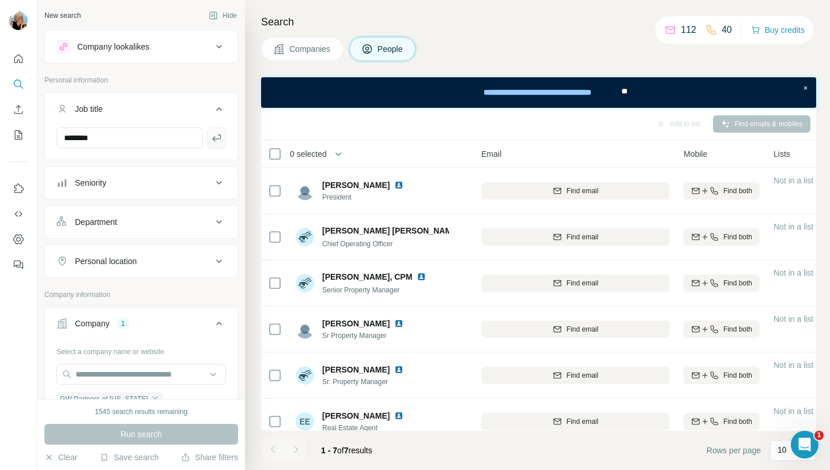
click at [217, 135] on icon "button" at bounding box center [217, 138] width 12 height 12
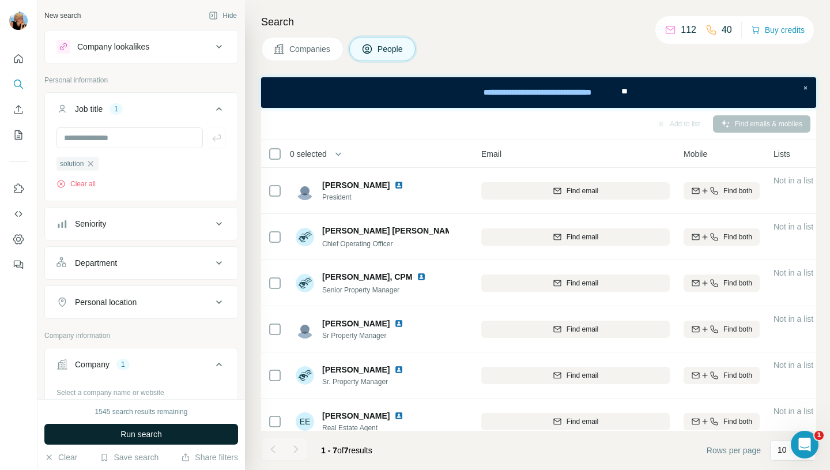
click at [129, 433] on span "Run search" at bounding box center [140, 434] width 41 height 12
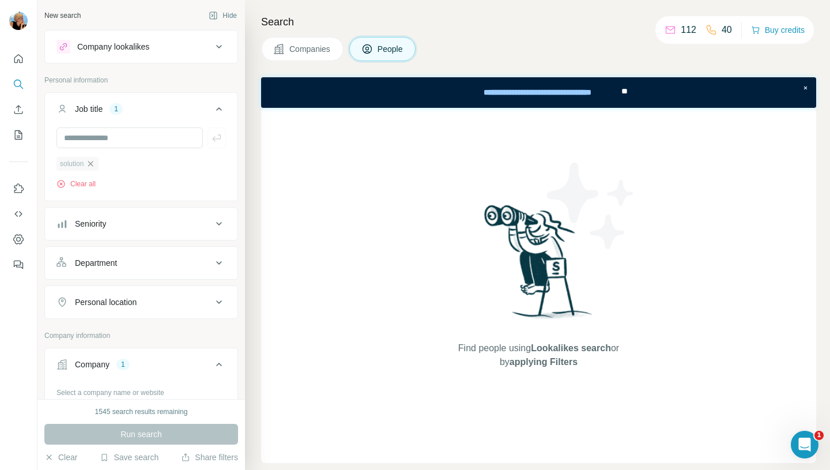
click at [94, 162] on icon "button" at bounding box center [90, 163] width 9 height 9
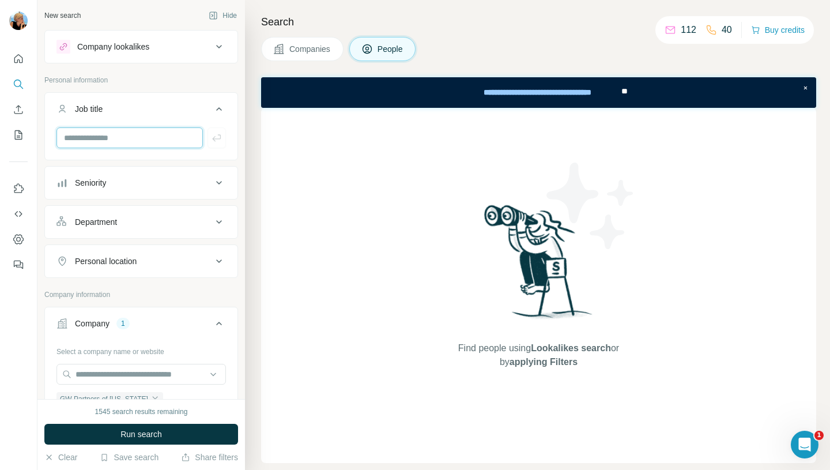
click at [91, 142] on input "text" at bounding box center [129, 137] width 146 height 21
type input "****"
click at [216, 138] on icon "button" at bounding box center [217, 138] width 12 height 12
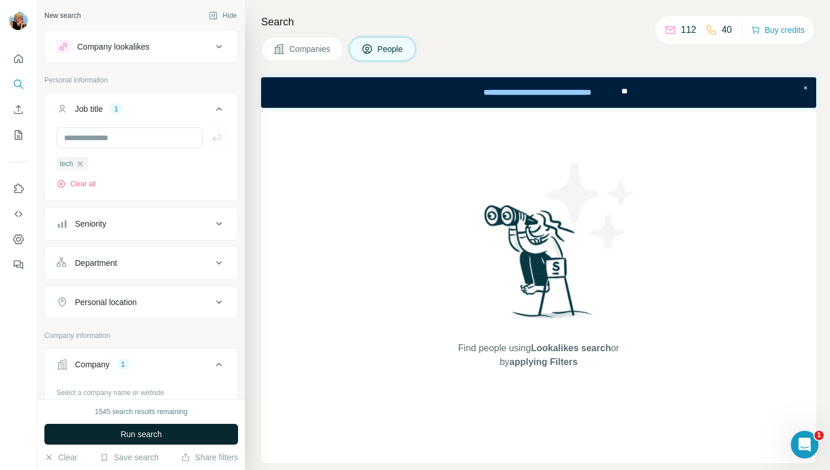
click at [148, 435] on span "Run search" at bounding box center [140, 434] width 41 height 12
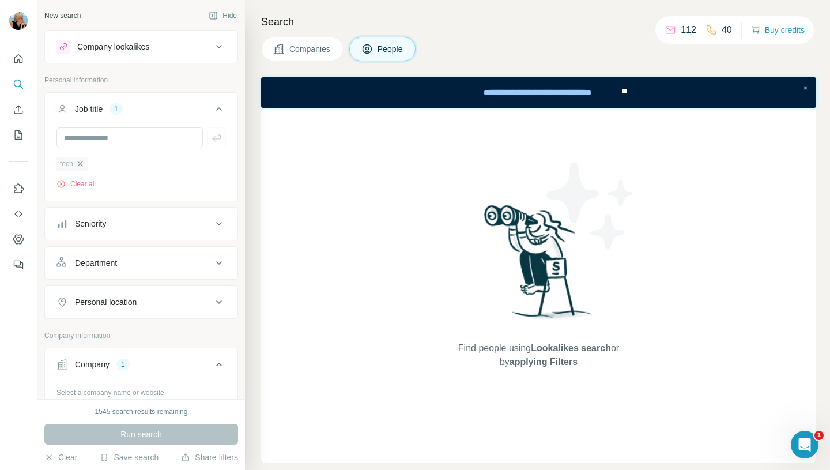
click at [82, 164] on icon "button" at bounding box center [79, 163] width 9 height 9
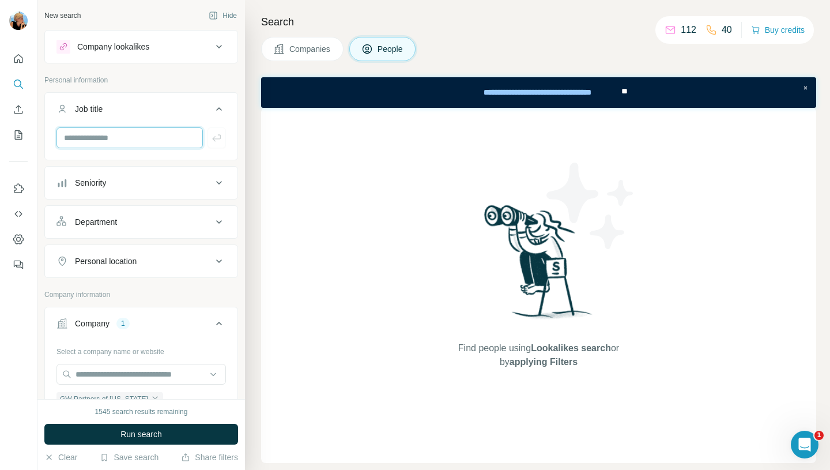
click at [81, 142] on input "text" at bounding box center [129, 137] width 146 height 21
type input "**"
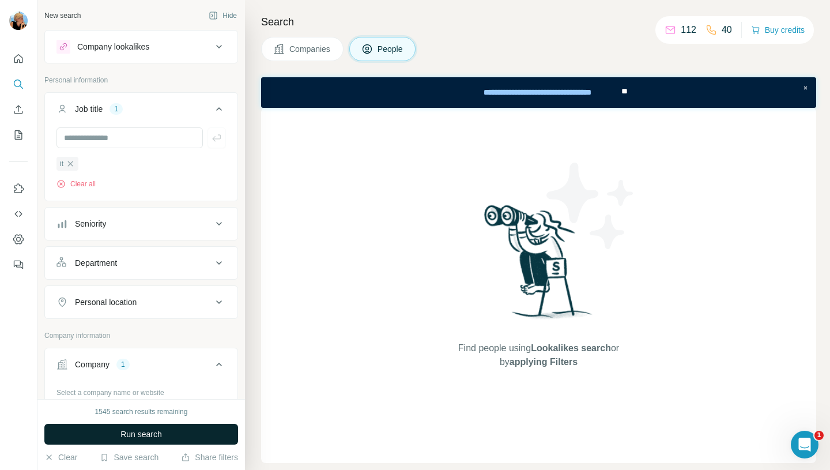
click at [123, 431] on span "Run search" at bounding box center [140, 434] width 41 height 12
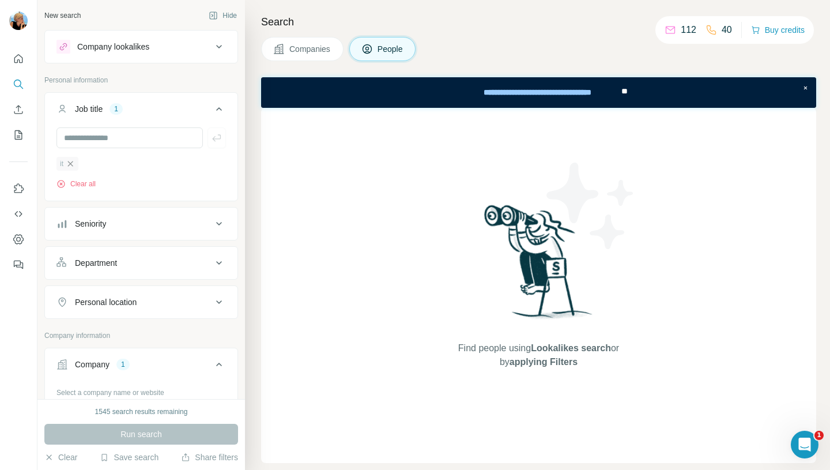
click at [75, 162] on icon "button" at bounding box center [70, 163] width 9 height 9
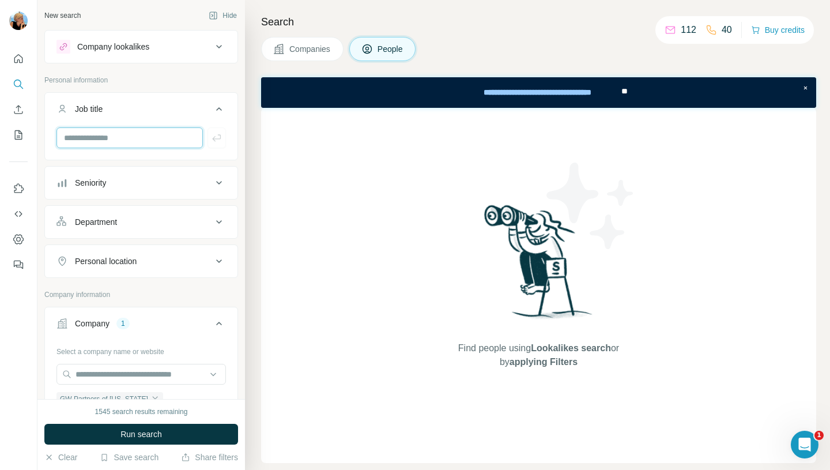
click at [78, 138] on input "text" at bounding box center [129, 137] width 146 height 21
type input "********"
click at [214, 135] on icon "button" at bounding box center [217, 138] width 12 height 12
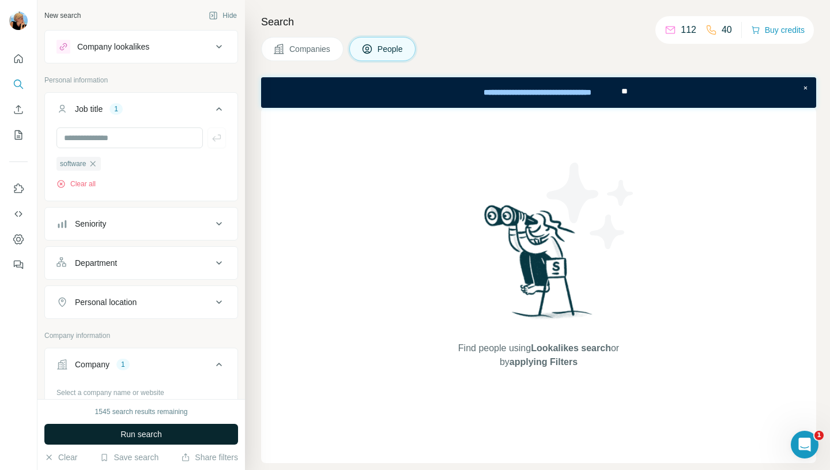
click at [131, 430] on span "Run search" at bounding box center [140, 434] width 41 height 12
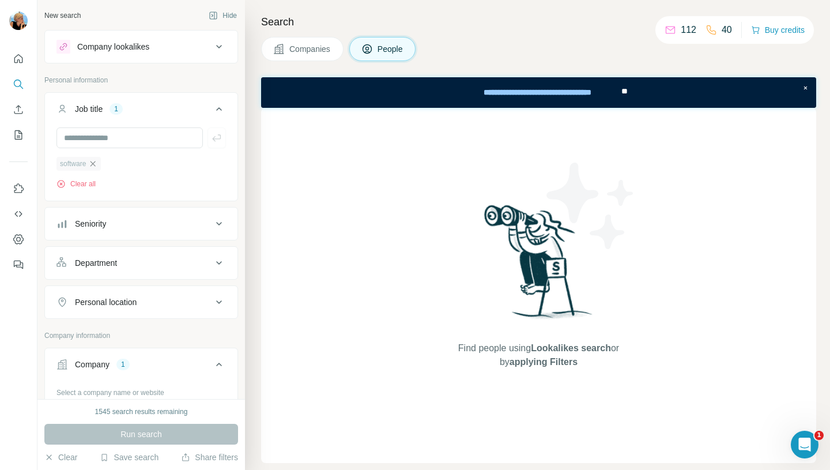
click at [97, 160] on icon "button" at bounding box center [92, 163] width 9 height 9
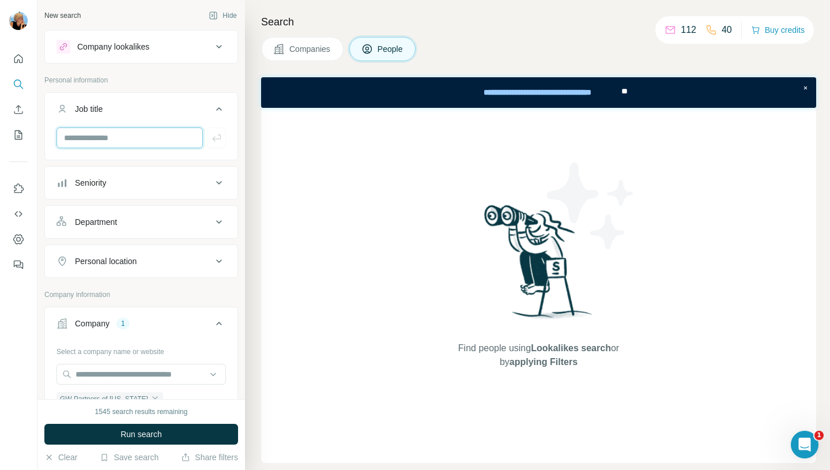
click at [99, 141] on input "text" at bounding box center [129, 137] width 146 height 21
type input "*"
type input "*******"
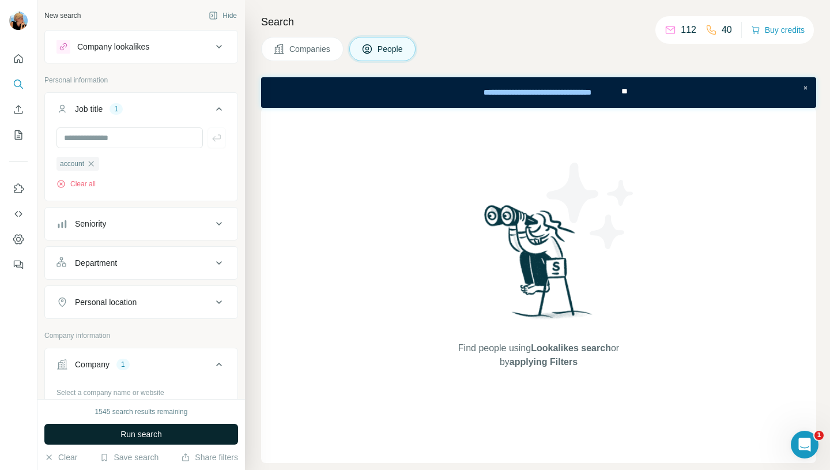
click at [144, 434] on span "Run search" at bounding box center [140, 434] width 41 height 12
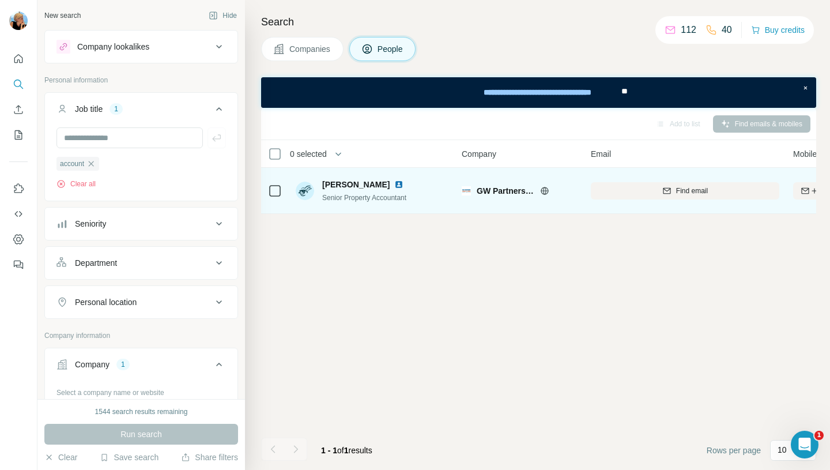
click at [358, 183] on span "Samantha Briscoe" at bounding box center [355, 185] width 67 height 12
click at [402, 187] on img at bounding box center [398, 184] width 9 height 9
drag, startPoint x: 393, startPoint y: 184, endPoint x: 324, endPoint y: 187, distance: 68.6
click at [324, 187] on div "Samantha Briscoe" at bounding box center [365, 185] width 86 height 12
copy span "Samantha Briscoe"
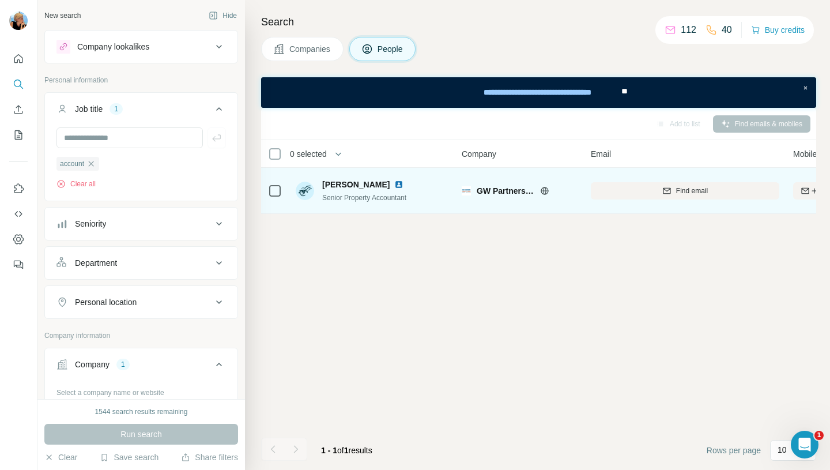
copy span "Samantha Briscoe"
drag, startPoint x: 416, startPoint y: 198, endPoint x: 322, endPoint y: 199, distance: 93.9
click at [322, 199] on div "Samantha Briscoe Senior Property Accountant" at bounding box center [372, 191] width 153 height 32
copy span "Senior Property Accountant"
click at [709, 193] on div "Find email" at bounding box center [684, 191] width 188 height 10
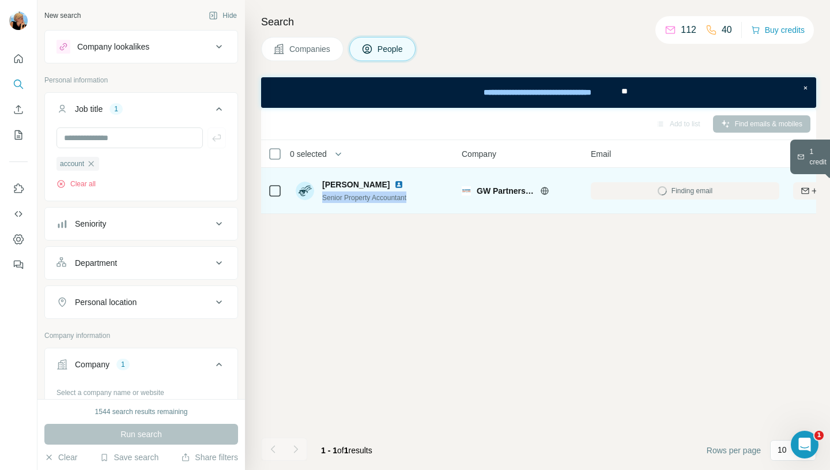
click at [809, 189] on icon "button" at bounding box center [813, 190] width 9 height 9
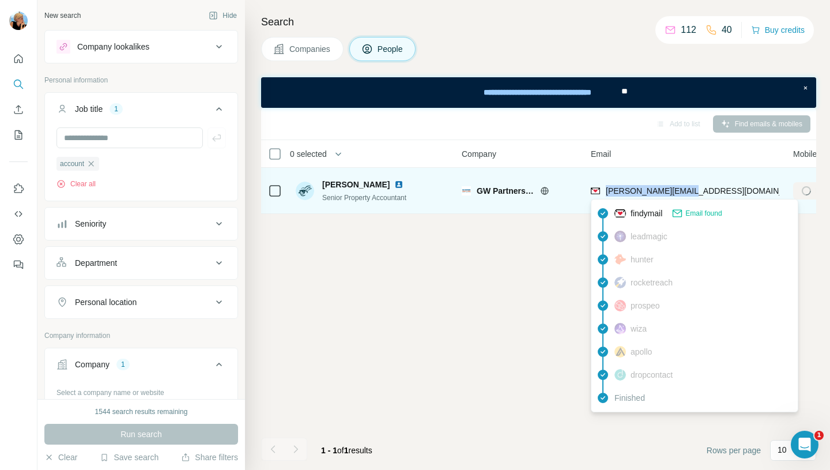
drag, startPoint x: 700, startPoint y: 190, endPoint x: 605, endPoint y: 189, distance: 95.1
click at [605, 189] on div "samanthab@gwptx.com" at bounding box center [684, 191] width 188 height 32
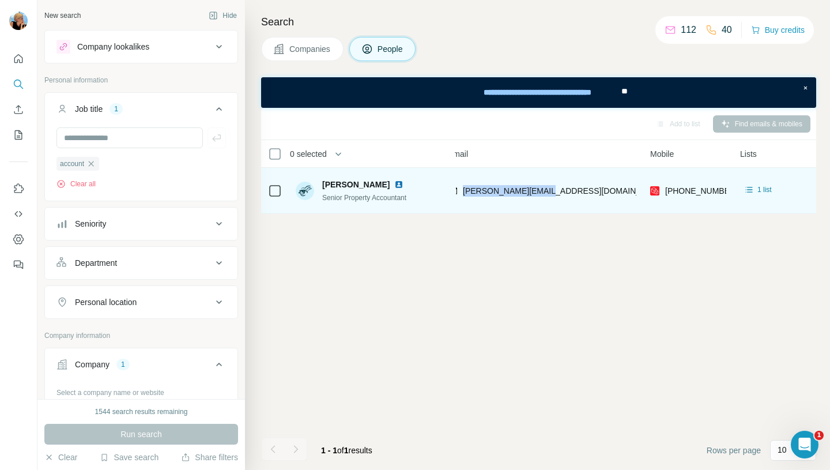
scroll to position [0, 143]
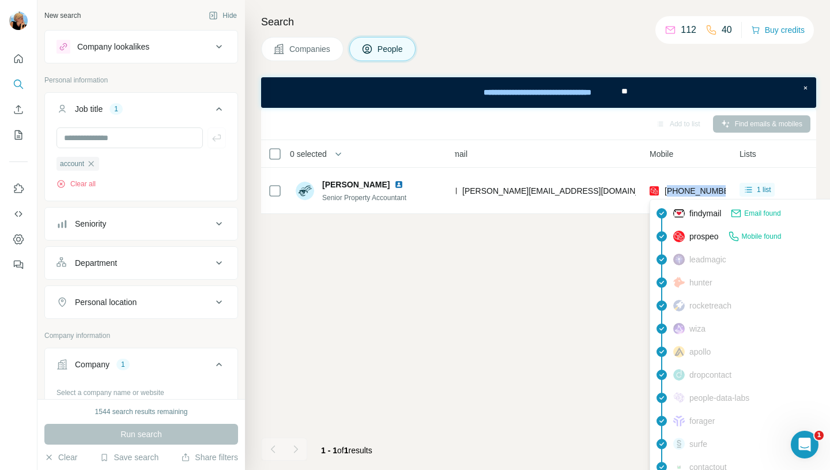
drag, startPoint x: 723, startPoint y: 191, endPoint x: 671, endPoint y: 195, distance: 52.5
click at [671, 195] on div "+15128974619" at bounding box center [687, 191] width 76 height 32
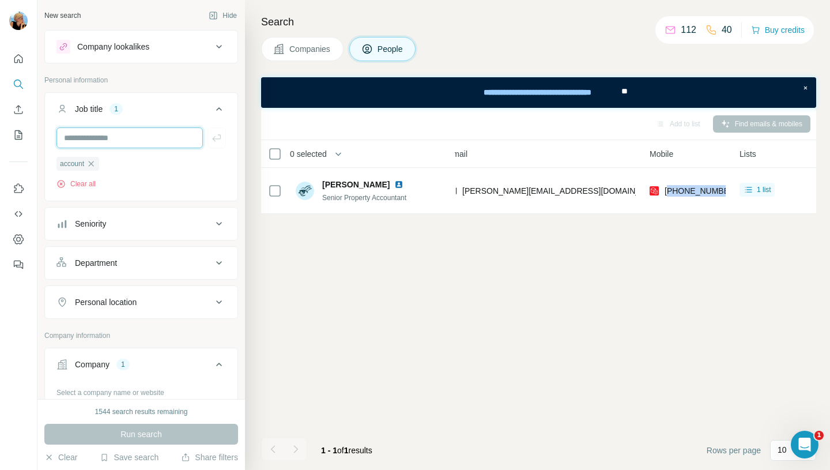
click at [96, 133] on input "text" at bounding box center [129, 137] width 146 height 21
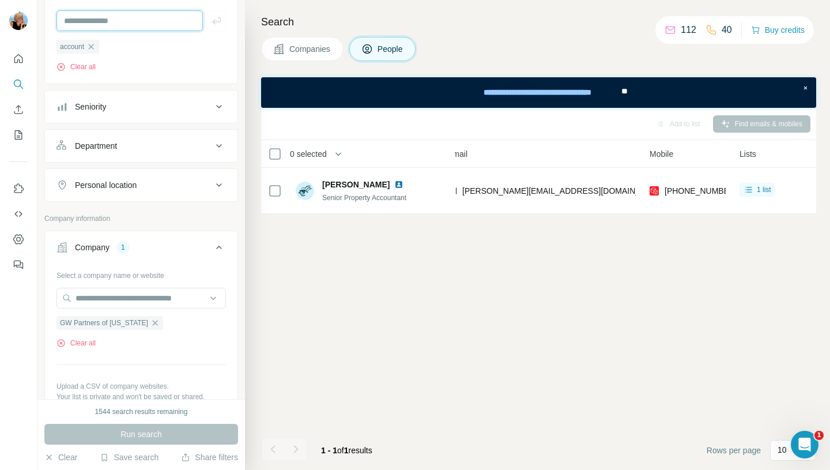
scroll to position [179, 0]
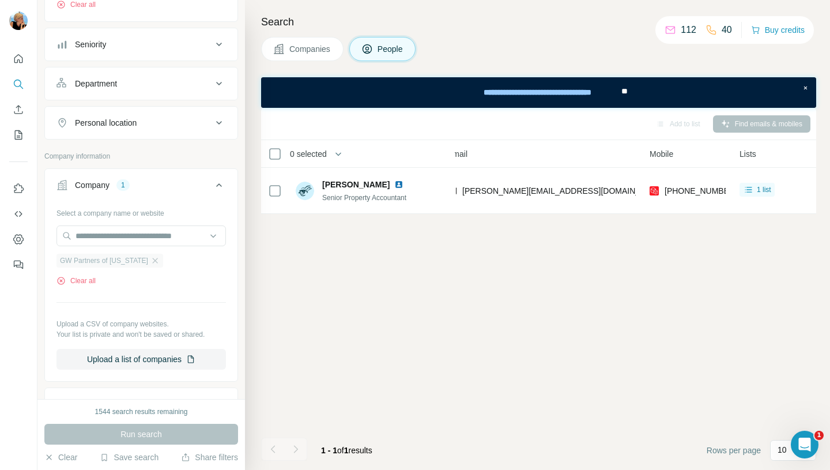
click at [143, 264] on div "GW Partners of Texas" at bounding box center [109, 260] width 107 height 14
click at [90, 239] on input "text" at bounding box center [140, 235] width 169 height 21
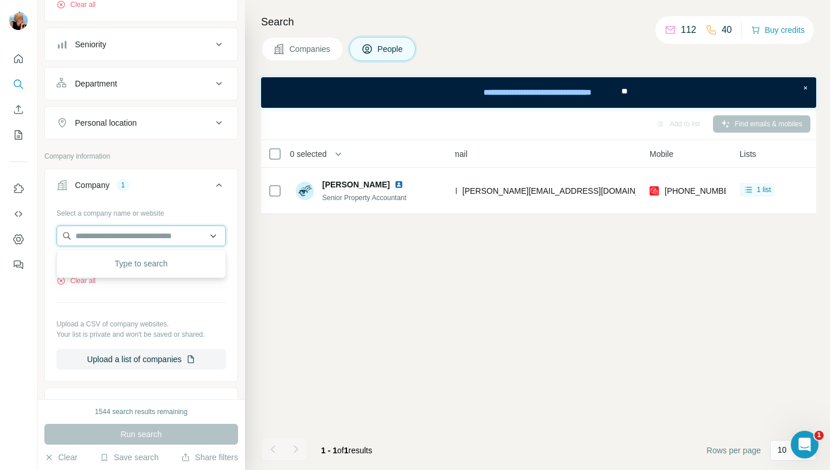
paste input "**********"
type input "**********"
click at [146, 293] on div "Select a company name or website GW Partners of Texas Clear all Upload a CSV of…" at bounding box center [140, 286] width 169 height 166
click at [117, 236] on input "text" at bounding box center [140, 235] width 169 height 21
paste input "**********"
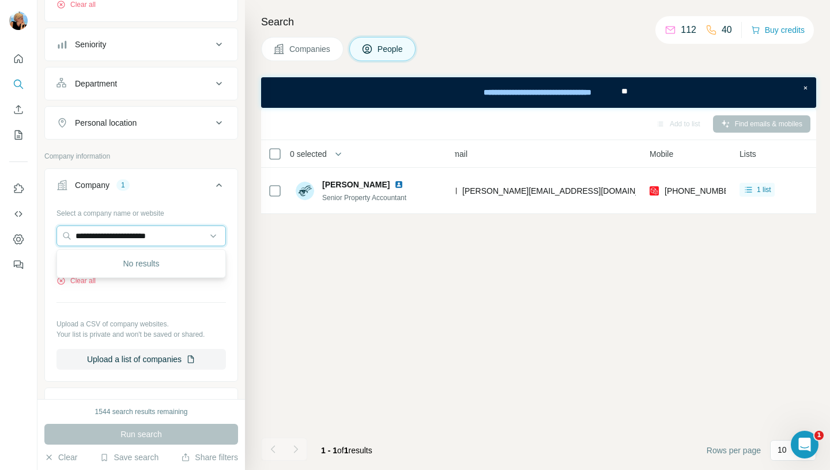
drag, startPoint x: 199, startPoint y: 235, endPoint x: 13, endPoint y: 230, distance: 186.1
click at [13, 230] on div "**********" at bounding box center [415, 235] width 830 height 470
paste input "*********"
type input "**********"
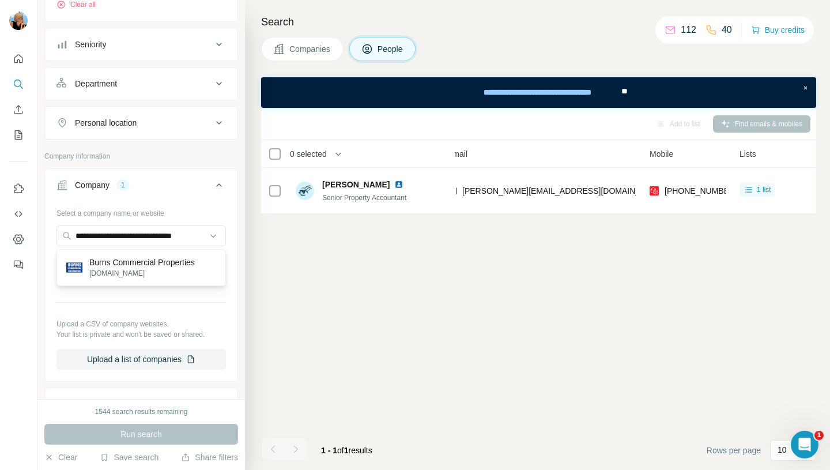
click at [160, 260] on p "Burns Commercial Properties" at bounding box center [141, 262] width 105 height 12
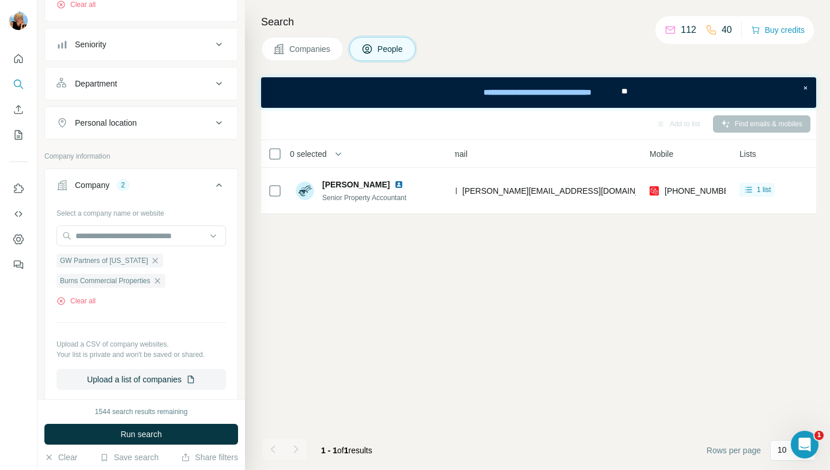
scroll to position [0, 0]
click at [150, 260] on icon "button" at bounding box center [154, 260] width 9 height 9
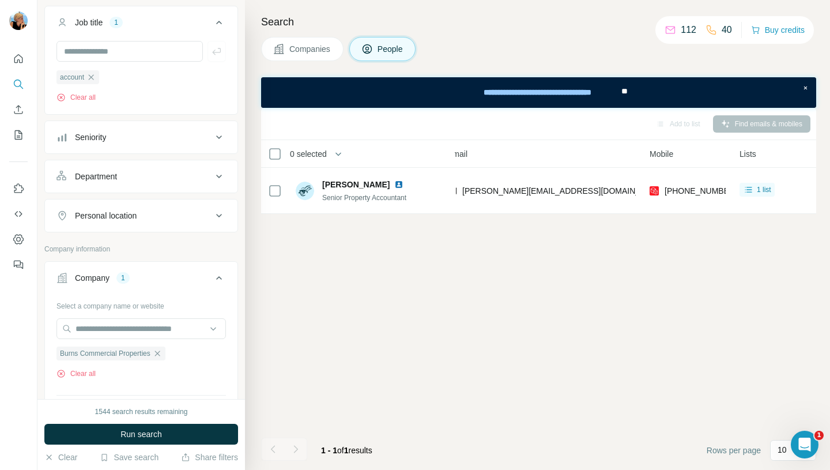
scroll to position [52, 0]
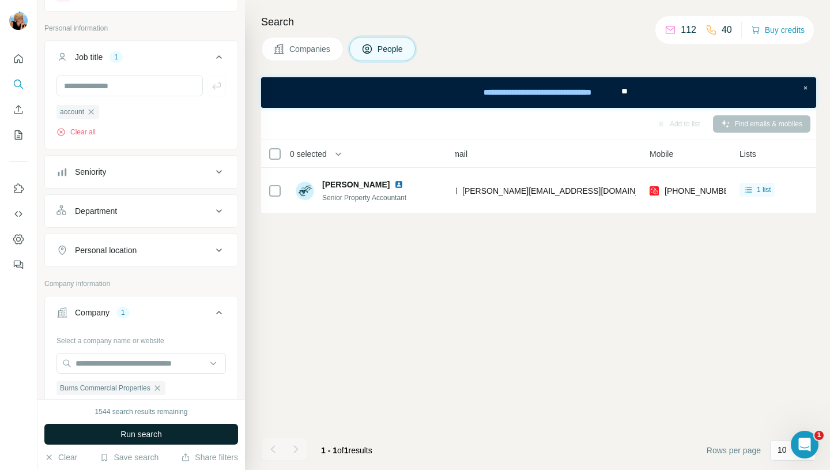
click at [129, 429] on span "Run search" at bounding box center [140, 434] width 41 height 12
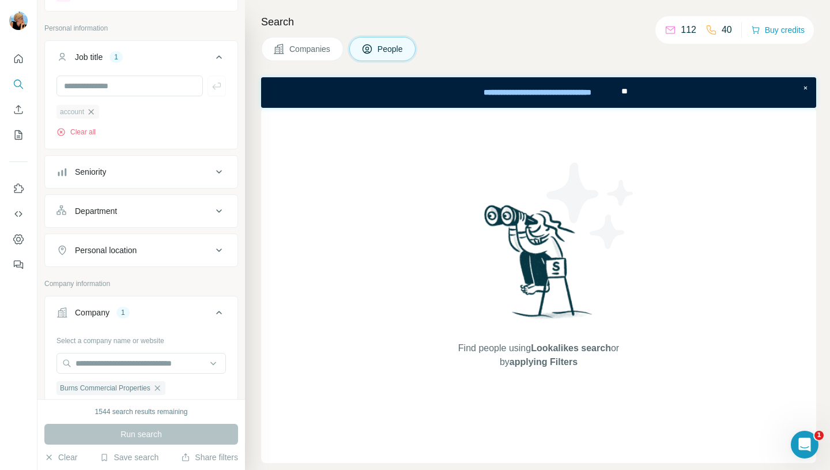
click at [94, 112] on icon "button" at bounding box center [90, 111] width 9 height 9
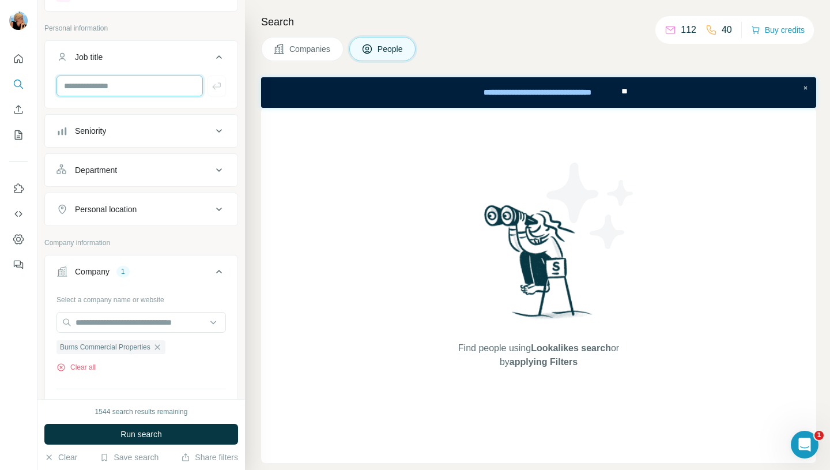
click at [108, 86] on input "text" at bounding box center [129, 85] width 146 height 21
click at [138, 436] on span "Run search" at bounding box center [140, 434] width 41 height 12
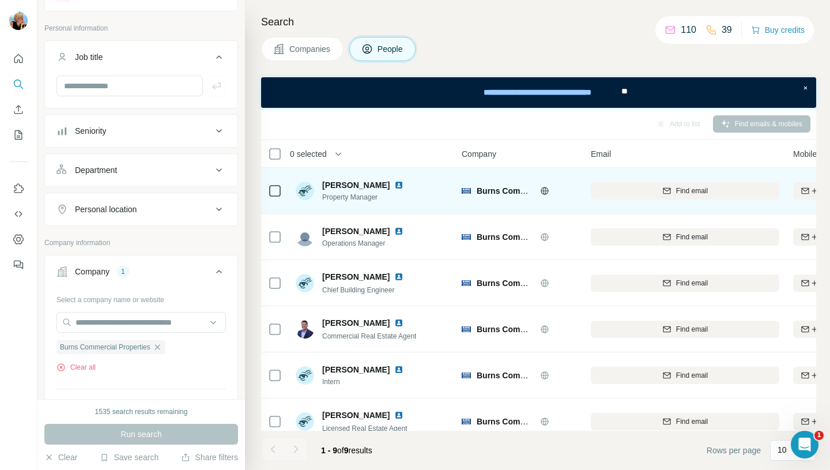
click at [376, 196] on span "Property Manager" at bounding box center [365, 197] width 86 height 10
click at [375, 184] on span "Heather Iversen Cress" at bounding box center [355, 184] width 67 height 9
drag, startPoint x: 321, startPoint y: 184, endPoint x: 410, endPoint y: 184, distance: 88.7
click at [408, 184] on div "Heather Iversen Cress Property Manager" at bounding box center [352, 190] width 112 height 23
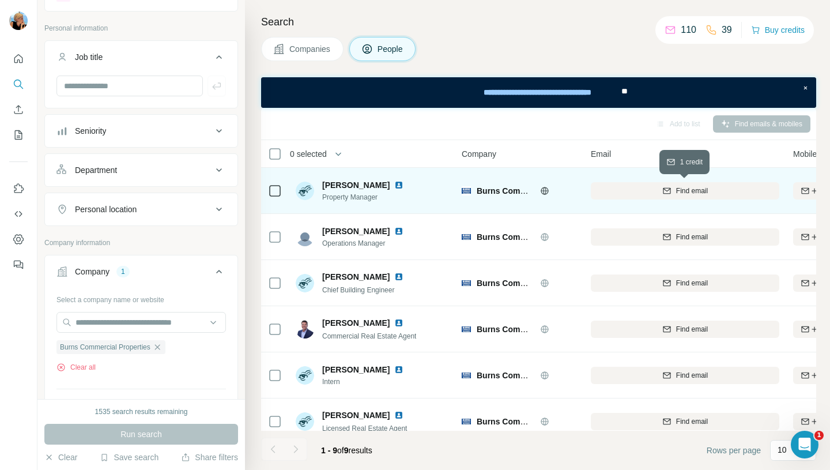
click at [676, 186] on span "Find email" at bounding box center [692, 191] width 32 height 10
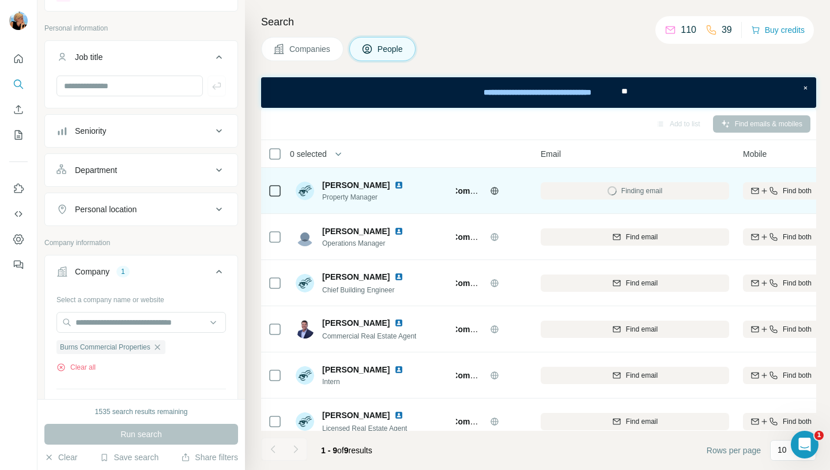
scroll to position [0, 55]
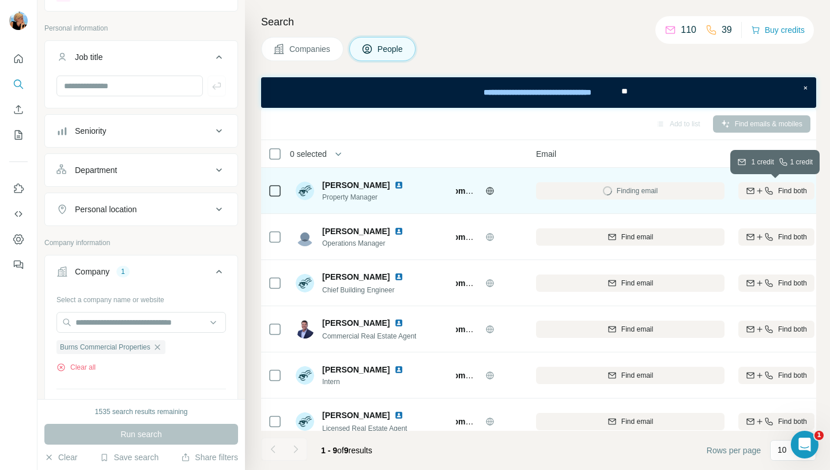
click at [789, 191] on span "Find both" at bounding box center [792, 191] width 29 height 10
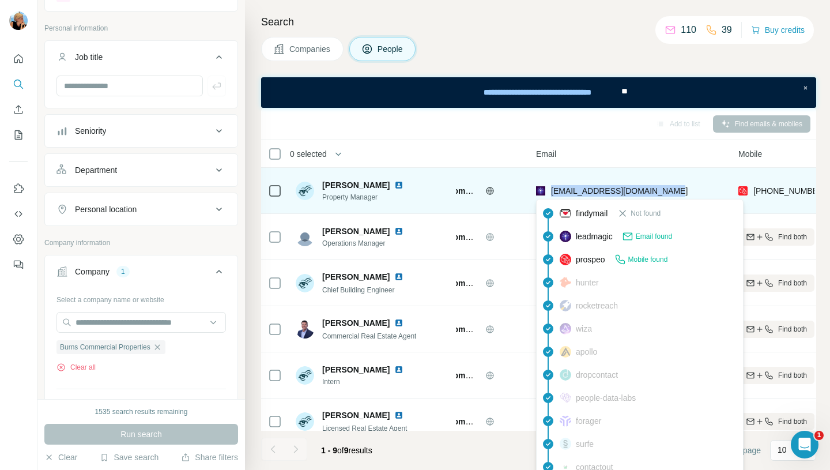
drag, startPoint x: 678, startPoint y: 192, endPoint x: 550, endPoint y: 190, distance: 127.9
click at [550, 190] on div "hcress@burns-commercial.com" at bounding box center [630, 191] width 188 height 32
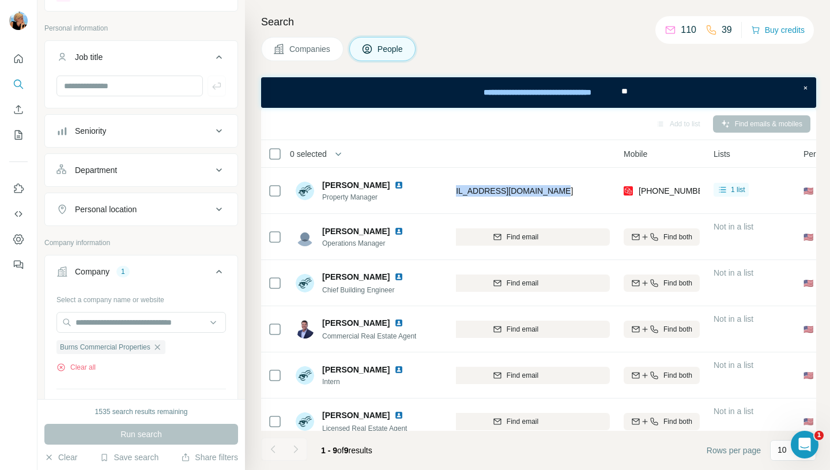
scroll to position [0, 169]
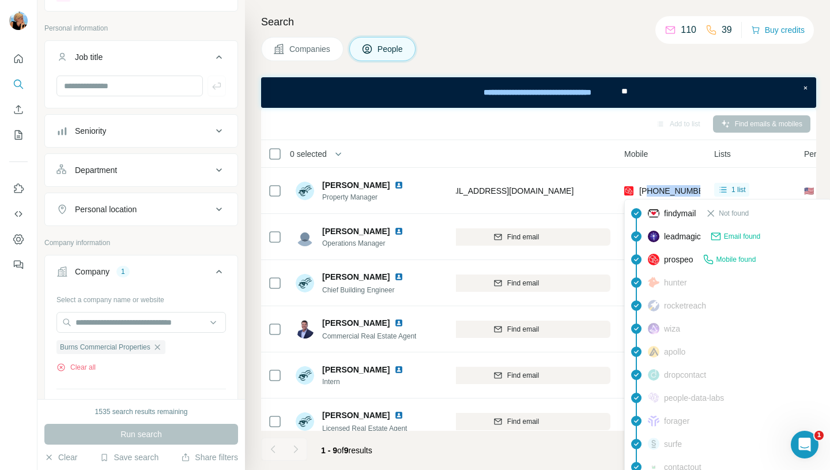
drag, startPoint x: 699, startPoint y: 190, endPoint x: 648, endPoint y: 192, distance: 51.4
click at [648, 192] on div "+19037217967" at bounding box center [662, 191] width 76 height 32
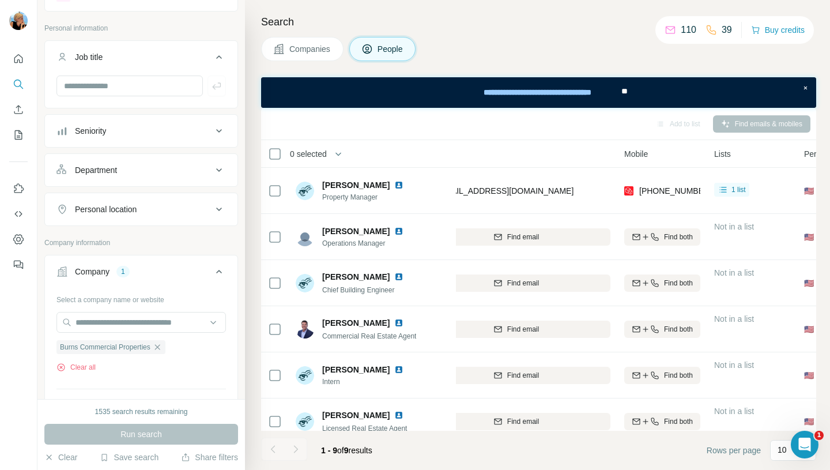
click at [122, 96] on div at bounding box center [141, 90] width 192 height 30
click at [126, 324] on input "text" at bounding box center [140, 322] width 169 height 21
click at [188, 383] on div "Select a company name or website Burns Commercial Properties Clear all Upload a…" at bounding box center [140, 373] width 169 height 166
click at [159, 351] on icon "button" at bounding box center [157, 346] width 9 height 9
click at [111, 325] on input "text" at bounding box center [140, 322] width 169 height 21
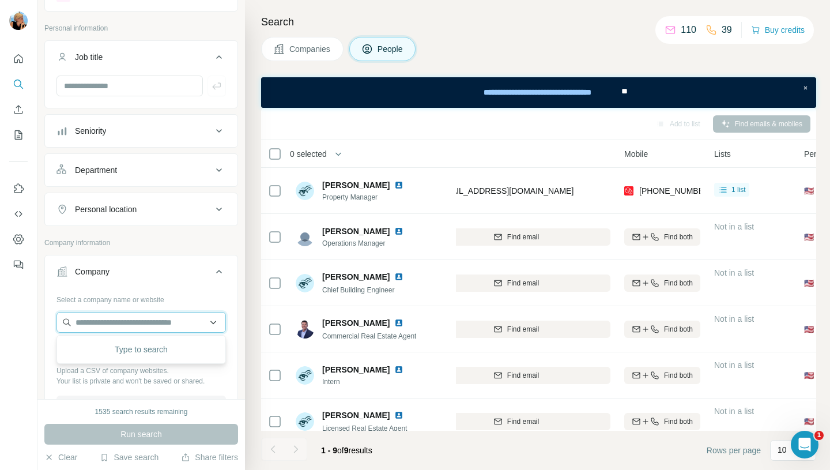
paste input "**********"
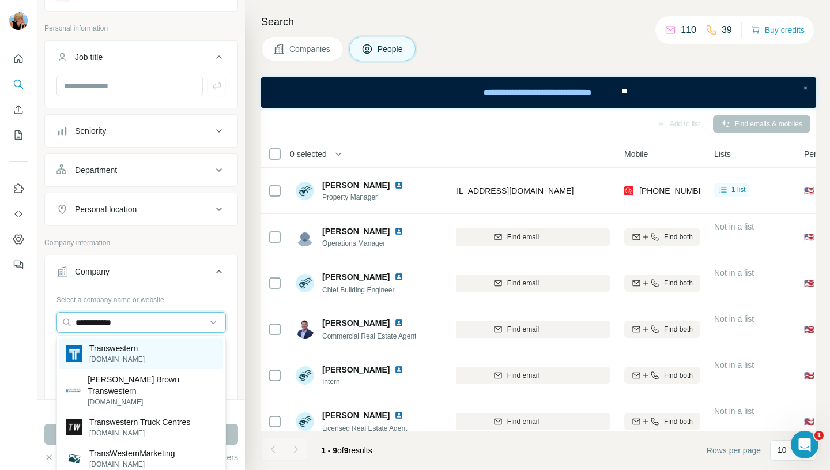
type input "**********"
click at [162, 361] on div "Transwestern transwestern.com" at bounding box center [141, 353] width 164 height 31
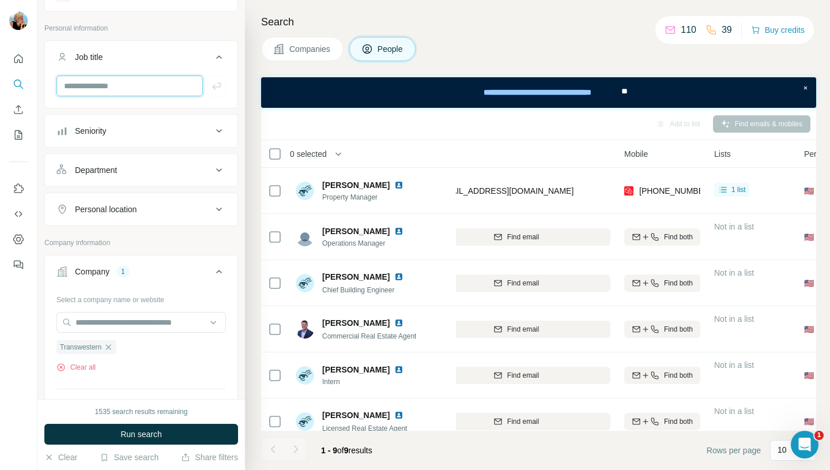
click at [103, 85] on input "text" at bounding box center [129, 85] width 146 height 21
click at [130, 428] on span "Run search" at bounding box center [140, 434] width 41 height 12
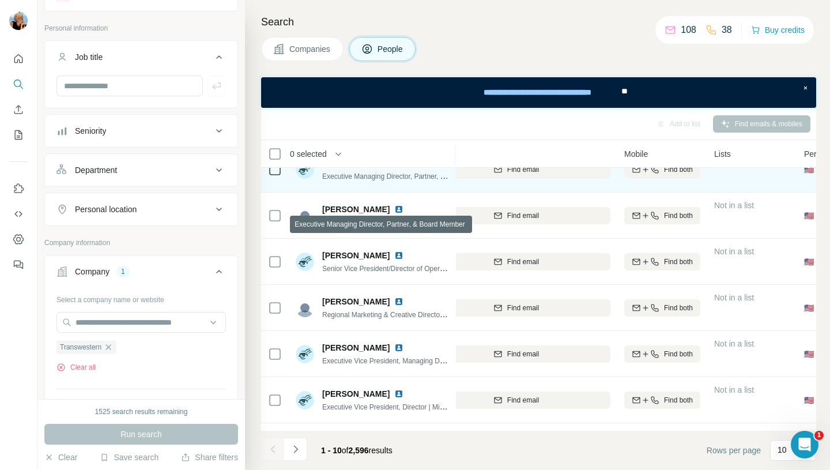
scroll to position [202, 169]
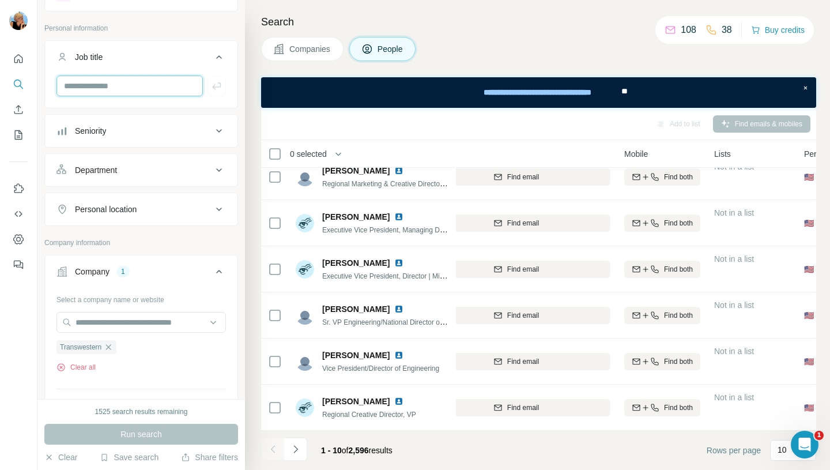
click at [149, 89] on input "text" at bounding box center [129, 85] width 146 height 21
drag, startPoint x: 119, startPoint y: 91, endPoint x: 16, endPoint y: 80, distance: 103.8
click at [16, 80] on div "New search Hide Company lookalikes Personal information Job title ****** Senior…" at bounding box center [415, 235] width 830 height 470
type input "********"
click at [219, 81] on icon "button" at bounding box center [217, 86] width 12 height 12
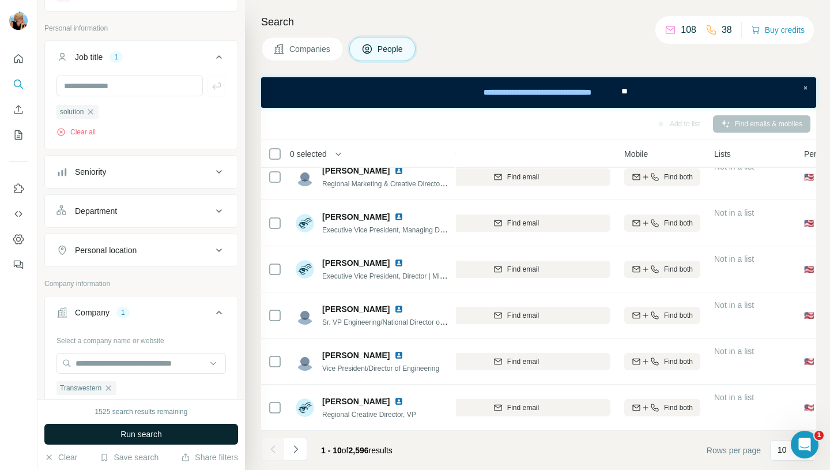
click at [143, 435] on span "Run search" at bounding box center [140, 434] width 41 height 12
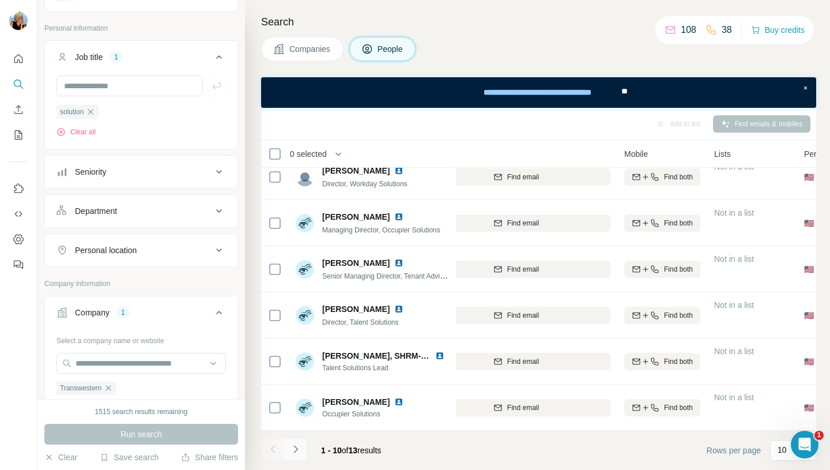
click at [296, 445] on icon "Navigate to next page" at bounding box center [296, 449] width 12 height 12
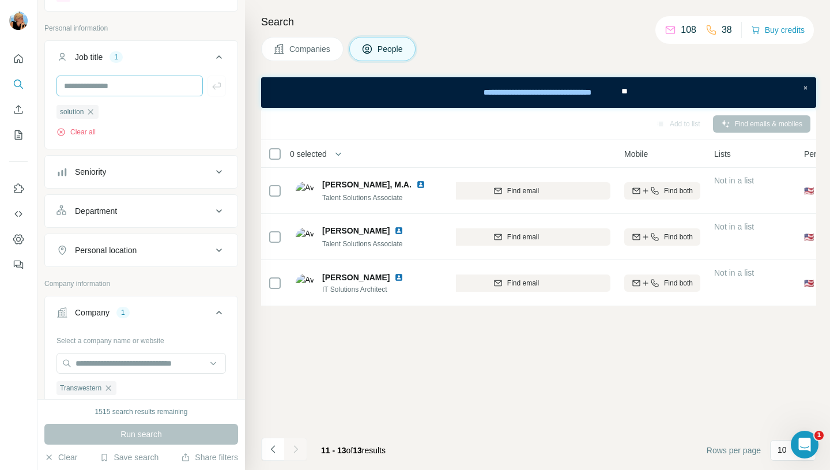
scroll to position [0, 169]
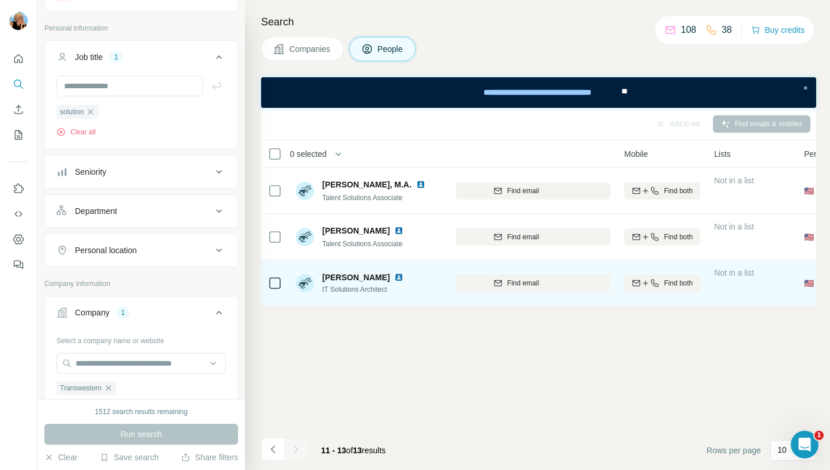
click at [348, 278] on span "Susan Cobb" at bounding box center [355, 277] width 67 height 12
click at [394, 276] on img at bounding box center [398, 276] width 9 height 9
drag, startPoint x: 397, startPoint y: 289, endPoint x: 320, endPoint y: 291, distance: 77.2
click at [312, 291] on div "Susan Cobb IT Solutions Architect" at bounding box center [372, 283] width 153 height 32
click at [394, 281] on div at bounding box center [401, 276] width 14 height 9
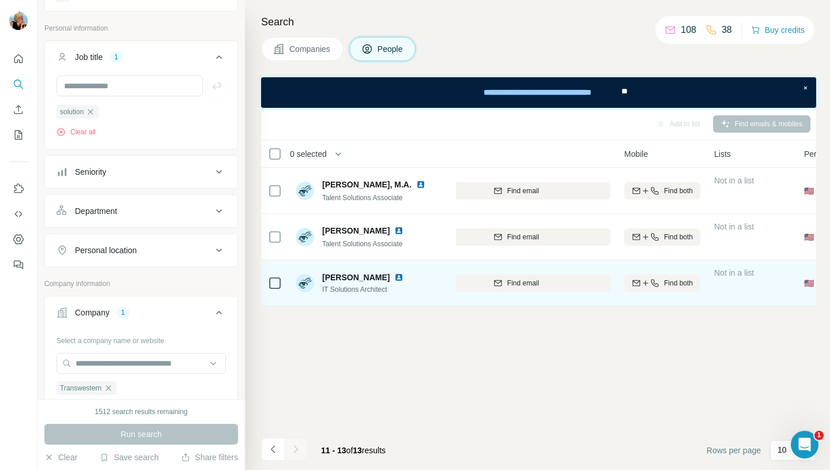
click at [389, 289] on span "IT Solutions Architect" at bounding box center [365, 289] width 86 height 10
drag, startPoint x: 397, startPoint y: 289, endPoint x: 317, endPoint y: 290, distance: 79.5
click at [317, 290] on div "Susan Cobb IT Solutions Architect" at bounding box center [372, 283] width 153 height 32
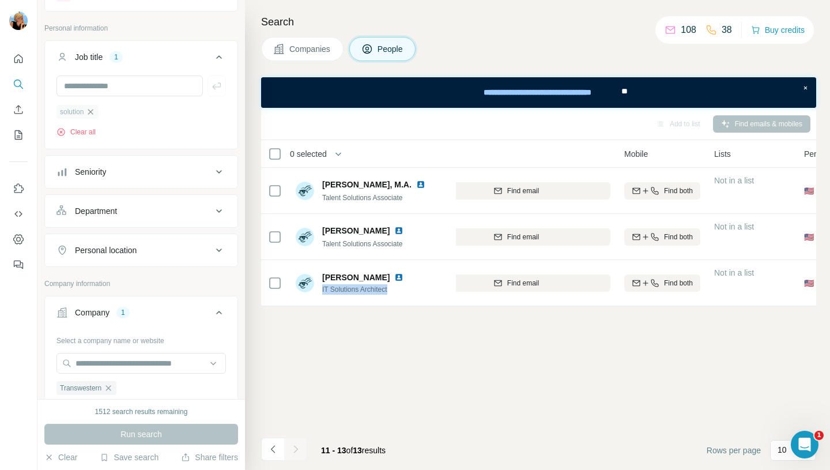
click at [94, 109] on icon "button" at bounding box center [90, 111] width 9 height 9
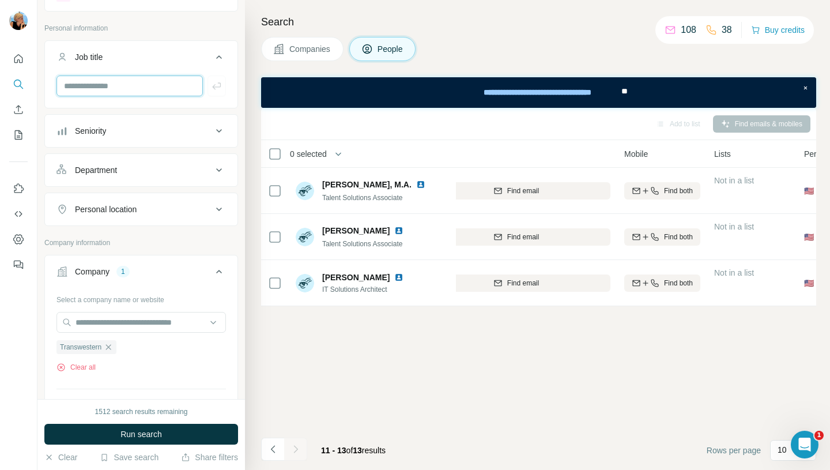
click at [102, 86] on input "text" at bounding box center [129, 85] width 146 height 21
type input "*********"
click at [217, 90] on icon "button" at bounding box center [217, 86] width 12 height 12
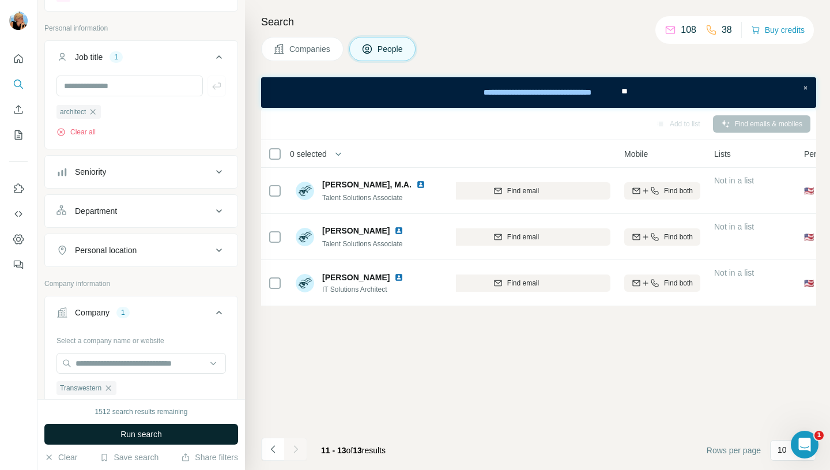
click at [151, 428] on span "Run search" at bounding box center [140, 434] width 41 height 12
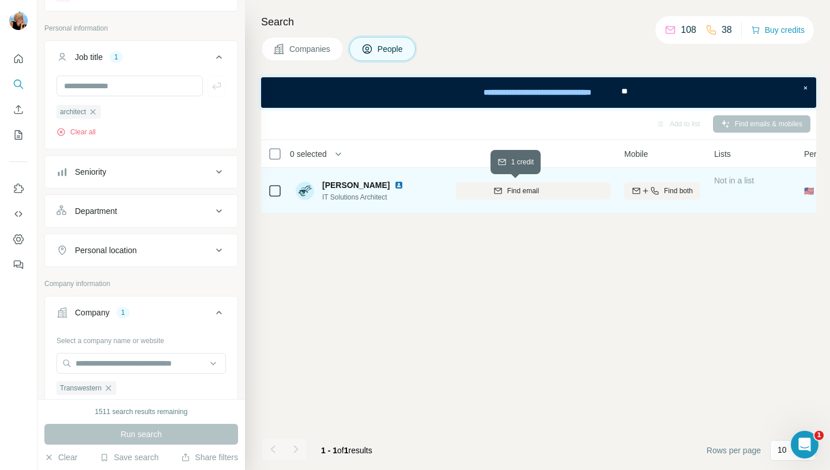
click at [557, 193] on div "Find email" at bounding box center [516, 191] width 188 height 10
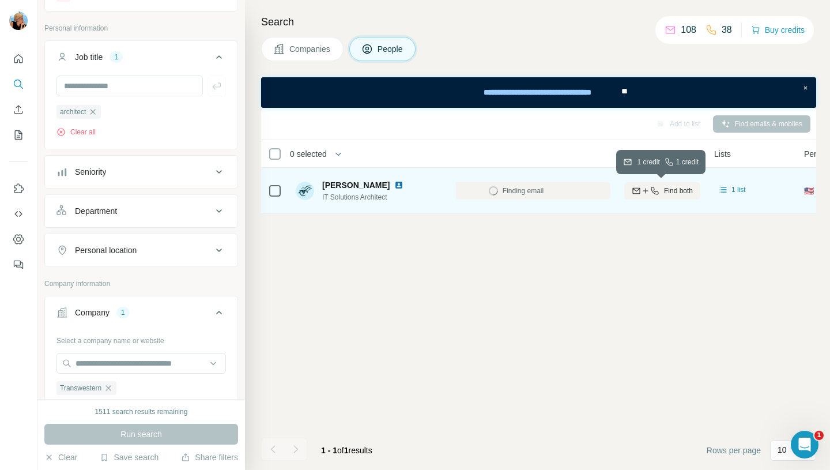
click at [647, 191] on icon "button" at bounding box center [645, 190] width 9 height 9
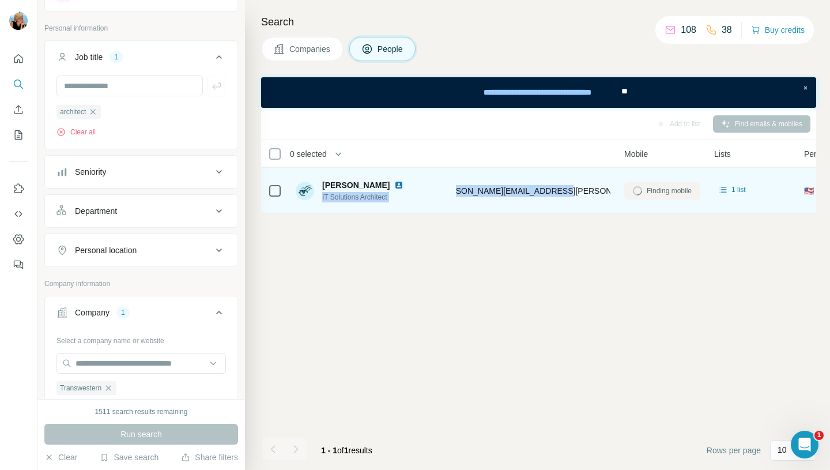
drag, startPoint x: 569, startPoint y: 190, endPoint x: 445, endPoint y: 189, distance: 123.3
click at [0, 0] on tr "Susan Cobb IT Solutions Architect Transwestern susan.cobb@transwestern.com Find…" at bounding box center [0, 0] width 0 height 0
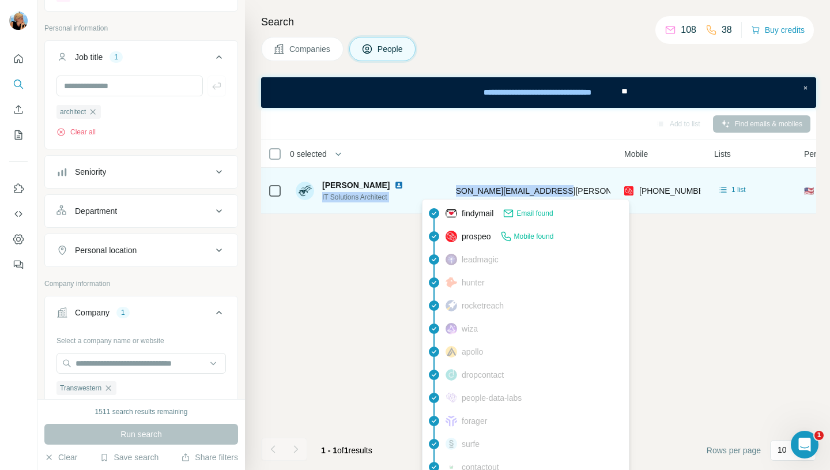
click at [514, 188] on span "susan.cobb@transwestern.com" at bounding box center [572, 190] width 270 height 9
click at [472, 189] on span "susan.cobb@transwestern.com" at bounding box center [572, 190] width 270 height 9
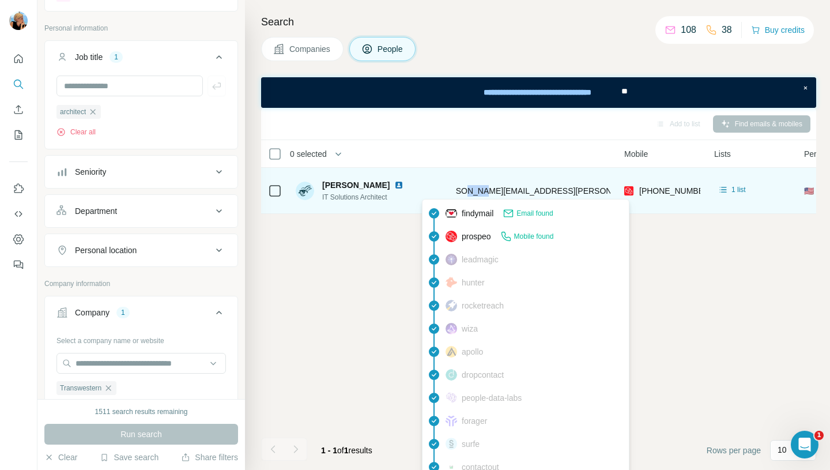
click at [472, 189] on span "susan.cobb@transwestern.com" at bounding box center [572, 190] width 270 height 9
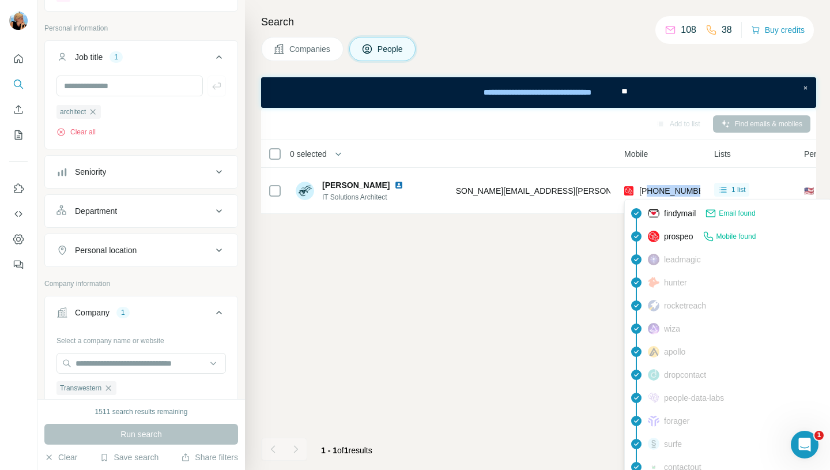
drag, startPoint x: 701, startPoint y: 190, endPoint x: 649, endPoint y: 194, distance: 51.4
click at [649, 194] on td "+18322322796" at bounding box center [662, 191] width 90 height 46
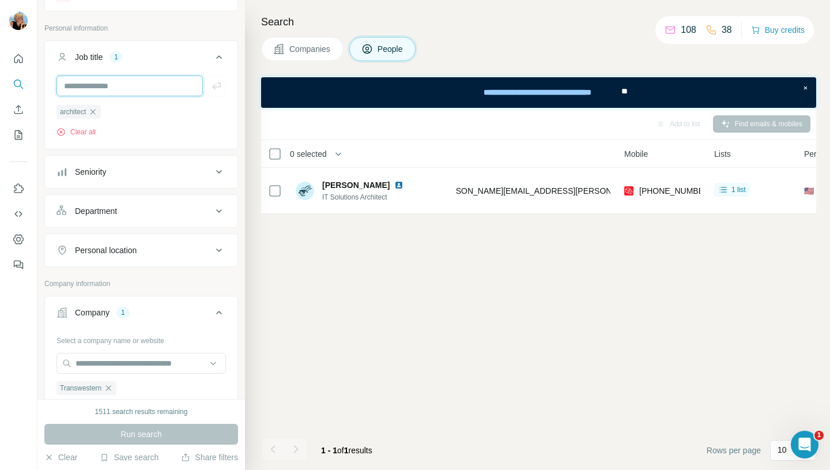
click at [122, 80] on input "text" at bounding box center [129, 85] width 146 height 21
paste input "**********"
type input "**********"
drag, startPoint x: 152, startPoint y: 88, endPoint x: 0, endPoint y: 92, distance: 151.6
click at [0, 92] on div "**********" at bounding box center [415, 235] width 830 height 470
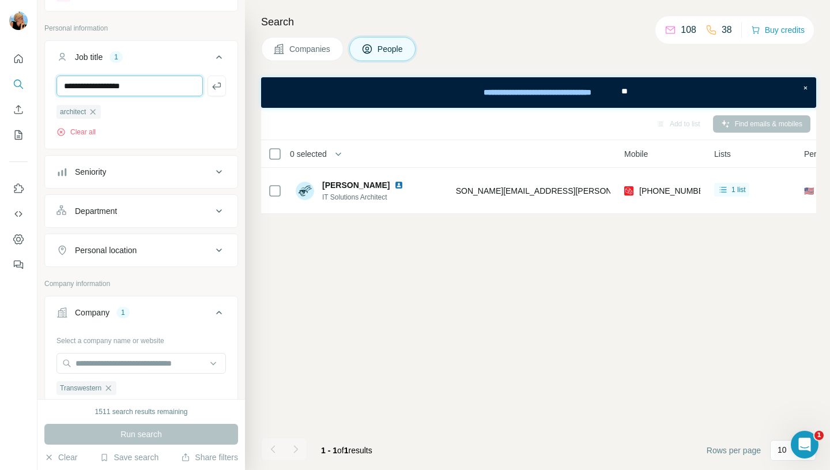
drag, startPoint x: 156, startPoint y: 81, endPoint x: 48, endPoint y: 79, distance: 107.8
click at [48, 79] on div "**********" at bounding box center [141, 110] width 192 height 71
click at [113, 391] on icon "button" at bounding box center [108, 387] width 9 height 9
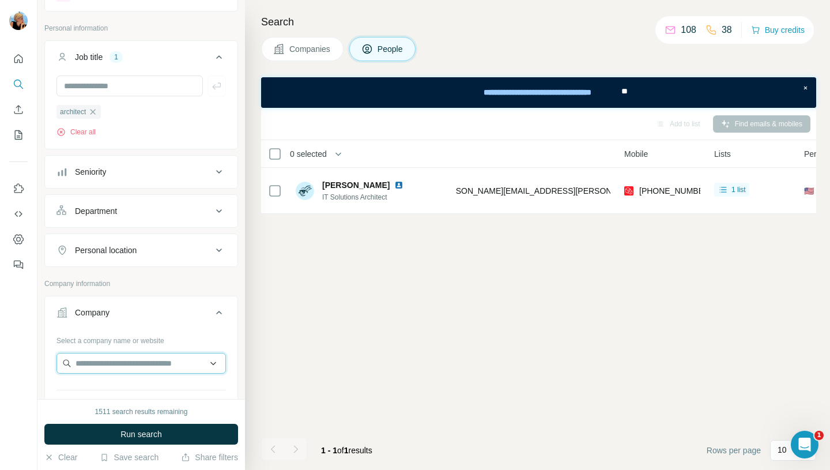
click at [108, 367] on input "text" at bounding box center [140, 363] width 169 height 21
drag, startPoint x: 164, startPoint y: 361, endPoint x: 19, endPoint y: 360, distance: 145.2
click at [19, 360] on div "**********" at bounding box center [415, 235] width 830 height 470
paste input "*****"
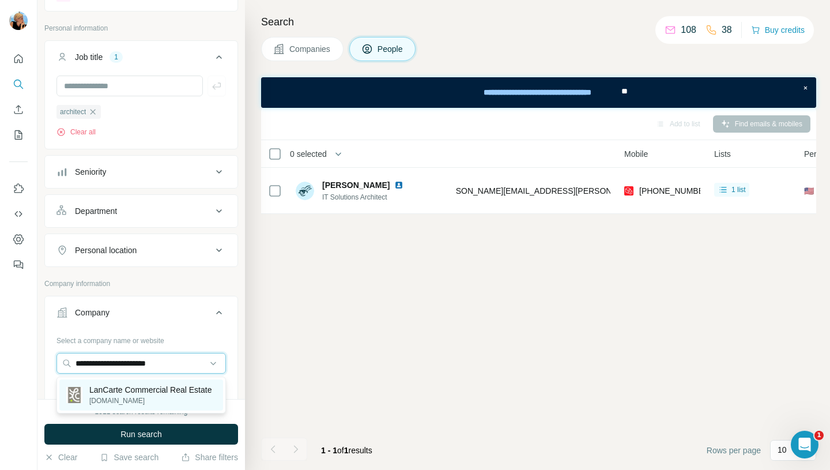
type input "**********"
click at [141, 395] on p "LanCarte Commercial Real Estate" at bounding box center [150, 390] width 122 height 12
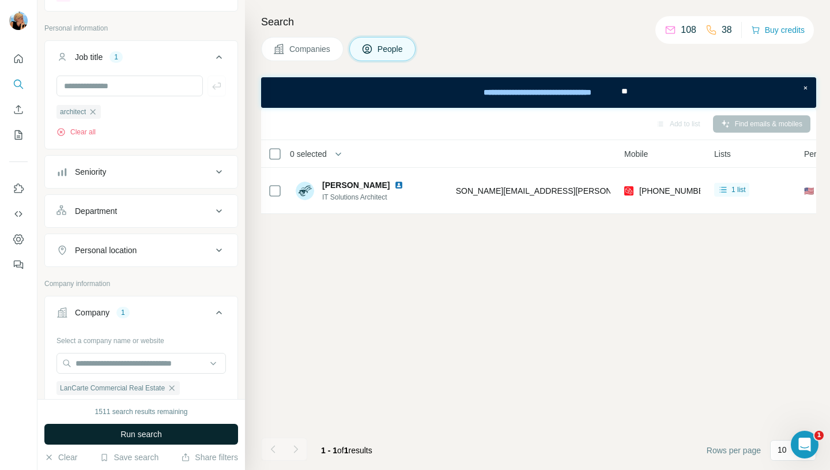
click at [134, 434] on span "Run search" at bounding box center [140, 434] width 41 height 12
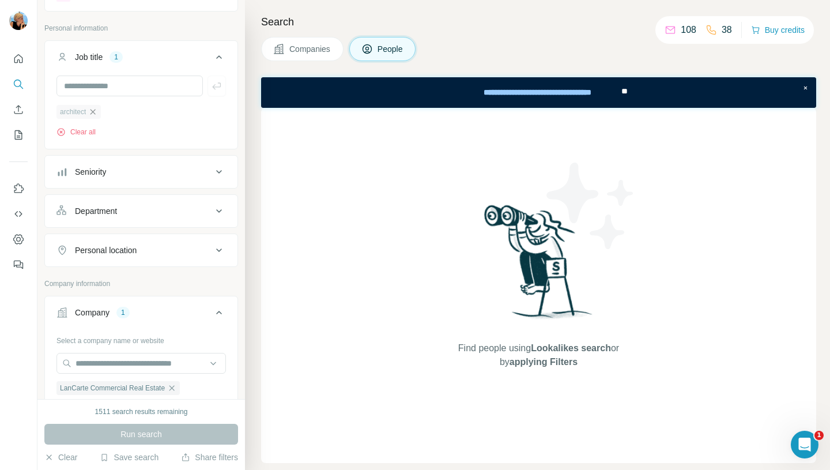
click at [97, 113] on icon "button" at bounding box center [92, 111] width 9 height 9
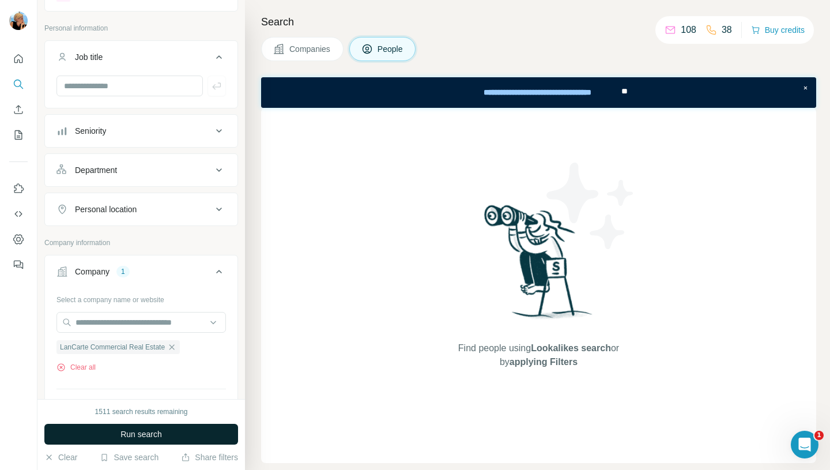
click at [139, 433] on span "Run search" at bounding box center [140, 434] width 41 height 12
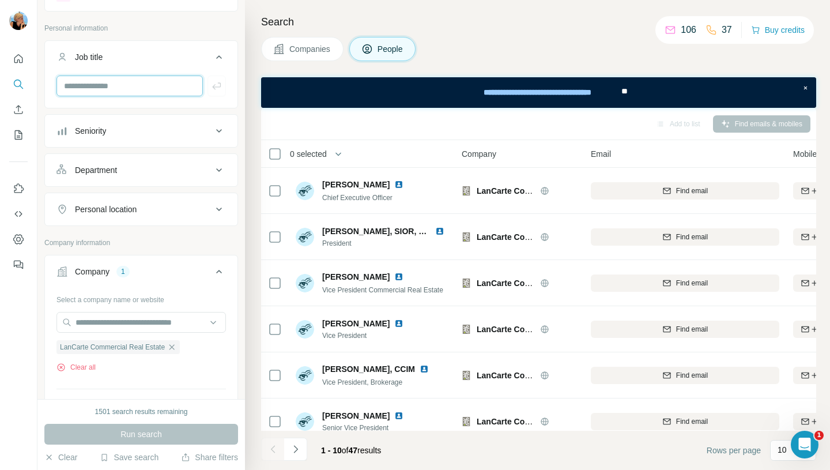
click at [138, 84] on input "text" at bounding box center [129, 85] width 146 height 21
type input "*"
type input "********"
click at [214, 85] on icon "button" at bounding box center [217, 86] width 12 height 12
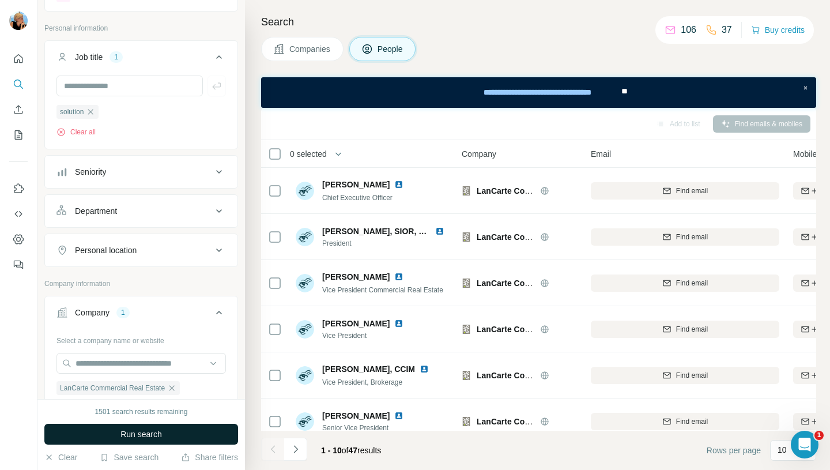
click at [151, 434] on span "Run search" at bounding box center [140, 434] width 41 height 12
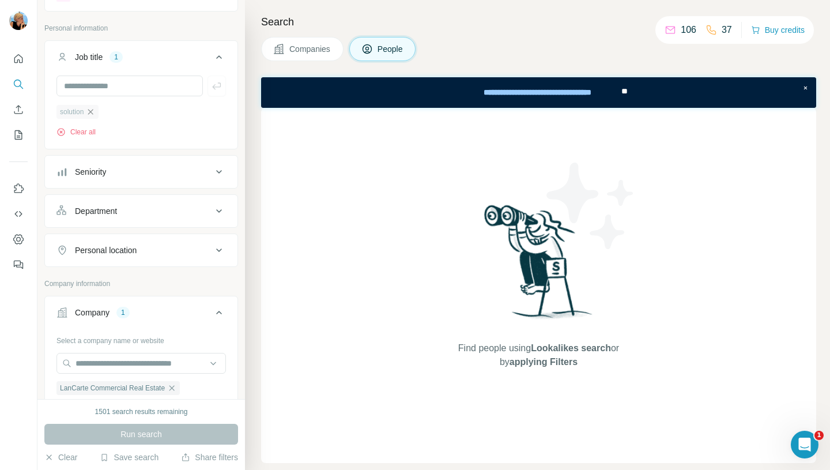
click at [93, 112] on icon "button" at bounding box center [90, 111] width 9 height 9
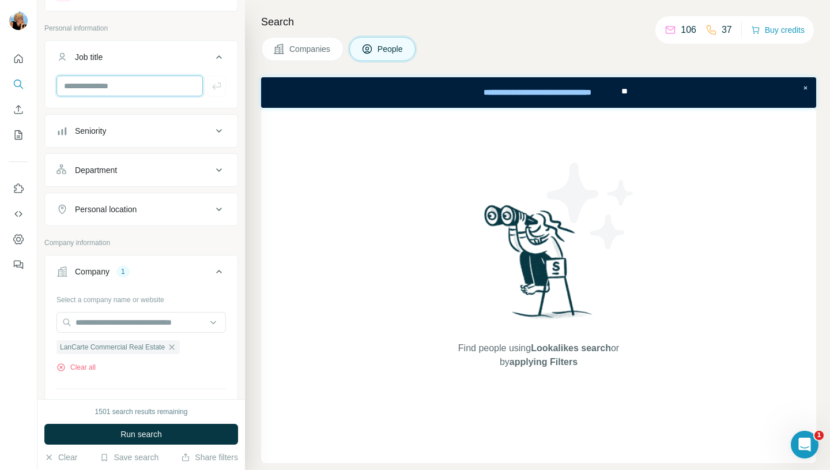
click at [86, 86] on input "text" at bounding box center [129, 85] width 146 height 21
type input "******"
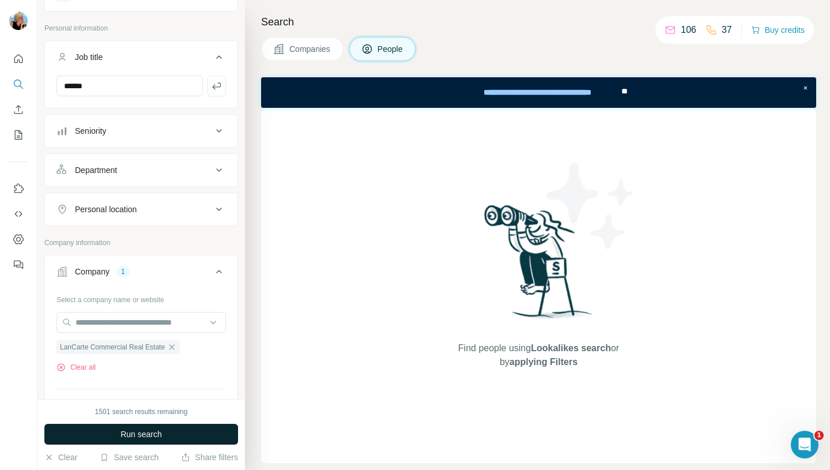
click at [143, 441] on button "Run search" at bounding box center [141, 433] width 194 height 21
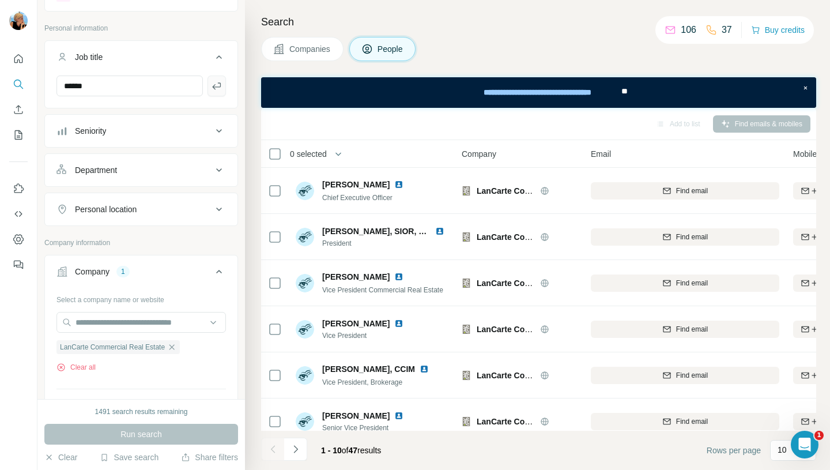
click at [213, 95] on button "button" at bounding box center [216, 85] width 18 height 21
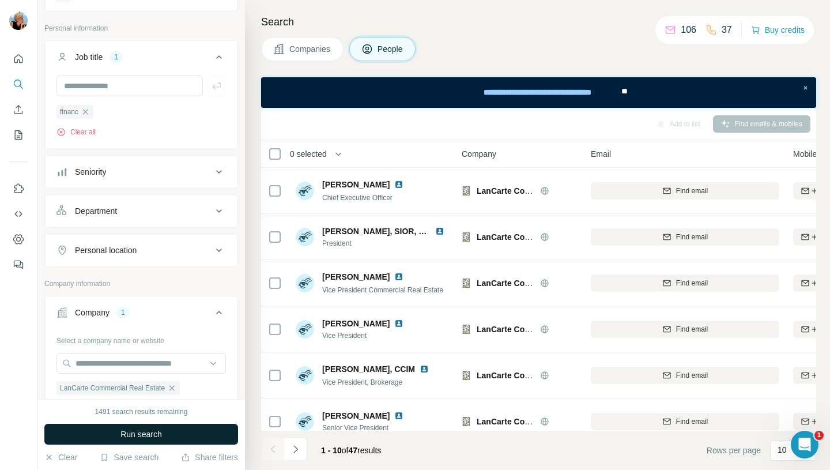
click at [144, 431] on span "Run search" at bounding box center [140, 434] width 41 height 12
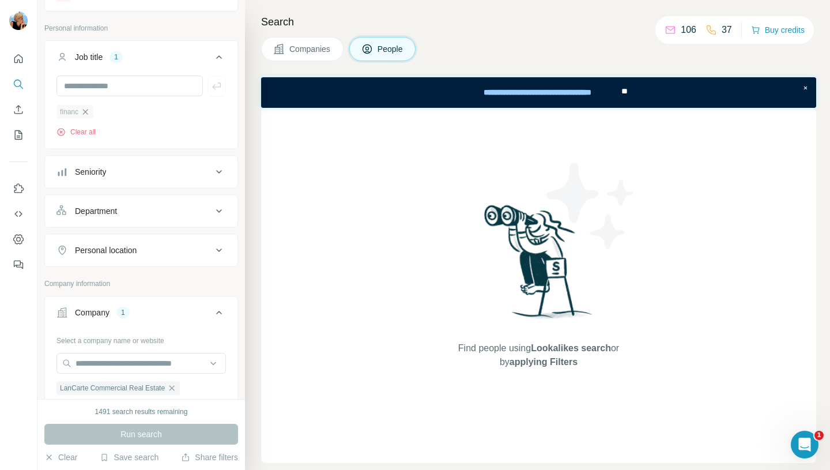
click at [85, 116] on icon "button" at bounding box center [85, 111] width 9 height 9
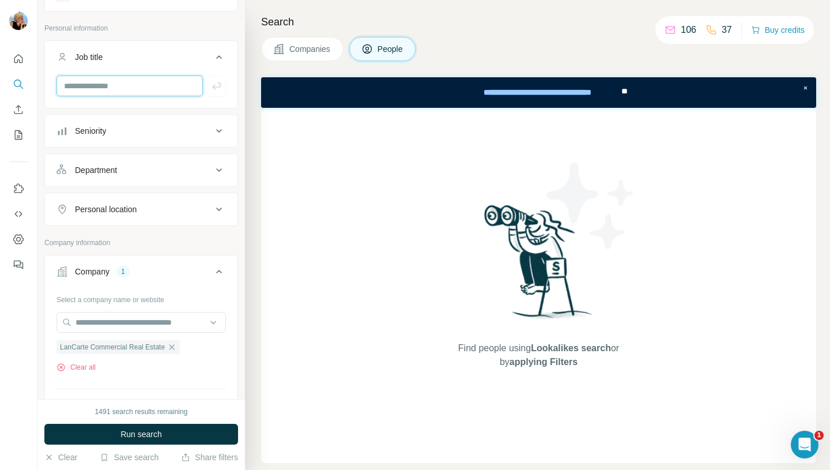
click at [89, 89] on input "text" at bounding box center [129, 85] width 146 height 21
click at [127, 431] on span "Run search" at bounding box center [140, 434] width 41 height 12
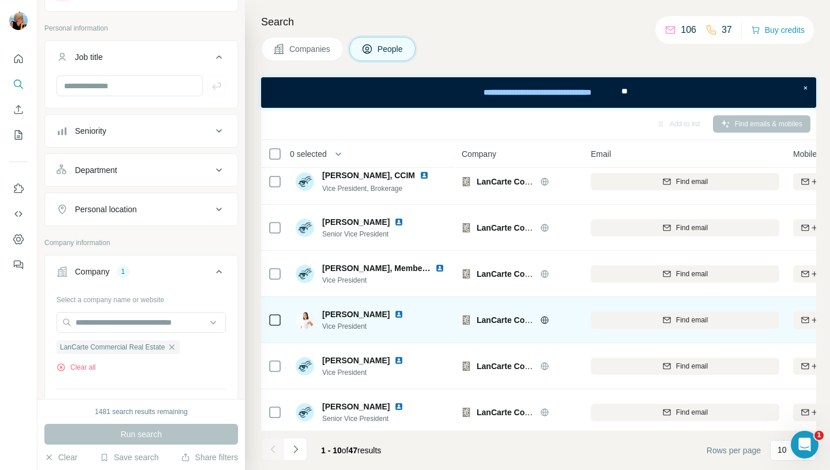
scroll to position [202, 0]
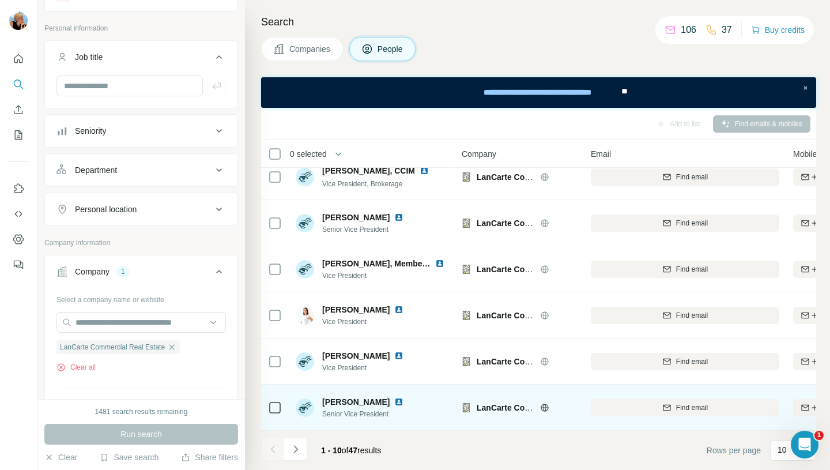
click at [394, 399] on img at bounding box center [398, 401] width 9 height 9
drag, startPoint x: 368, startPoint y: 396, endPoint x: 321, endPoint y: 395, distance: 46.7
click at [322, 396] on span "Mark Boone" at bounding box center [355, 402] width 67 height 12
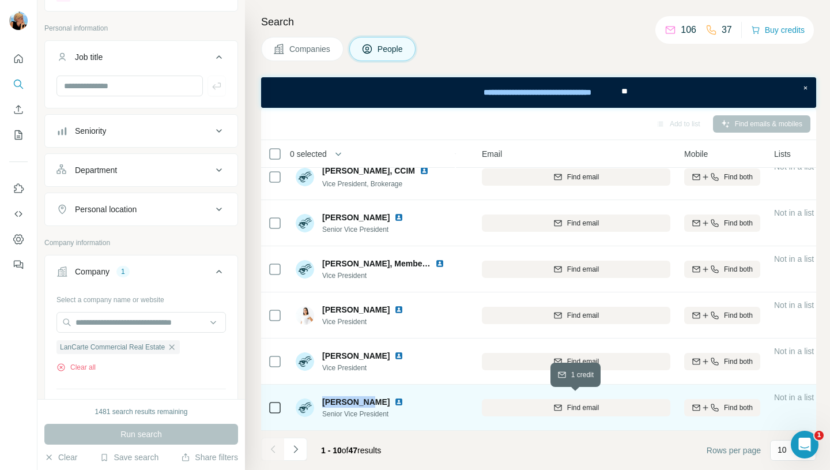
click at [546, 402] on div "Find email" at bounding box center [576, 407] width 188 height 10
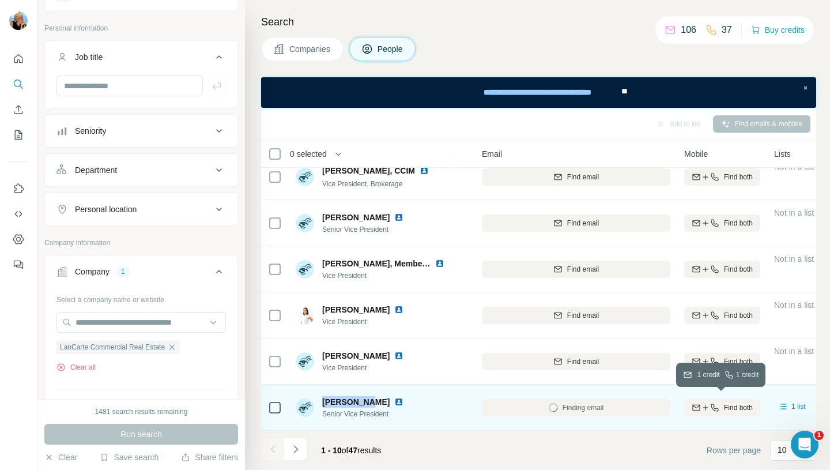
click at [733, 402] on span "Find both" at bounding box center [738, 407] width 29 height 10
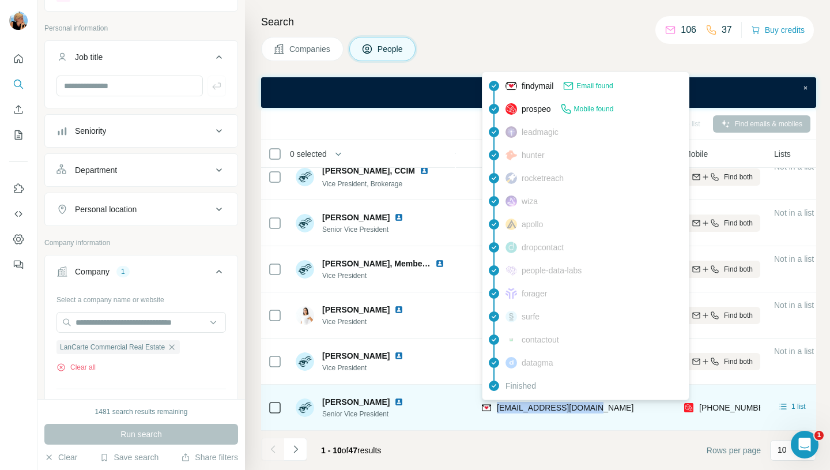
drag, startPoint x: 601, startPoint y: 403, endPoint x: 500, endPoint y: 403, distance: 100.8
click at [500, 403] on div "mboone@lancartecre.com" at bounding box center [576, 407] width 188 height 32
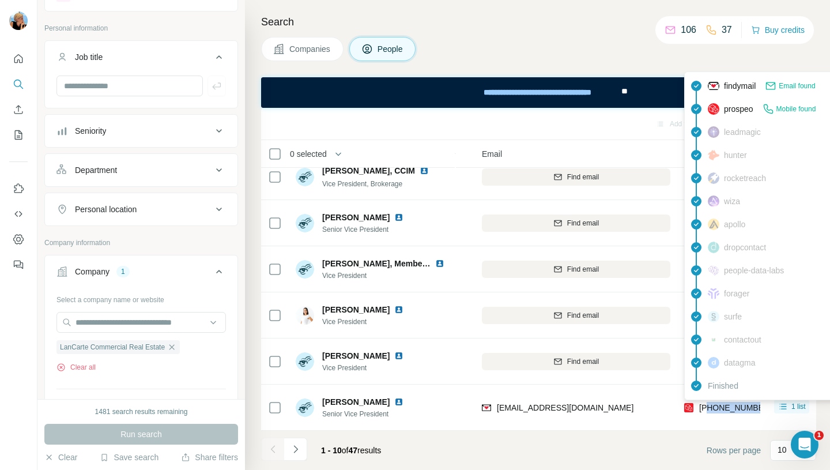
drag, startPoint x: 759, startPoint y: 405, endPoint x: 709, endPoint y: 405, distance: 50.1
click at [709, 405] on div "+18177154732" at bounding box center [722, 407] width 76 height 32
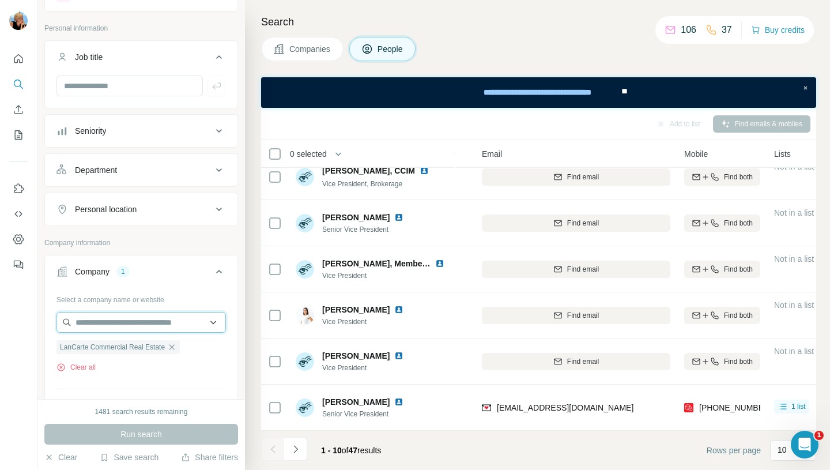
click at [111, 314] on input "text" at bounding box center [140, 322] width 169 height 21
paste input "**********"
type input "**********"
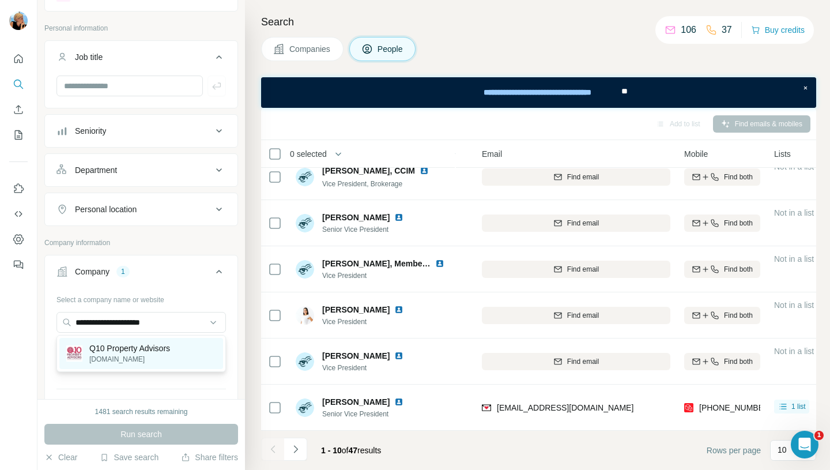
click at [139, 353] on p "Q10 Property Advisors" at bounding box center [129, 348] width 81 height 12
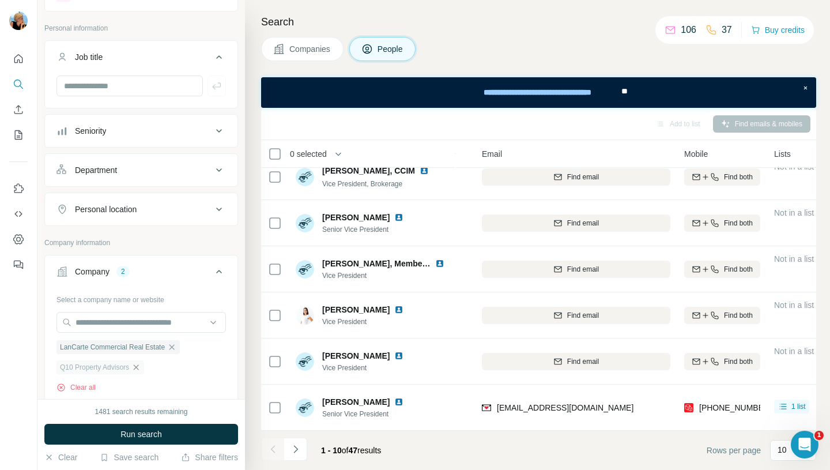
click at [141, 366] on icon "button" at bounding box center [135, 366] width 9 height 9
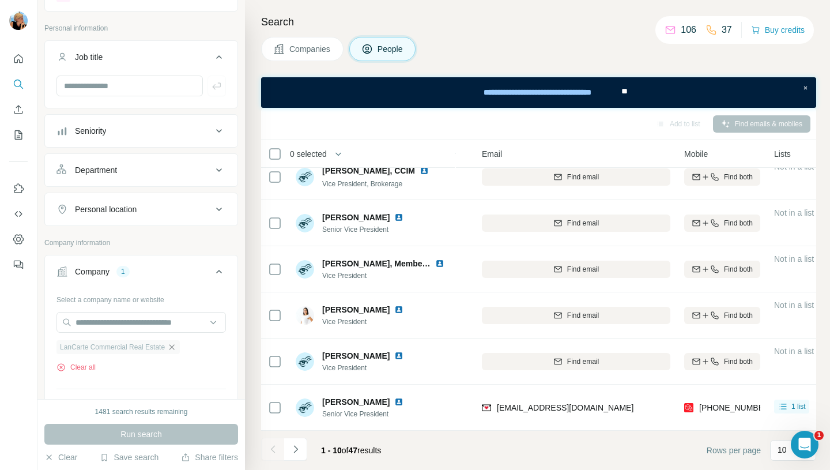
click at [176, 346] on icon "button" at bounding box center [171, 346] width 9 height 9
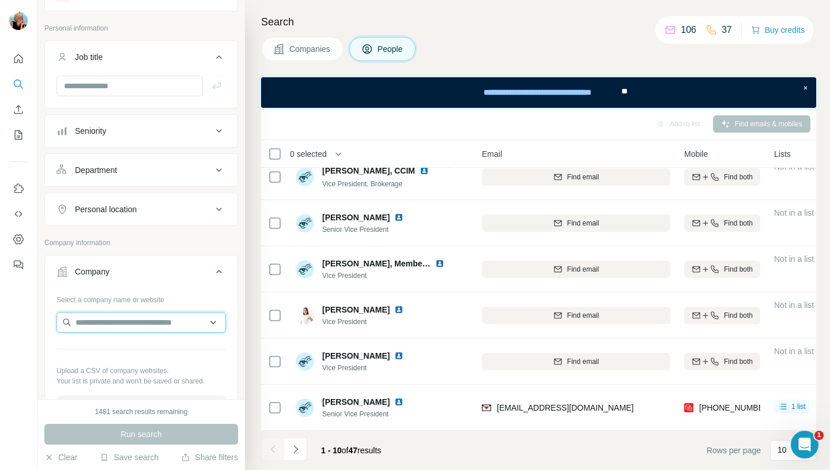
click at [158, 327] on input "text" at bounding box center [140, 322] width 169 height 21
paste input "**********"
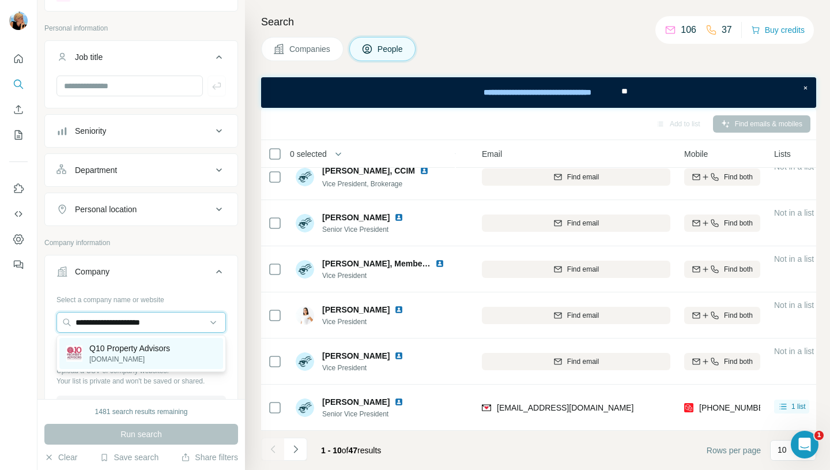
type input "**********"
click at [147, 347] on p "Q10 Property Advisors" at bounding box center [129, 348] width 81 height 12
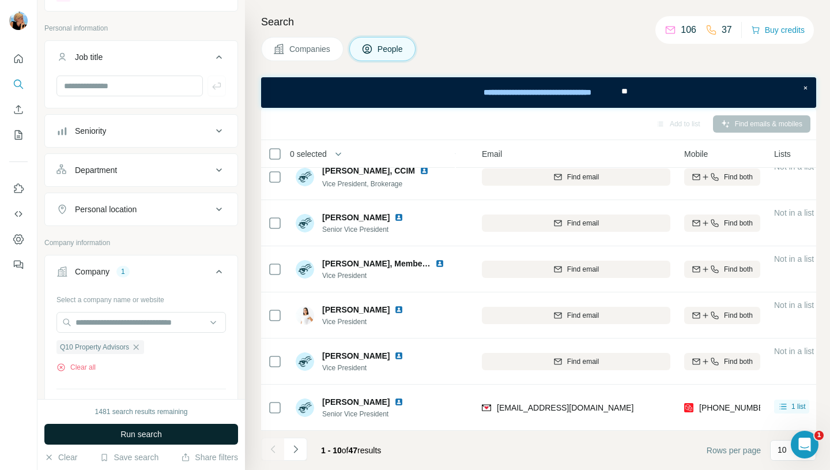
click at [152, 439] on span "Run search" at bounding box center [140, 434] width 41 height 12
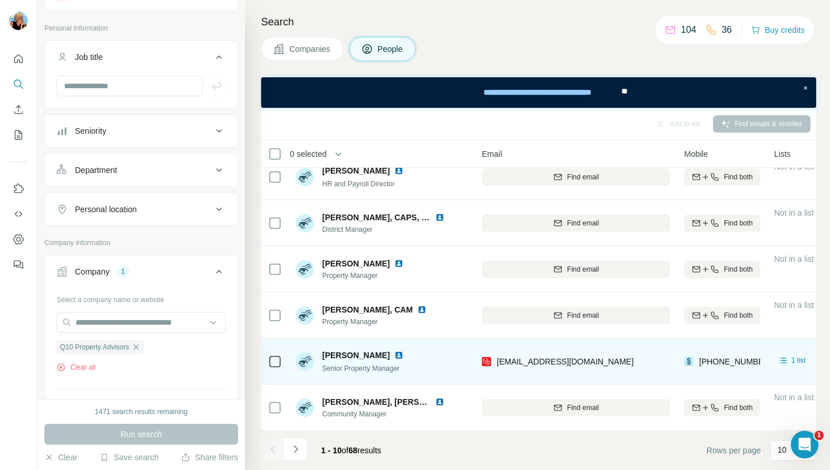
drag, startPoint x: 381, startPoint y: 350, endPoint x: 319, endPoint y: 349, distance: 61.7
click at [319, 349] on div "[PERSON_NAME] Senior Property Manager" at bounding box center [352, 361] width 112 height 24
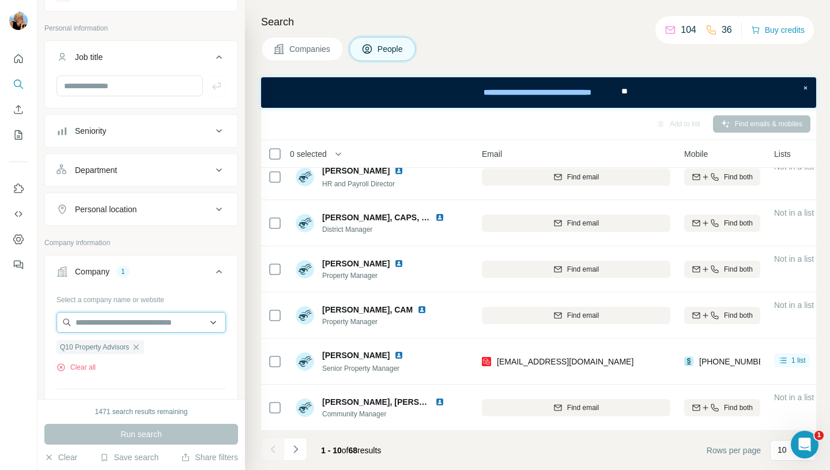
click at [88, 328] on input "text" at bounding box center [140, 322] width 169 height 21
paste input "**********"
type input "**********"
click at [146, 350] on p "Npm & Consulting, LLC" at bounding box center [131, 348] width 84 height 12
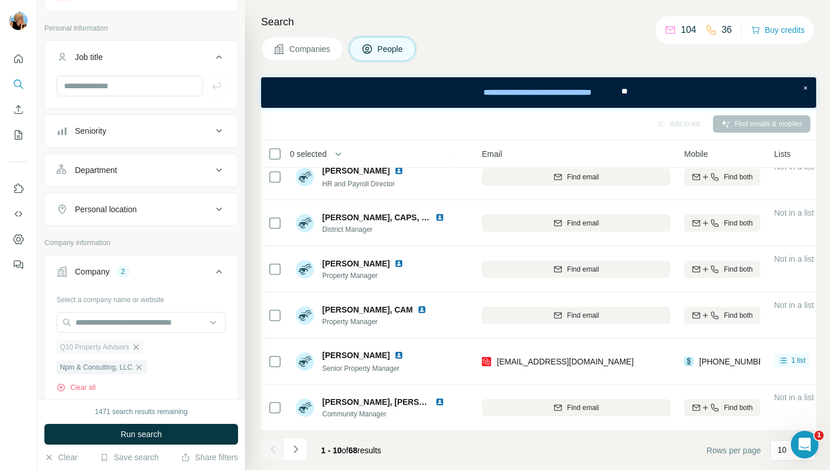
click at [138, 347] on icon "button" at bounding box center [135, 346] width 9 height 9
click at [140, 431] on span "Run search" at bounding box center [140, 434] width 41 height 12
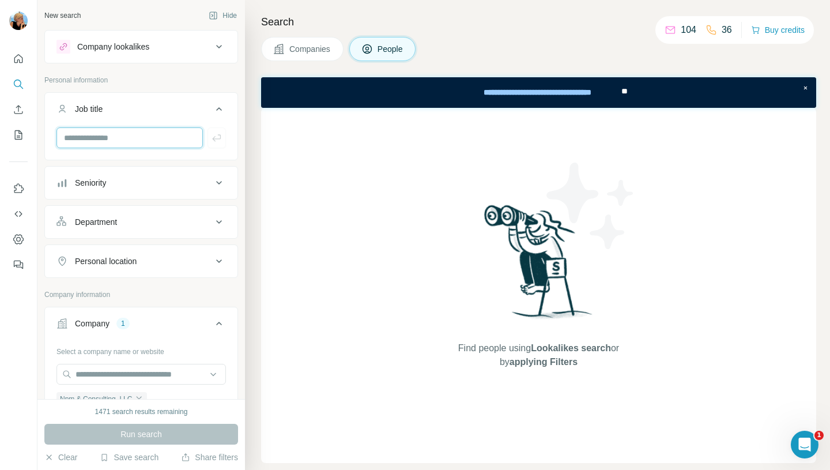
click at [108, 134] on input "text" at bounding box center [129, 137] width 146 height 21
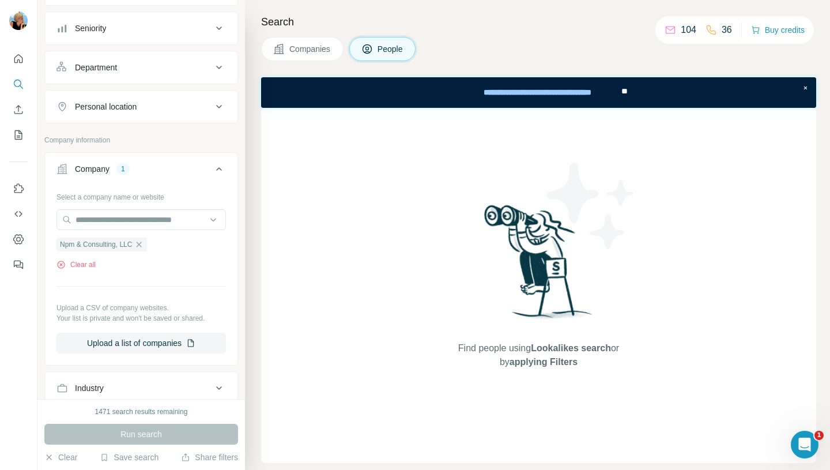
scroll to position [154, 0]
click at [142, 243] on icon "button" at bounding box center [138, 244] width 9 height 9
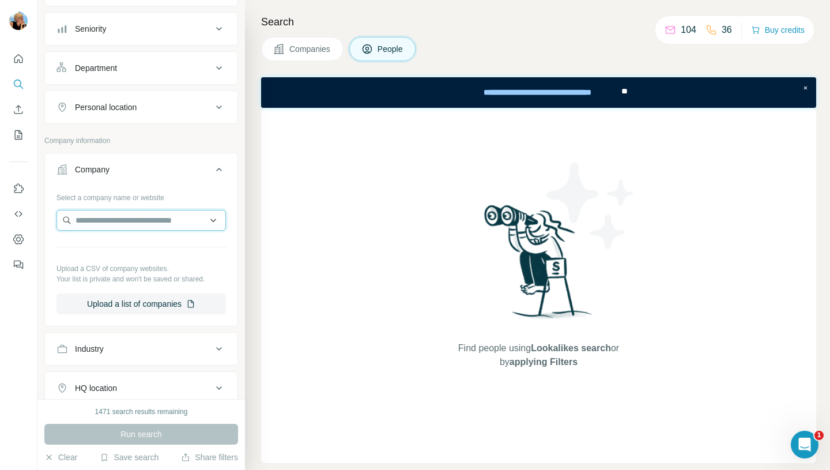
click at [103, 217] on input "text" at bounding box center [140, 220] width 169 height 21
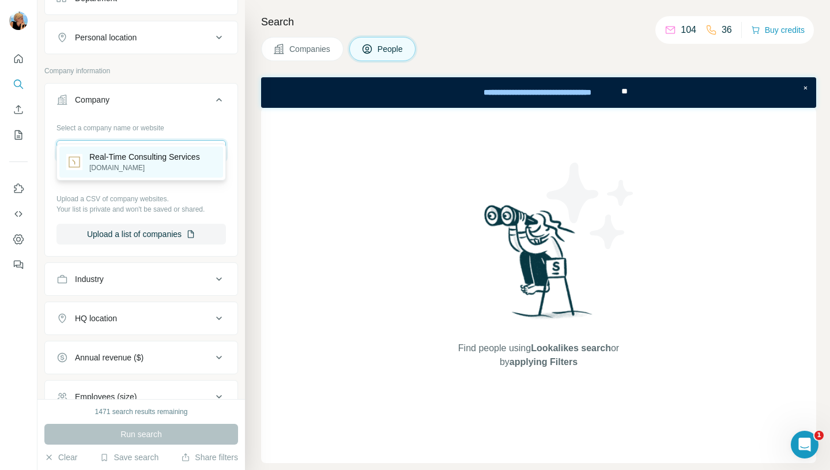
scroll to position [243, 0]
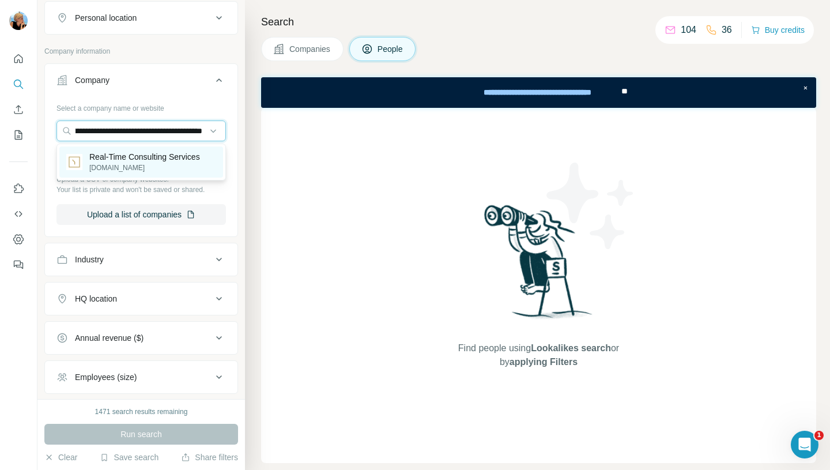
type input "**********"
click at [185, 161] on p "Real-Time Consulting Services" at bounding box center [144, 157] width 111 height 12
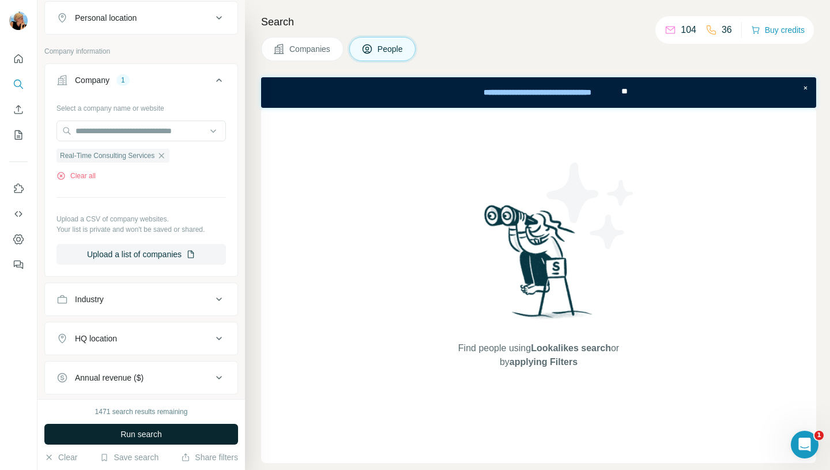
click at [131, 434] on span "Run search" at bounding box center [140, 434] width 41 height 12
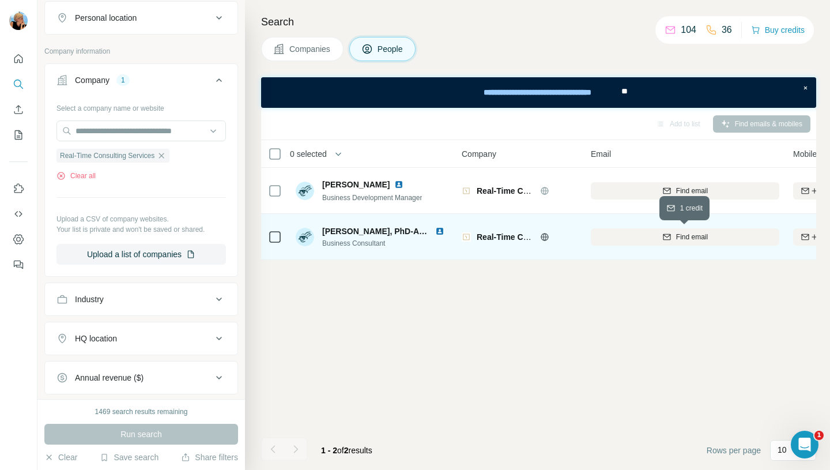
click at [699, 234] on span "Find email" at bounding box center [692, 237] width 32 height 10
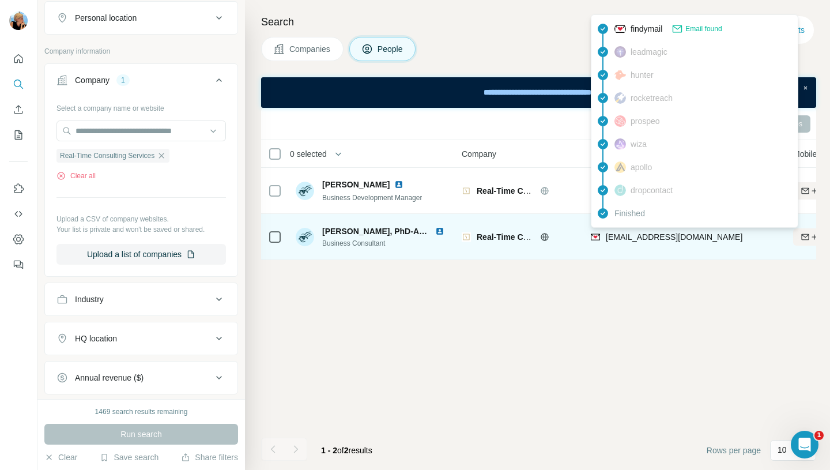
click at [665, 237] on span "dnewell@propertymanagementconsulting.com" at bounding box center [673, 236] width 137 height 9
click at [622, 236] on span "dnewell@propertymanagementconsulting.com" at bounding box center [673, 236] width 137 height 9
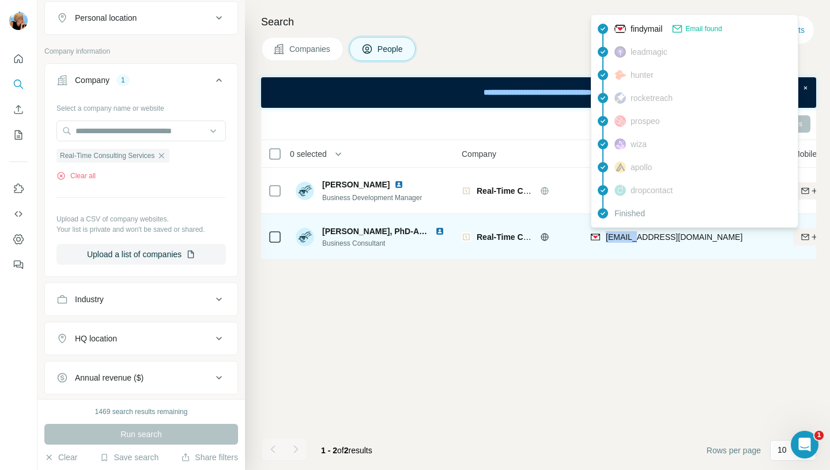
click at [622, 236] on span "dnewell@propertymanagementconsulting.com" at bounding box center [673, 236] width 137 height 9
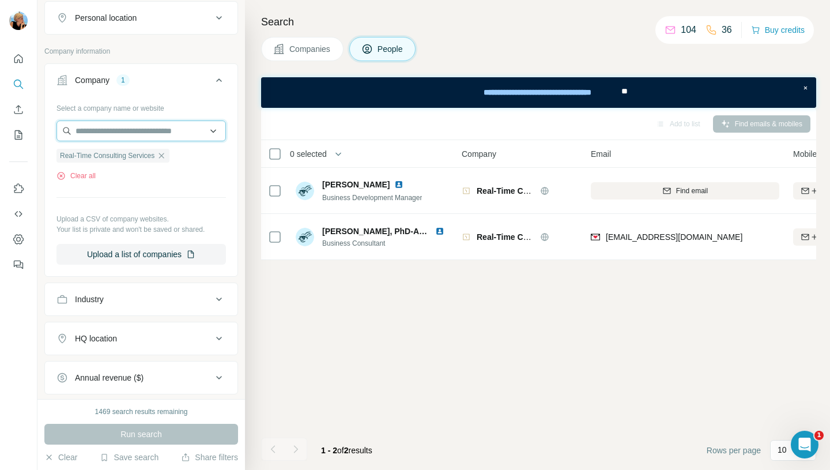
click at [127, 128] on input "text" at bounding box center [140, 130] width 169 height 21
paste input "**********"
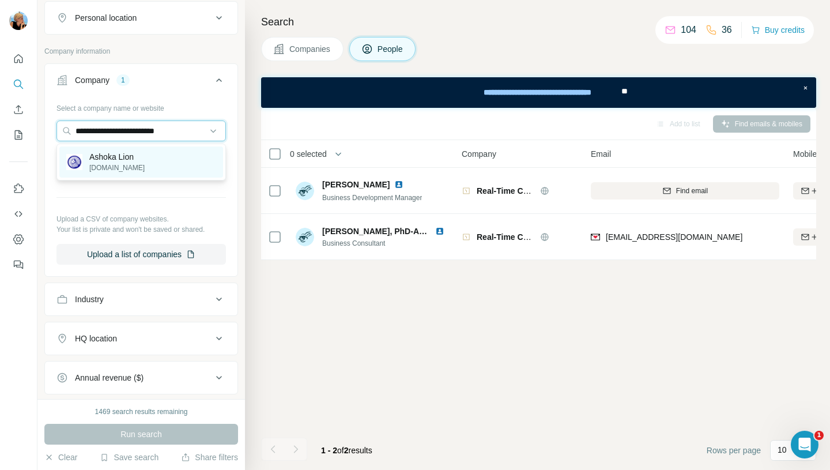
type input "**********"
click at [157, 164] on div "Ashoka Lion ashokalion.com" at bounding box center [141, 161] width 164 height 31
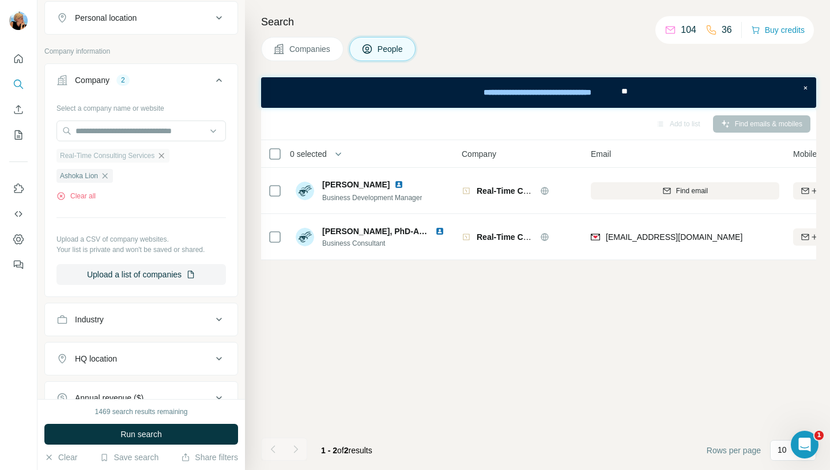
click at [164, 157] on icon "button" at bounding box center [161, 155] width 5 height 5
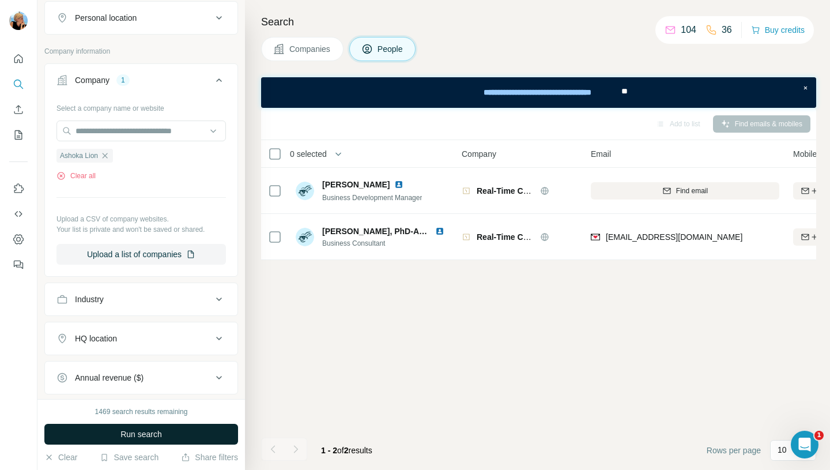
click at [131, 434] on span "Run search" at bounding box center [140, 434] width 41 height 12
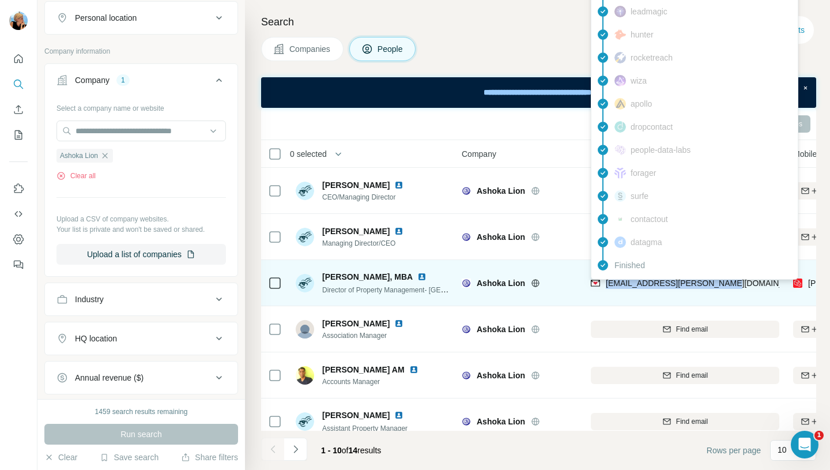
drag, startPoint x: 727, startPoint y: 286, endPoint x: 607, endPoint y: 286, distance: 120.4
click at [607, 286] on div "joshi.joseph@ashokalion.com" at bounding box center [684, 283] width 188 height 32
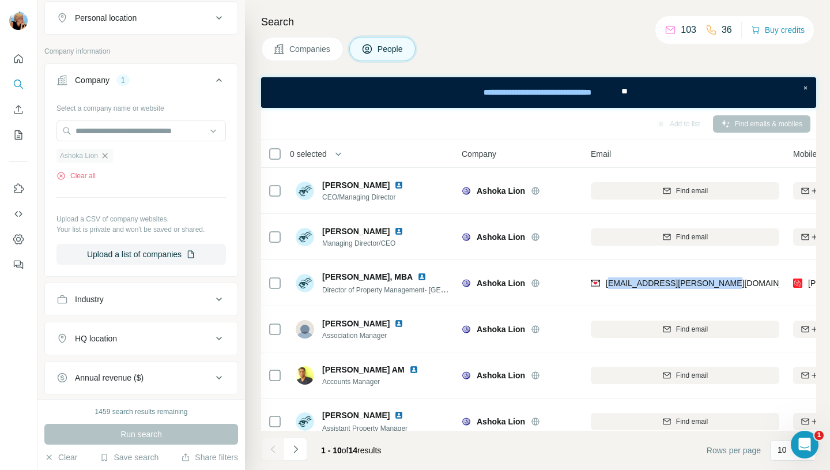
click at [108, 152] on icon "button" at bounding box center [104, 155] width 9 height 9
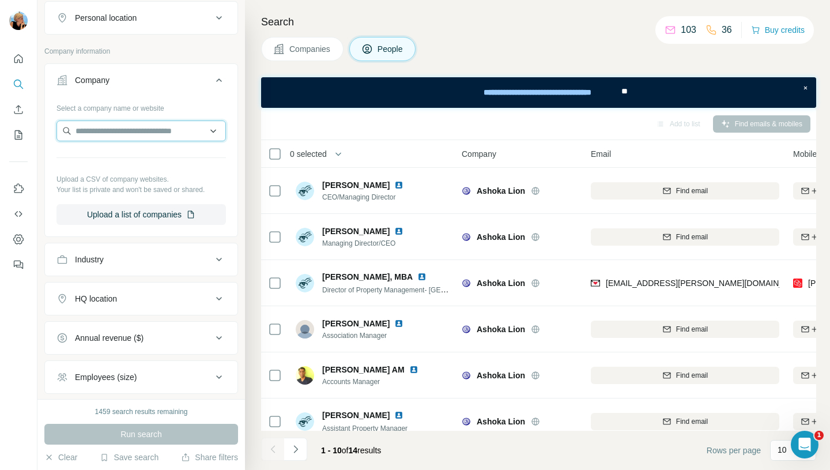
click at [103, 134] on input "text" at bounding box center [140, 130] width 169 height 21
type input "**********"
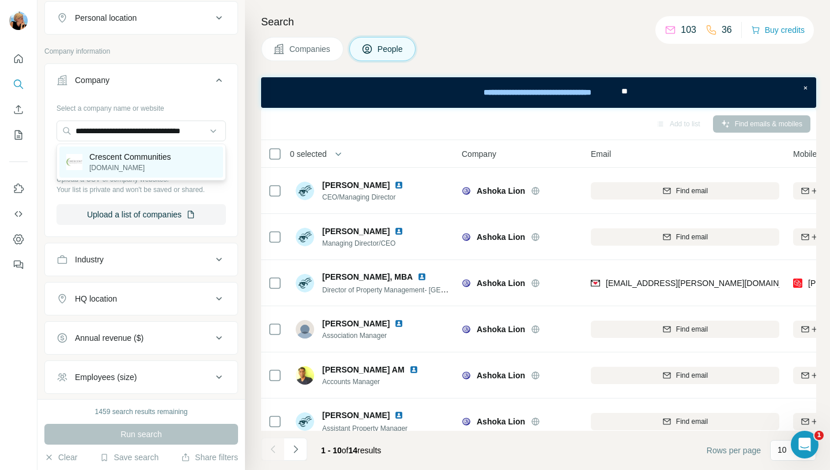
click at [147, 160] on p "Crescent Communities" at bounding box center [130, 157] width 82 height 12
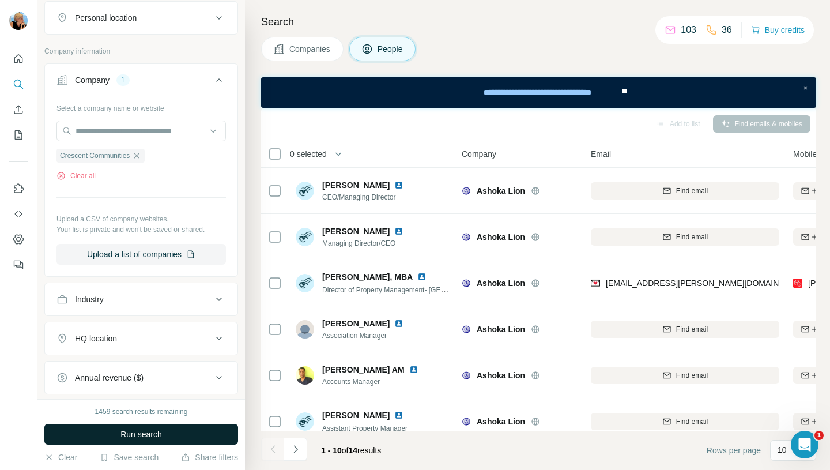
click at [133, 432] on span "Run search" at bounding box center [140, 434] width 41 height 12
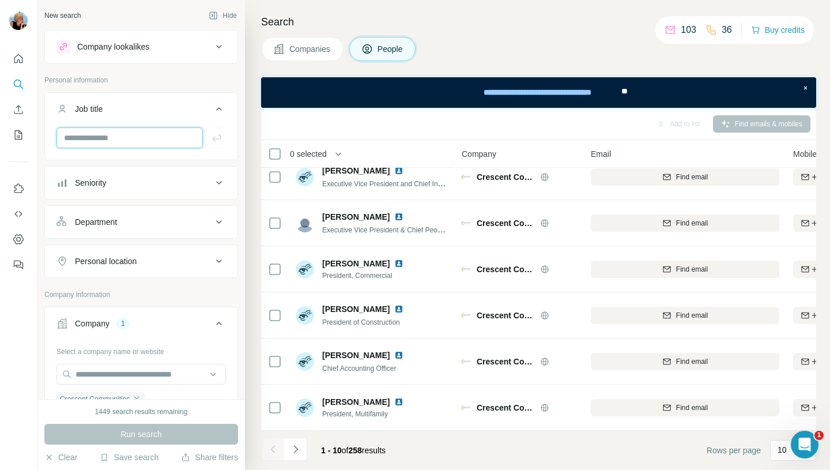
click at [135, 142] on input "text" at bounding box center [129, 137] width 146 height 21
type input "*********"
click at [216, 138] on icon "button" at bounding box center [217, 138] width 12 height 12
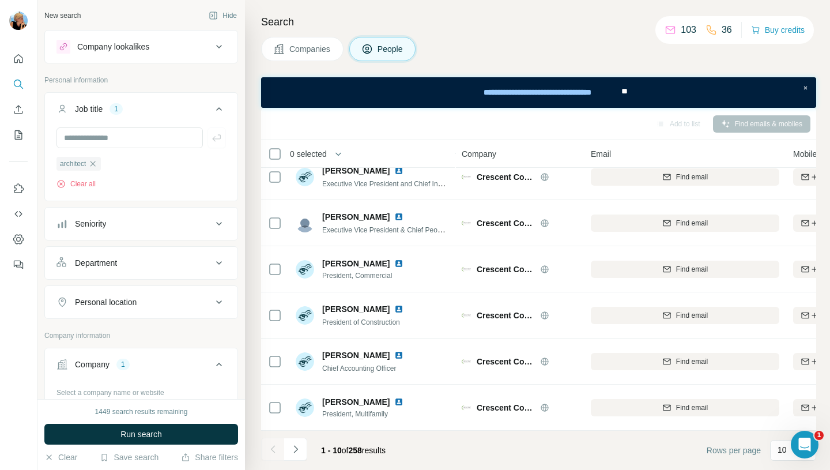
click at [127, 444] on div "1449 search results remaining Run search Clear Save search Share filters" at bounding box center [140, 434] width 207 height 71
click at [130, 438] on span "Run search" at bounding box center [140, 434] width 41 height 12
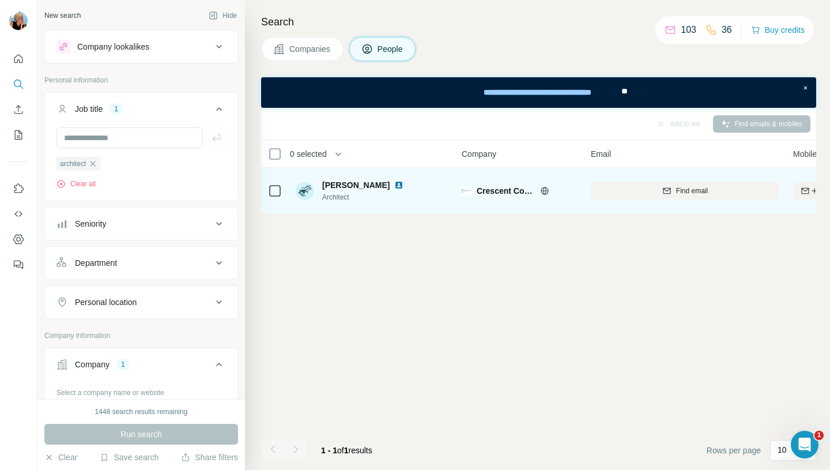
click at [394, 187] on img at bounding box center [398, 184] width 9 height 9
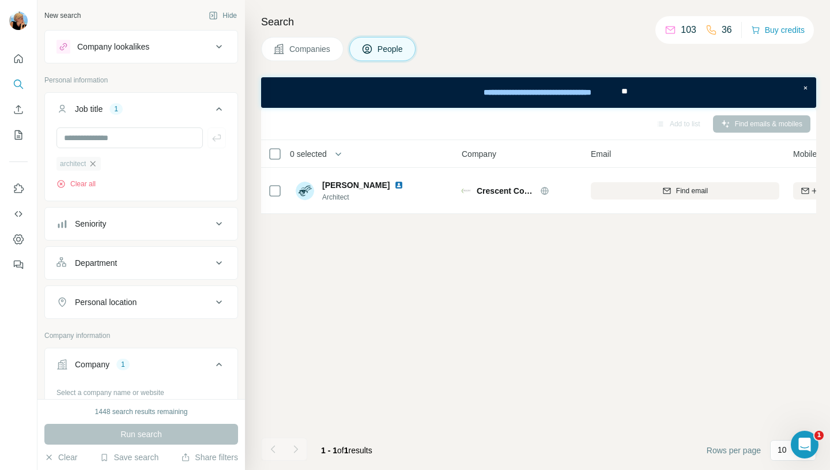
click at [96, 165] on icon "button" at bounding box center [92, 163] width 5 height 5
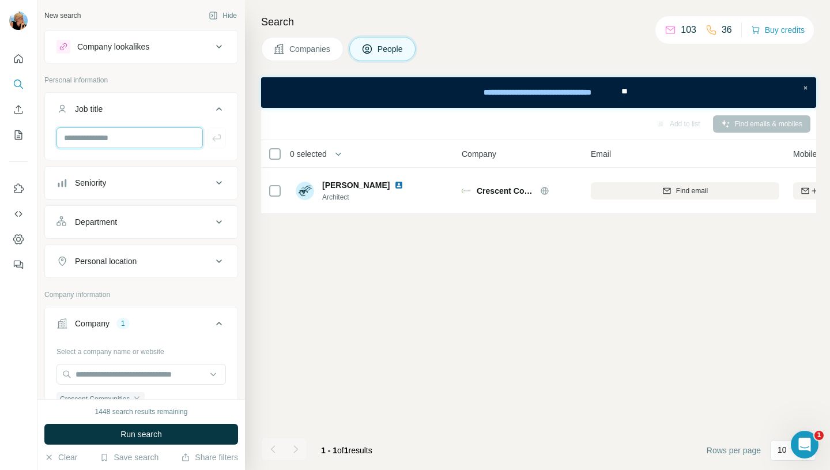
click at [99, 136] on input "text" at bounding box center [129, 137] width 146 height 21
type input "********"
click at [214, 140] on icon "button" at bounding box center [216, 137] width 9 height 7
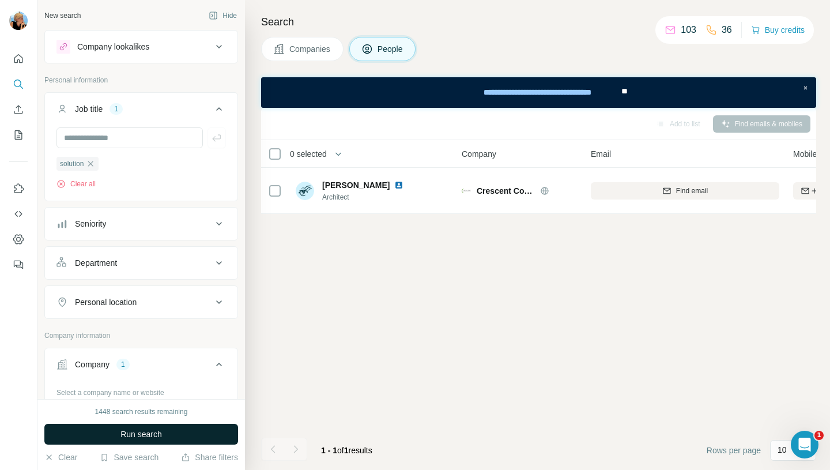
click at [184, 435] on button "Run search" at bounding box center [141, 433] width 194 height 21
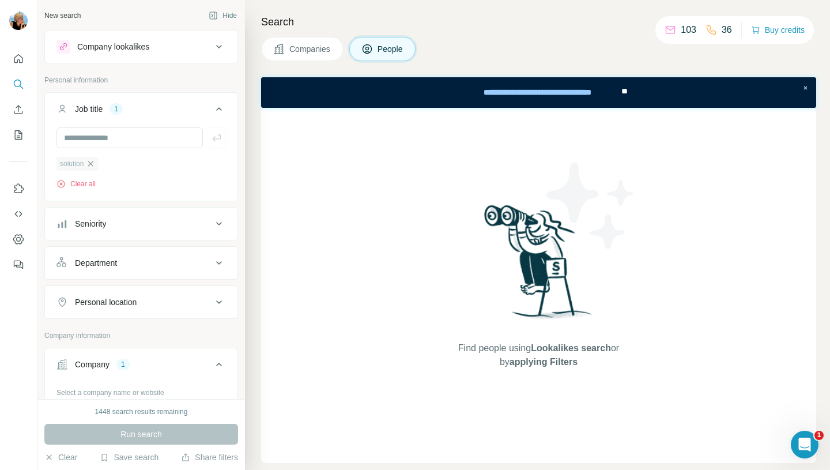
click at [93, 165] on icon "button" at bounding box center [90, 163] width 5 height 5
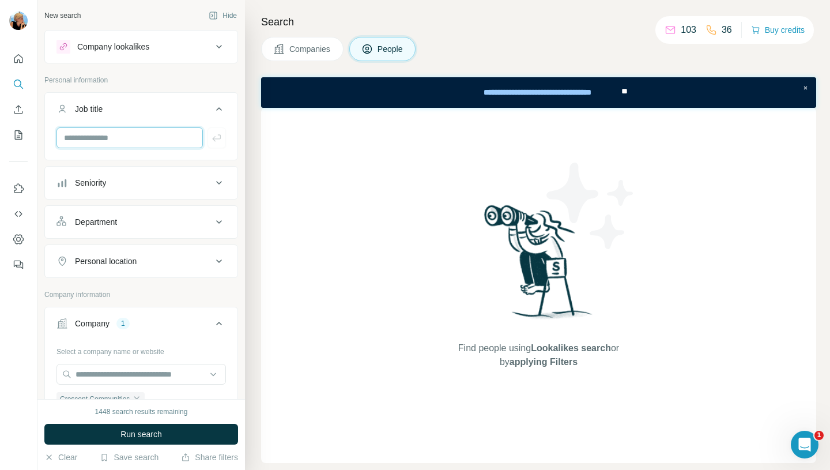
click at [93, 133] on input "text" at bounding box center [129, 137] width 146 height 21
type input "****"
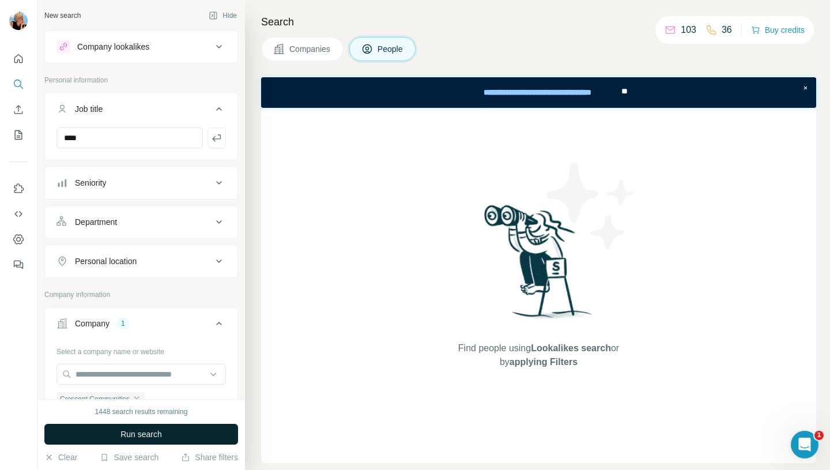
click at [165, 438] on button "Run search" at bounding box center [141, 433] width 194 height 21
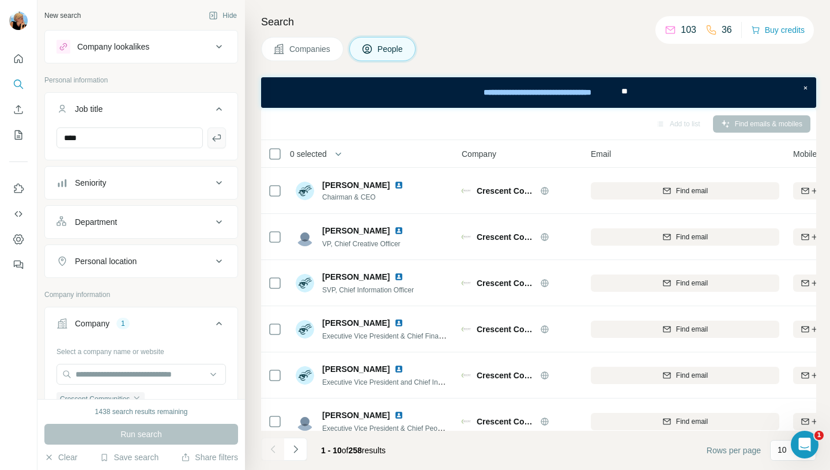
click at [217, 136] on icon "button" at bounding box center [217, 138] width 12 height 12
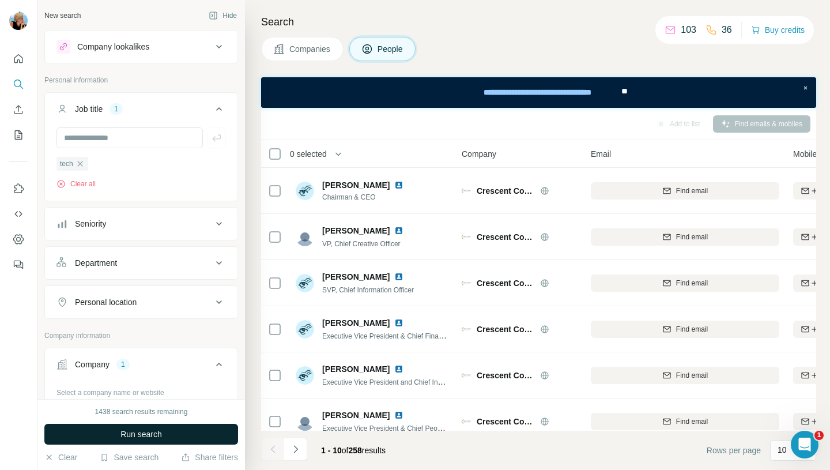
click at [134, 432] on span "Run search" at bounding box center [140, 434] width 41 height 12
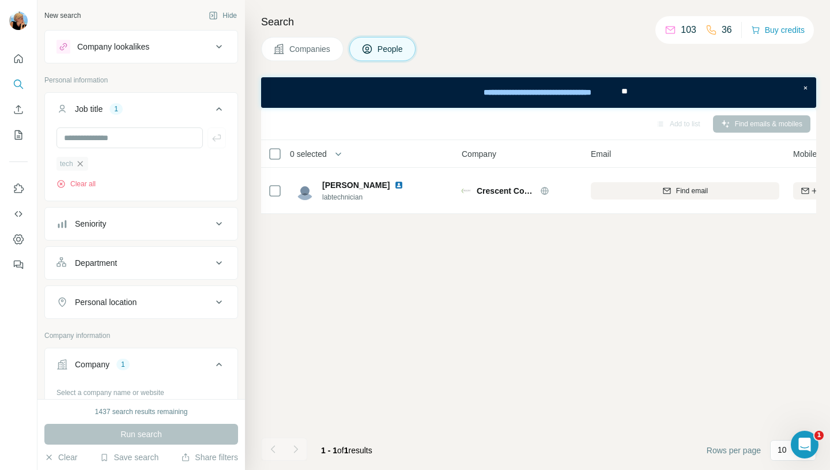
click at [80, 163] on icon "button" at bounding box center [79, 163] width 5 height 5
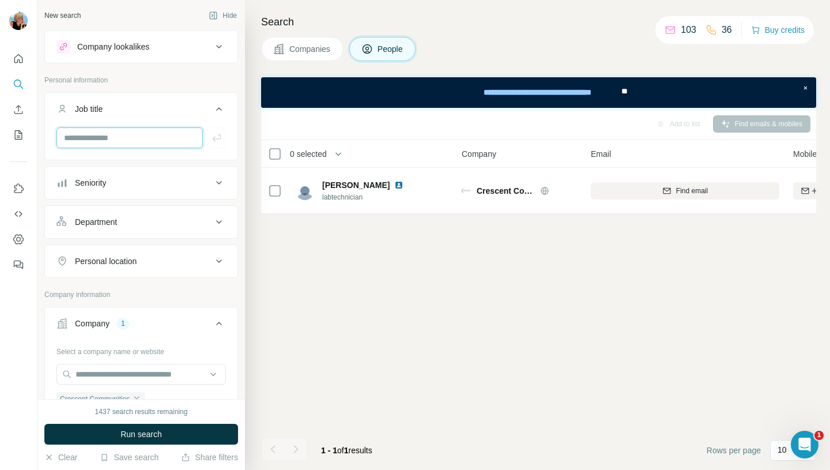
click at [96, 143] on input "text" at bounding box center [129, 137] width 146 height 21
type input "**"
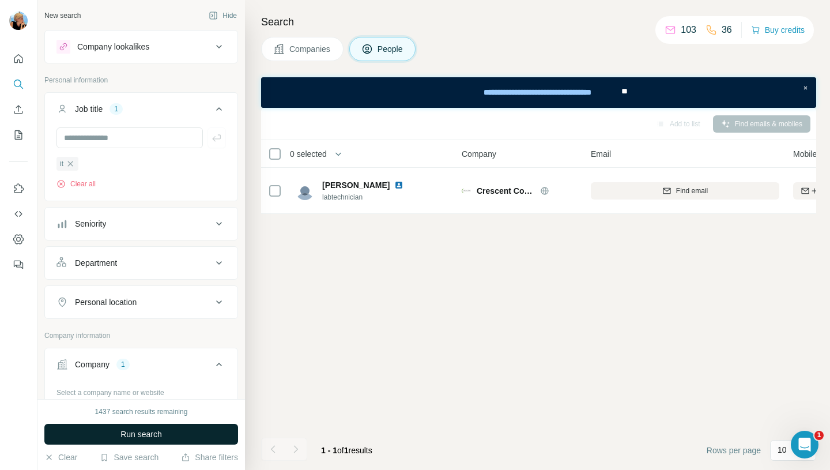
click at [143, 433] on span "Run search" at bounding box center [140, 434] width 41 height 12
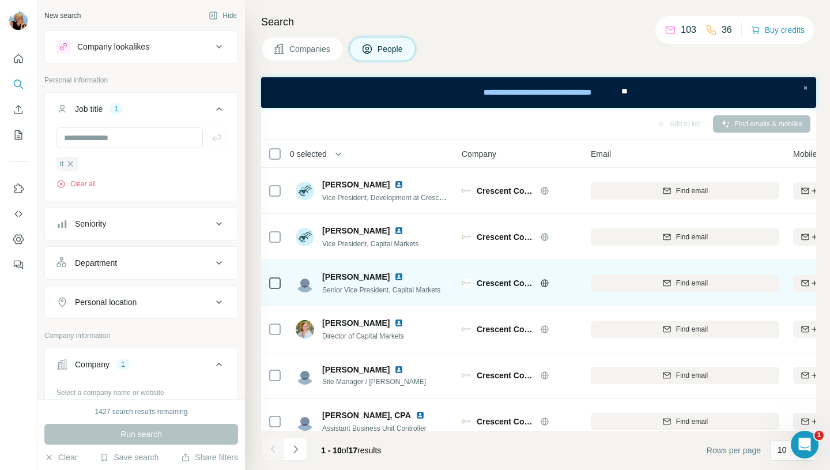
scroll to position [202, 0]
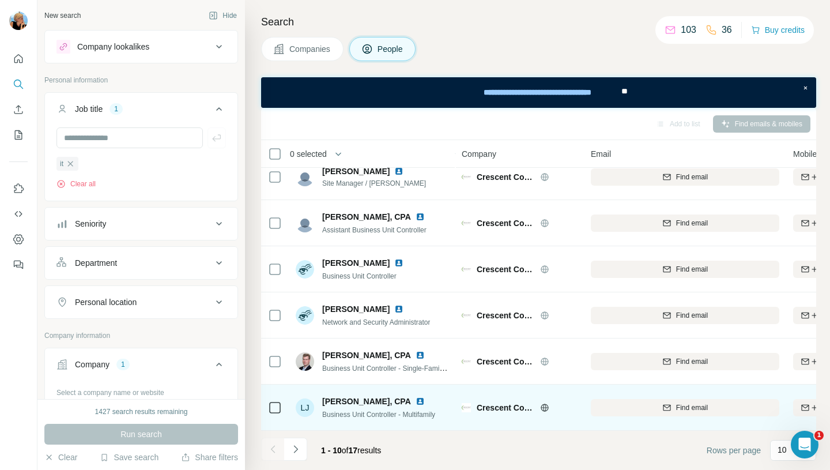
click at [415, 396] on img at bounding box center [419, 400] width 9 height 9
drag, startPoint x: 323, startPoint y: 396, endPoint x: 380, endPoint y: 396, distance: 57.6
click at [380, 396] on span "Laura Johnson, CPA" at bounding box center [366, 401] width 89 height 12
drag, startPoint x: 323, startPoint y: 409, endPoint x: 454, endPoint y: 409, distance: 131.3
click at [454, 409] on td "LJ Laura Johnson, CPA Business Unit Controller - Multifamily" at bounding box center [372, 407] width 167 height 46
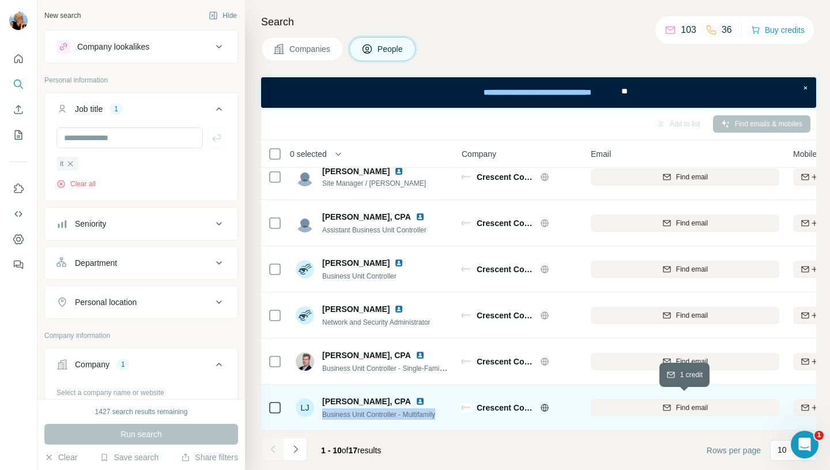
click at [684, 405] on span "Find email" at bounding box center [692, 407] width 32 height 10
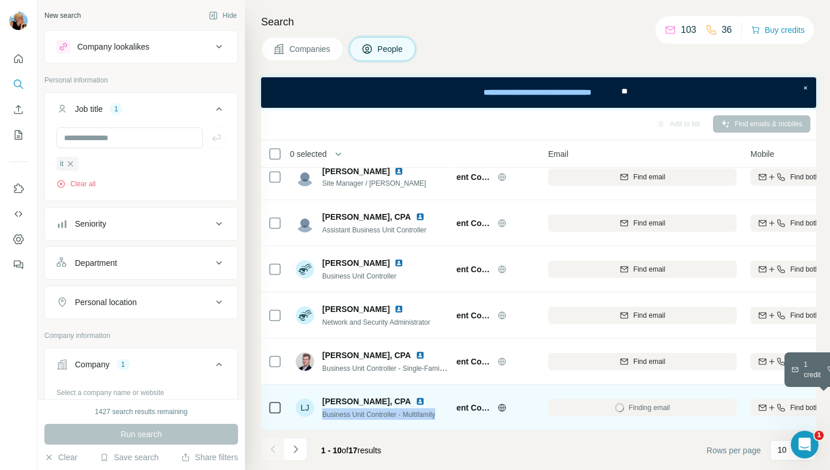
click at [793, 407] on span "Find both" at bounding box center [804, 407] width 29 height 10
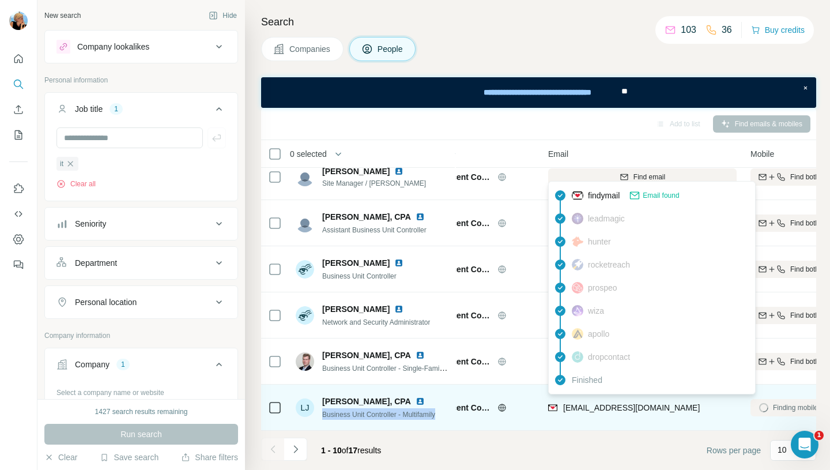
drag, startPoint x: 706, startPoint y: 405, endPoint x: 559, endPoint y: 405, distance: 146.9
click at [559, 405] on div "ljohnson@crescentcommunities.com" at bounding box center [642, 407] width 188 height 32
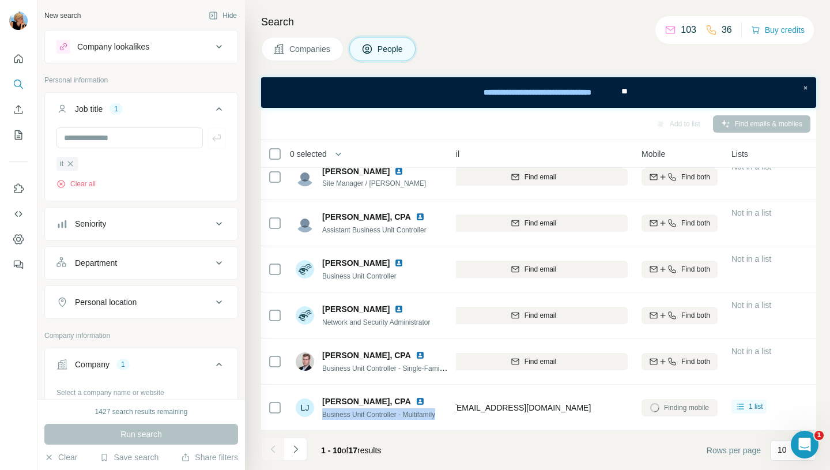
scroll to position [202, 161]
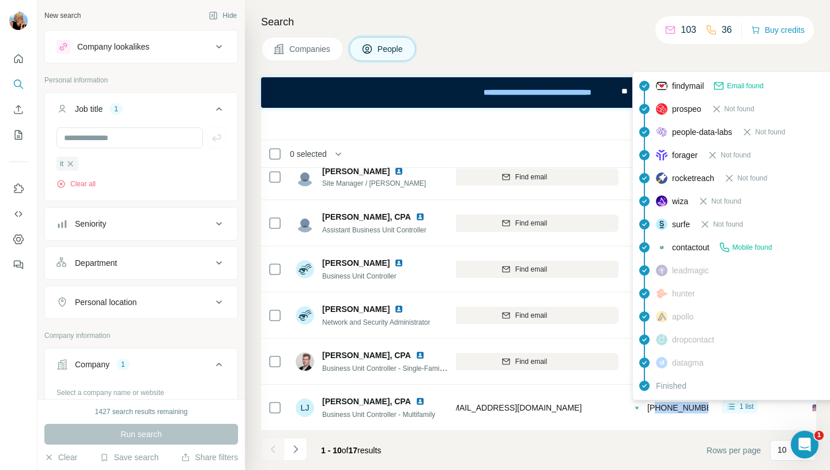
drag, startPoint x: 708, startPoint y: 406, endPoint x: 657, endPoint y: 406, distance: 51.3
click at [657, 406] on td "+14406707328" at bounding box center [670, 407] width 90 height 46
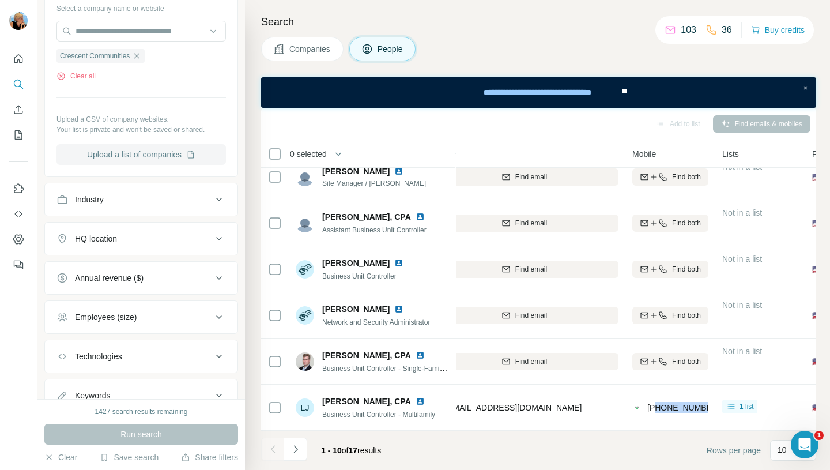
scroll to position [188, 0]
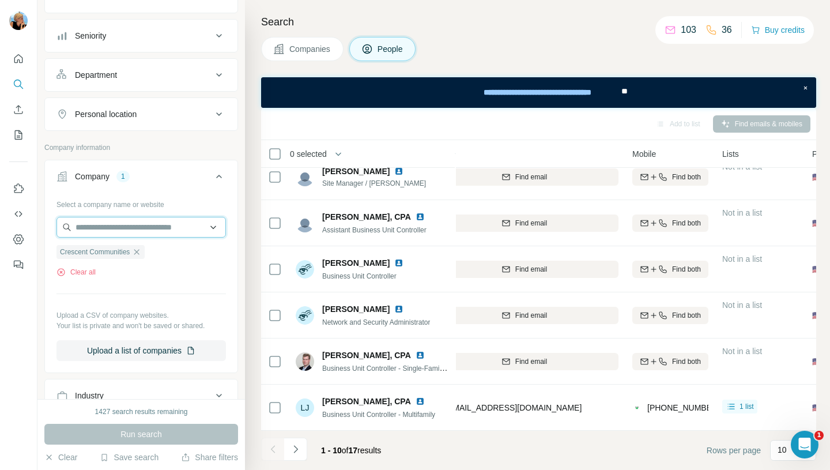
click at [109, 225] on input "text" at bounding box center [140, 227] width 169 height 21
paste input "**********"
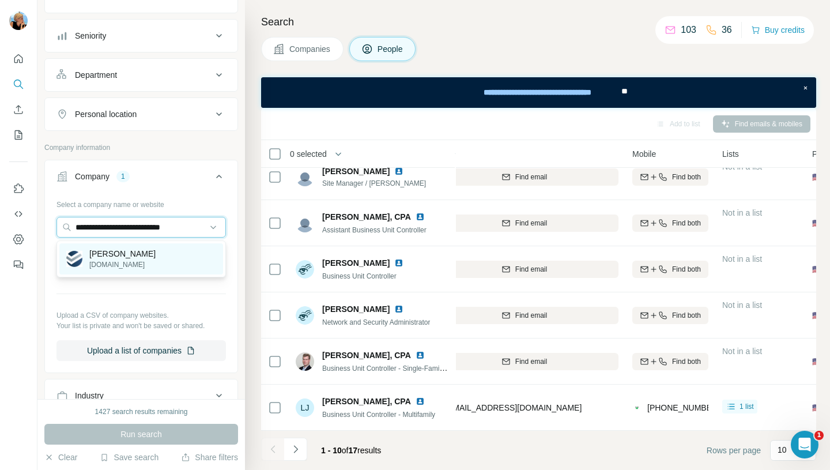
type input "**********"
click at [151, 252] on p "Madison Marquette" at bounding box center [122, 254] width 66 height 12
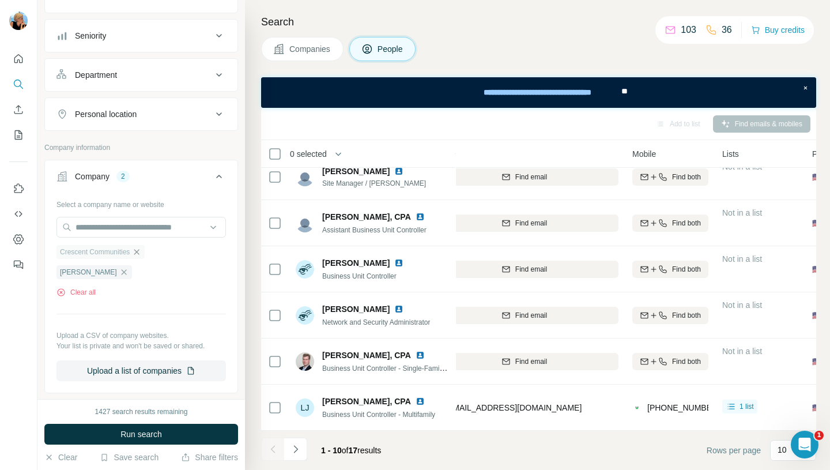
click at [141, 253] on icon "button" at bounding box center [136, 251] width 9 height 9
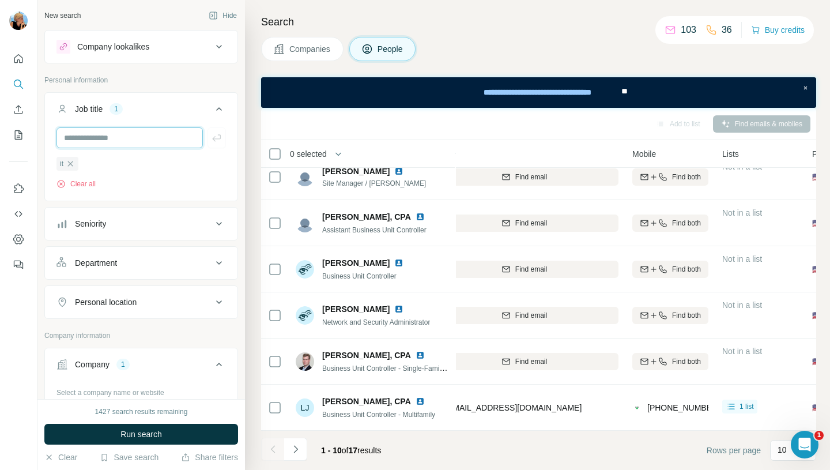
click at [99, 138] on input "text" at bounding box center [129, 137] width 146 height 21
click at [70, 162] on icon "button" at bounding box center [70, 163] width 9 height 9
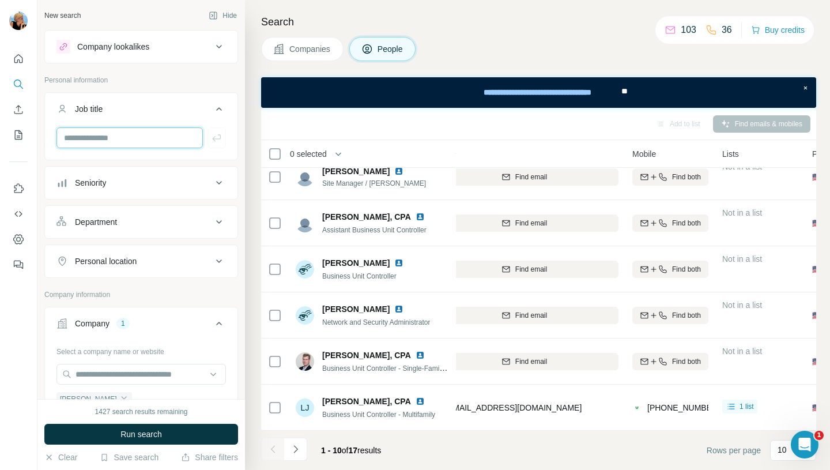
click at [76, 141] on input "text" at bounding box center [129, 137] width 146 height 21
type input "*"
type input "*********"
click at [220, 138] on icon "button" at bounding box center [216, 137] width 9 height 7
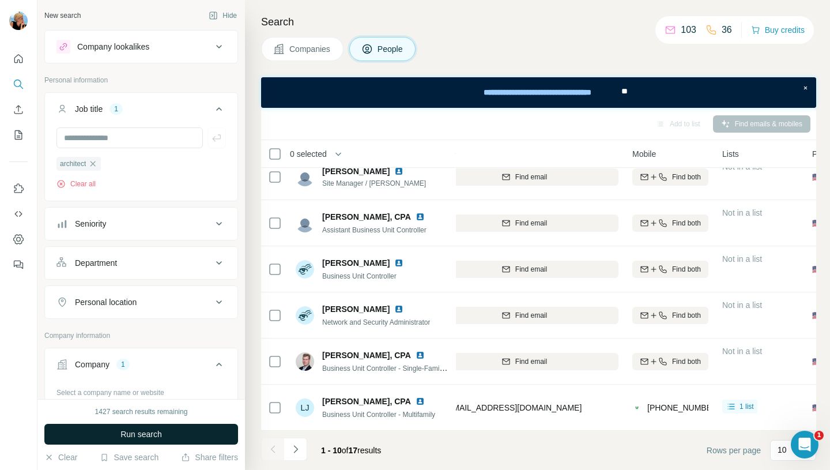
click at [137, 437] on span "Run search" at bounding box center [140, 434] width 41 height 12
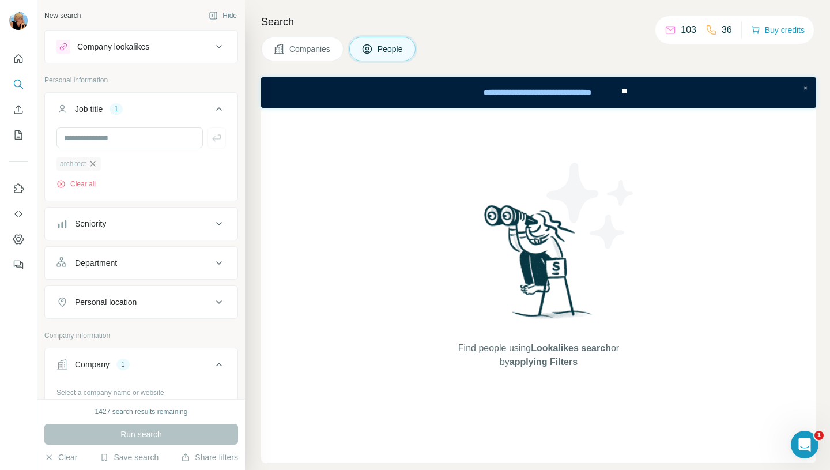
click at [93, 162] on icon "button" at bounding box center [92, 163] width 9 height 9
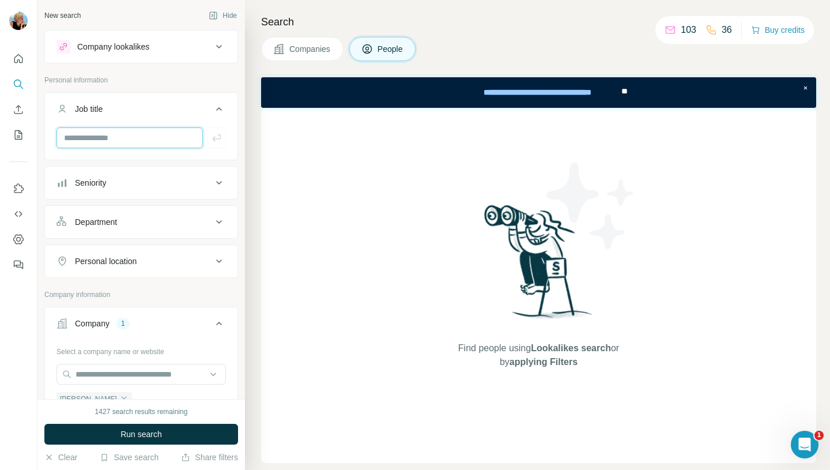
click at [86, 134] on input "text" at bounding box center [129, 137] width 146 height 21
type input "********"
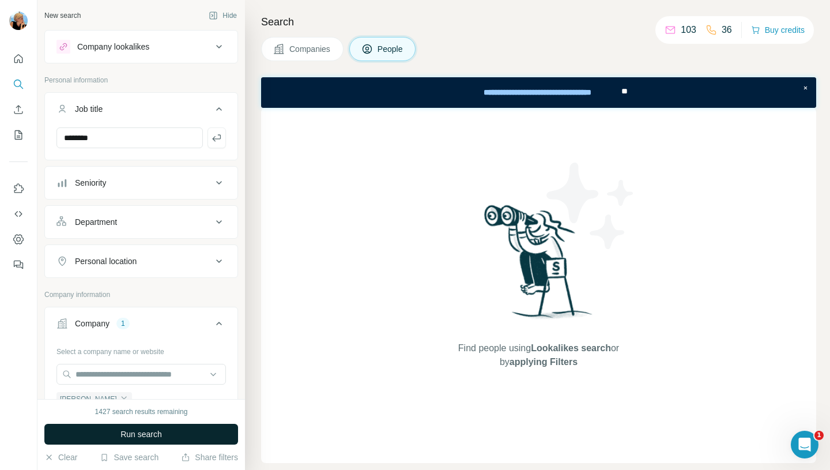
click at [133, 434] on span "Run search" at bounding box center [140, 434] width 41 height 12
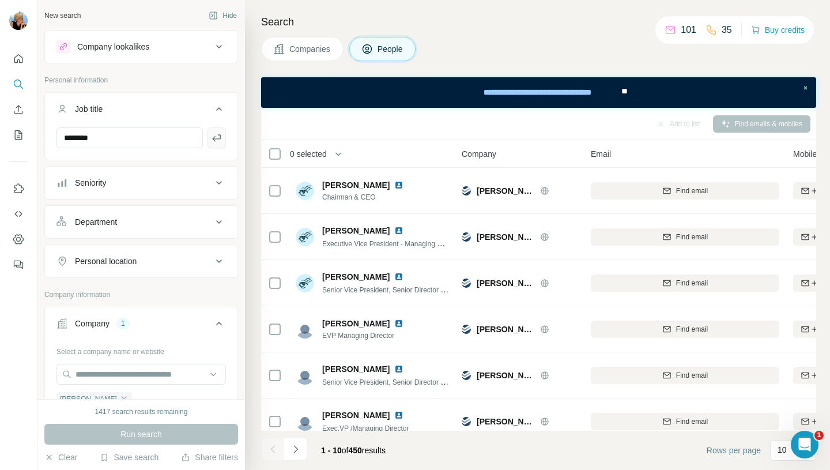
click at [219, 134] on icon "button" at bounding box center [217, 138] width 12 height 12
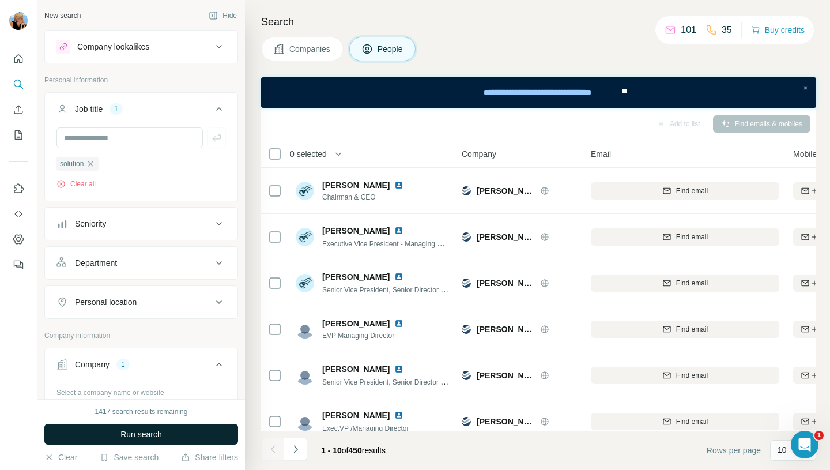
click at [128, 435] on span "Run search" at bounding box center [140, 434] width 41 height 12
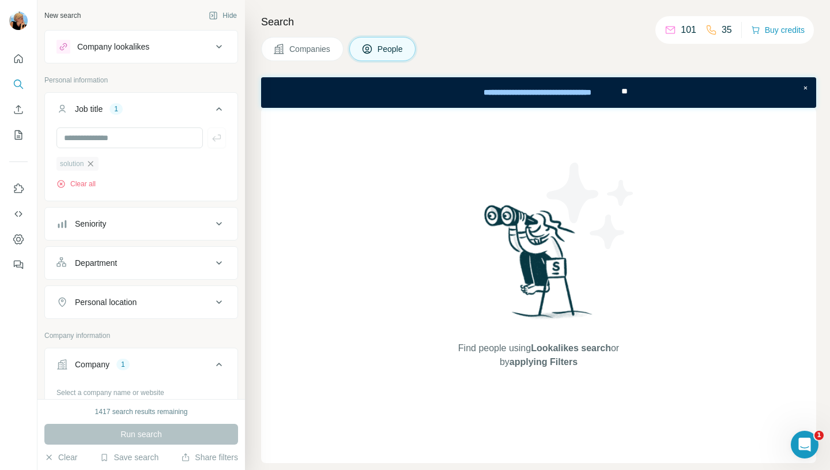
click at [89, 162] on icon "button" at bounding box center [90, 163] width 9 height 9
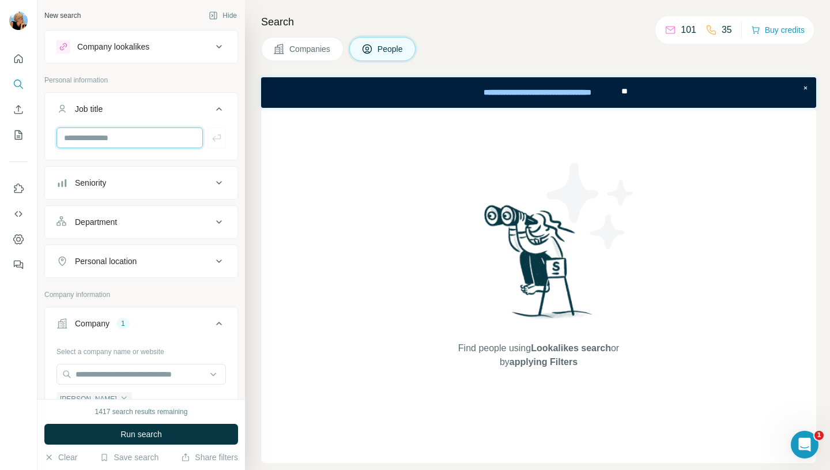
click at [86, 133] on input "text" at bounding box center [129, 137] width 146 height 21
type input "******"
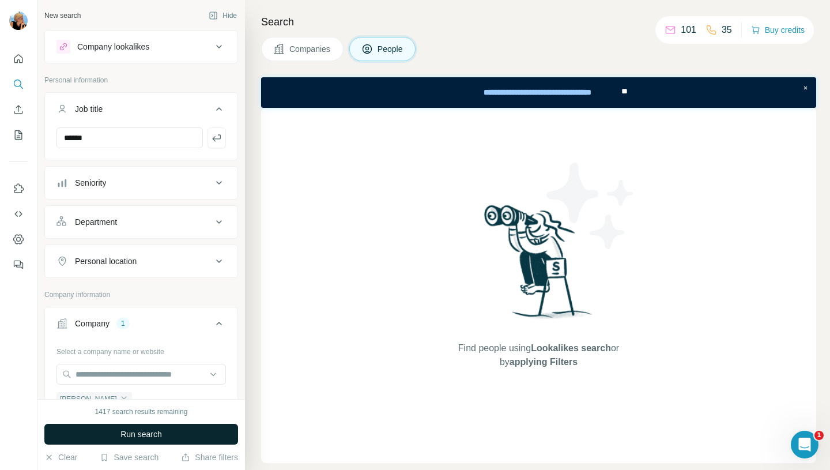
click at [142, 433] on span "Run search" at bounding box center [140, 434] width 41 height 12
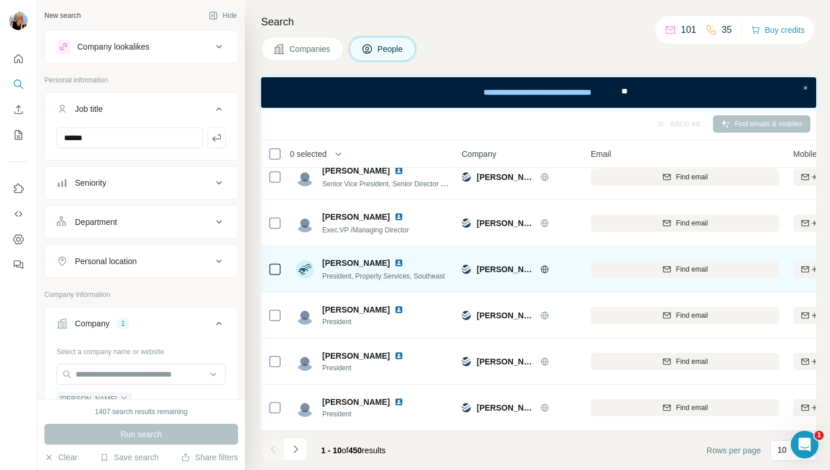
scroll to position [202, 0]
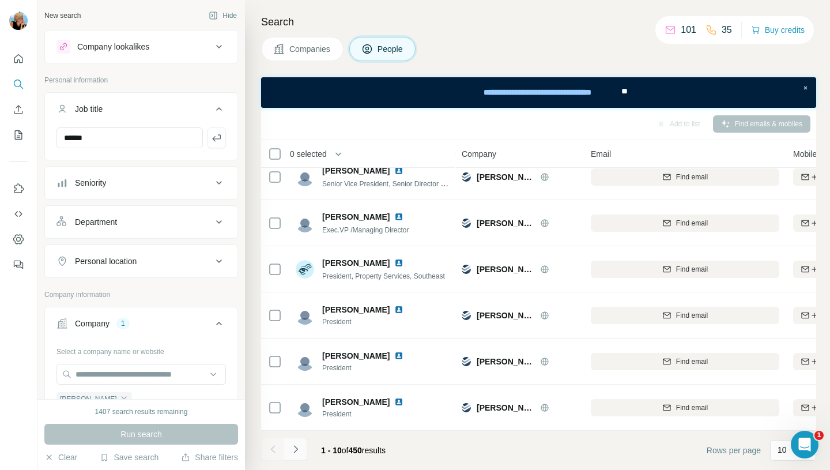
click at [295, 450] on icon "Navigate to next page" at bounding box center [295, 448] width 4 height 7
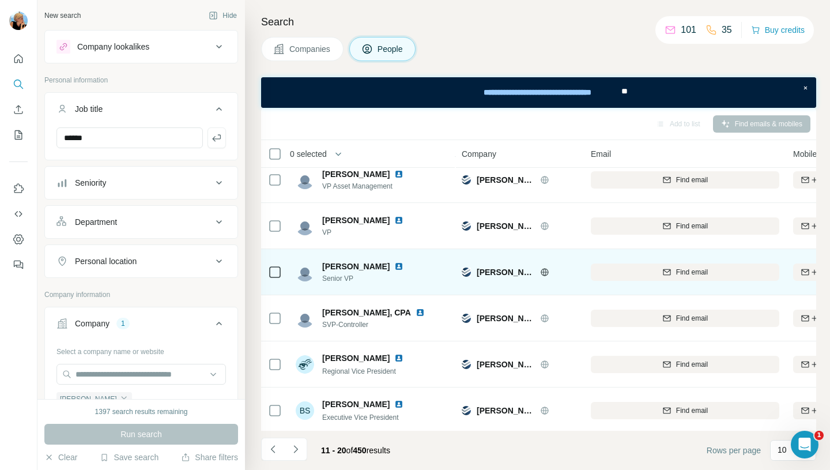
scroll to position [202, 0]
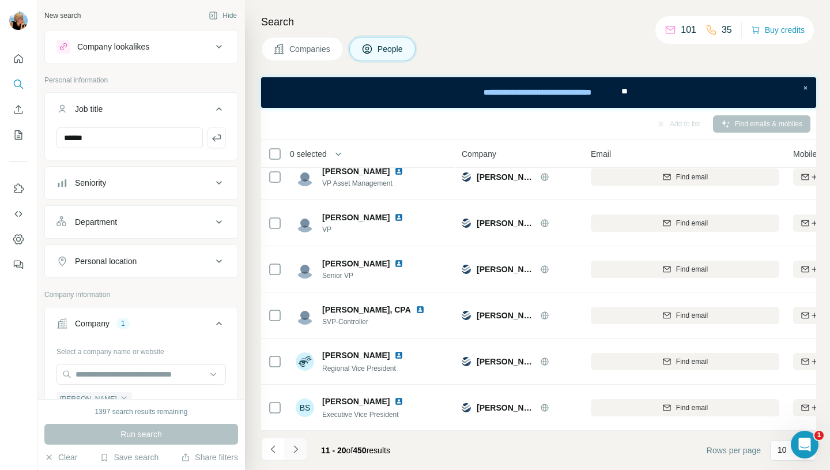
click at [296, 449] on icon "Navigate to next page" at bounding box center [295, 448] width 4 height 7
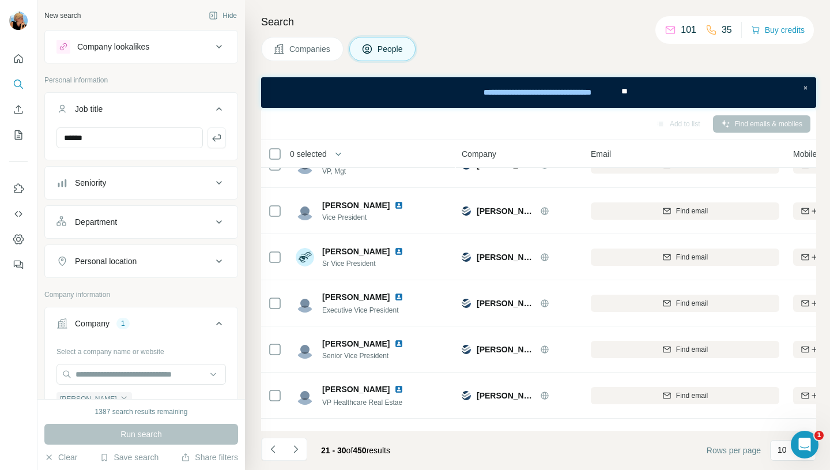
scroll to position [0, 0]
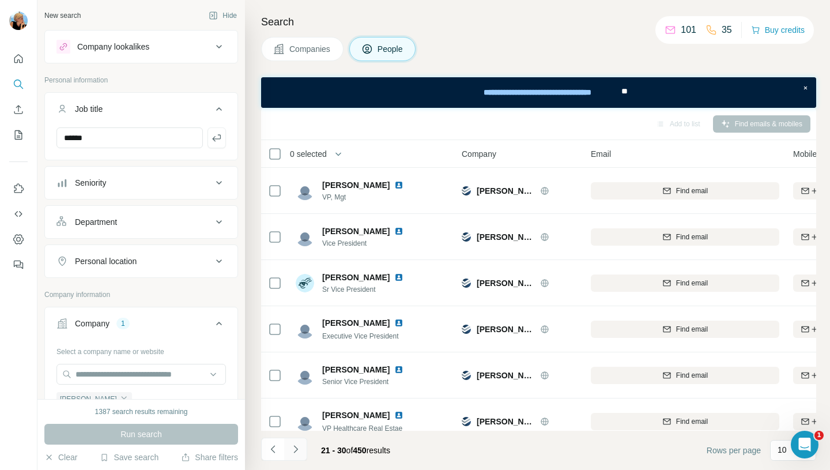
click at [297, 452] on icon "Navigate to next page" at bounding box center [296, 449] width 12 height 12
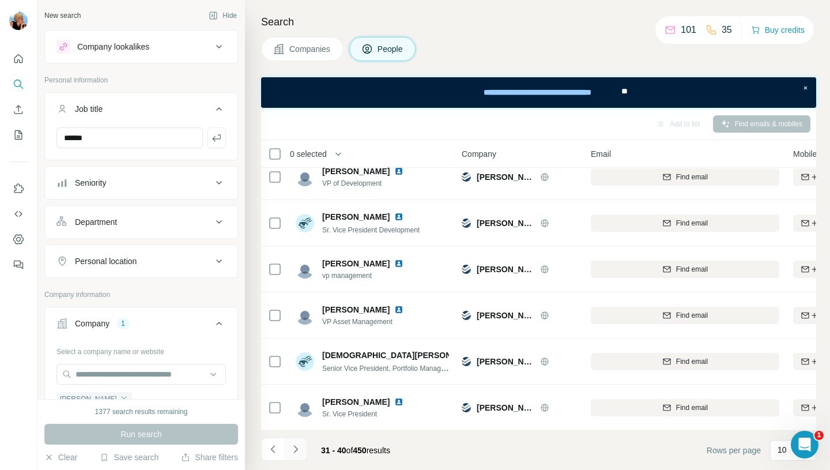
click at [293, 451] on icon "Navigate to next page" at bounding box center [296, 449] width 12 height 12
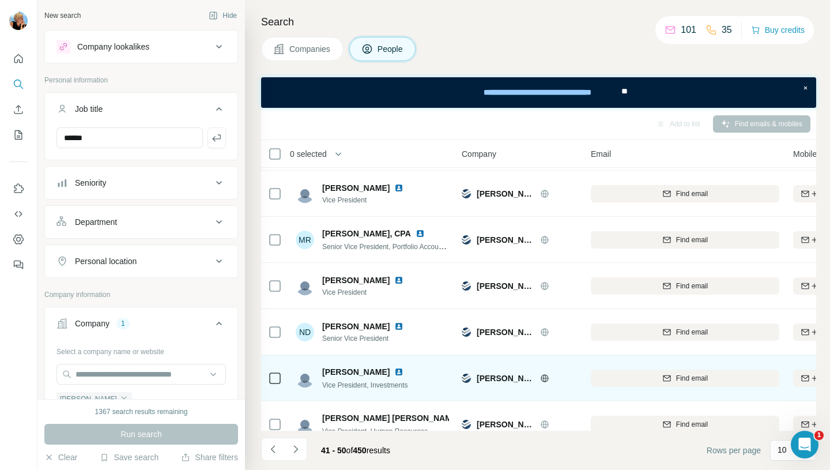
scroll to position [133, 0]
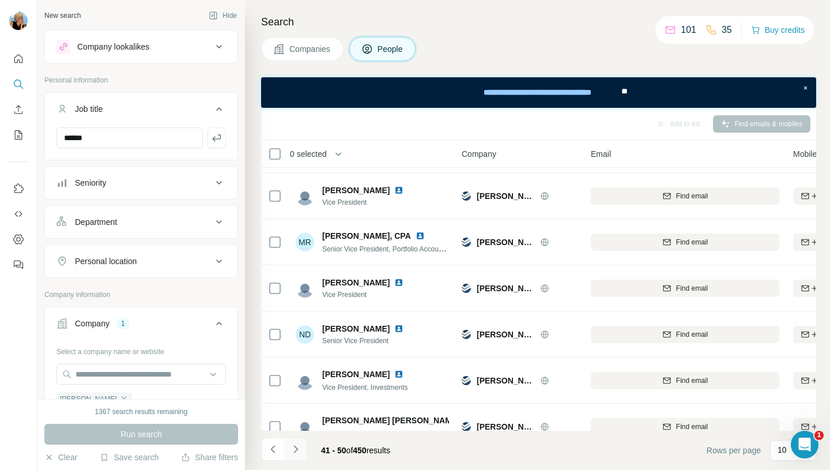
click at [294, 449] on icon "Navigate to next page" at bounding box center [296, 449] width 12 height 12
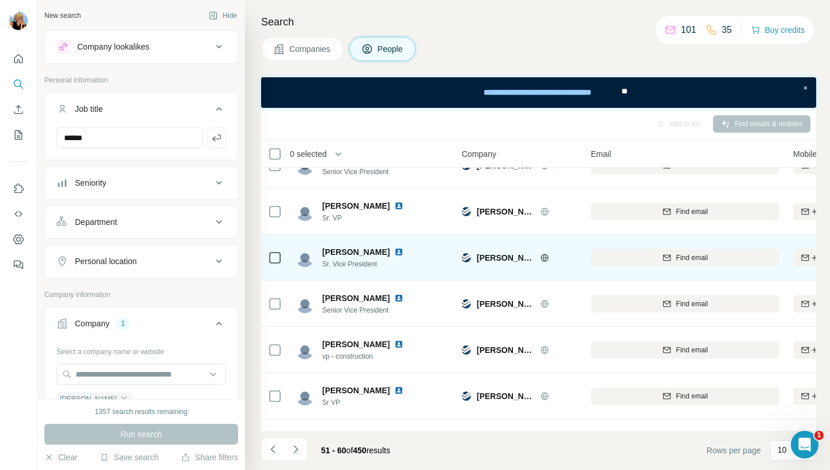
scroll to position [202, 0]
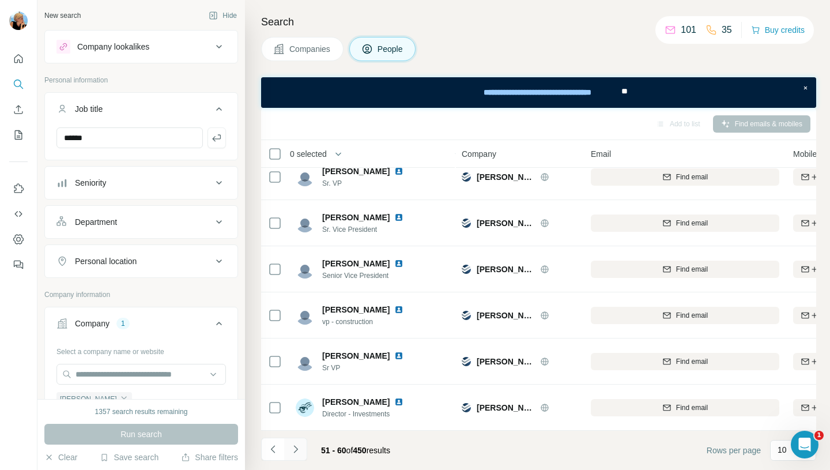
click at [298, 449] on icon "Navigate to next page" at bounding box center [296, 449] width 12 height 12
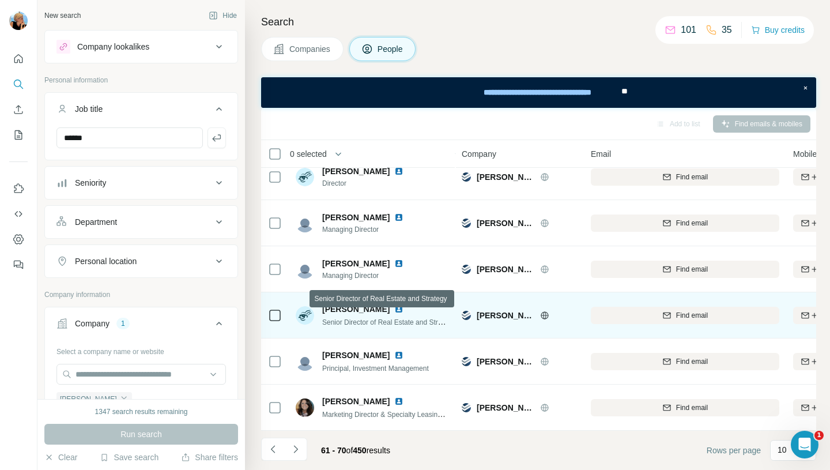
click at [379, 321] on span "Senior Director of Real Estate and Strategy" at bounding box center [388, 321] width 133 height 9
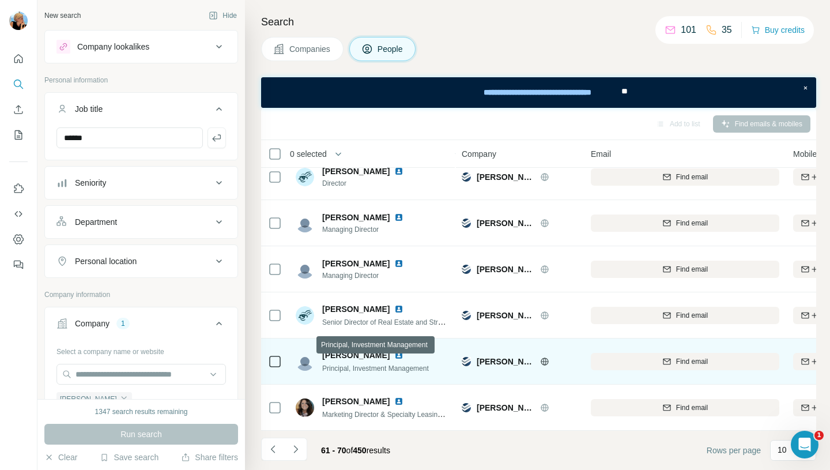
click at [363, 364] on span "Principal, Investment Management" at bounding box center [375, 368] width 107 height 8
click at [404, 365] on span "Principal, Investment Management" at bounding box center [375, 368] width 107 height 8
click at [394, 353] on img at bounding box center [398, 354] width 9 height 9
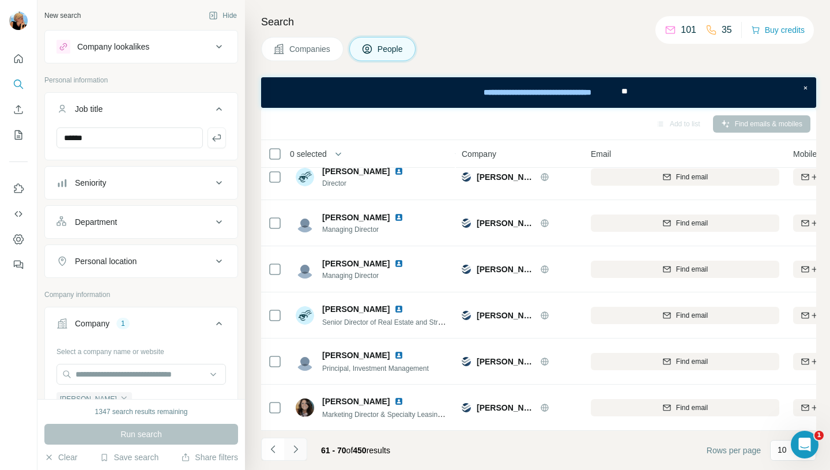
click at [294, 450] on icon "Navigate to next page" at bounding box center [296, 449] width 12 height 12
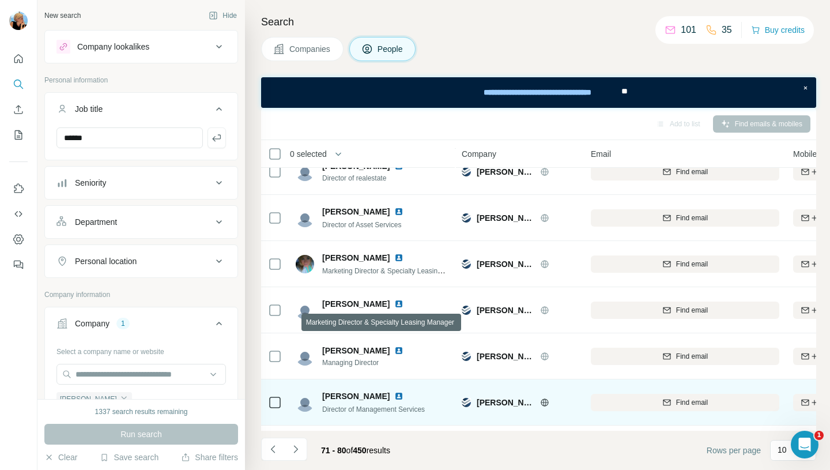
scroll to position [109, 0]
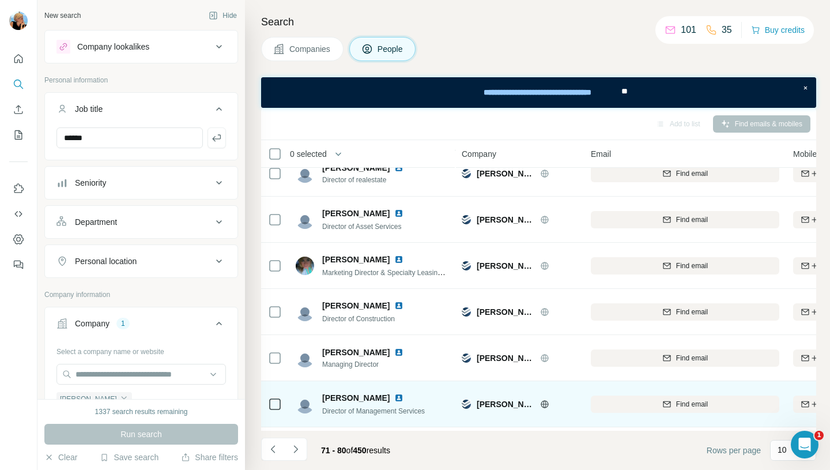
click at [394, 393] on img at bounding box center [398, 397] width 9 height 9
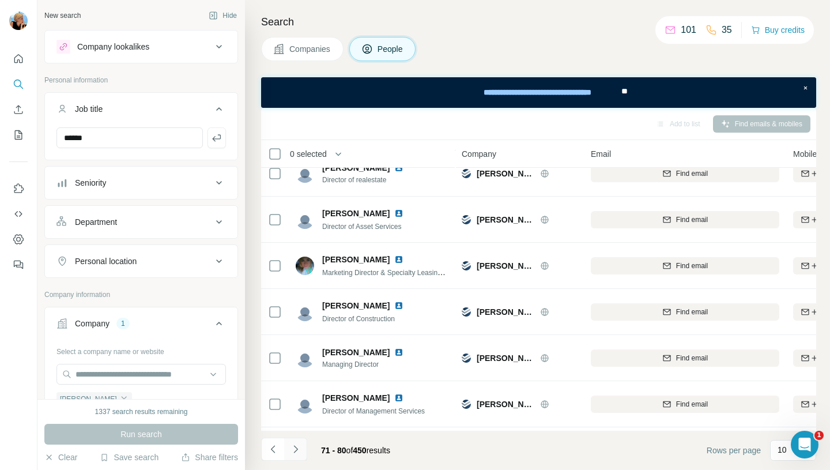
click at [300, 449] on icon "Navigate to next page" at bounding box center [296, 449] width 12 height 12
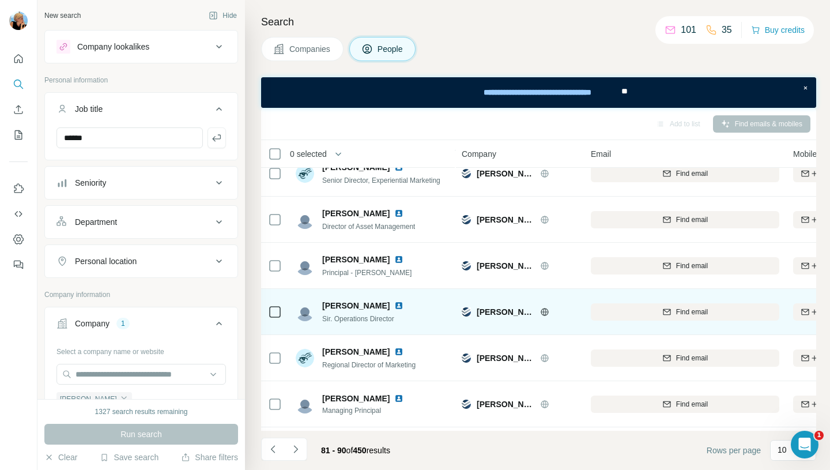
scroll to position [0, 0]
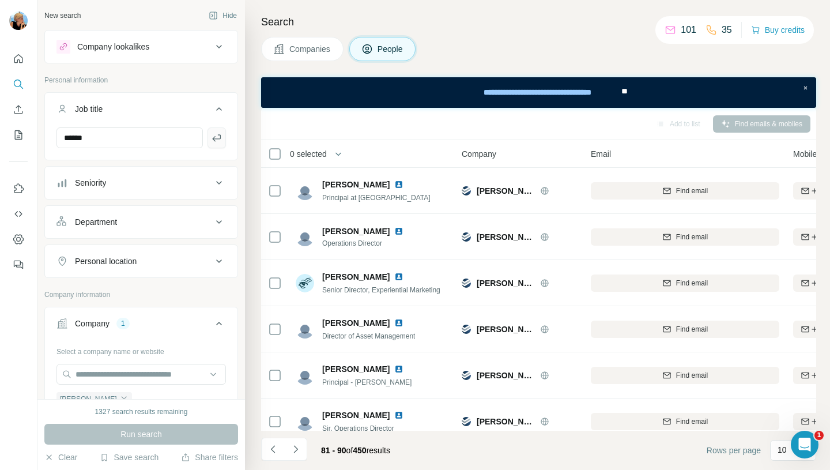
click at [219, 133] on icon "button" at bounding box center [217, 138] width 12 height 12
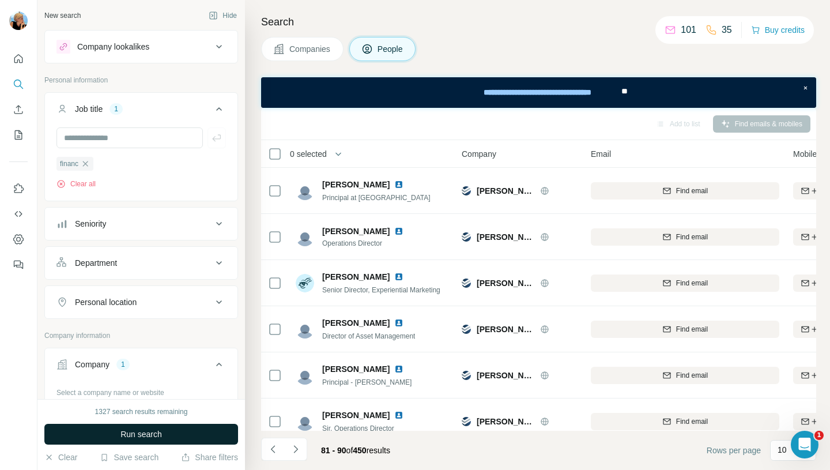
click at [158, 435] on span "Run search" at bounding box center [140, 434] width 41 height 12
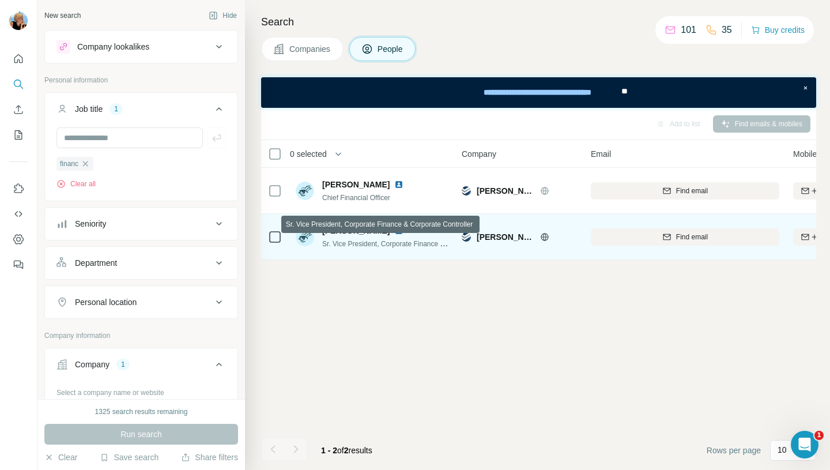
click at [403, 245] on span "Sr. Vice President, Corporate Finance & Corporate Controller" at bounding box center [415, 243] width 187 height 9
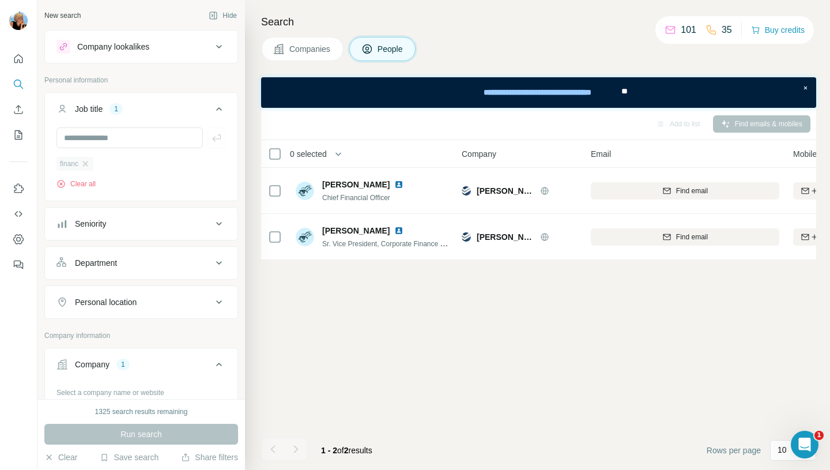
click at [89, 158] on div "financ" at bounding box center [74, 164] width 37 height 14
click at [89, 161] on icon "button" at bounding box center [85, 163] width 9 height 9
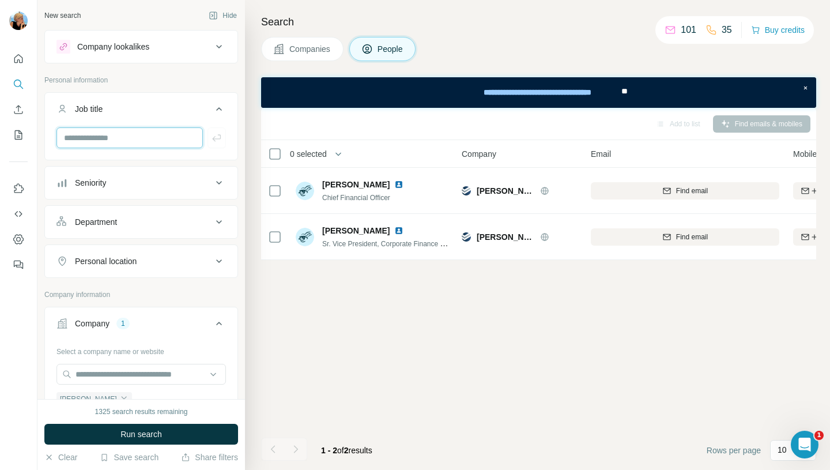
click at [103, 145] on input "text" at bounding box center [129, 137] width 146 height 21
type input "**********"
click at [217, 138] on icon "button" at bounding box center [216, 137] width 9 height 7
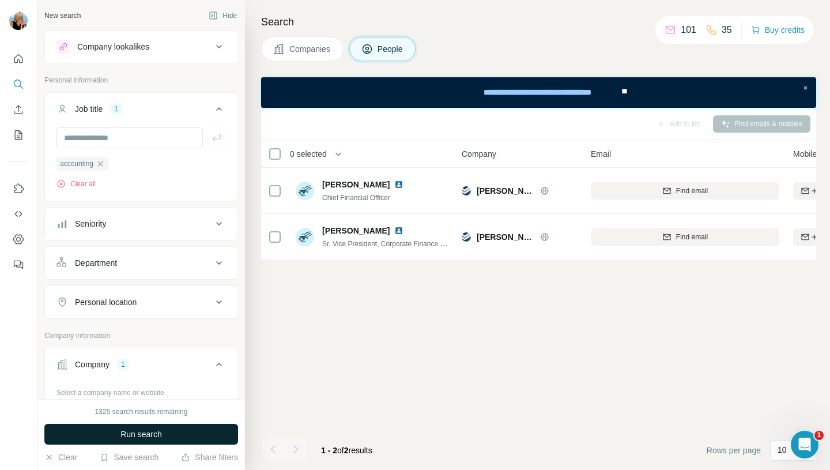
click at [160, 429] on span "Run search" at bounding box center [140, 434] width 41 height 12
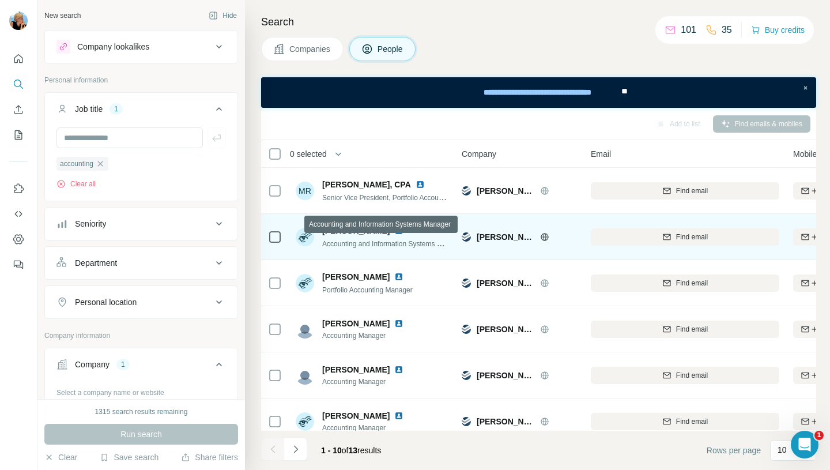
click at [355, 248] on div "Accounting and Information Systems Manager" at bounding box center [385, 243] width 127 height 12
click at [394, 229] on img at bounding box center [398, 230] width 9 height 9
drag, startPoint x: 363, startPoint y: 229, endPoint x: 324, endPoint y: 228, distance: 38.6
click at [324, 228] on div "April Terry" at bounding box center [385, 231] width 127 height 12
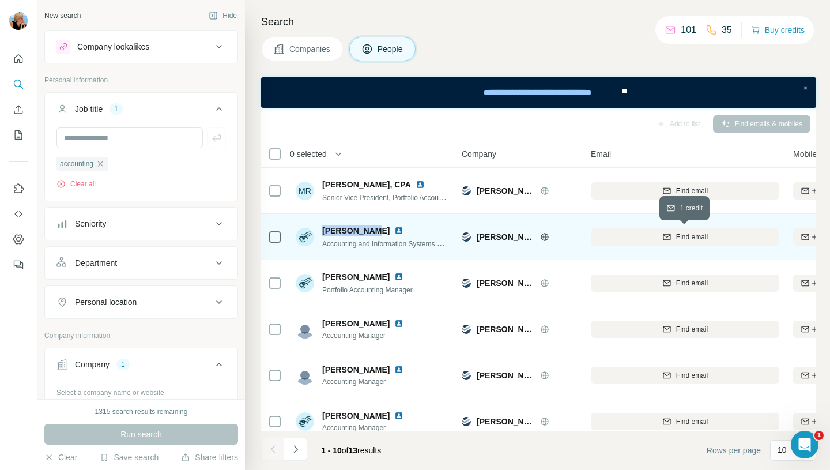
click at [701, 237] on span "Find email" at bounding box center [692, 237] width 32 height 10
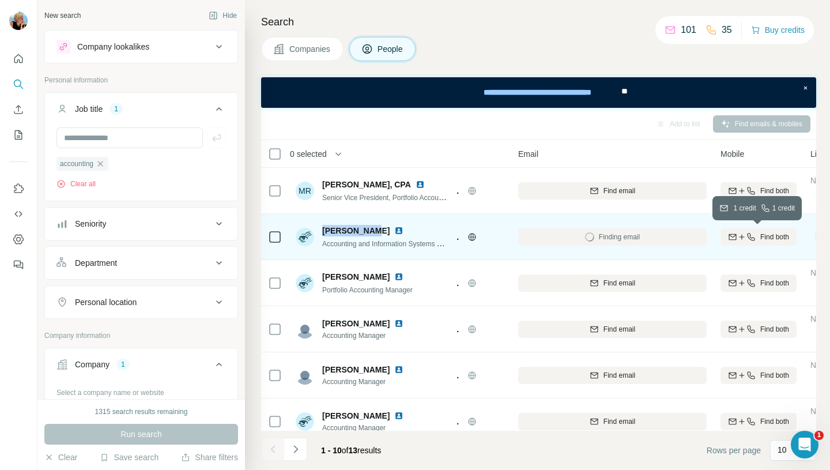
click at [780, 239] on span "Find both" at bounding box center [774, 237] width 29 height 10
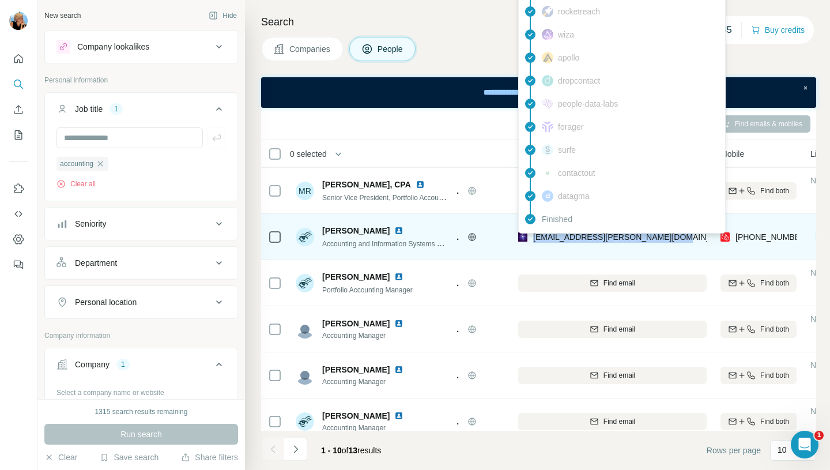
drag, startPoint x: 673, startPoint y: 238, endPoint x: 533, endPoint y: 238, distance: 139.4
click at [533, 238] on div "april.terry@madisonmarquette.com" at bounding box center [612, 237] width 188 height 32
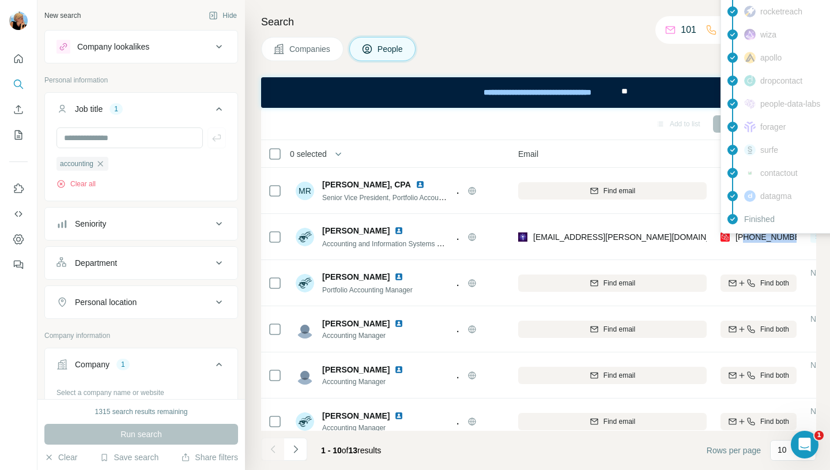
drag, startPoint x: 794, startPoint y: 236, endPoint x: 743, endPoint y: 238, distance: 51.3
click at [743, 238] on div "+12812176216" at bounding box center [758, 237] width 76 height 32
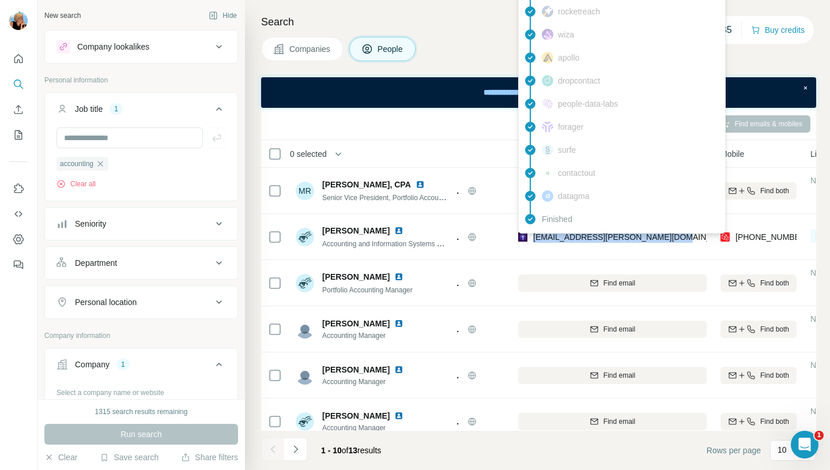
drag, startPoint x: 672, startPoint y: 241, endPoint x: 533, endPoint y: 241, distance: 138.8
click at [533, 241] on div "april.terry@madisonmarquette.com" at bounding box center [612, 237] width 188 height 32
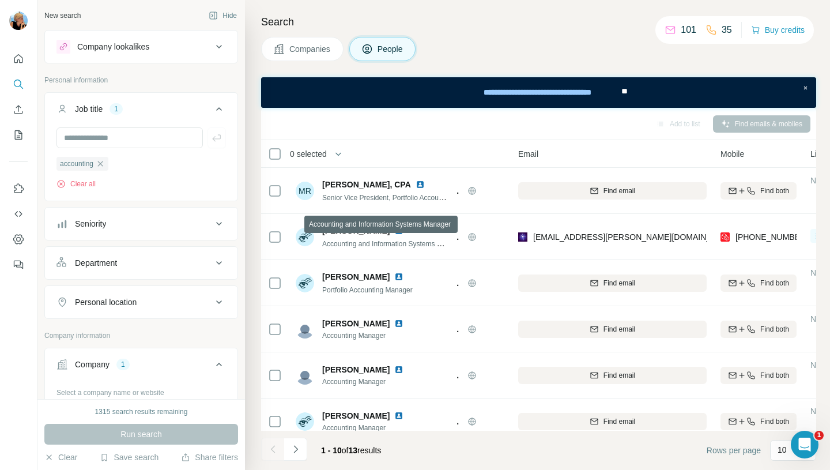
click at [338, 245] on span "Accounting and Information Systems Manager" at bounding box center [393, 243] width 142 height 9
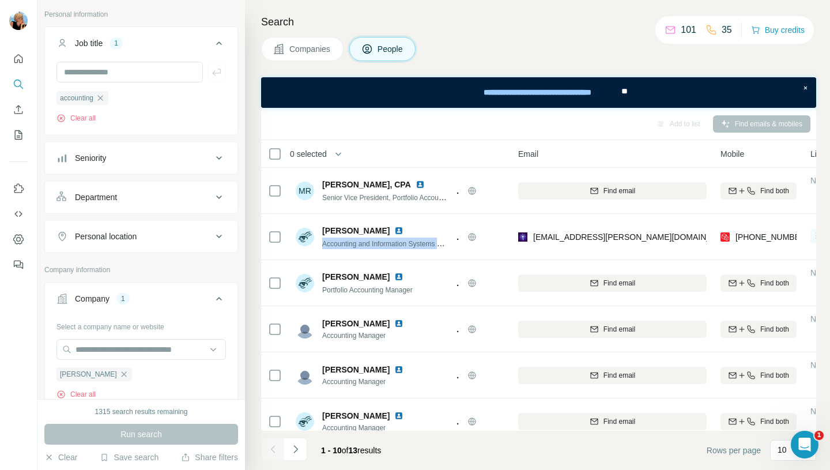
scroll to position [63, 0]
click at [126, 377] on icon "button" at bounding box center [123, 376] width 5 height 5
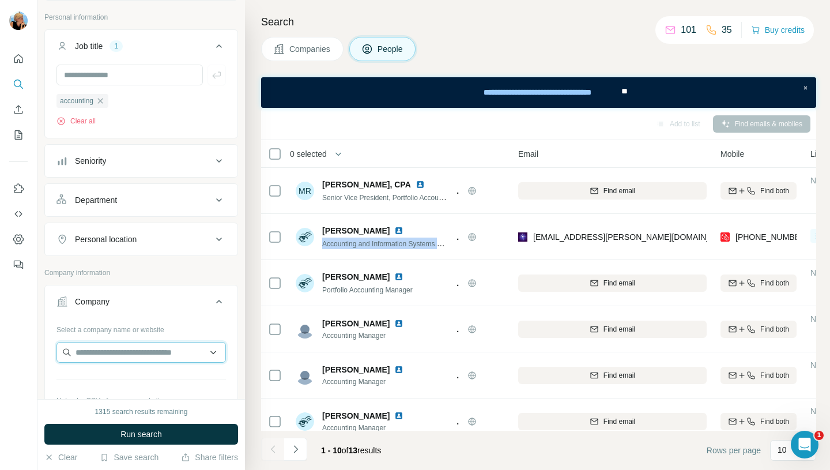
click at [80, 348] on input "text" at bounding box center [140, 352] width 169 height 21
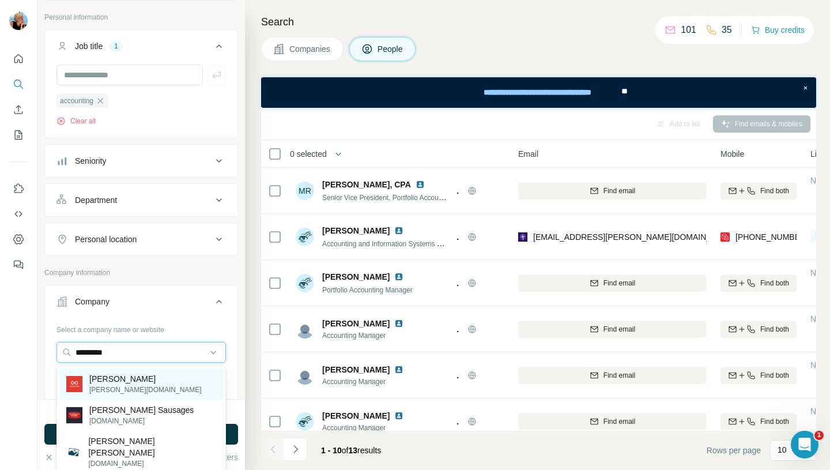
type input "*********"
click at [166, 378] on div "McWhinney mcwhinney.com" at bounding box center [141, 383] width 164 height 31
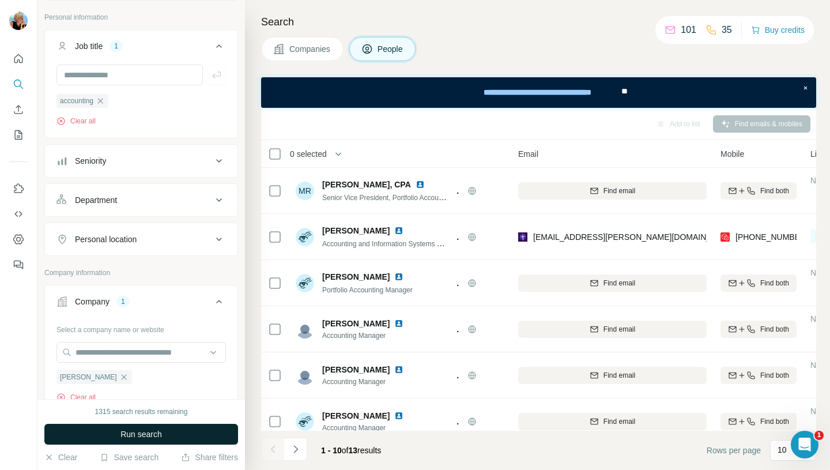
click at [137, 437] on span "Run search" at bounding box center [140, 434] width 41 height 12
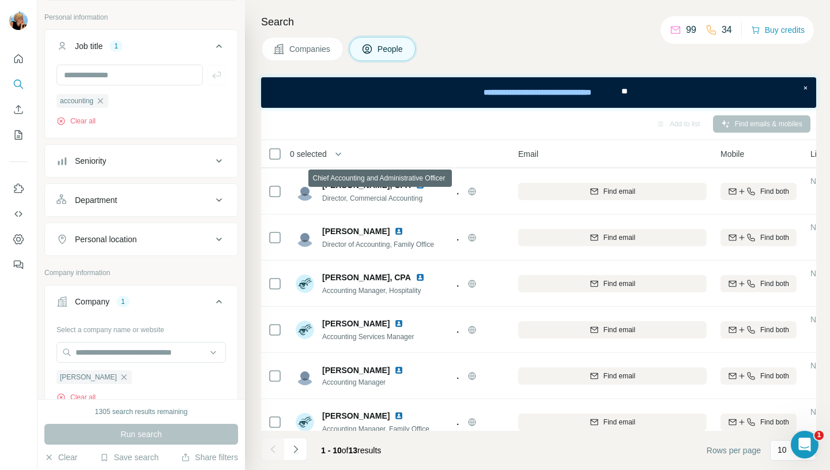
scroll to position [202, 73]
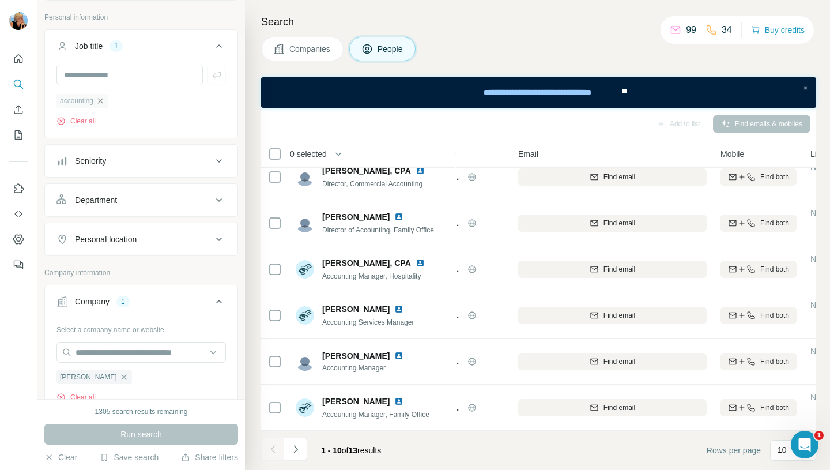
click at [103, 103] on icon "button" at bounding box center [100, 100] width 9 height 9
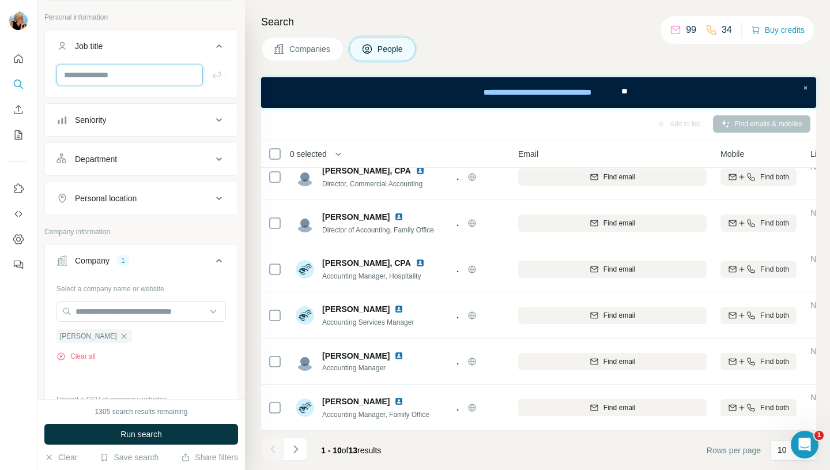
click at [91, 81] on input "text" at bounding box center [129, 75] width 146 height 21
type input "******"
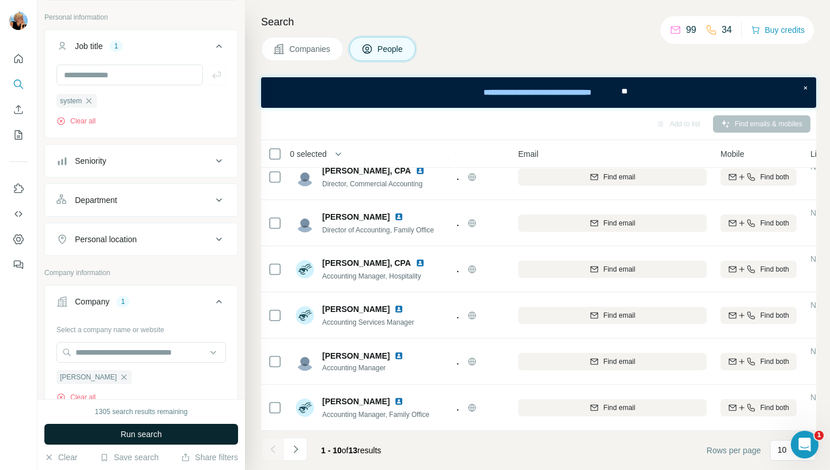
click at [139, 440] on button "Run search" at bounding box center [141, 433] width 194 height 21
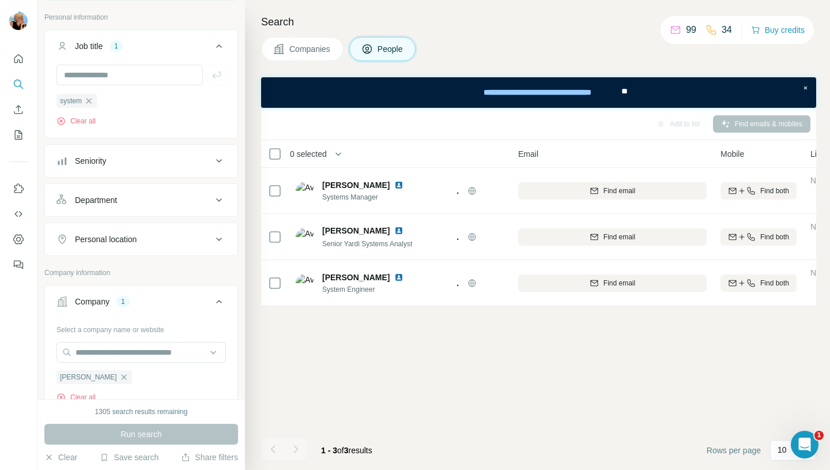
scroll to position [0, 73]
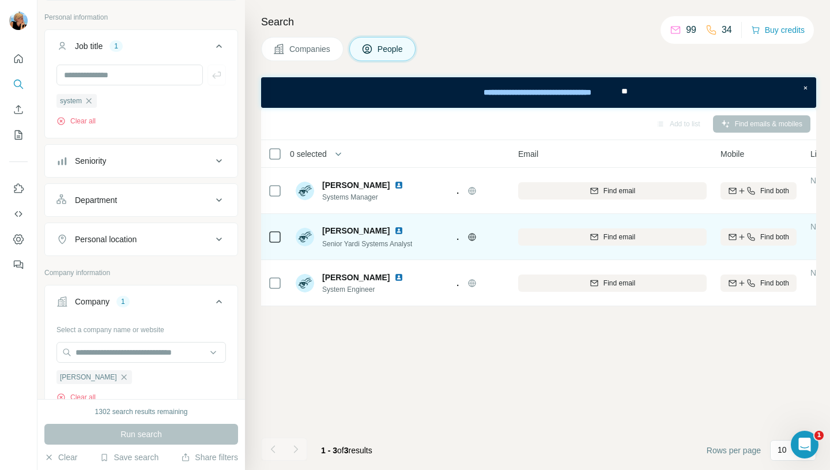
click at [394, 230] on img at bounding box center [398, 230] width 9 height 9
click at [628, 240] on span "Find email" at bounding box center [619, 237] width 32 height 10
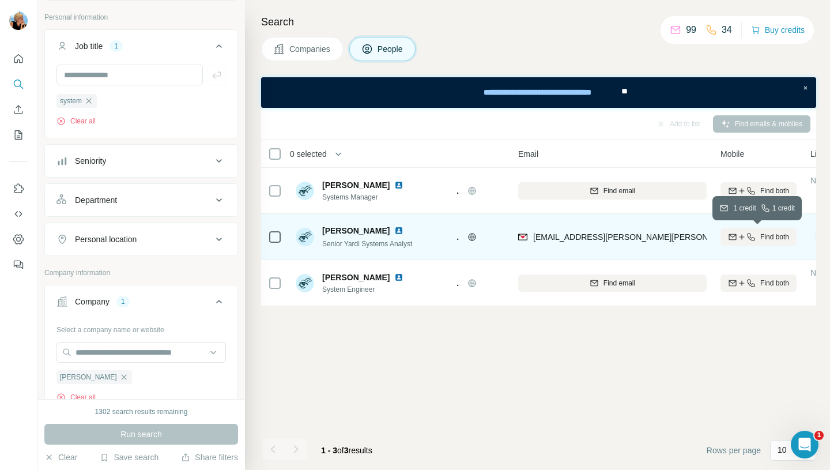
click at [778, 238] on span "Find both" at bounding box center [774, 237] width 29 height 10
drag, startPoint x: 321, startPoint y: 228, endPoint x: 377, endPoint y: 227, distance: 55.9
click at [377, 227] on div "Matt Buckley Senior Yardi Systems Analyst" at bounding box center [354, 237] width 116 height 24
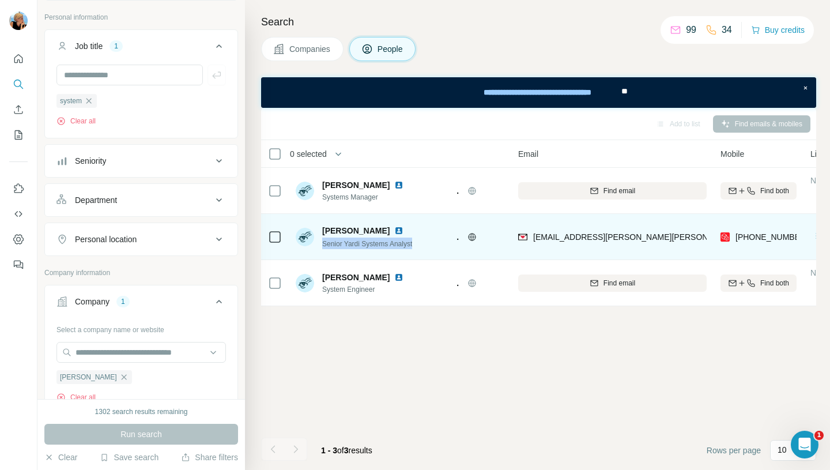
drag, startPoint x: 321, startPoint y: 245, endPoint x: 415, endPoint y: 249, distance: 94.0
click at [415, 249] on div "Matt Buckley Senior Yardi Systems Analyst" at bounding box center [372, 237] width 153 height 32
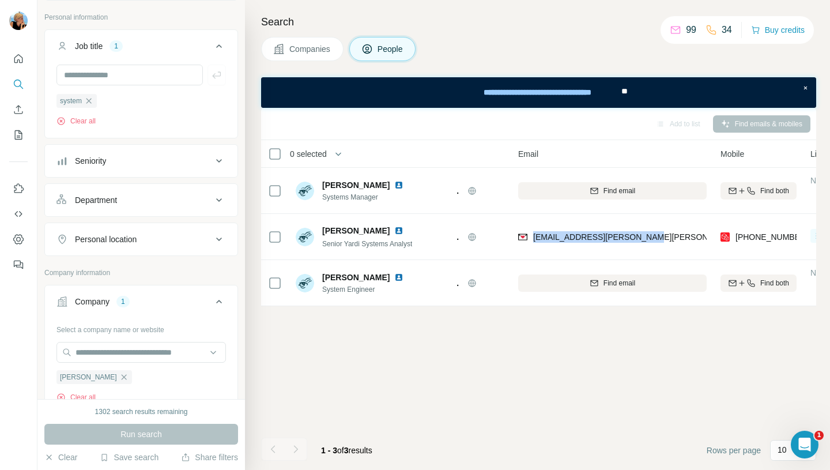
drag, startPoint x: 533, startPoint y: 236, endPoint x: 657, endPoint y: 235, distance: 123.9
click at [657, 235] on div "matt.buckley@mcwhinney.com" at bounding box center [612, 237] width 188 height 32
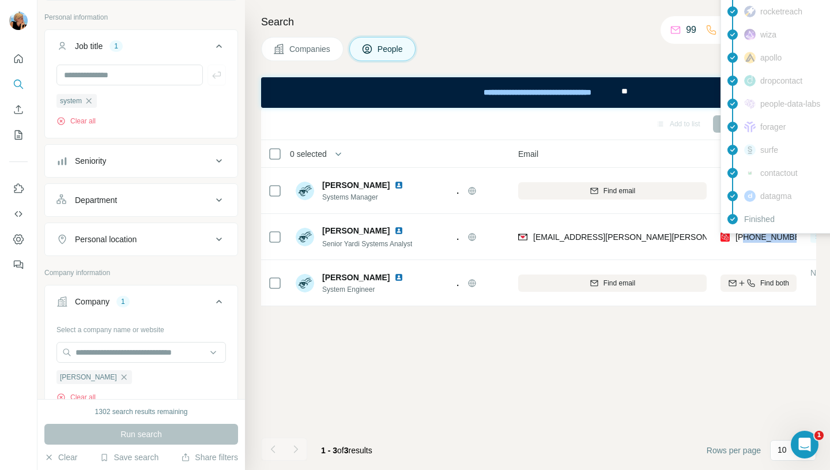
drag, startPoint x: 798, startPoint y: 236, endPoint x: 744, endPoint y: 240, distance: 53.7
click at [744, 240] on td "+15853154804" at bounding box center [758, 237] width 90 height 46
